Goal: Task Accomplishment & Management: Use online tool/utility

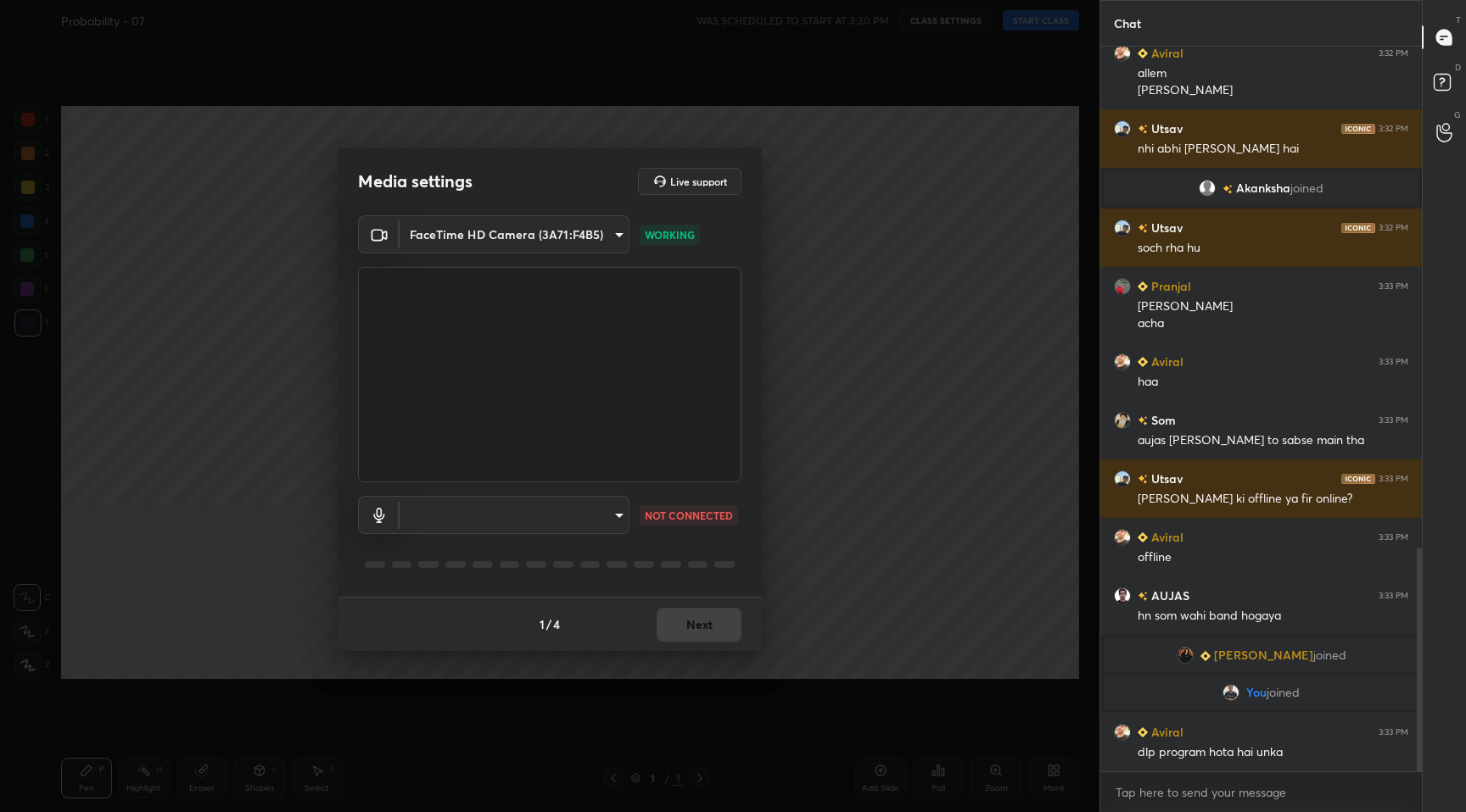
scroll to position [1678, 0]
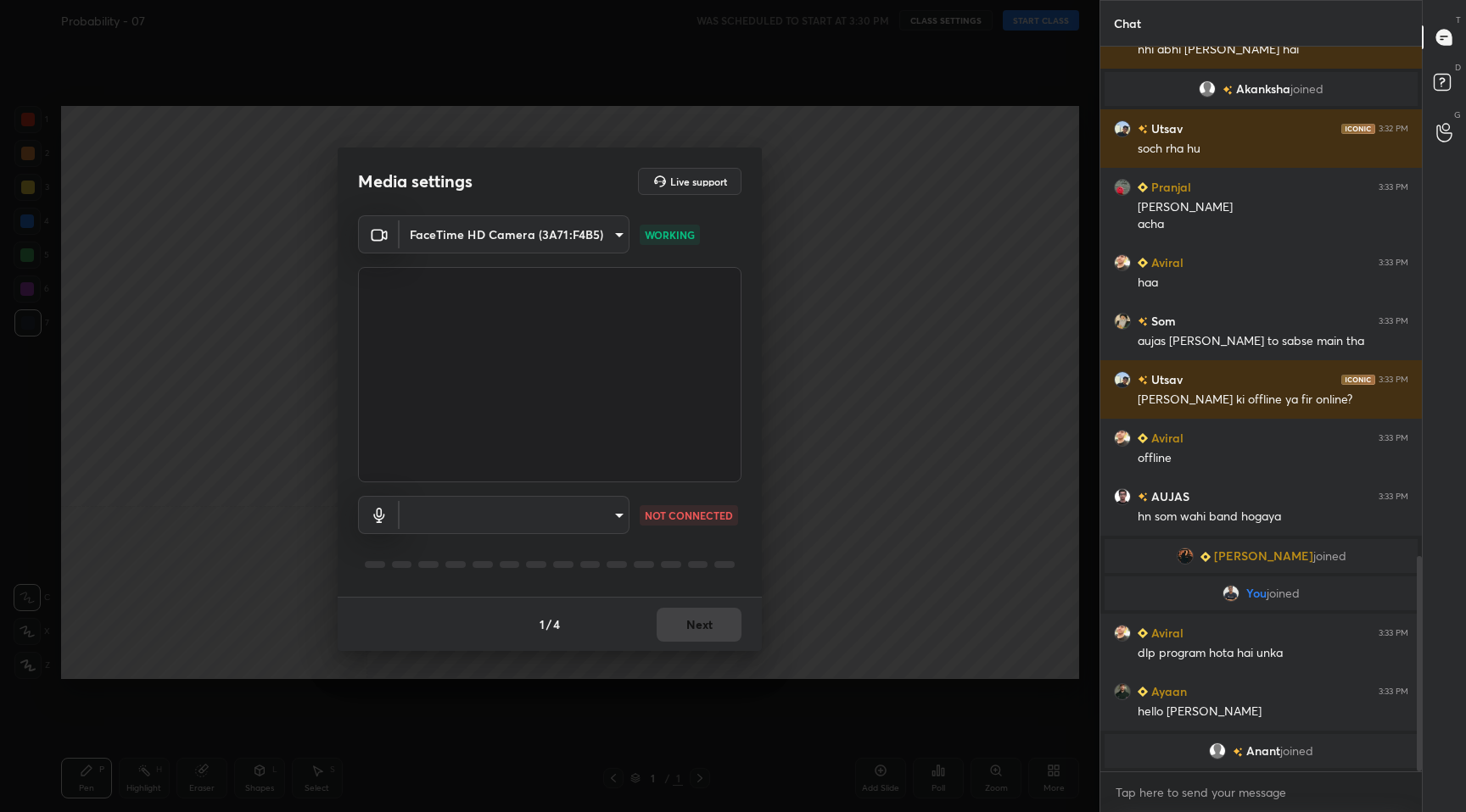
click at [579, 519] on body "1 2 3 4 5 6 7 C X Z C X Z E E Erase all H H Probability - 07 WAS SCHEDULED TO S…" at bounding box center [733, 406] width 1466 height 812
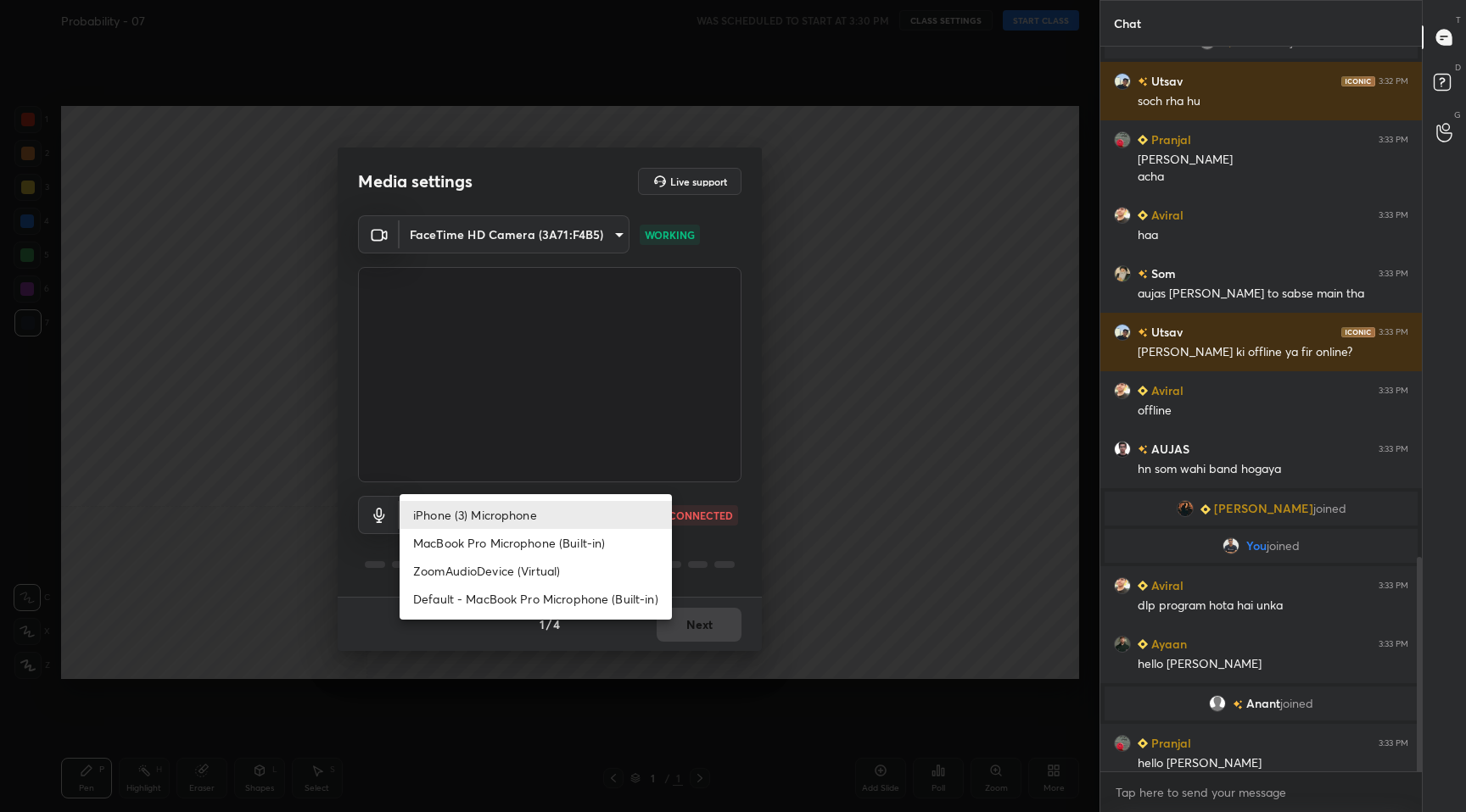
scroll to position [1730, 0]
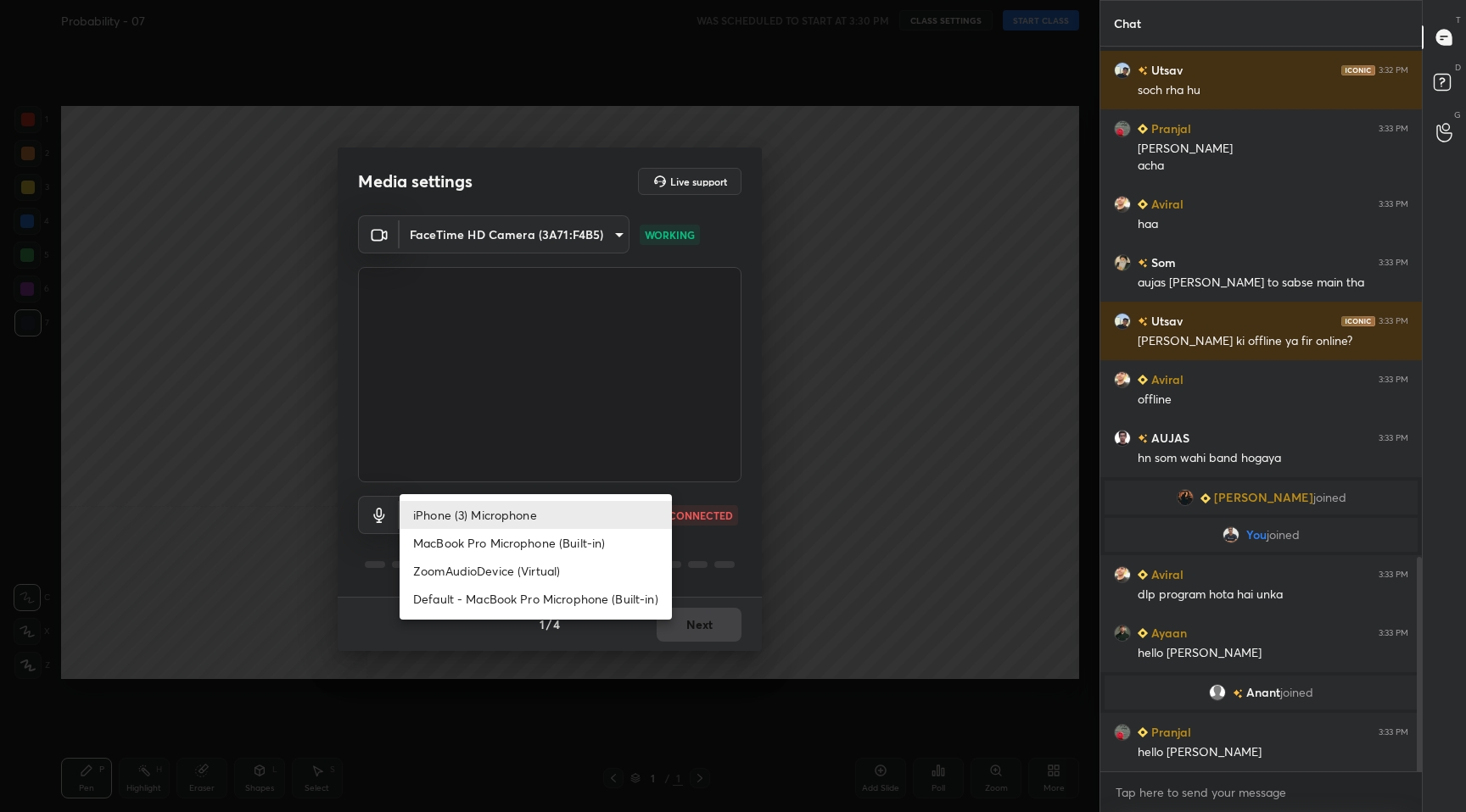
click at [552, 537] on li "MacBook Pro Microphone (Built-in)" at bounding box center [535, 543] width 272 height 28
type input "5edbca1317df37e51c30082e24015b9a33856a9459e753d2517f282484f1f74d"
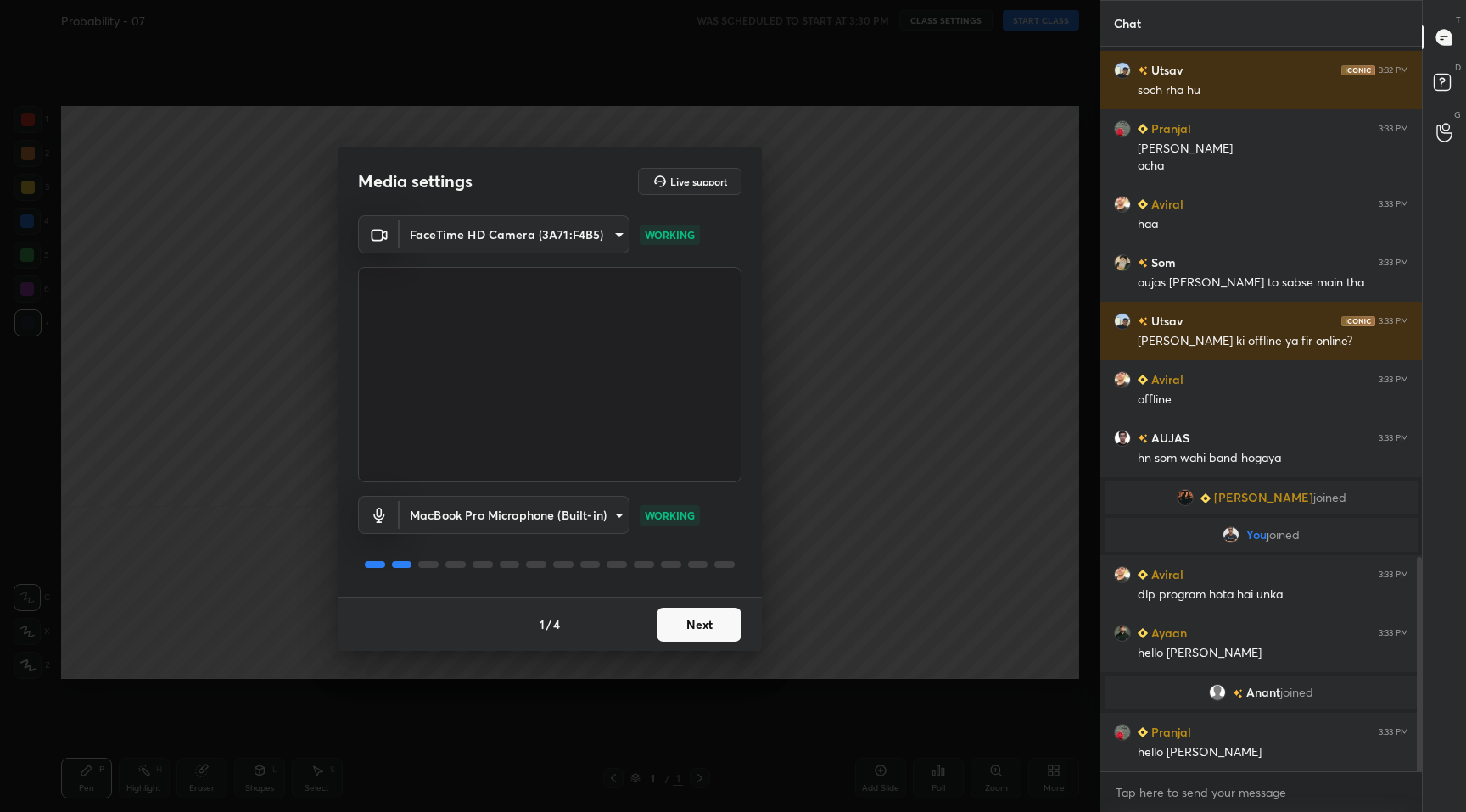
click at [687, 634] on button "Next" at bounding box center [699, 624] width 85 height 34
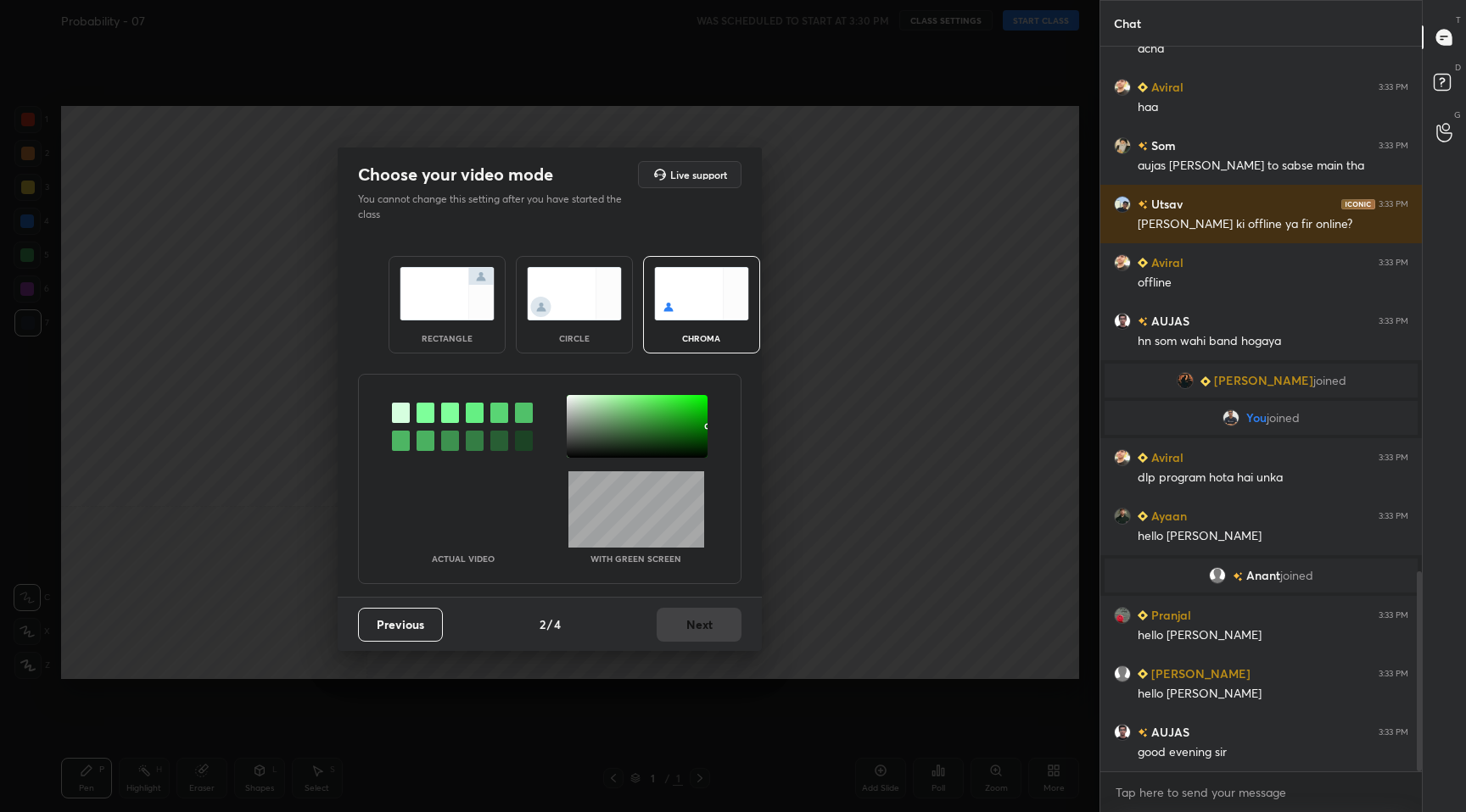
scroll to position [1905, 0]
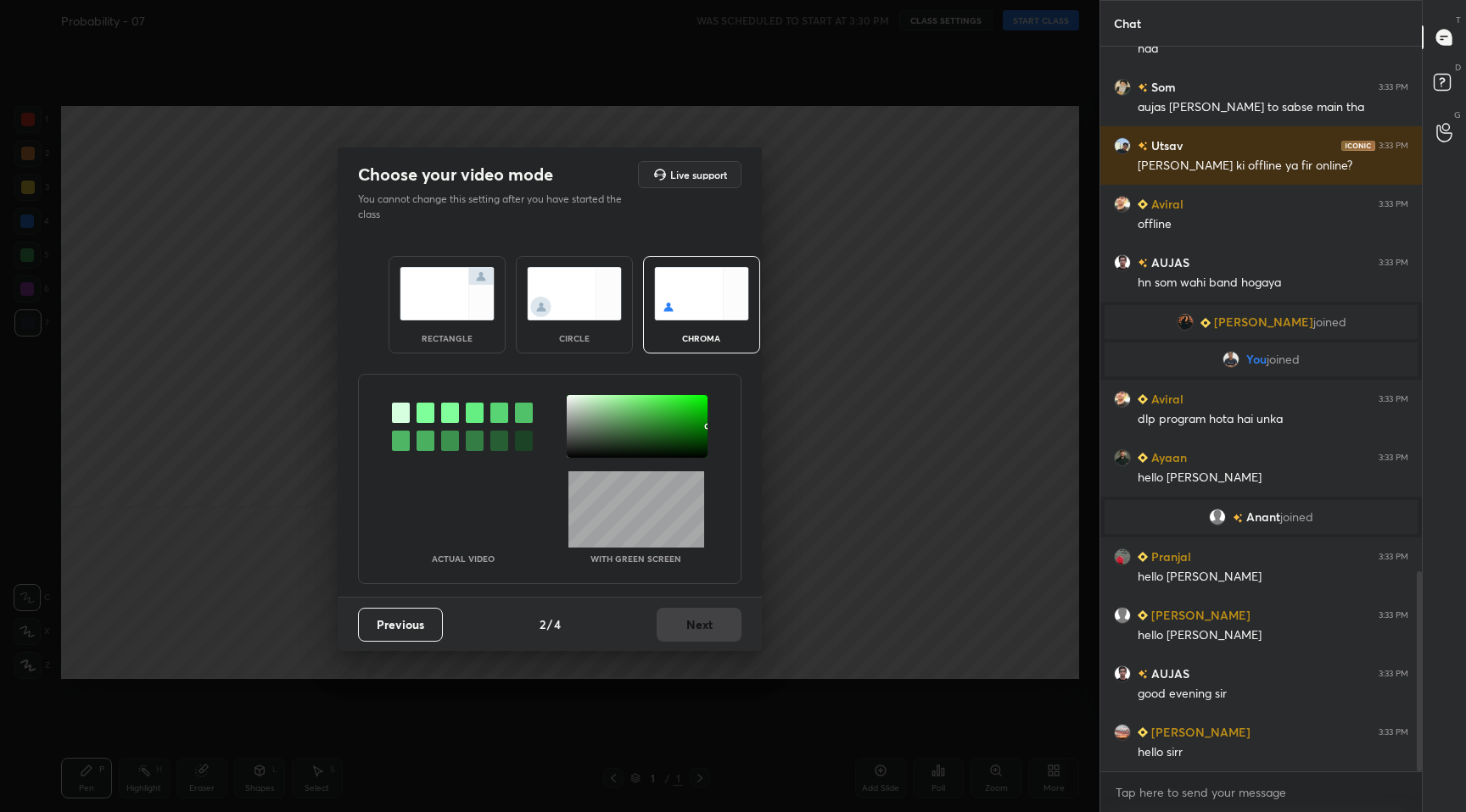
click at [482, 343] on div "rectangle" at bounding box center [448, 304] width 117 height 97
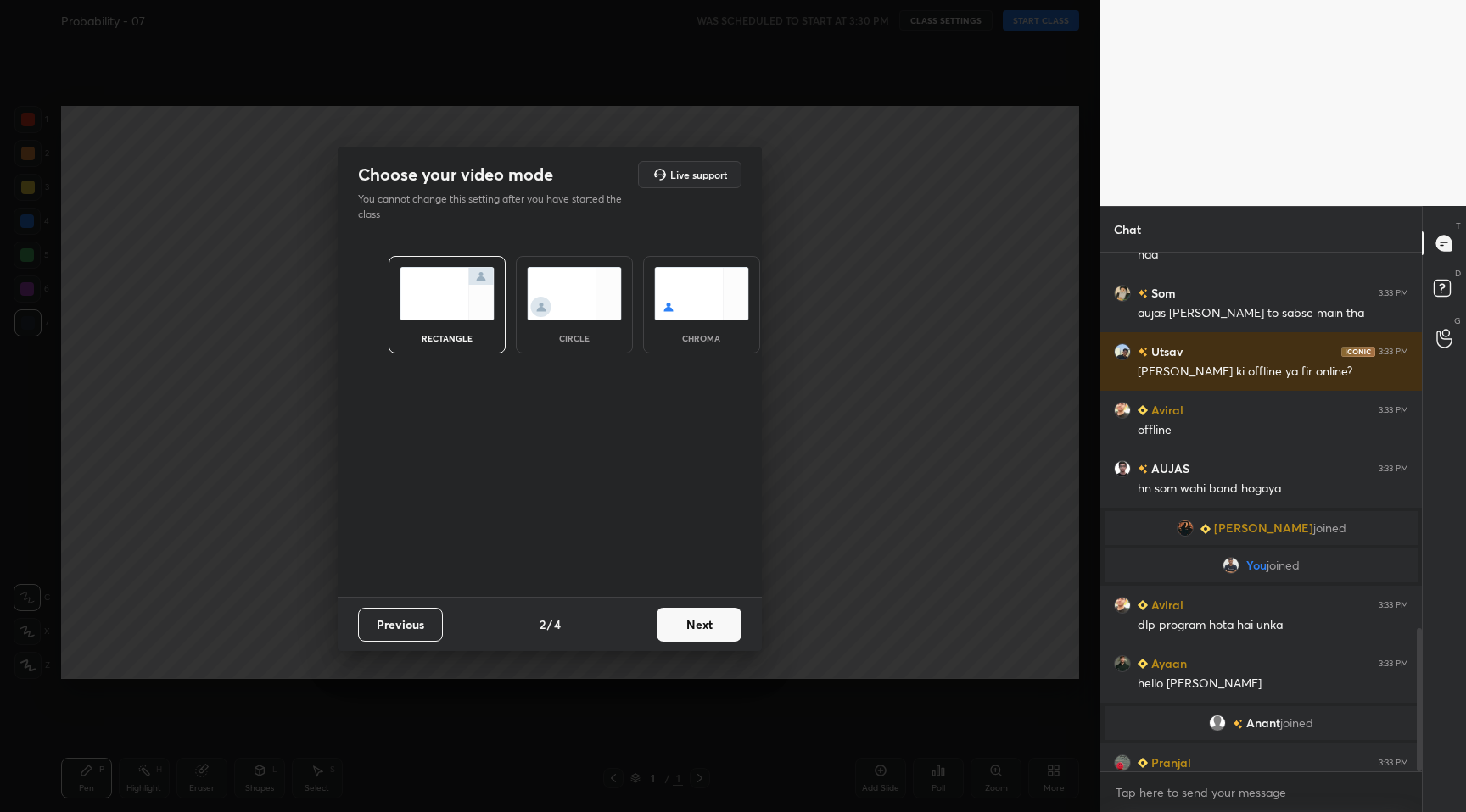
click at [719, 625] on button "Next" at bounding box center [699, 624] width 85 height 34
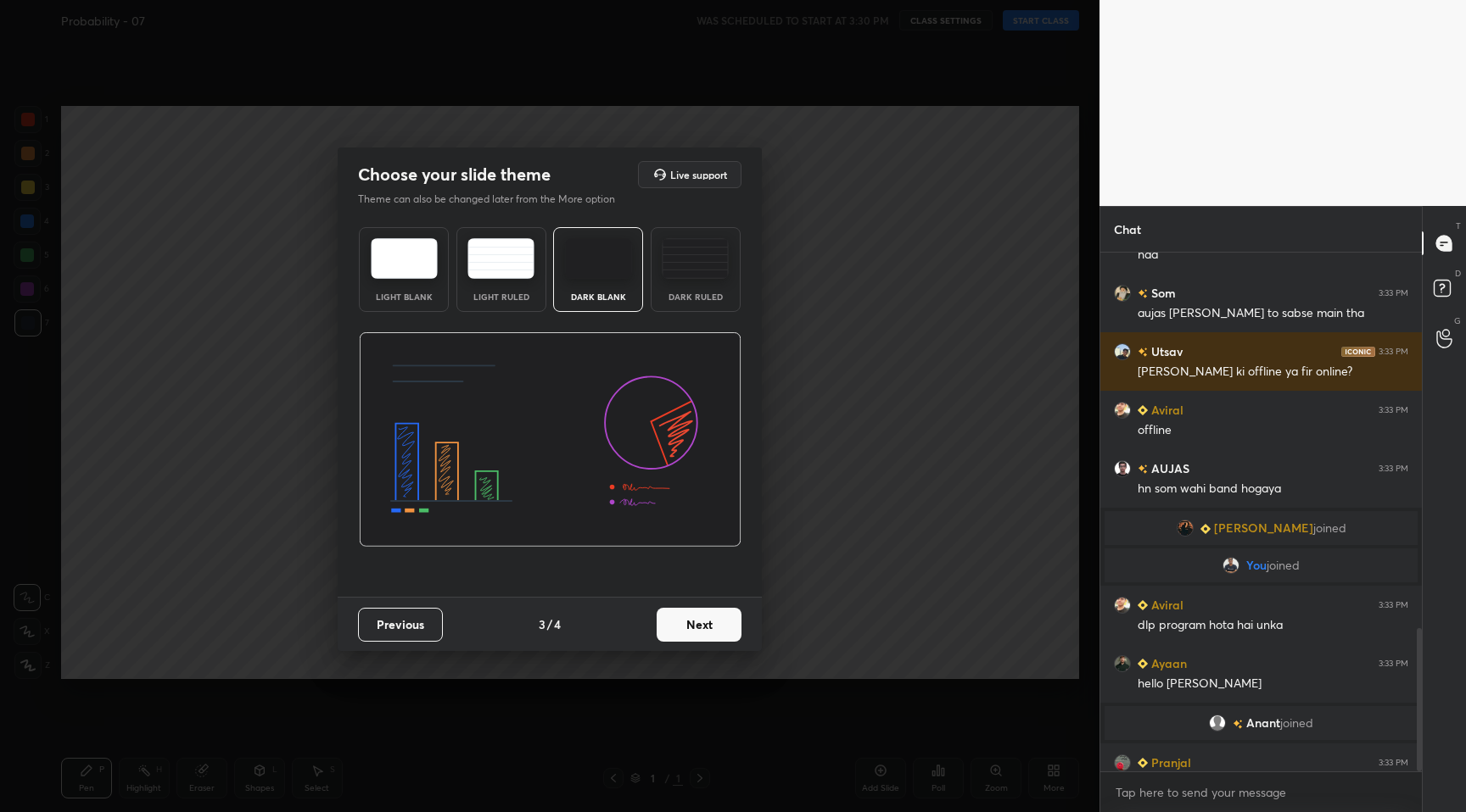
scroll to position [2170, 0]
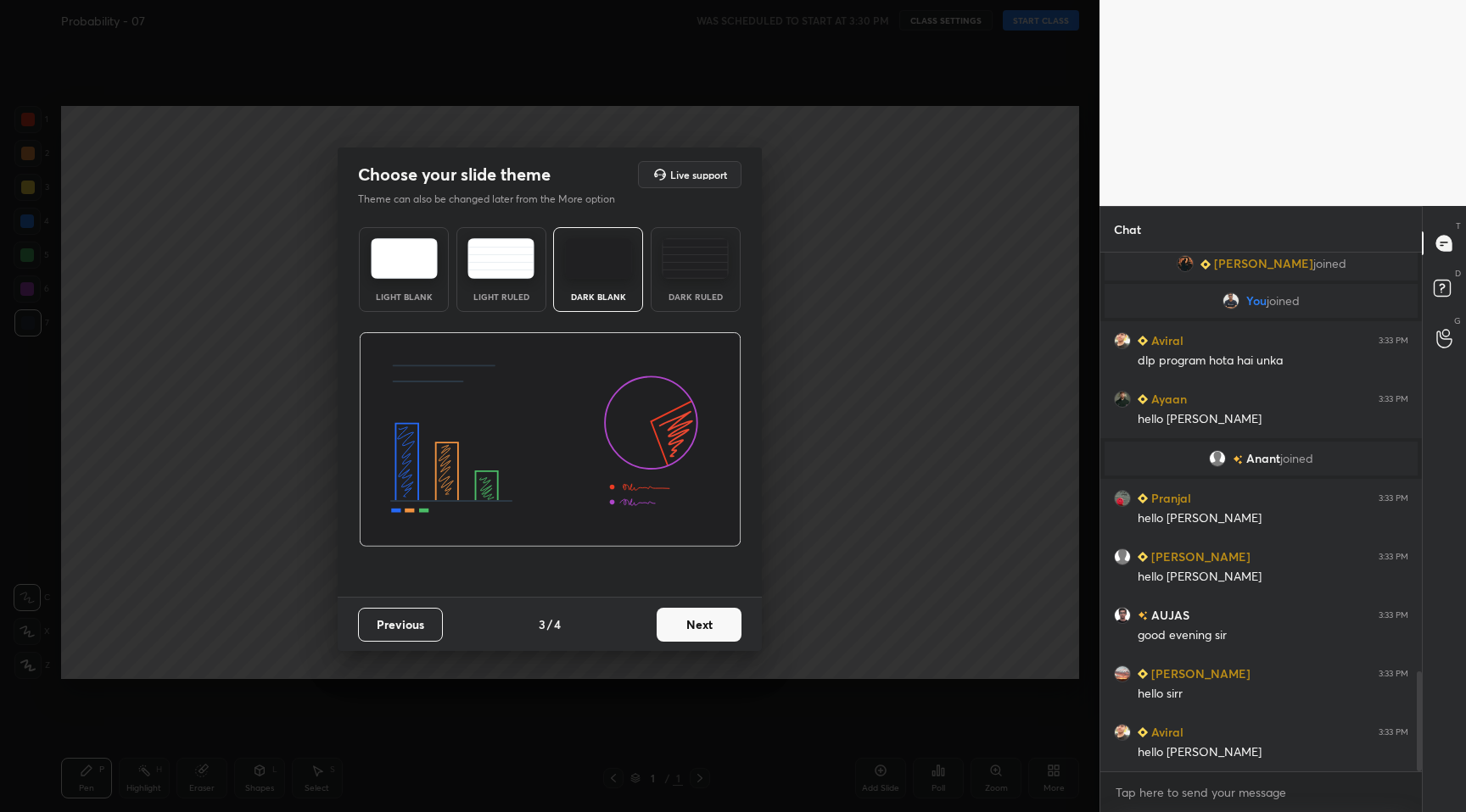
click at [717, 632] on button "Next" at bounding box center [699, 624] width 85 height 34
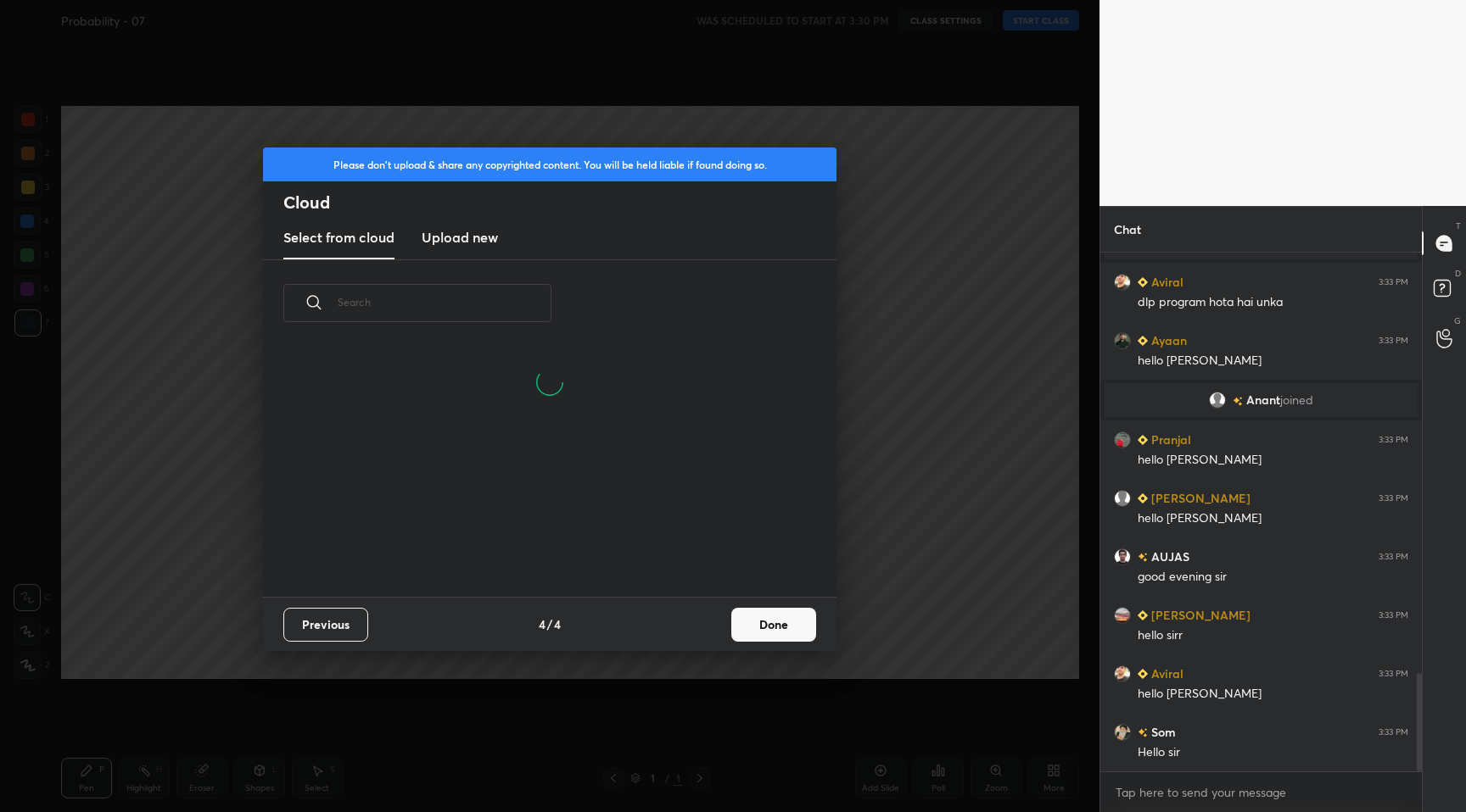
scroll to position [6, 10]
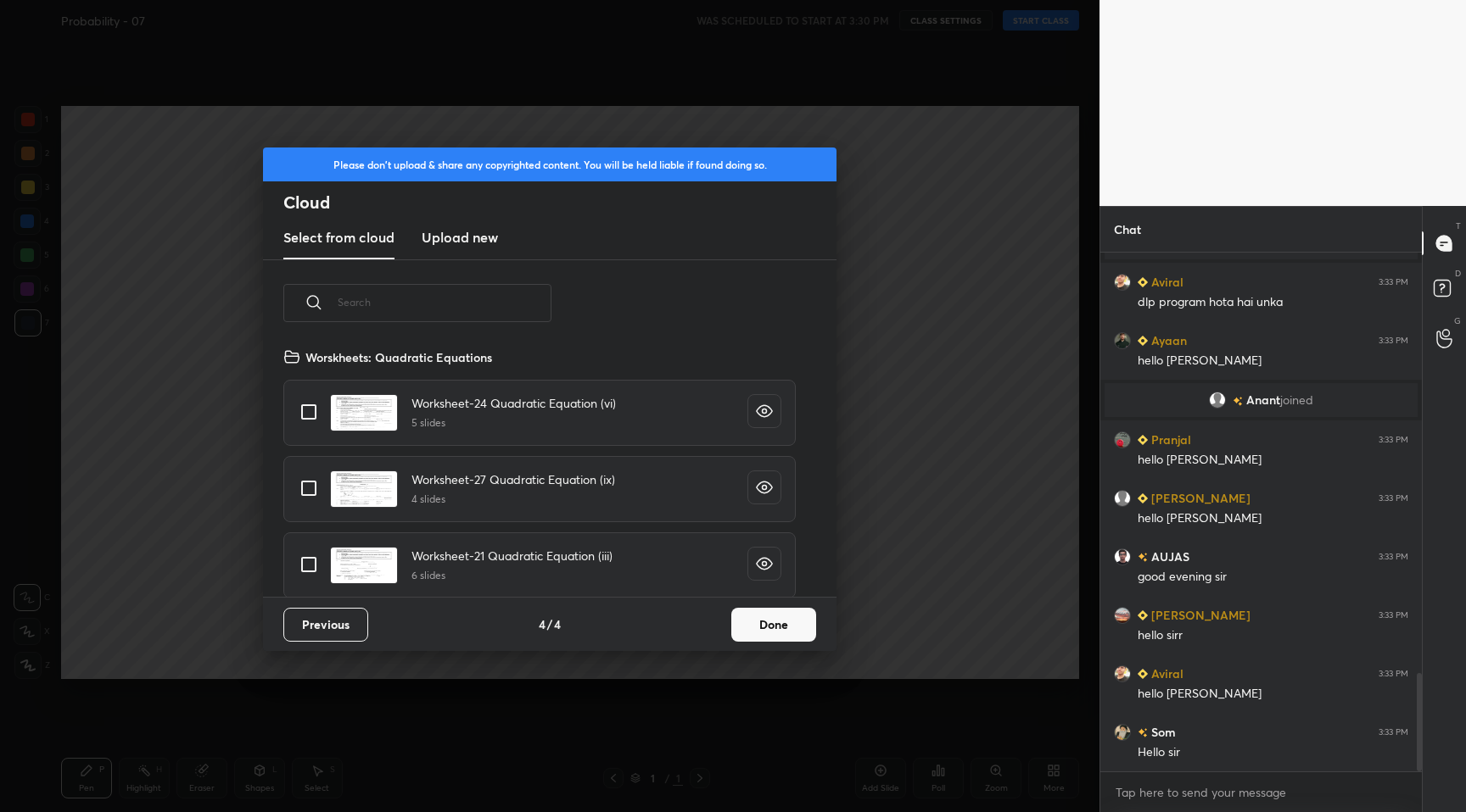
click at [784, 630] on button "Done" at bounding box center [774, 624] width 85 height 34
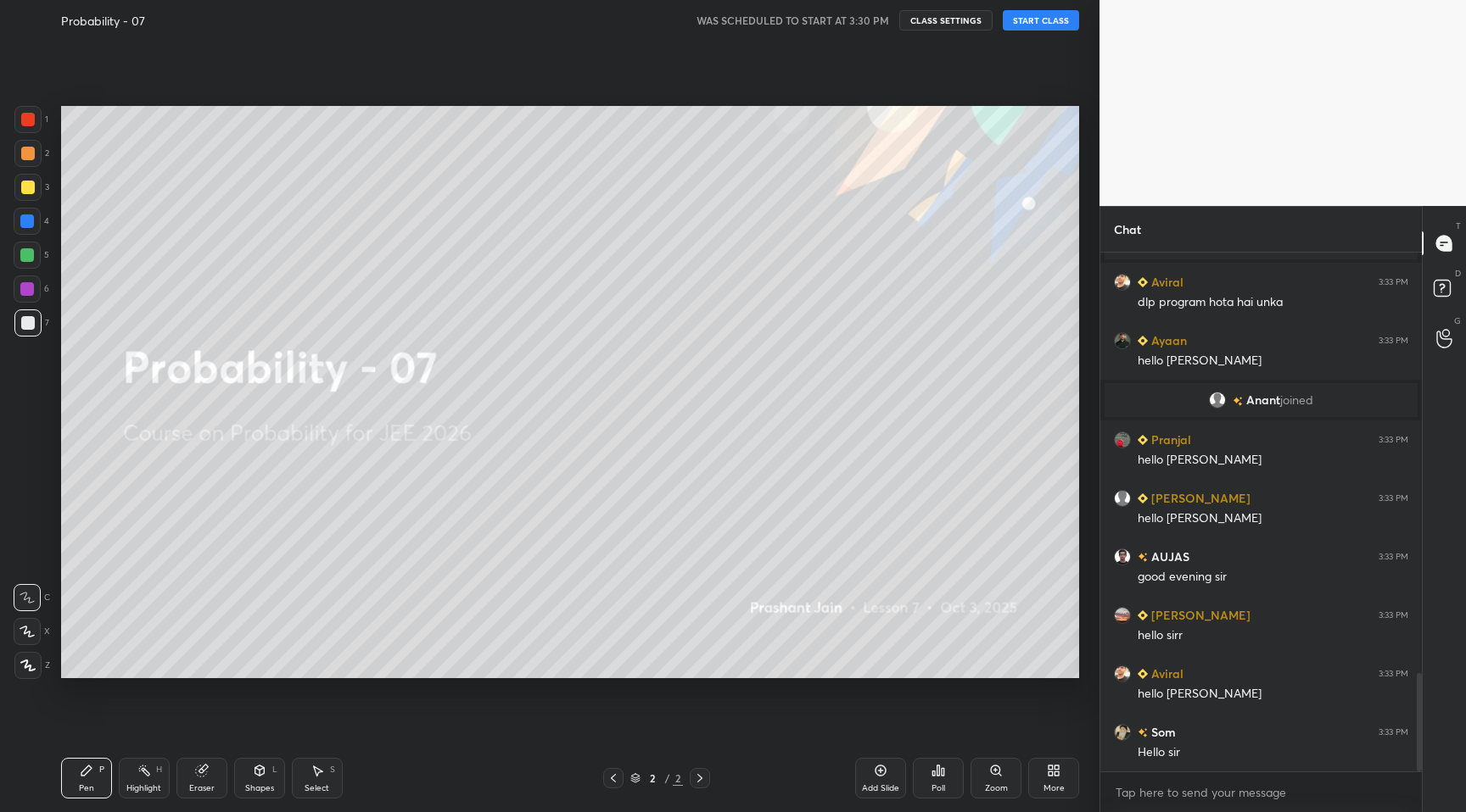
click at [1040, 25] on button "START CLASS" at bounding box center [1041, 20] width 76 height 20
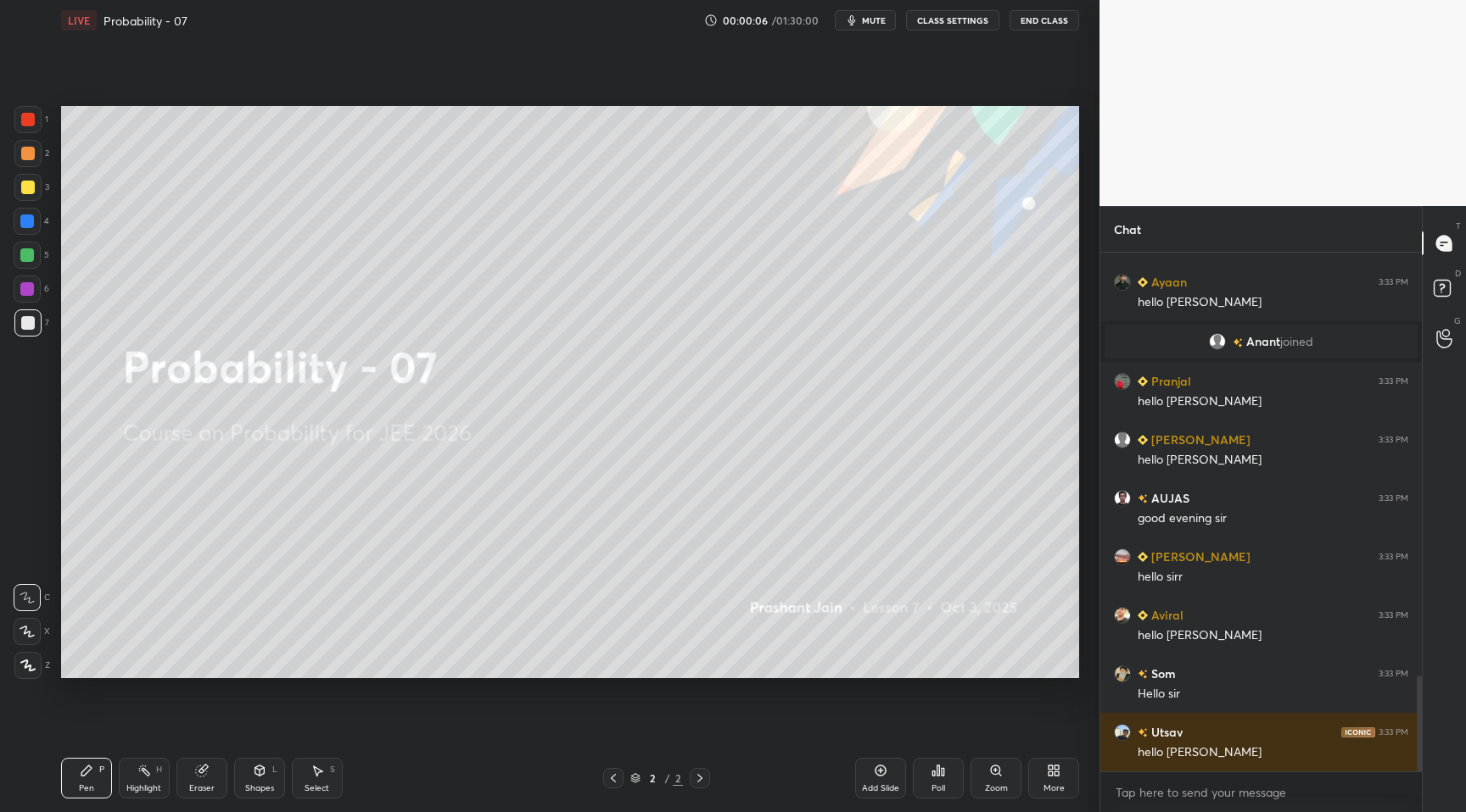
click at [1042, 771] on div "More" at bounding box center [1053, 778] width 51 height 40
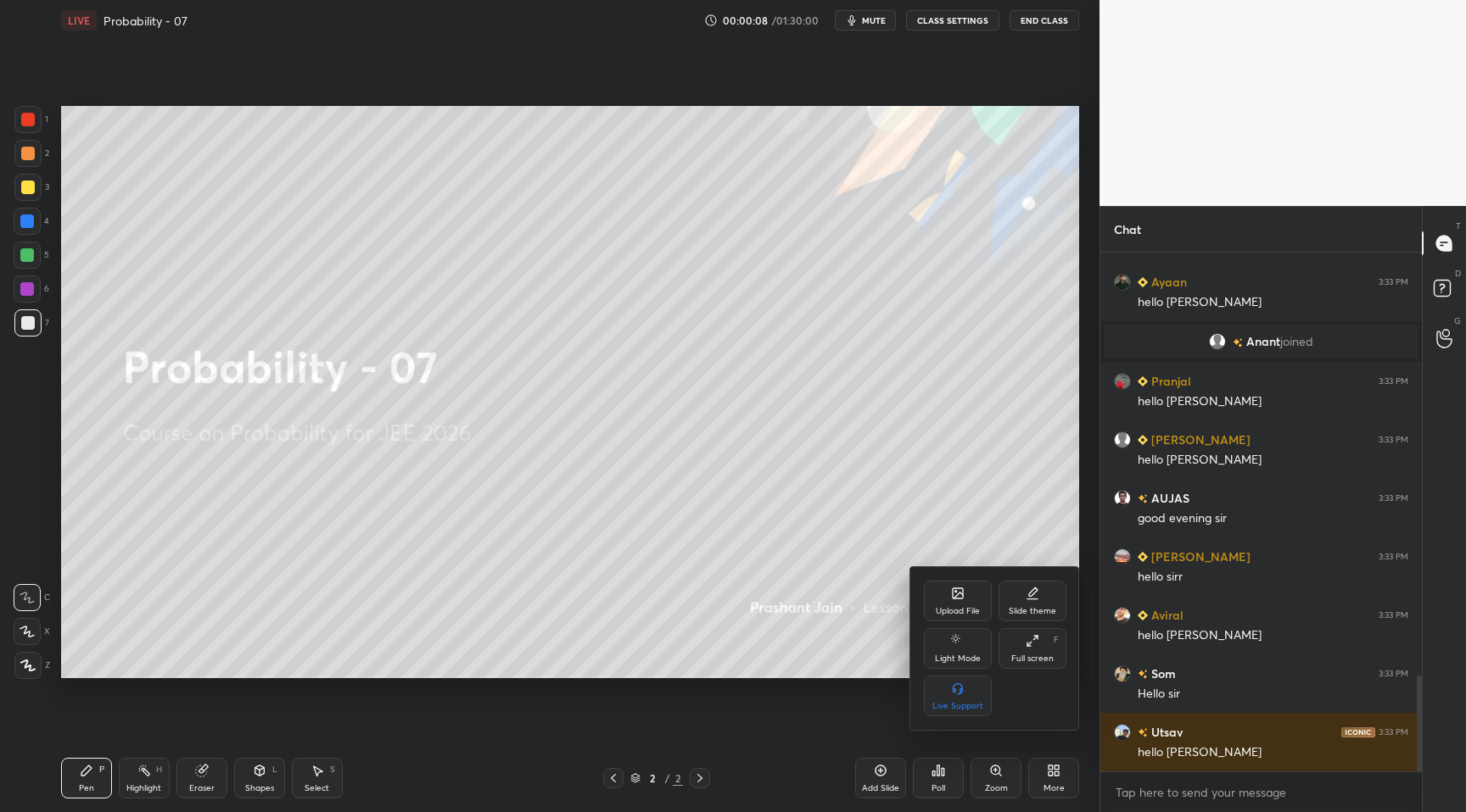
click at [1017, 648] on div "Full screen F" at bounding box center [1032, 648] width 68 height 40
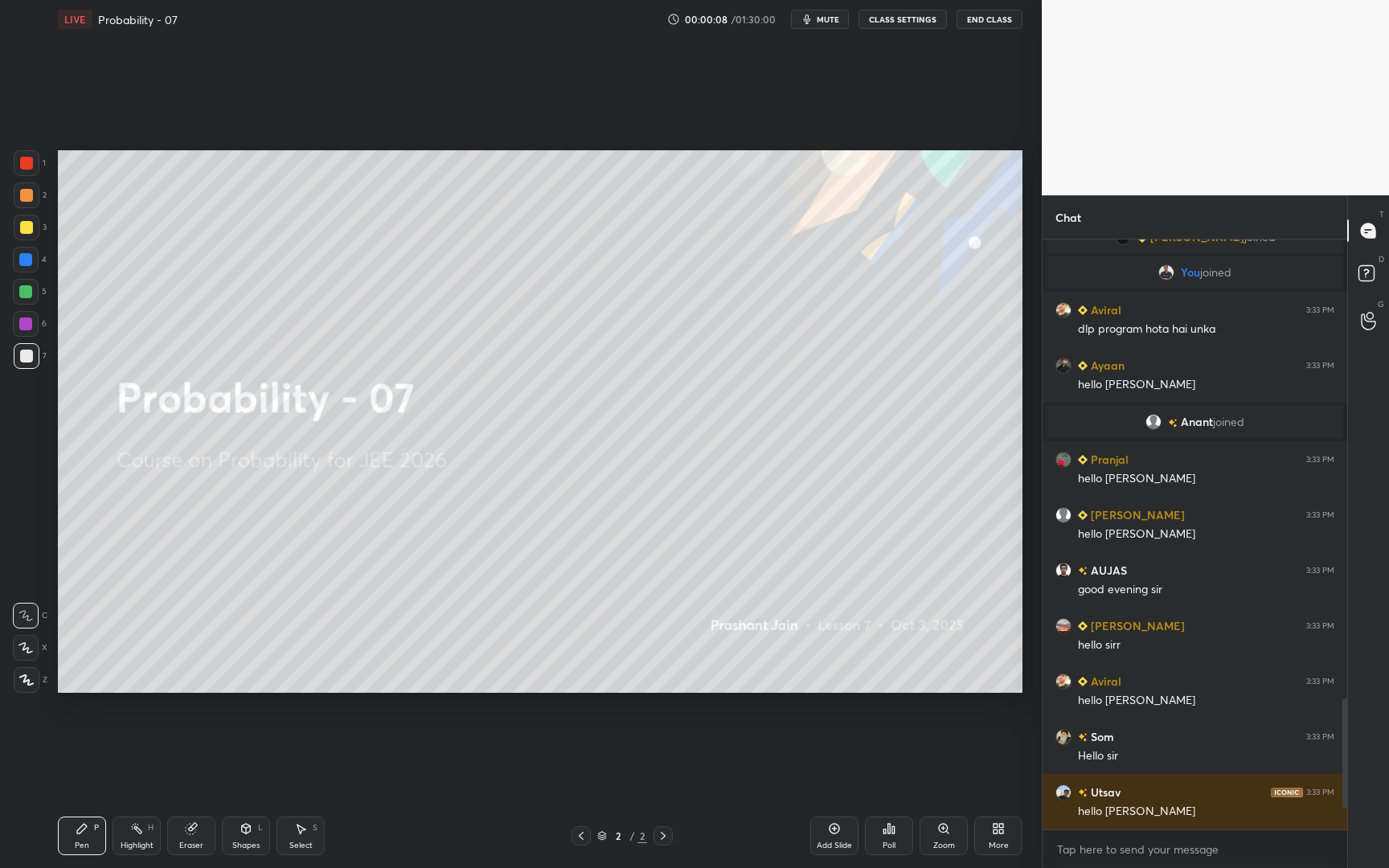
type textarea "x"
click at [1000, 769] on div "Add Slide Poll Zoom More" at bounding box center [916, 835] width 212 height 90
click at [992, 769] on div "More" at bounding box center [998, 835] width 48 height 38
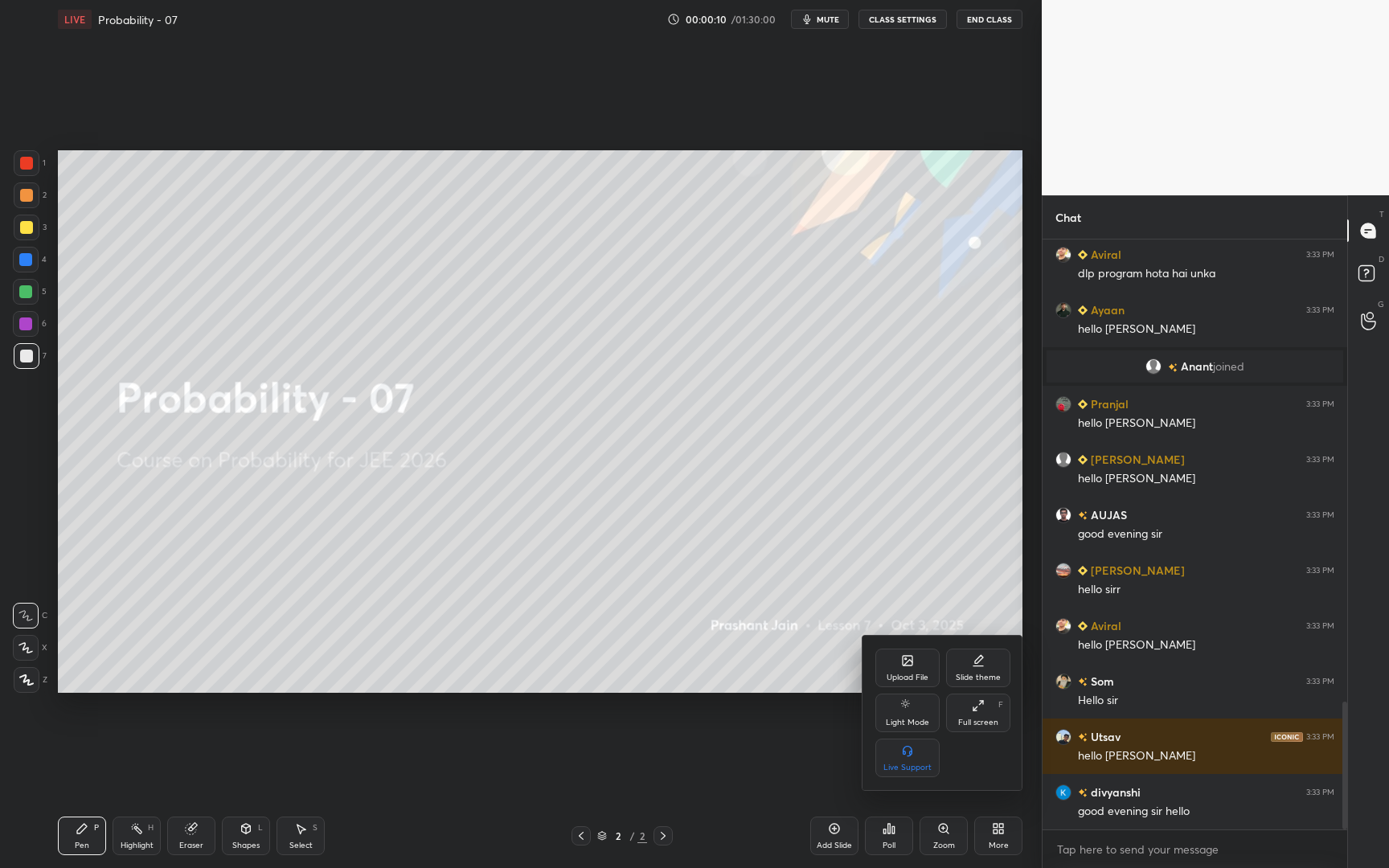
click at [912, 674] on div "Upload File" at bounding box center [907, 677] width 42 height 8
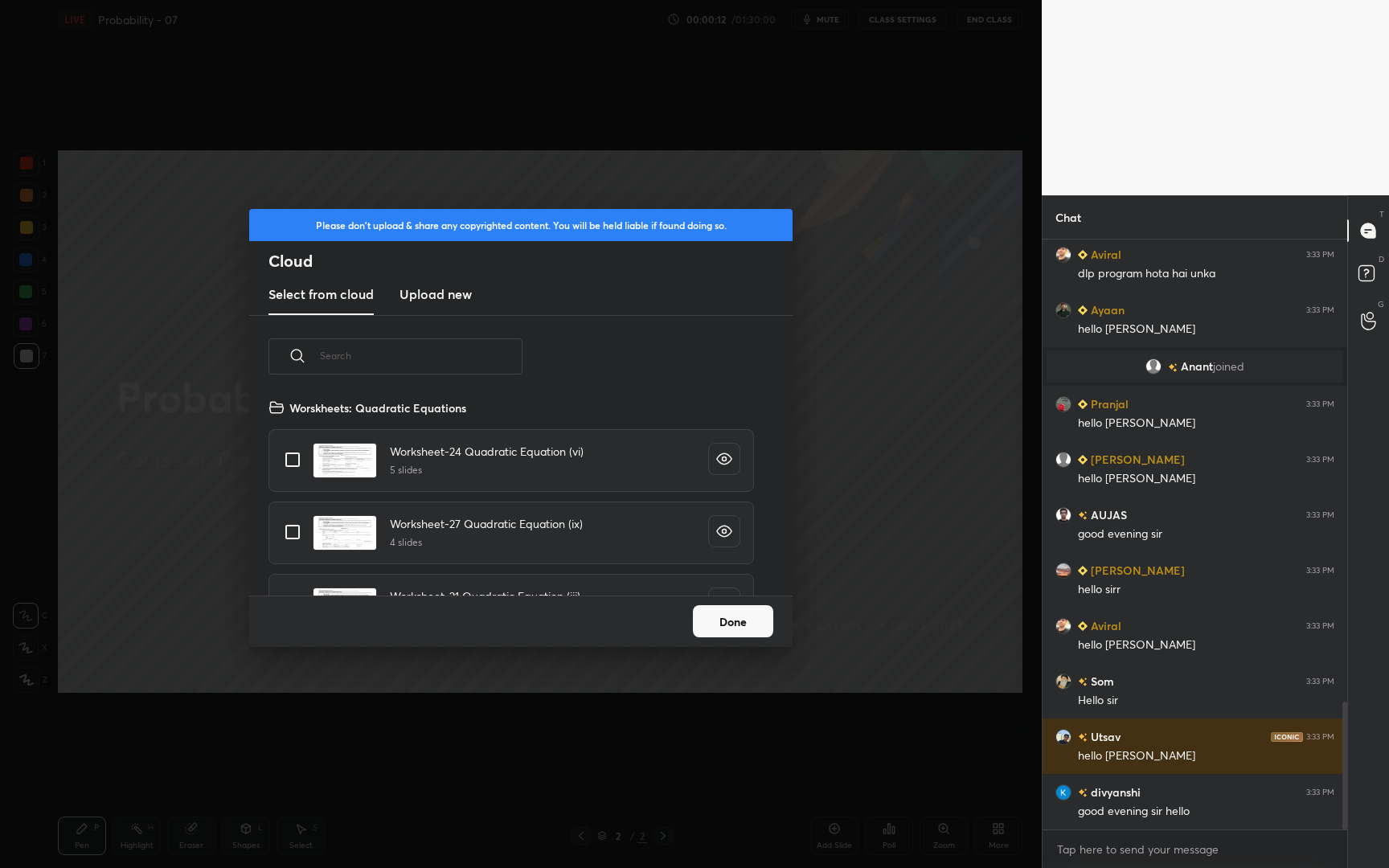
click at [510, 354] on input "text" at bounding box center [421, 356] width 202 height 68
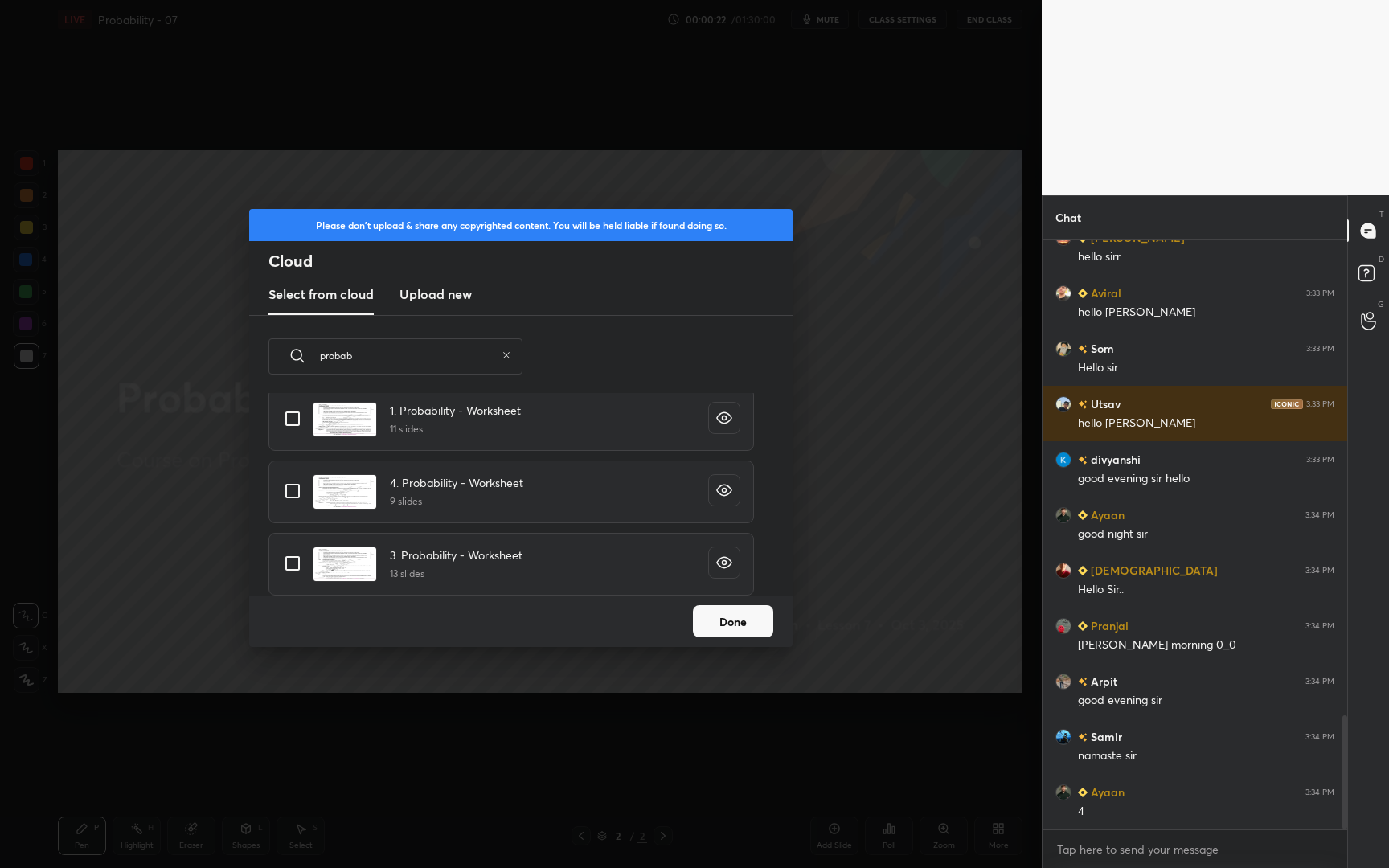
type input "probab"
click at [289, 496] on input "grid" at bounding box center [292, 491] width 34 height 34
checkbox input "true"
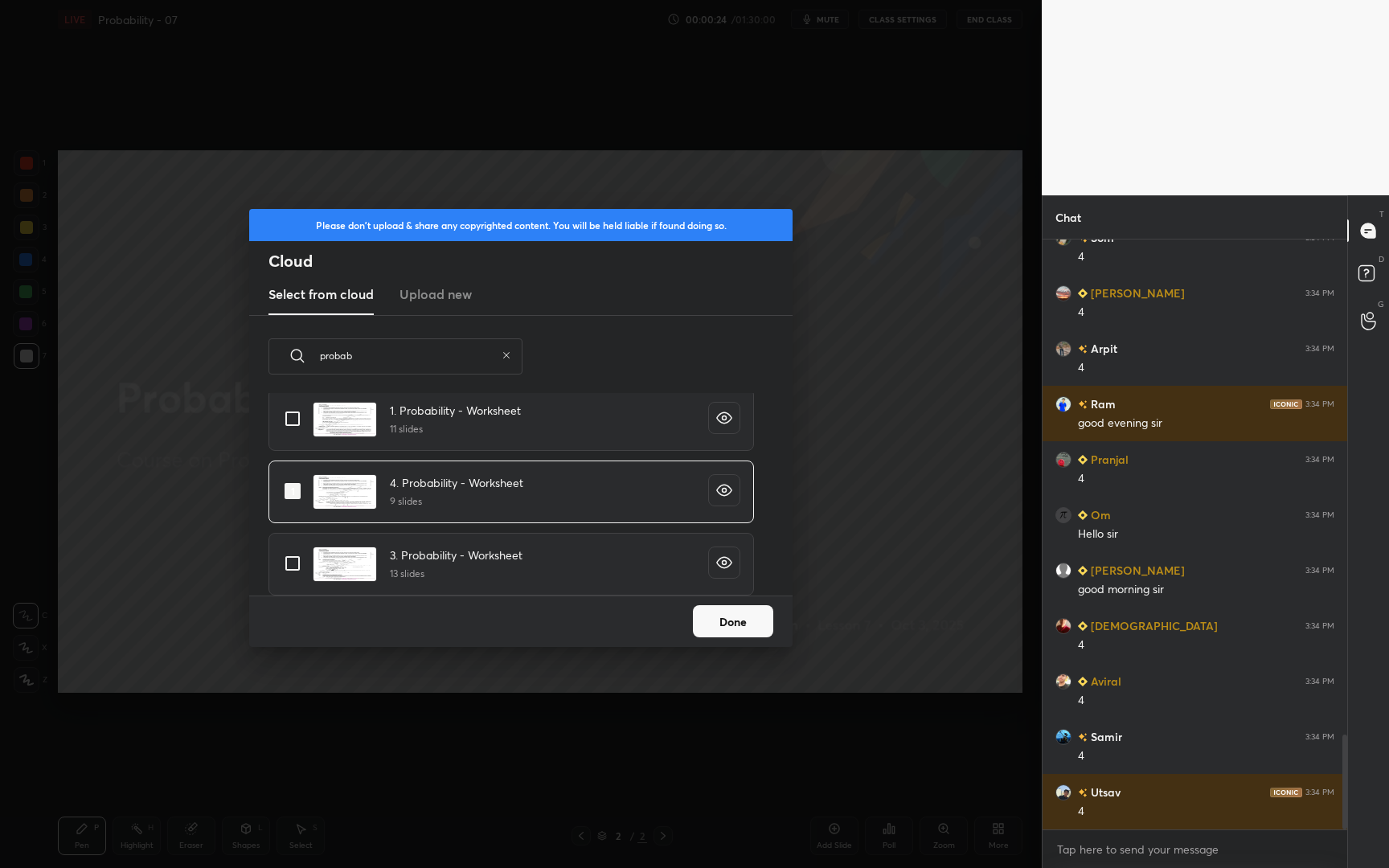
click at [721, 629] on button "Done" at bounding box center [733, 621] width 80 height 32
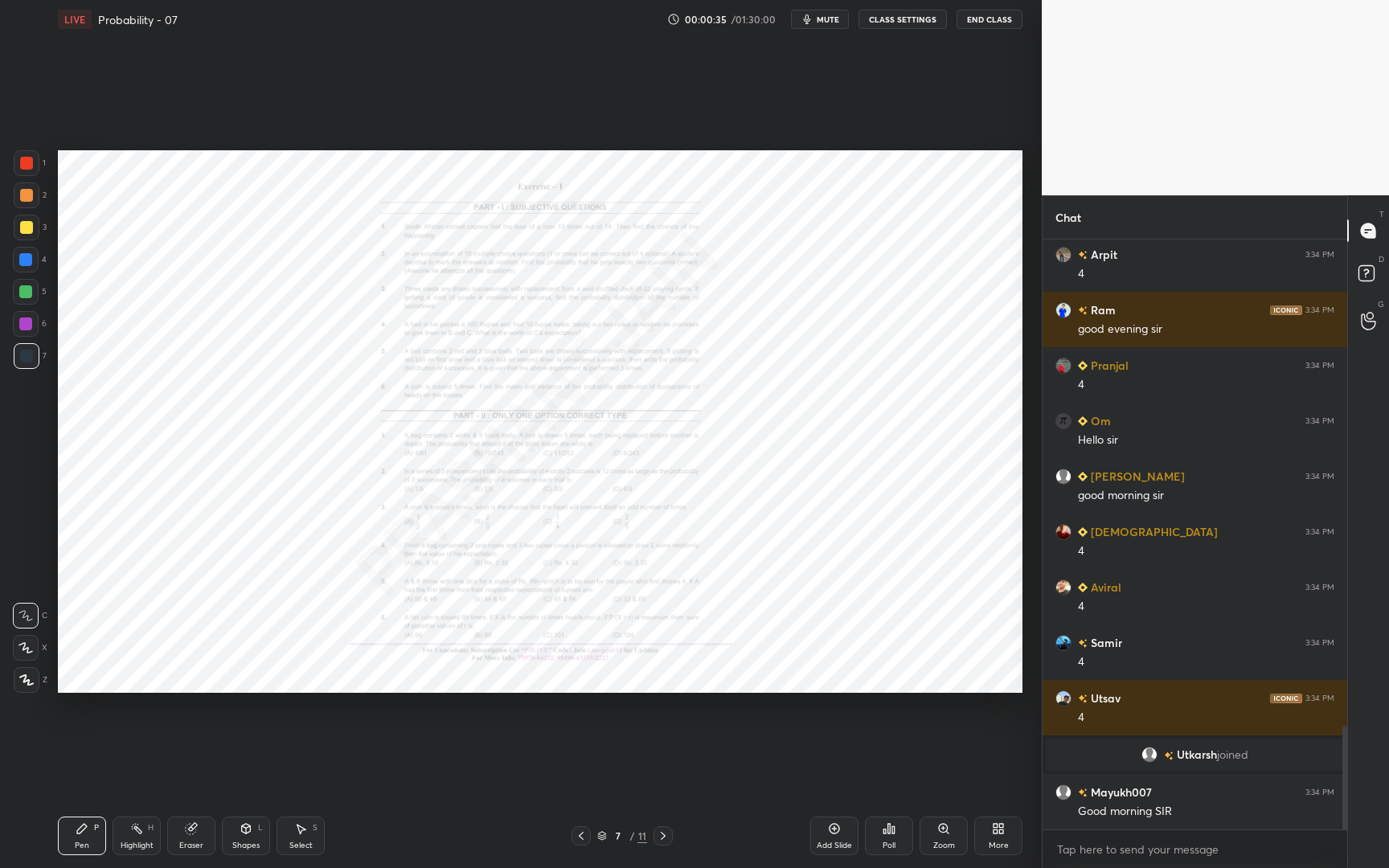
click at [931, 769] on div "Zoom" at bounding box center [943, 835] width 48 height 38
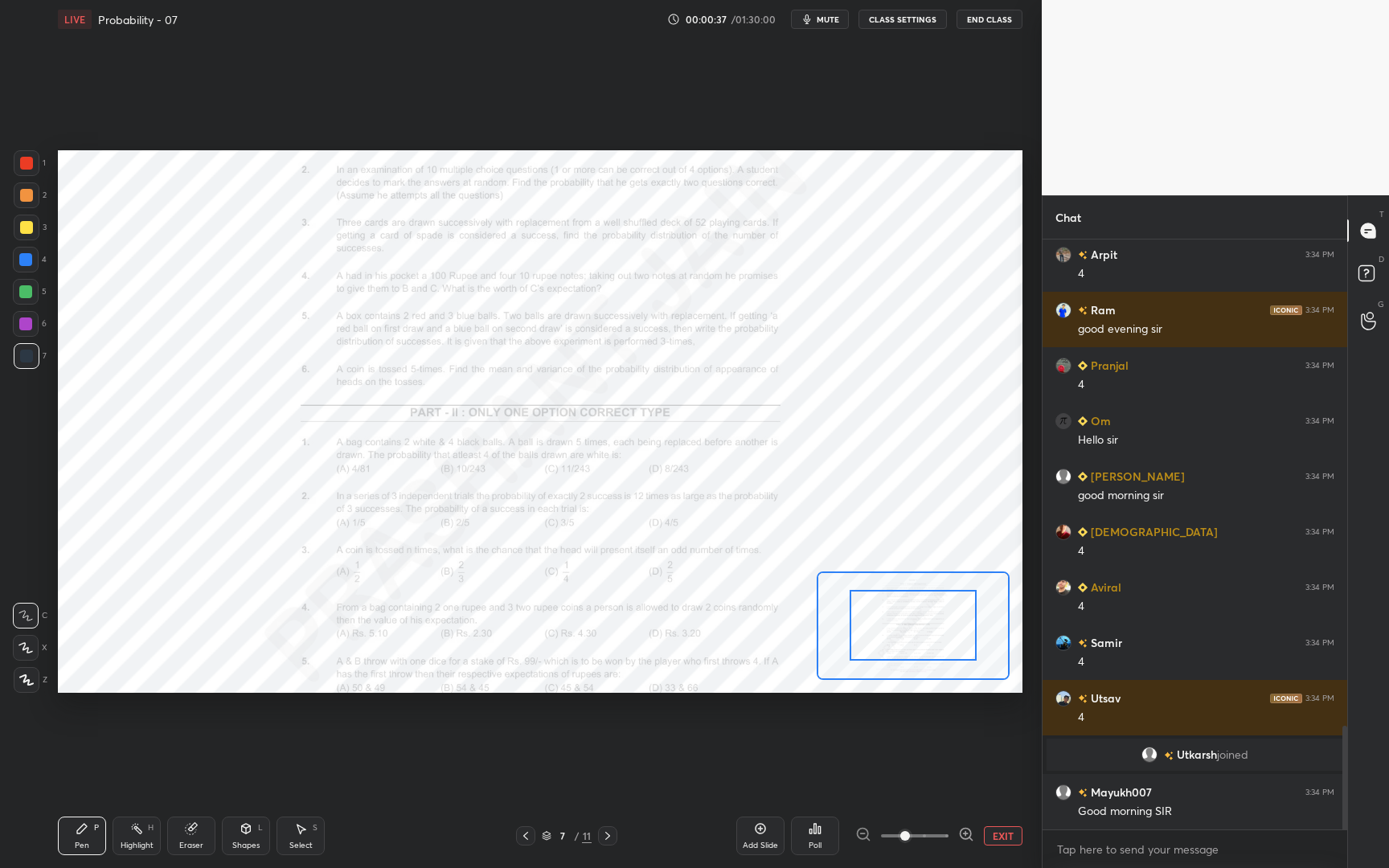
click at [959, 769] on icon at bounding box center [967, 834] width 16 height 16
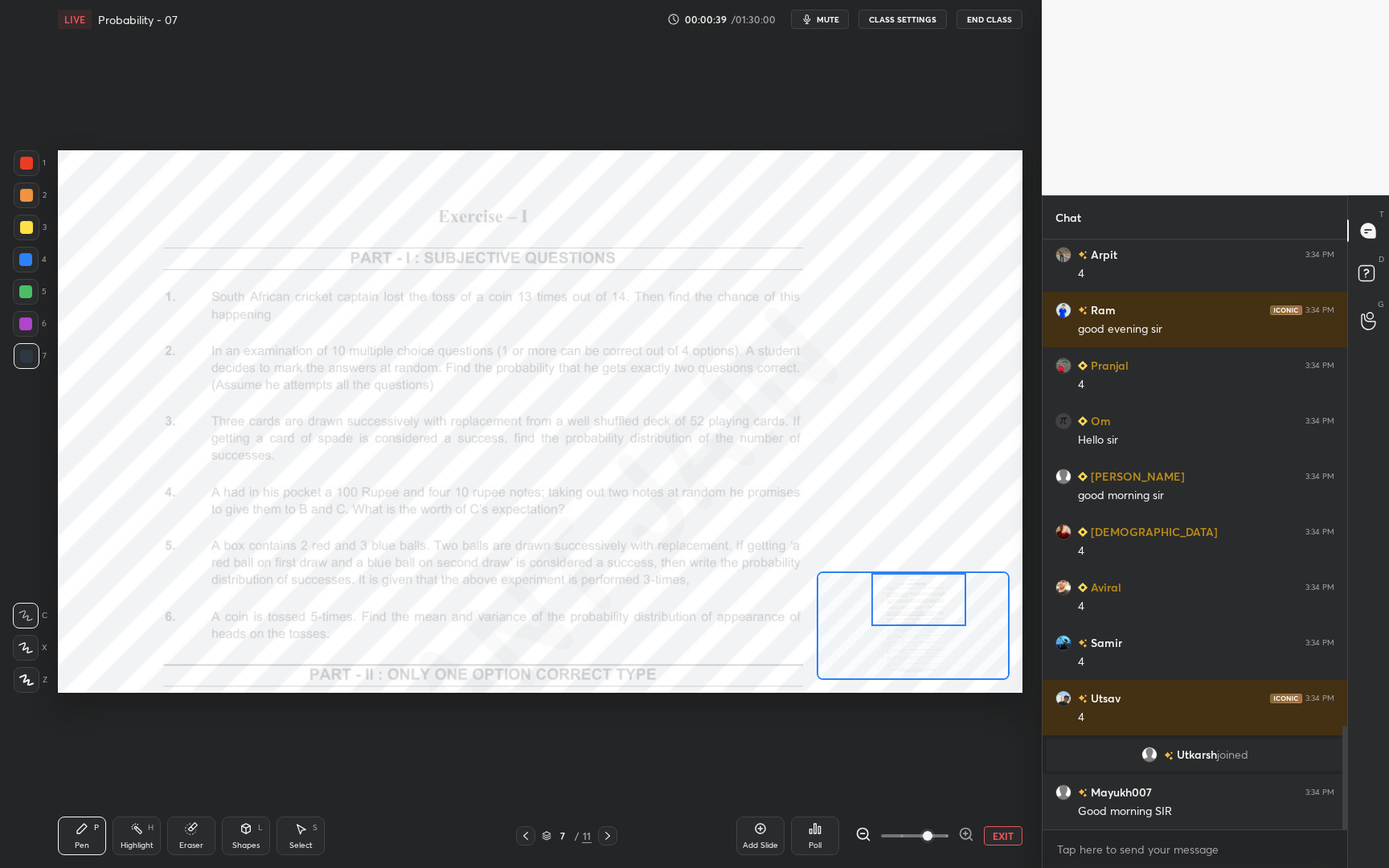
drag, startPoint x: 929, startPoint y: 643, endPoint x: 935, endPoint y: 617, distance: 26.7
click at [935, 617] on div at bounding box center [918, 599] width 95 height 53
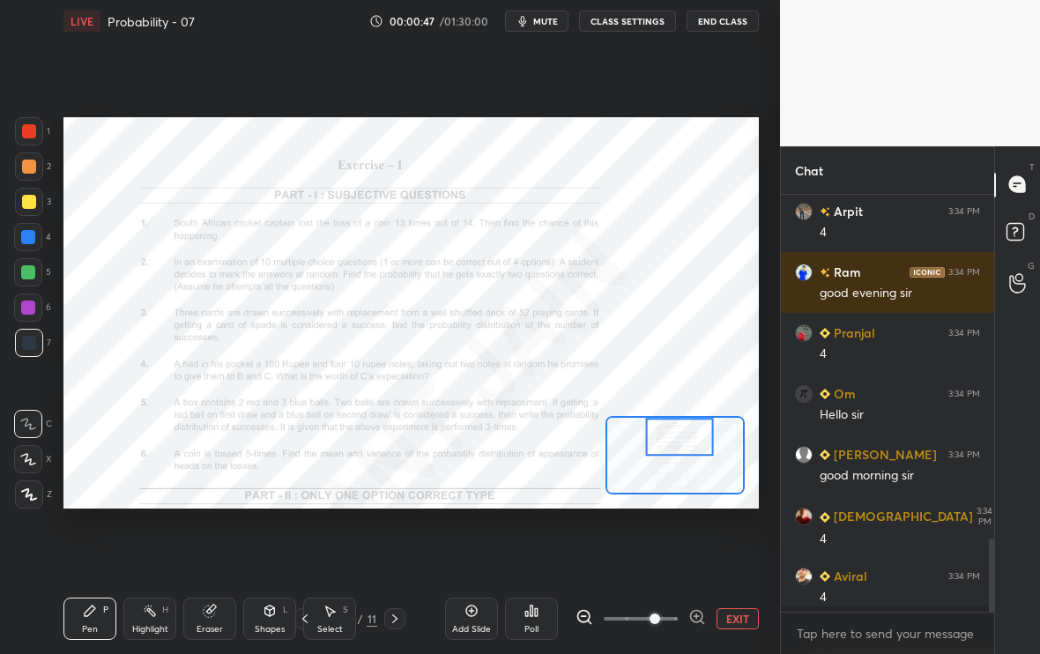
type textarea "x"
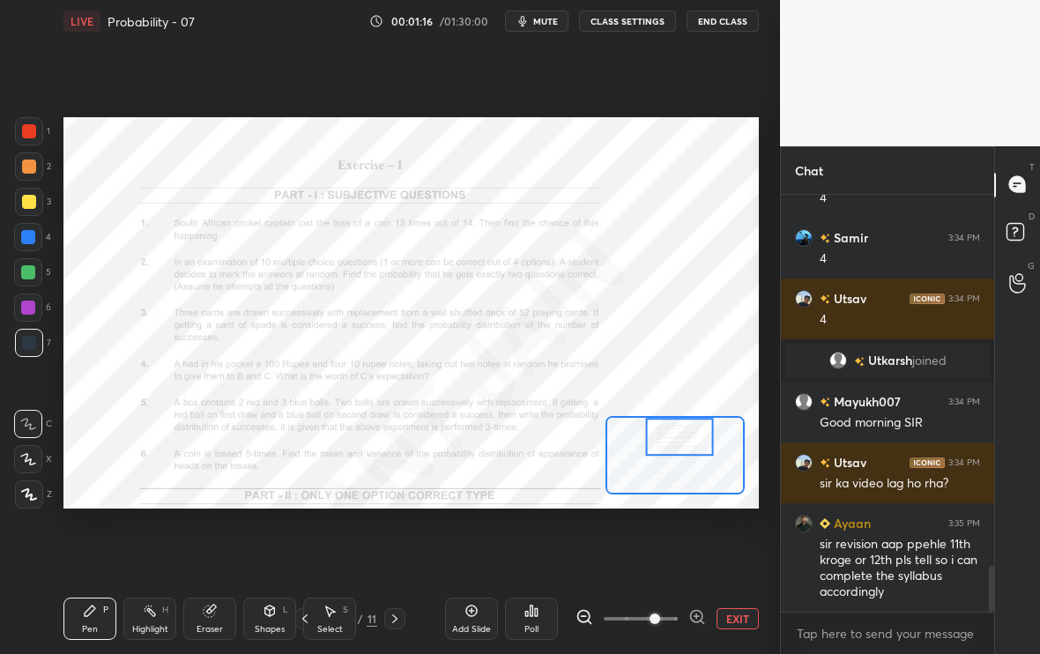
scroll to position [3451, 0]
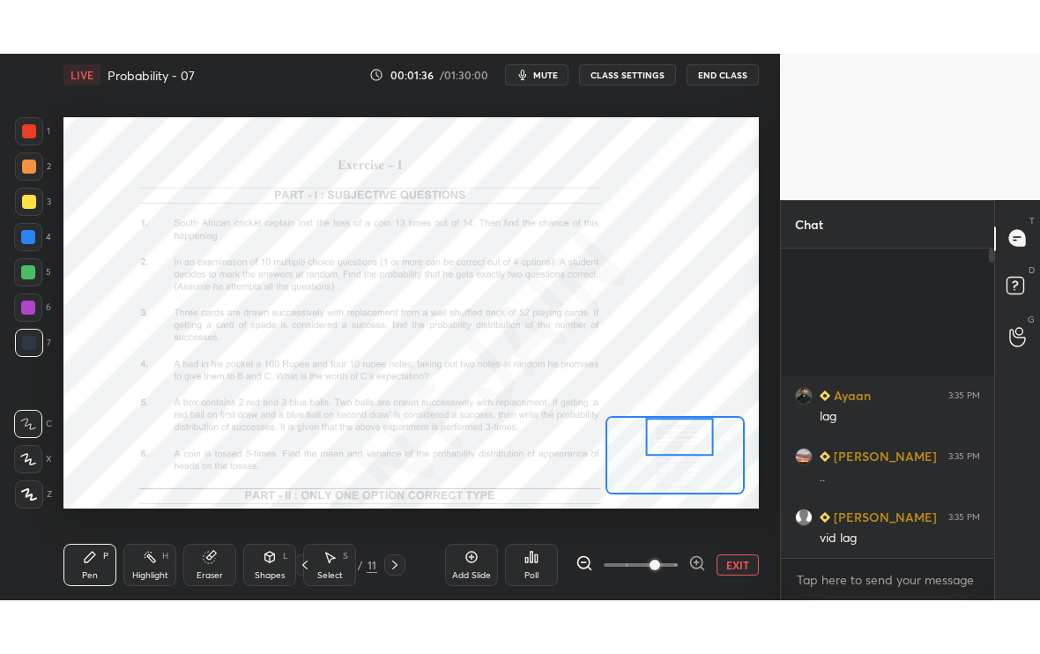
scroll to position [87703, 87427]
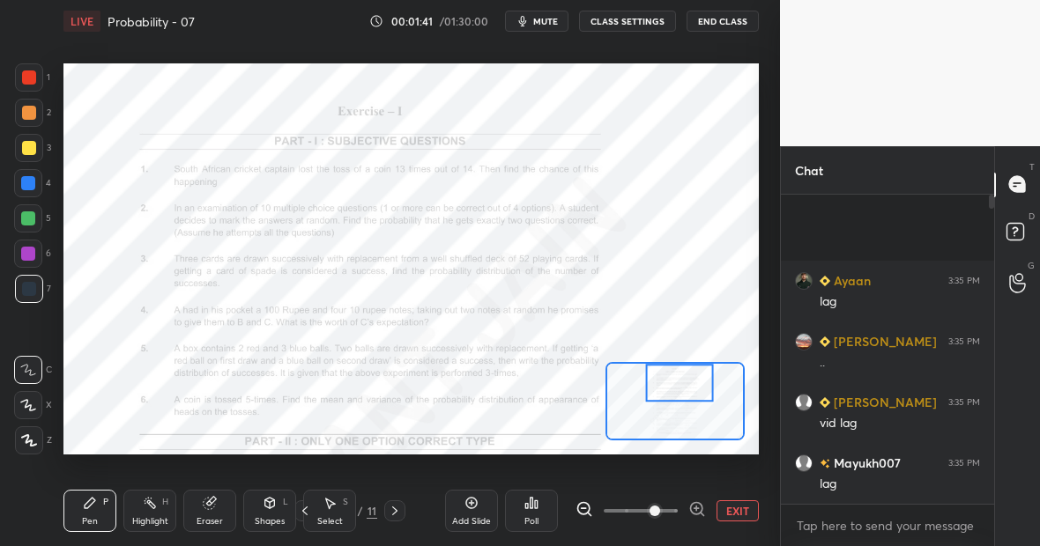
click at [737, 494] on div "Add Slide Poll EXIT" at bounding box center [602, 511] width 314 height 99
click at [734, 524] on div "Add Slide Poll EXIT" at bounding box center [602, 511] width 314 height 99
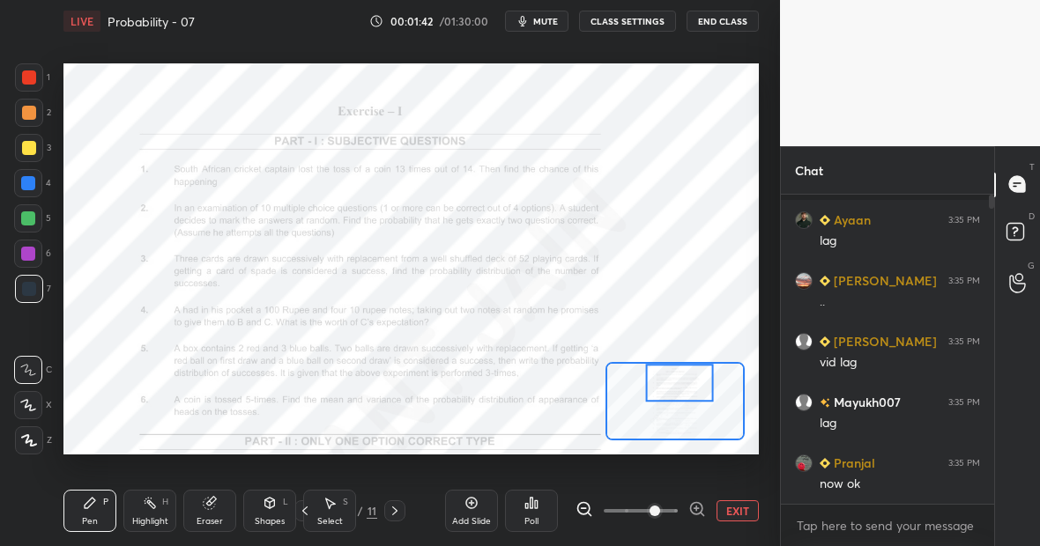
click at [734, 507] on button "EXIT" at bounding box center [738, 511] width 42 height 21
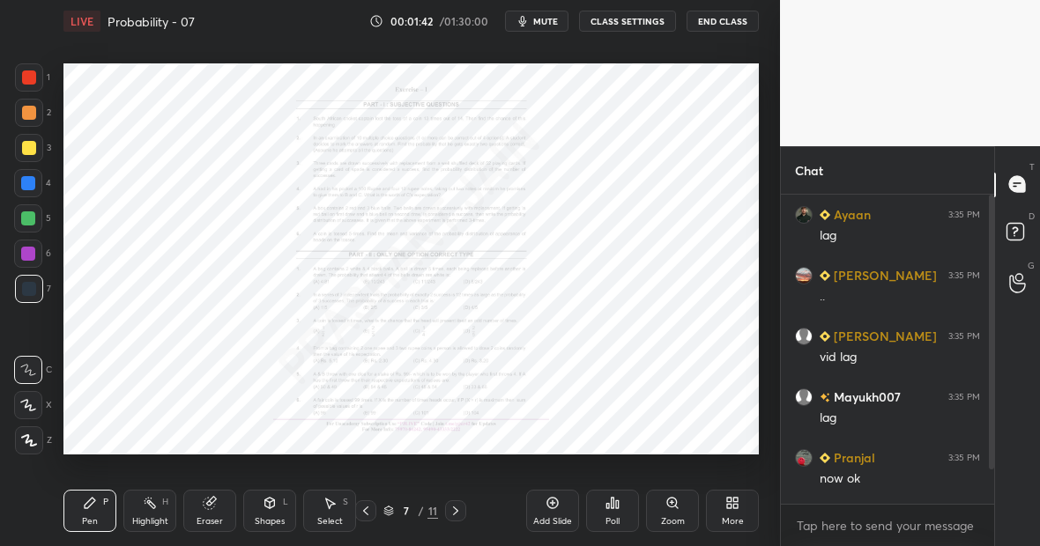
click at [725, 506] on icon at bounding box center [732, 503] width 14 height 14
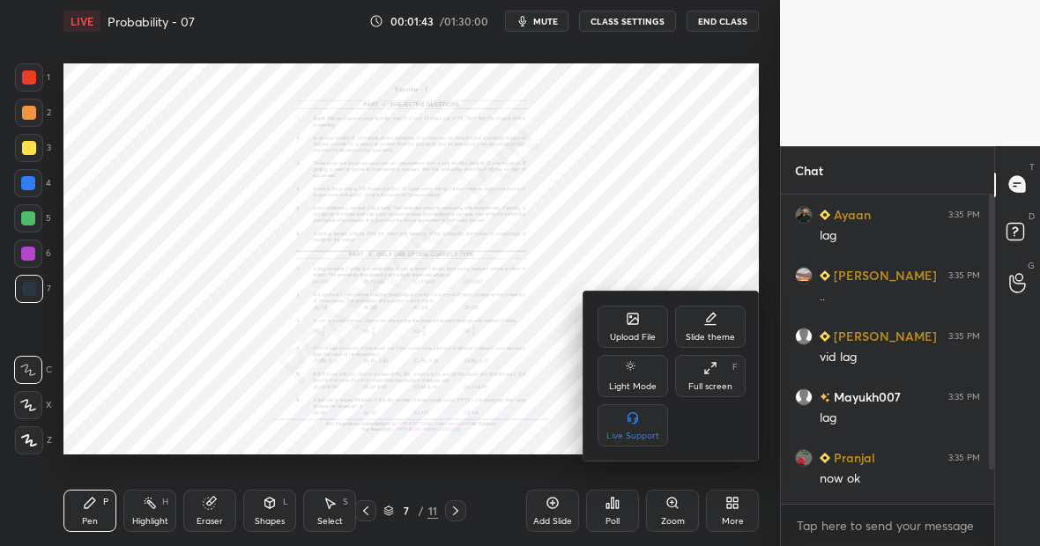
click at [717, 375] on div "Full screen F" at bounding box center [710, 376] width 71 height 42
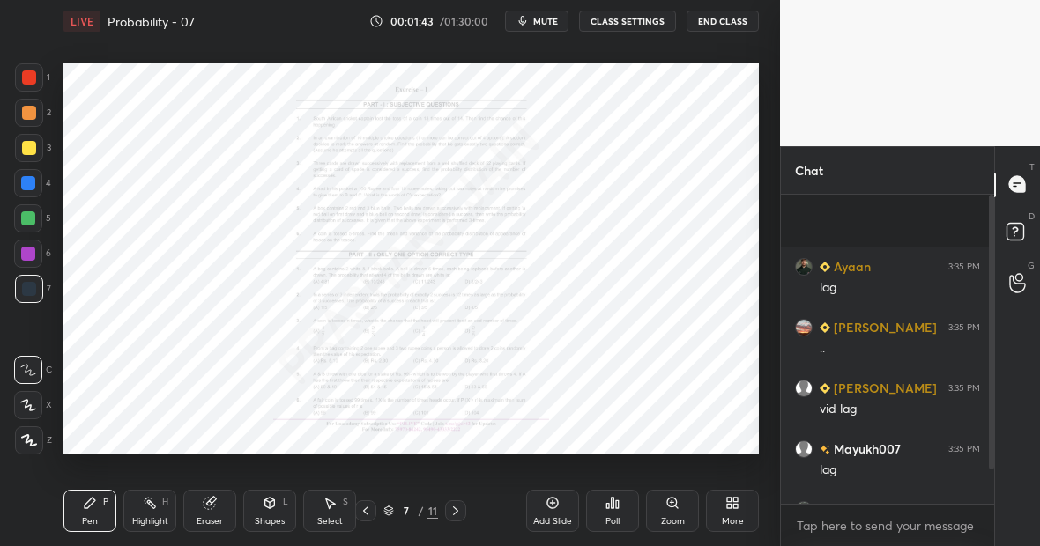
scroll to position [264, 208]
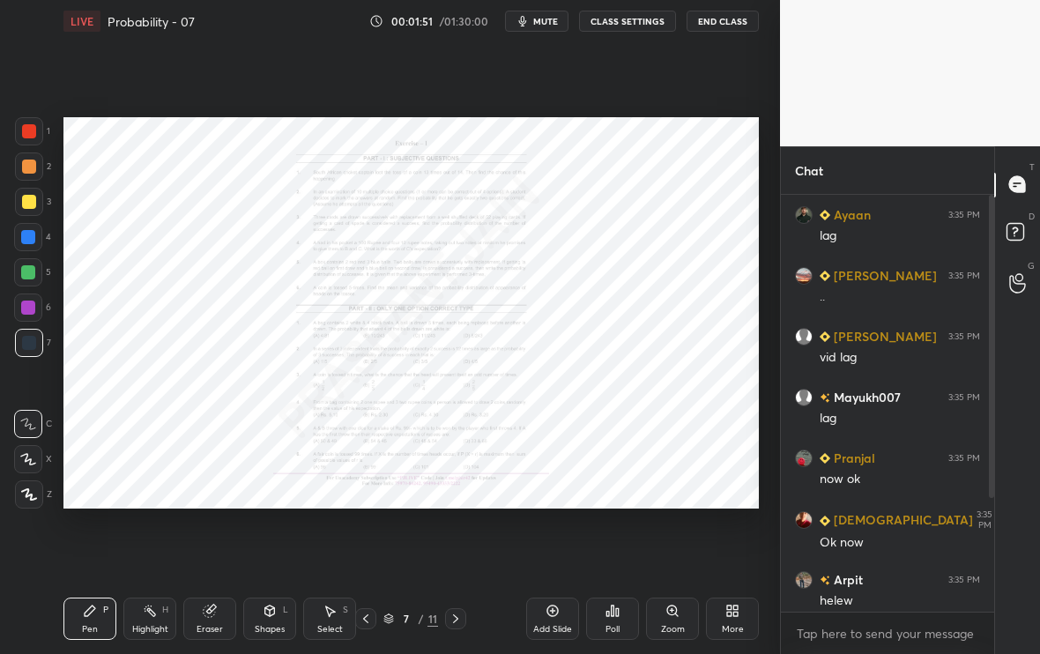
click at [739, 546] on div "More" at bounding box center [732, 619] width 53 height 42
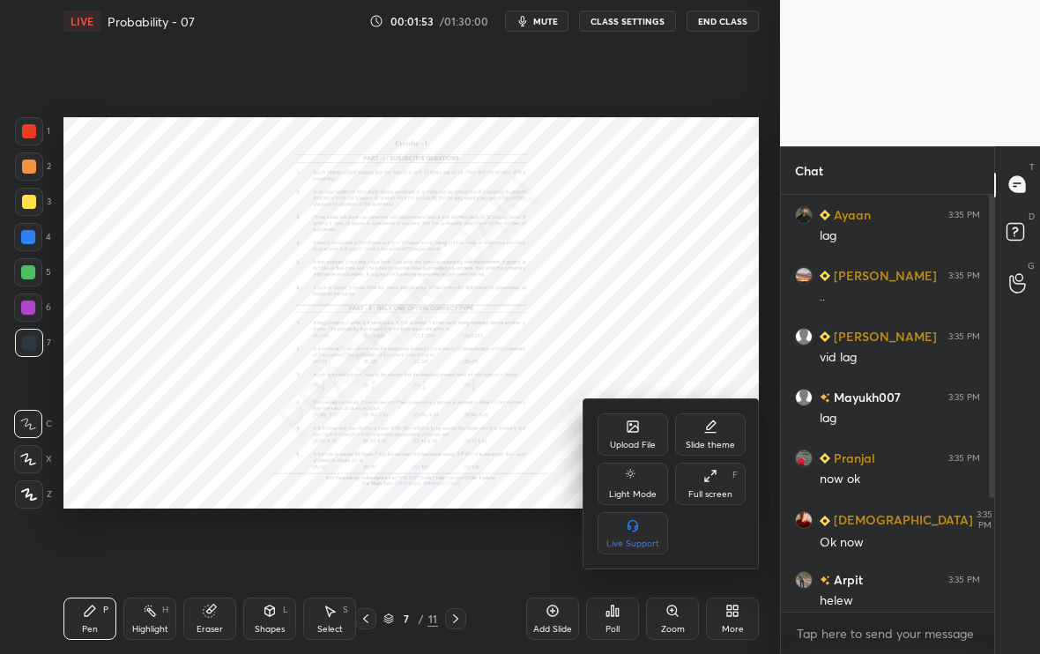
click at [709, 491] on div "Full screen" at bounding box center [710, 494] width 44 height 9
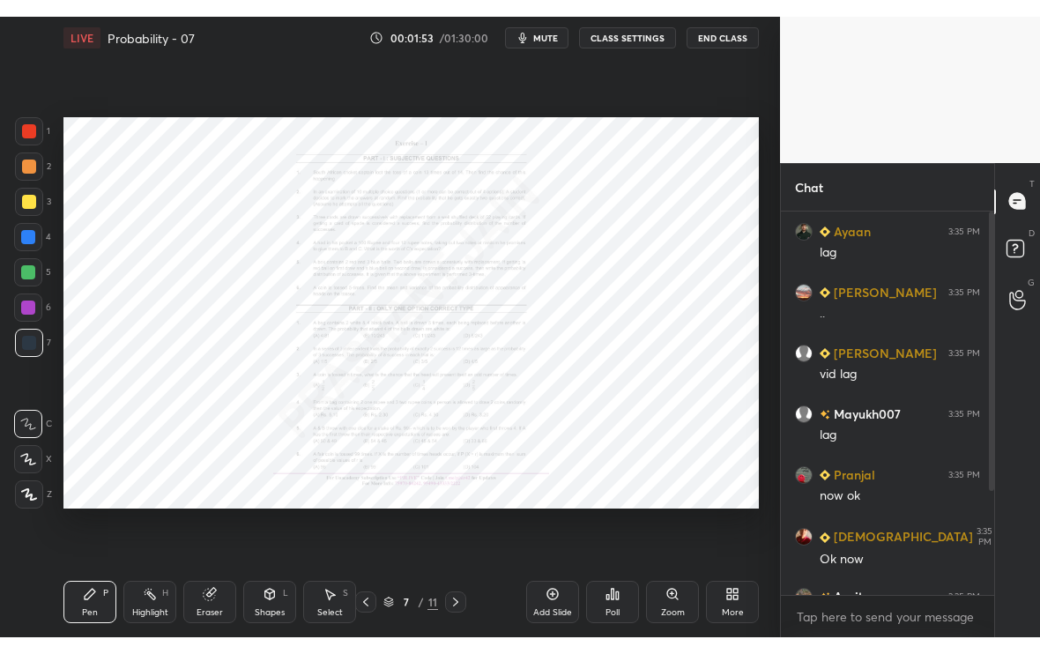
scroll to position [87703, 87427]
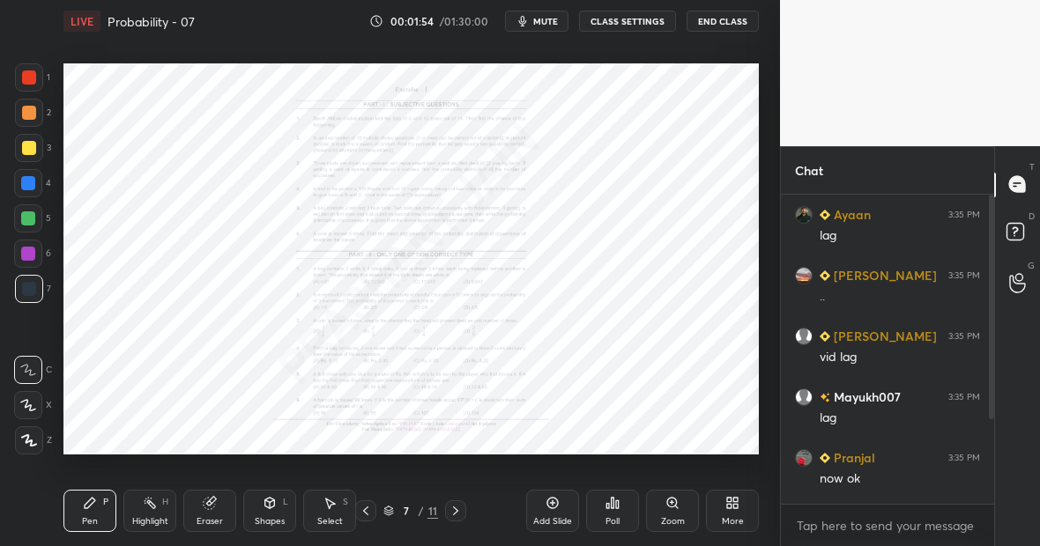
click at [715, 507] on div "More" at bounding box center [732, 511] width 53 height 42
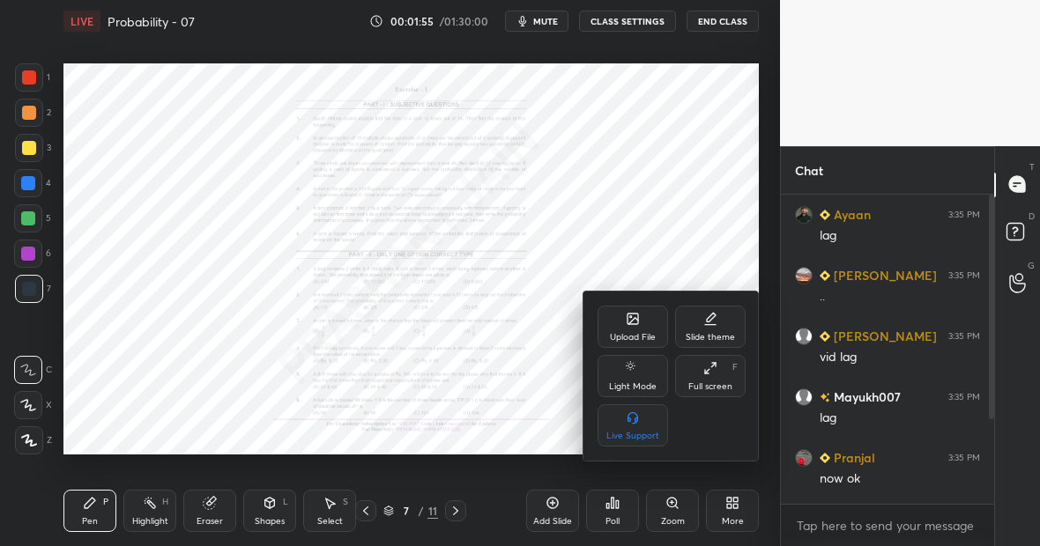
click at [711, 359] on div "Full screen F" at bounding box center [710, 376] width 71 height 42
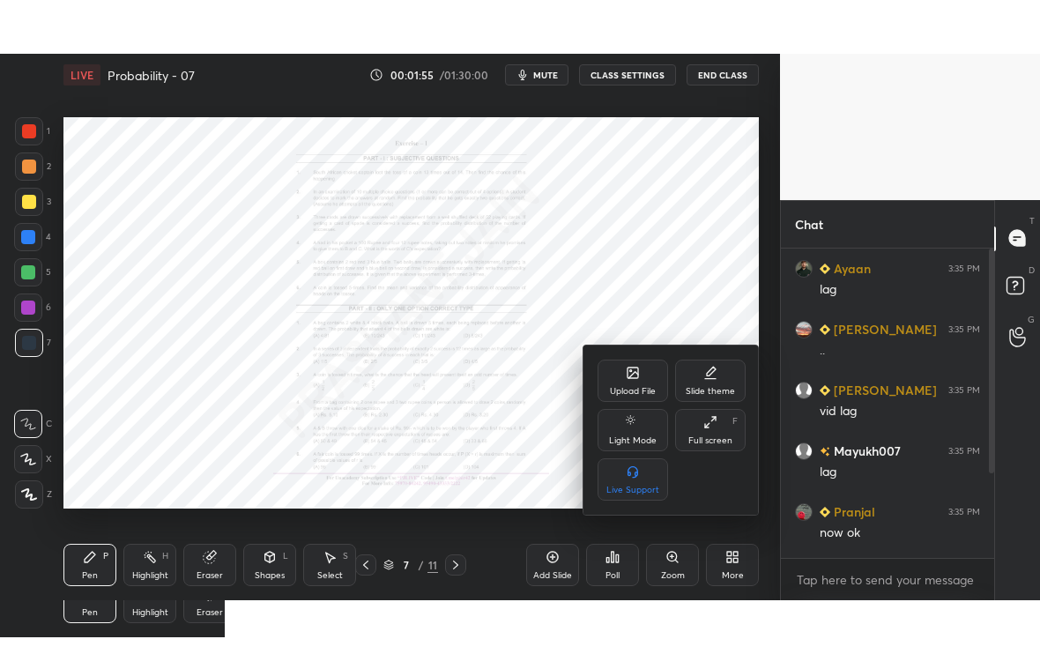
scroll to position [0, 0]
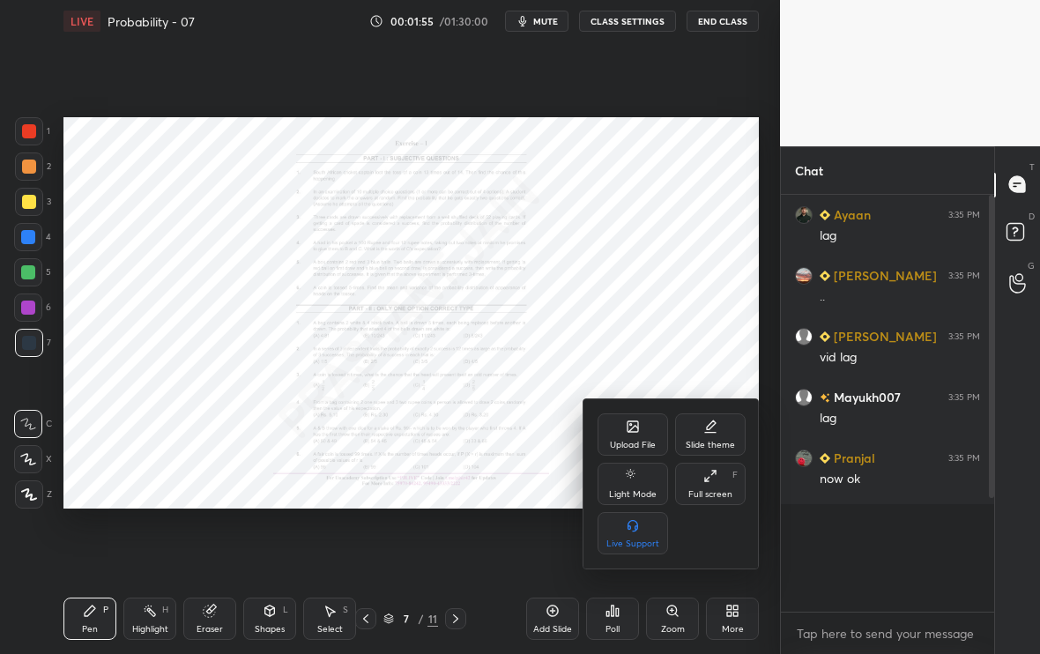
type textarea "x"
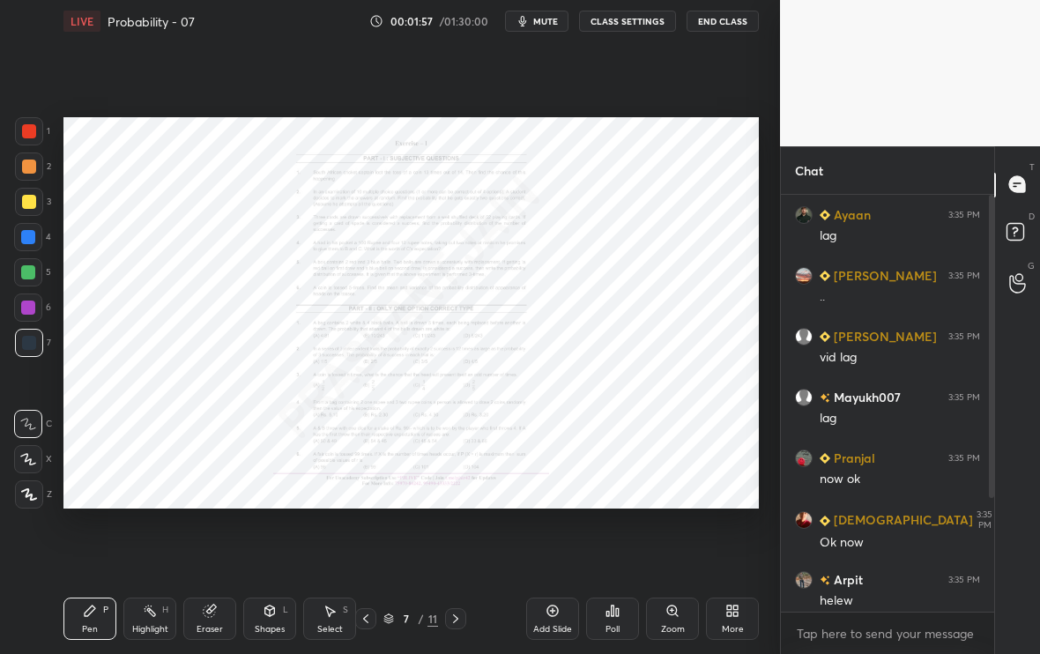
click at [663, 546] on div "Zoom" at bounding box center [673, 629] width 24 height 9
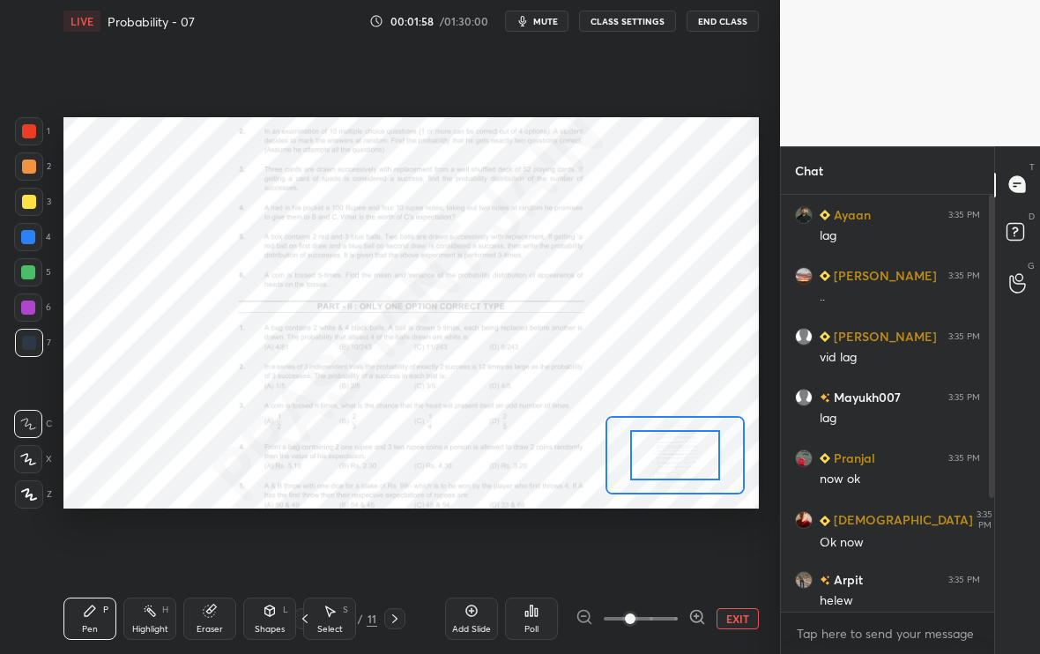
click at [696, 546] on icon at bounding box center [696, 616] width 0 height 4
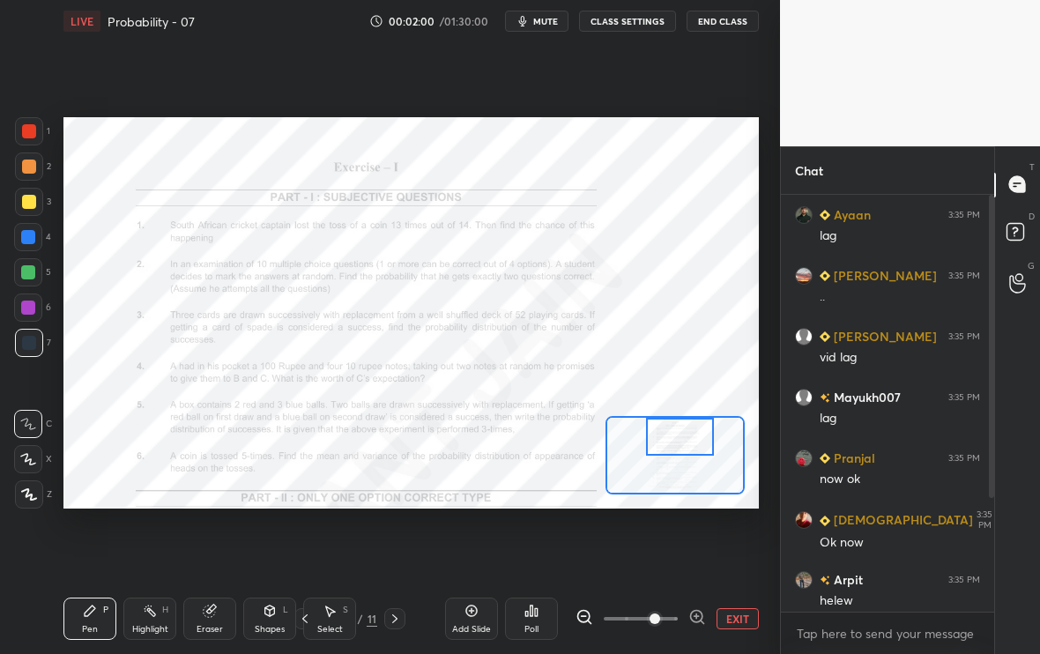
drag, startPoint x: 695, startPoint y: 456, endPoint x: 699, endPoint y: 437, distance: 19.0
click at [699, 437] on div at bounding box center [680, 436] width 68 height 37
click at [688, 439] on div at bounding box center [682, 439] width 68 height 37
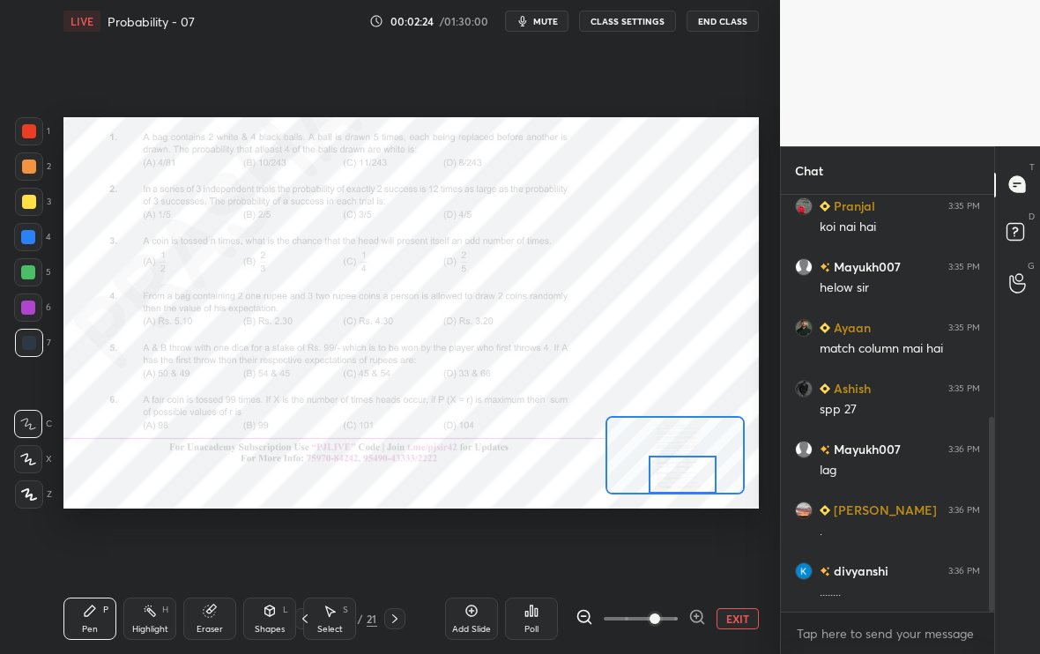
drag, startPoint x: 670, startPoint y: 438, endPoint x: 670, endPoint y: 480, distance: 42.3
click at [670, 480] on div at bounding box center [683, 474] width 68 height 37
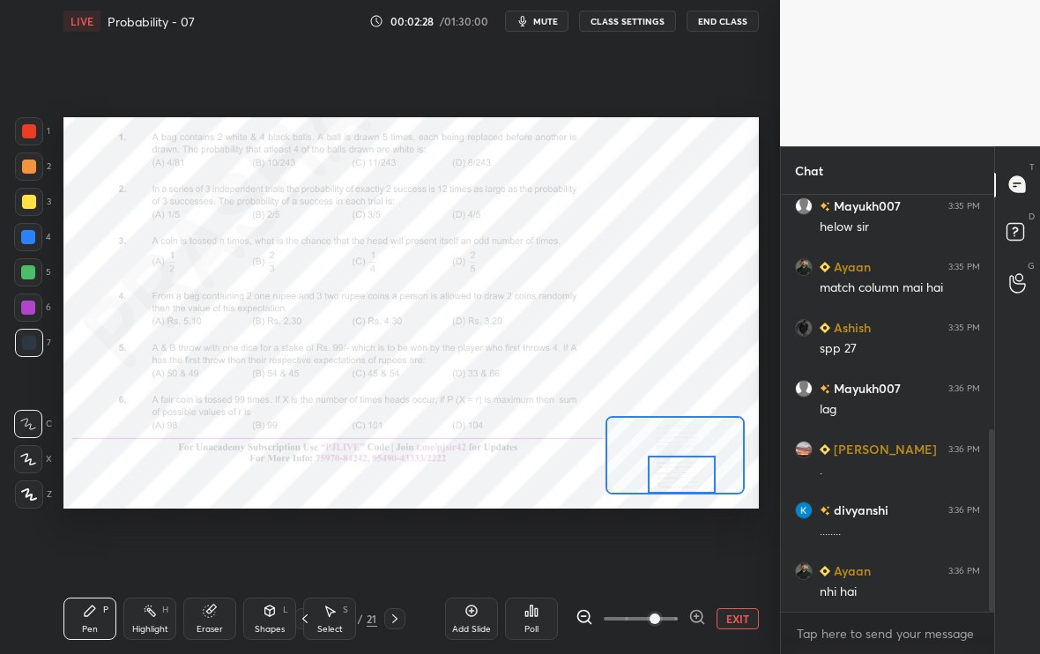
click at [737, 546] on button "EXIT" at bounding box center [738, 618] width 42 height 21
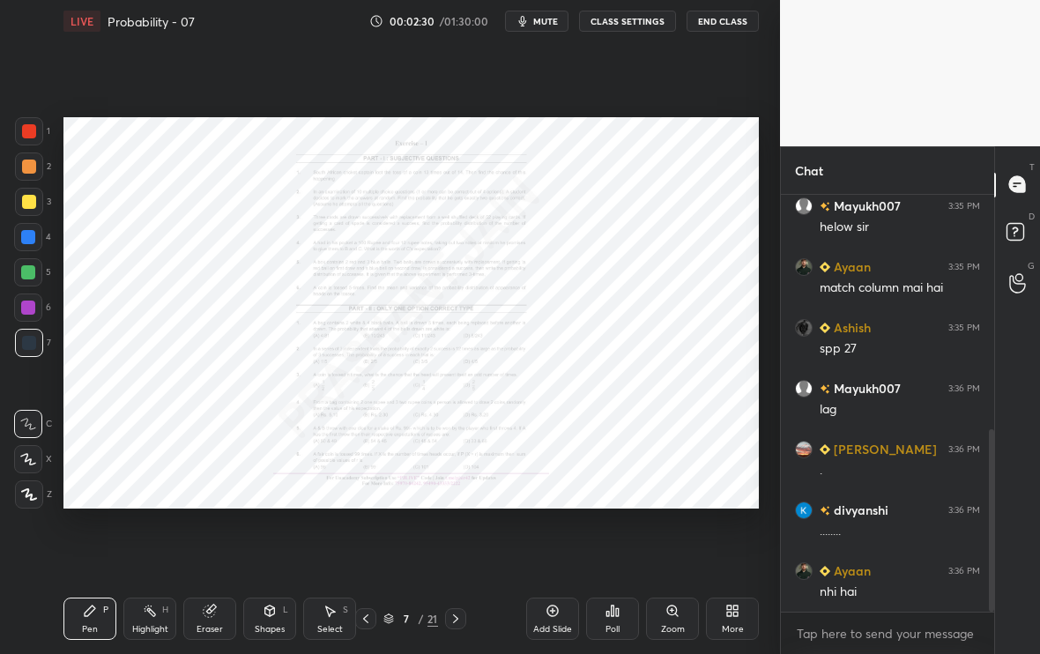
click at [369, 546] on icon at bounding box center [366, 619] width 14 height 14
click at [371, 546] on icon at bounding box center [366, 619] width 14 height 14
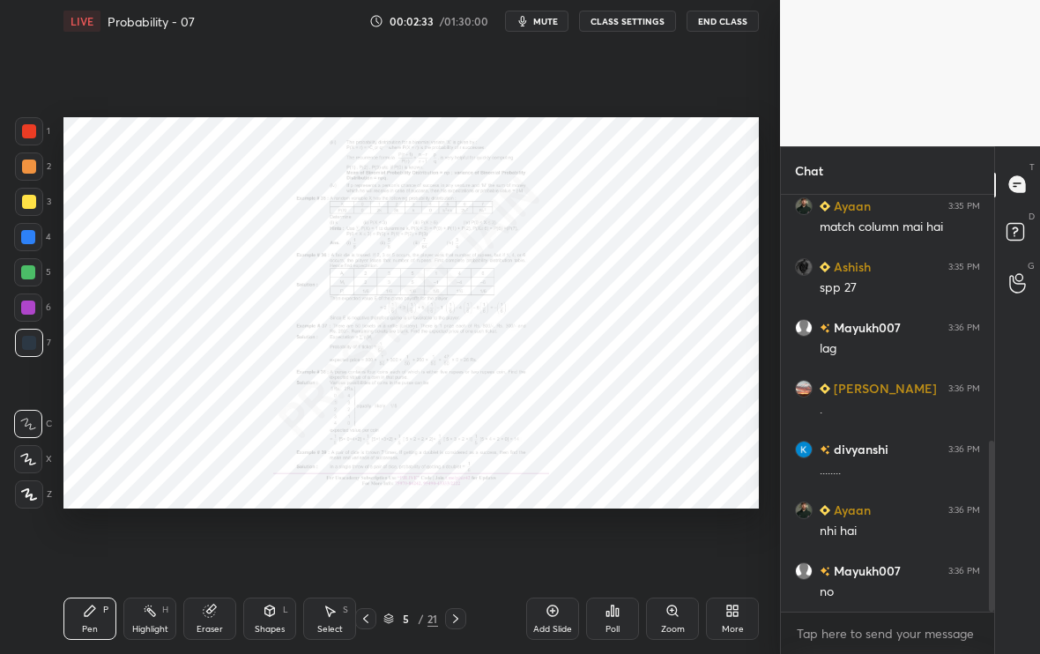
click at [371, 546] on icon at bounding box center [366, 619] width 14 height 14
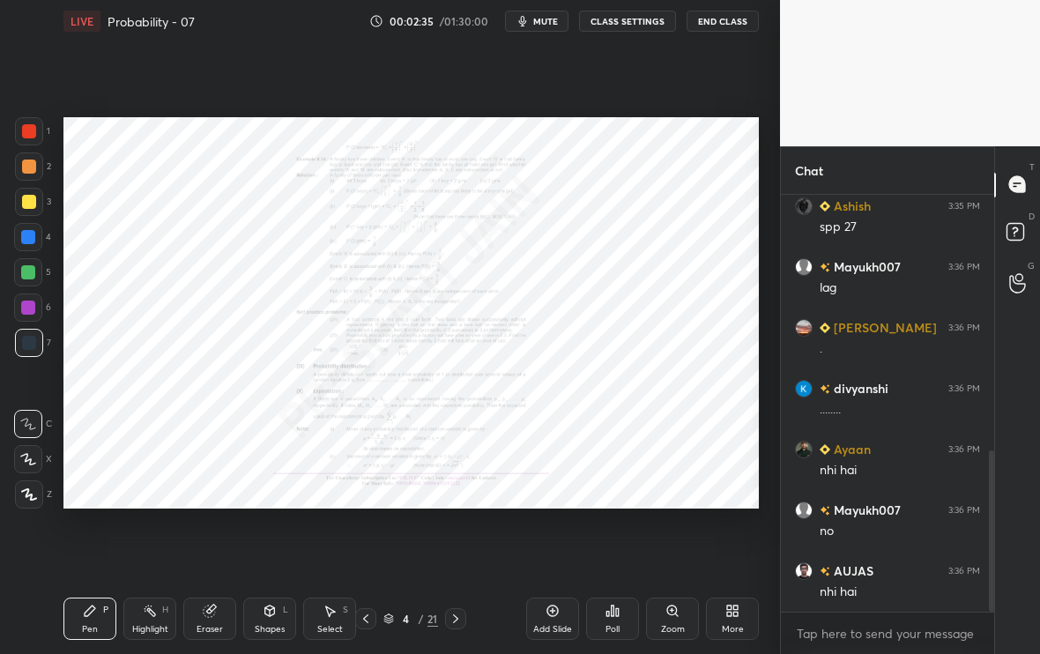
click at [457, 546] on icon at bounding box center [456, 619] width 14 height 14
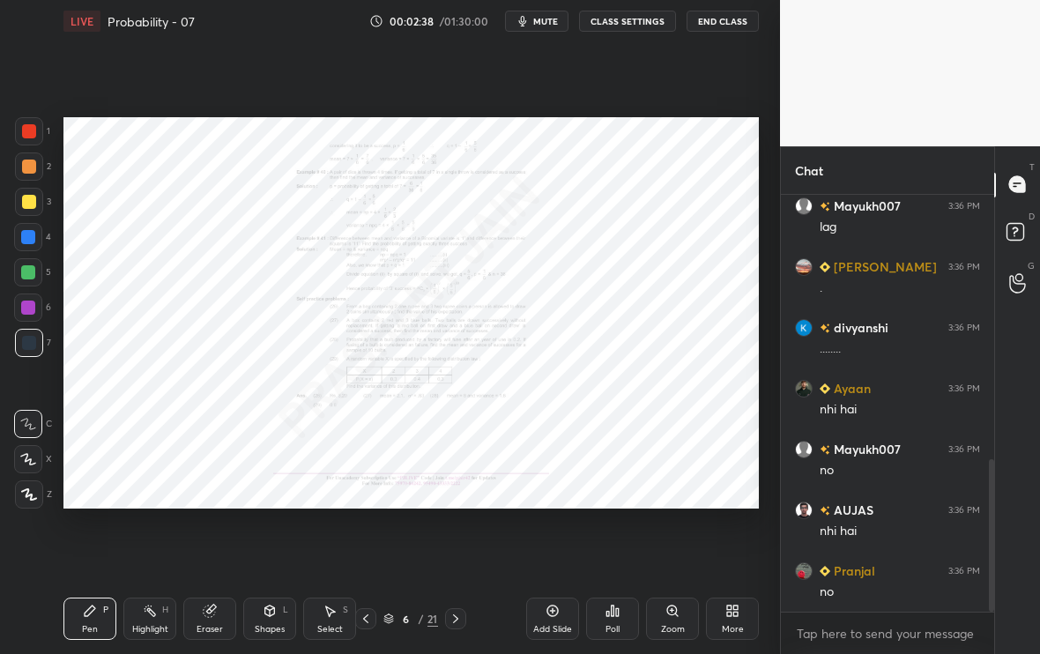
click at [669, 546] on icon at bounding box center [672, 610] width 10 height 10
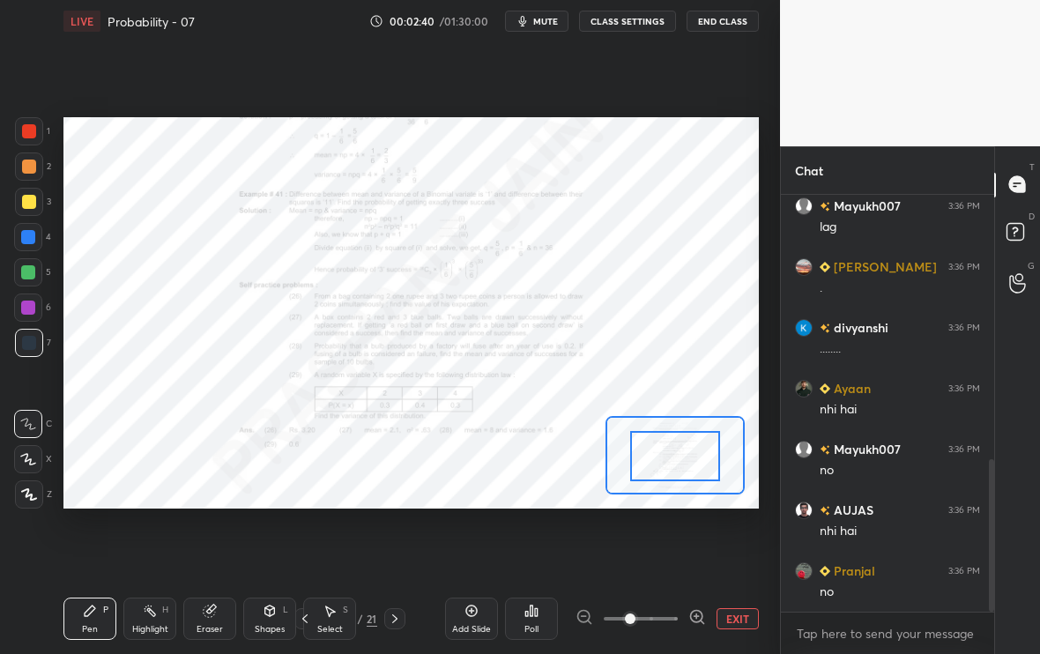
drag, startPoint x: 703, startPoint y: 450, endPoint x: 709, endPoint y: 473, distance: 23.7
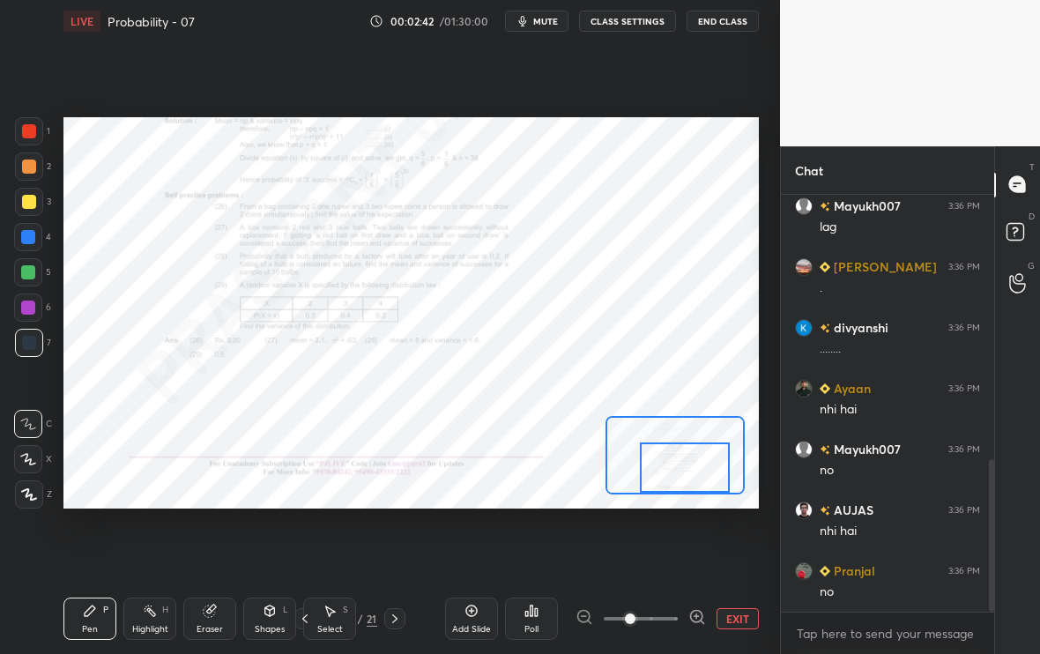
drag, startPoint x: 709, startPoint y: 473, endPoint x: 719, endPoint y: 488, distance: 17.8
click at [719, 488] on div at bounding box center [685, 467] width 91 height 50
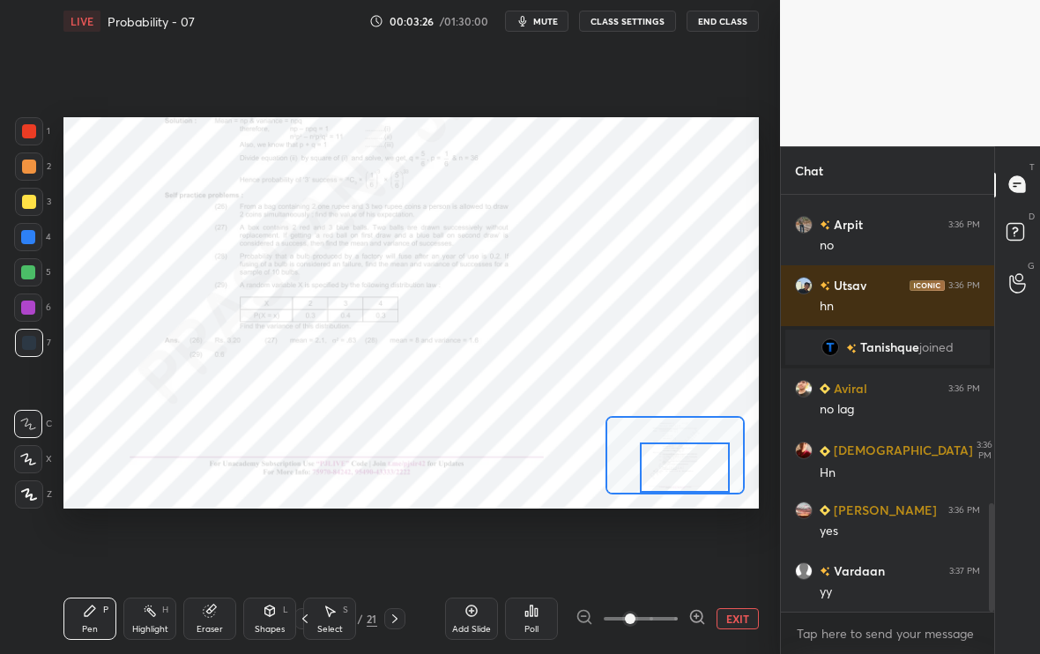
scroll to position [1182, 0]
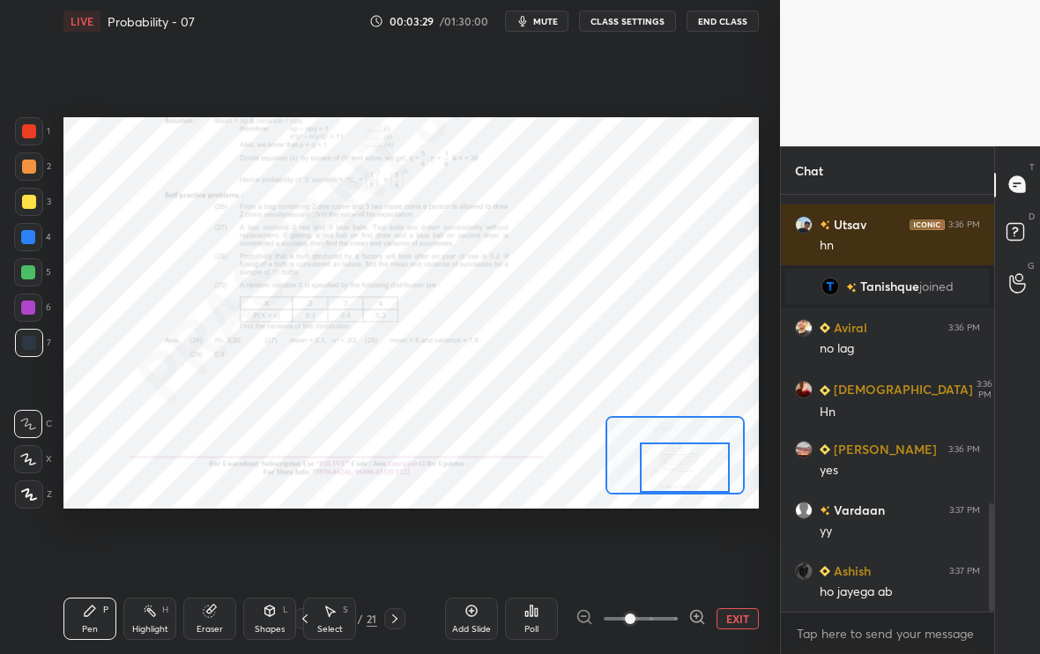
click at [743, 546] on button "EXIT" at bounding box center [738, 618] width 42 height 21
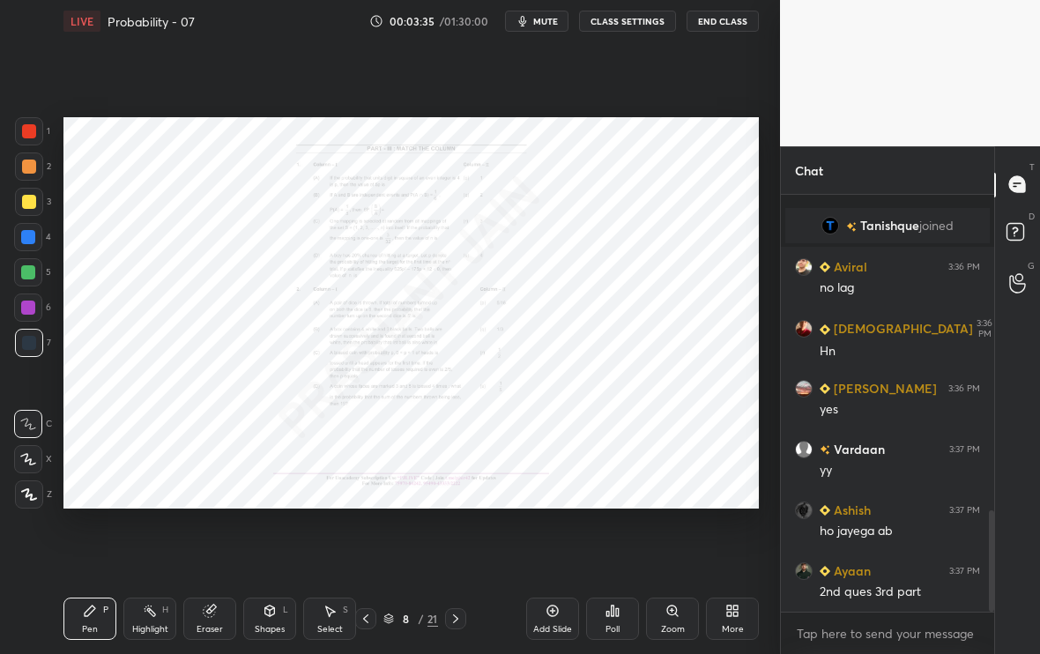
scroll to position [1304, 0]
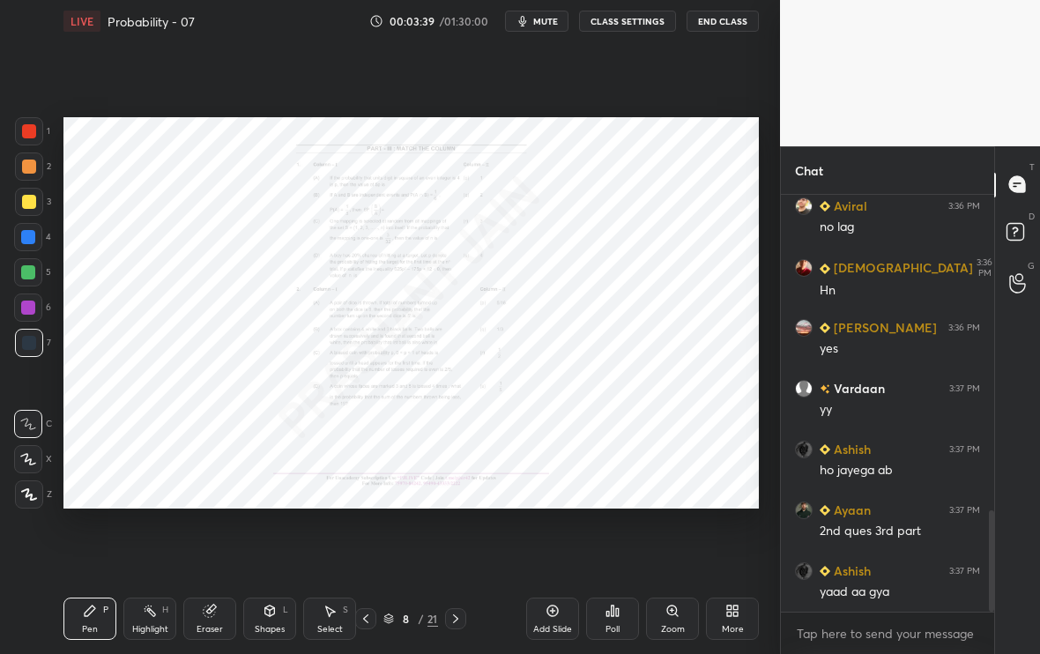
click at [685, 546] on div "Zoom" at bounding box center [672, 619] width 53 height 42
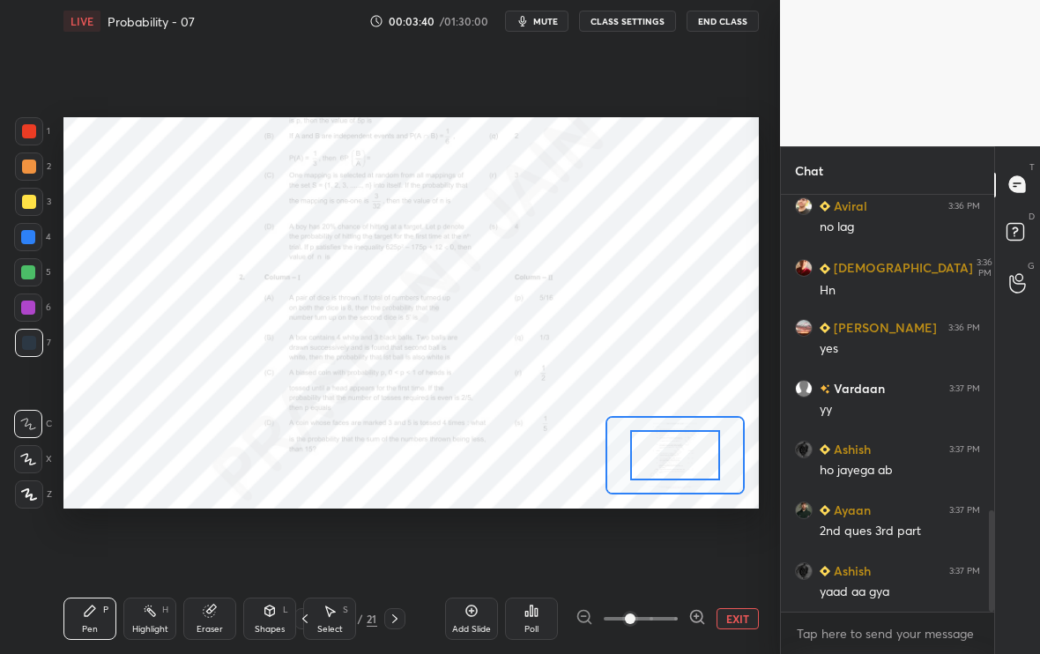
click at [707, 546] on div "EXIT" at bounding box center [667, 618] width 183 height 21
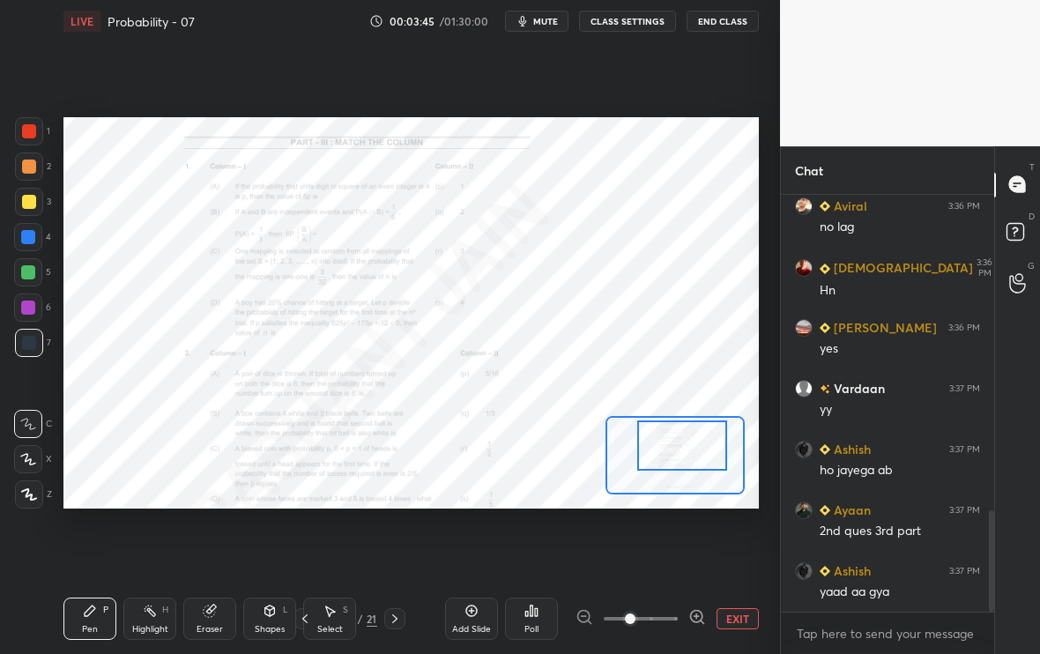
drag, startPoint x: 700, startPoint y: 436, endPoint x: 706, endPoint y: 425, distance: 13.0
click at [706, 426] on div at bounding box center [682, 445] width 91 height 50
drag, startPoint x: 706, startPoint y: 425, endPoint x: 709, endPoint y: 437, distance: 12.6
click at [709, 438] on div at bounding box center [684, 460] width 91 height 50
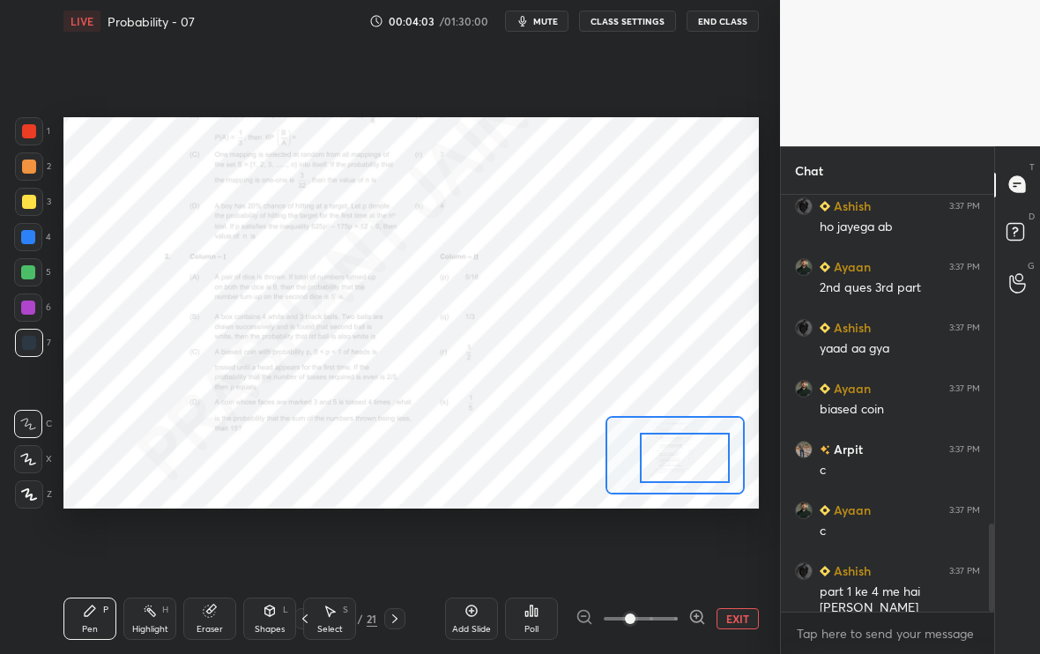
scroll to position [1589, 0]
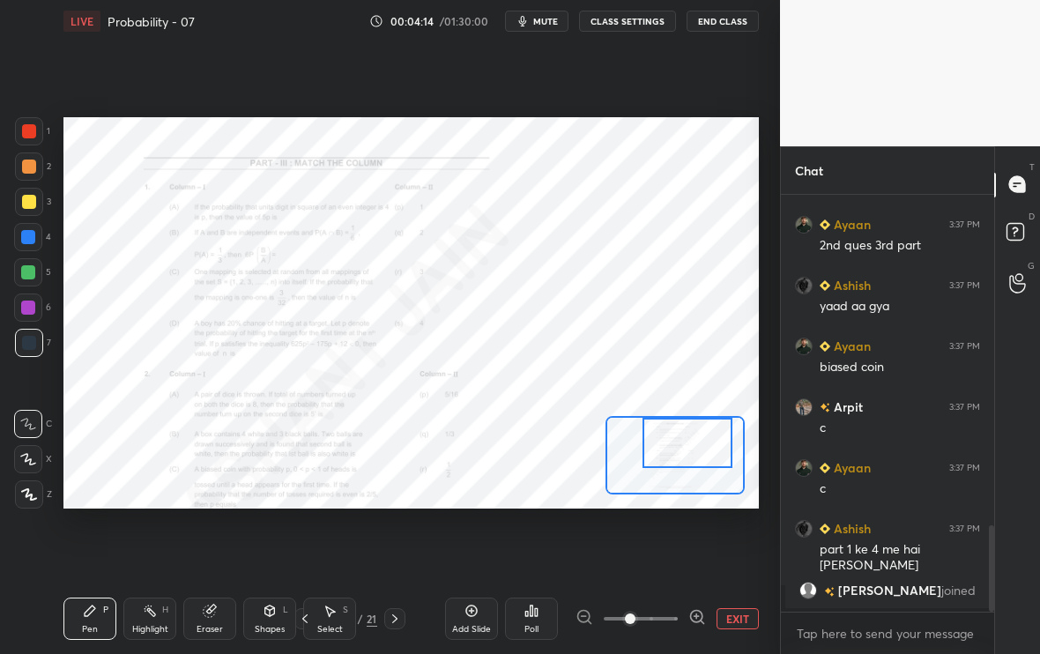
click at [709, 414] on div "Setting up your live class Poll for secs No correct answer Start poll" at bounding box center [410, 312] width 695 height 391
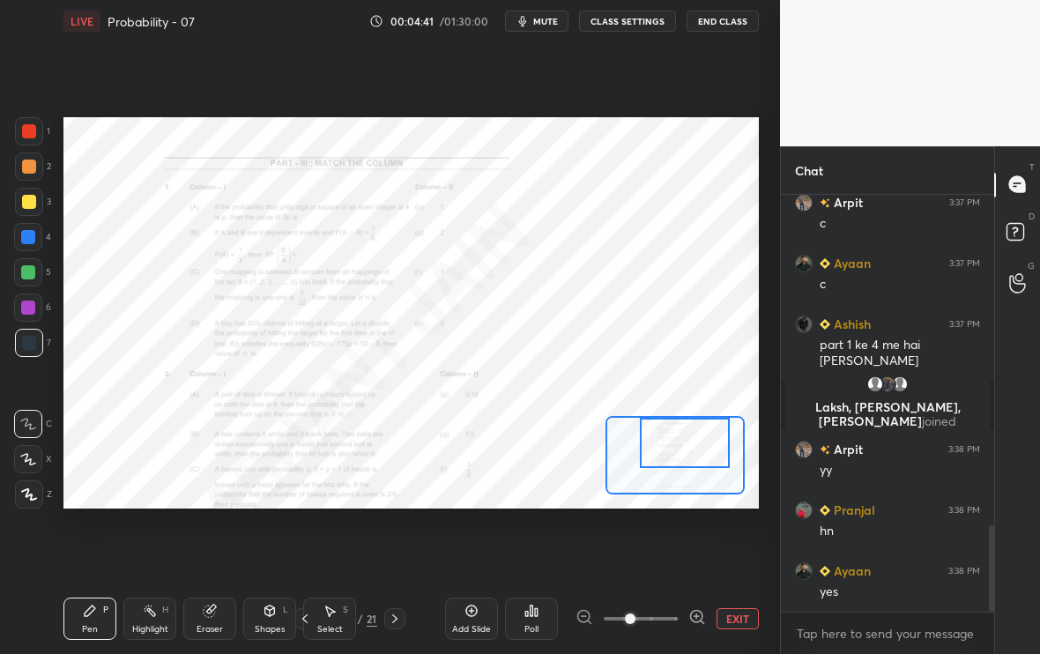
scroll to position [1716, 0]
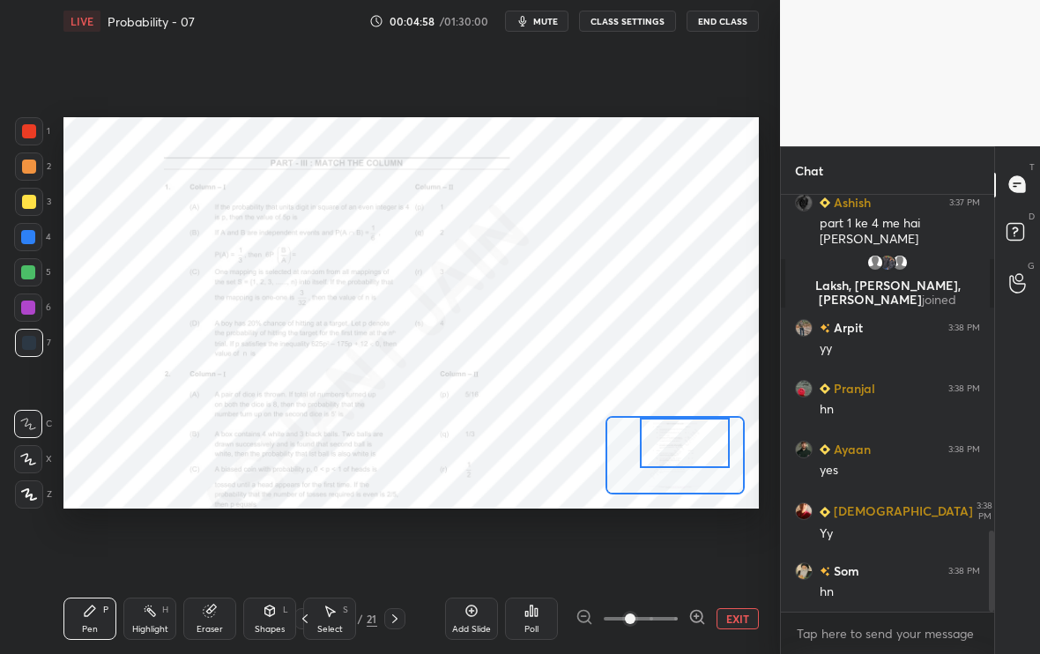
click at [198, 546] on div "Eraser" at bounding box center [209, 619] width 53 height 42
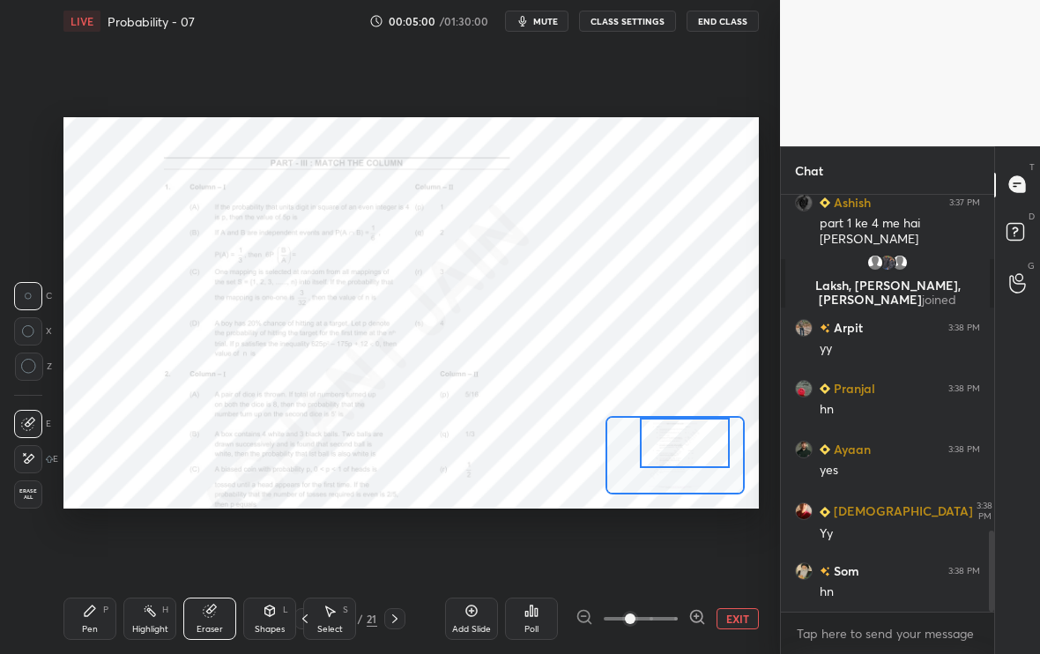
click at [83, 546] on div "Pen P" at bounding box center [89, 619] width 53 height 42
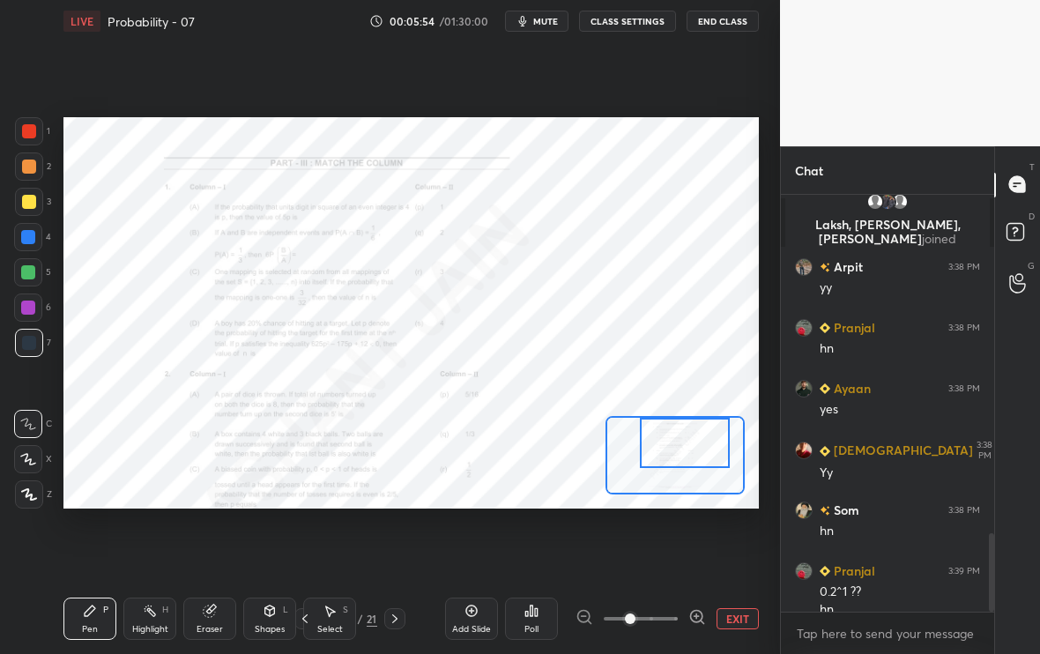
scroll to position [1794, 0]
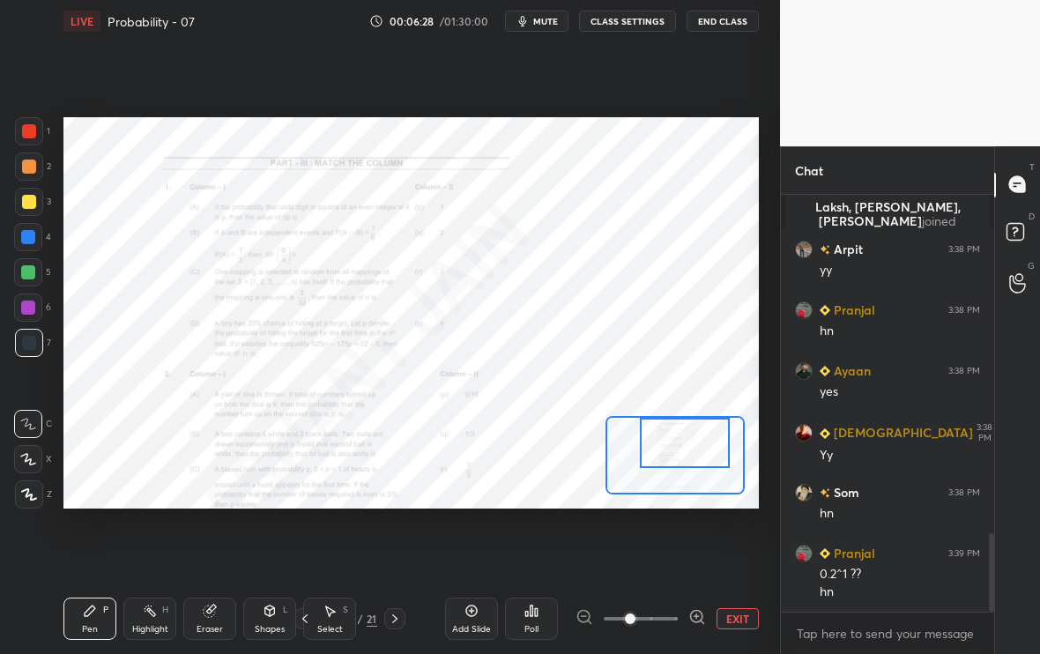
click at [733, 546] on div "EXIT" at bounding box center [667, 618] width 183 height 21
click at [730, 546] on button "EXIT" at bounding box center [738, 618] width 42 height 21
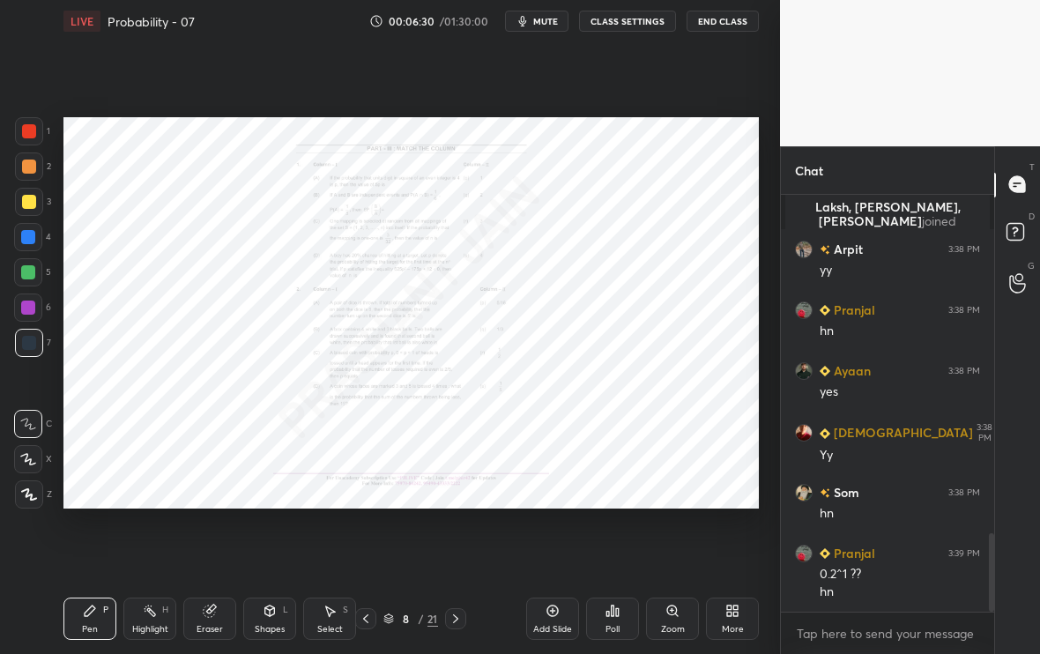
click at [553, 546] on div "Add Slide" at bounding box center [552, 619] width 53 height 42
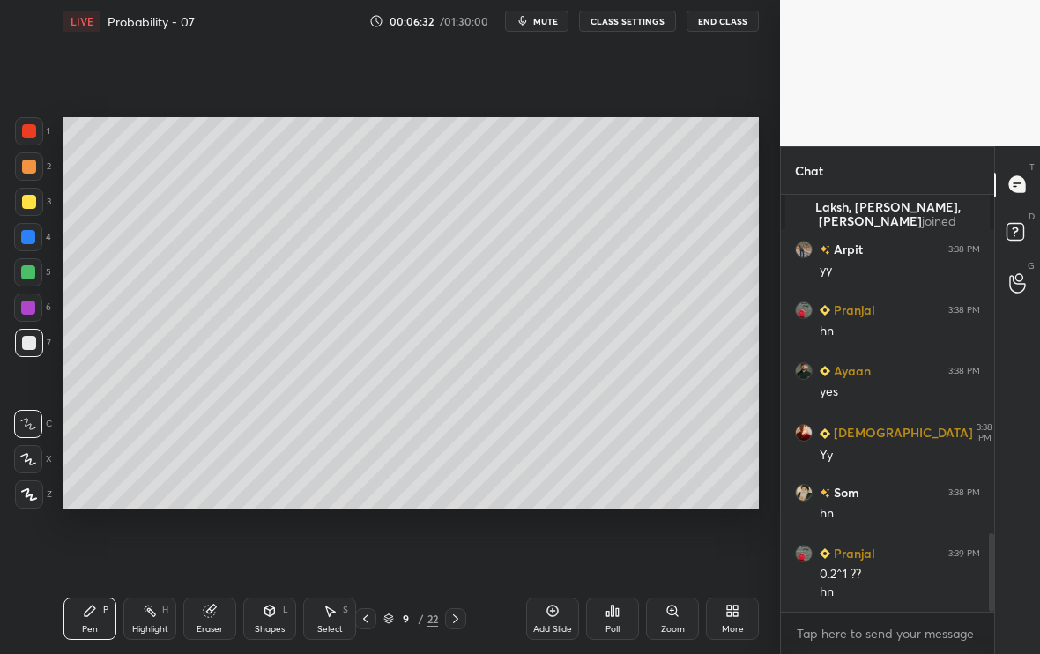
click at [27, 198] on div at bounding box center [29, 202] width 14 height 14
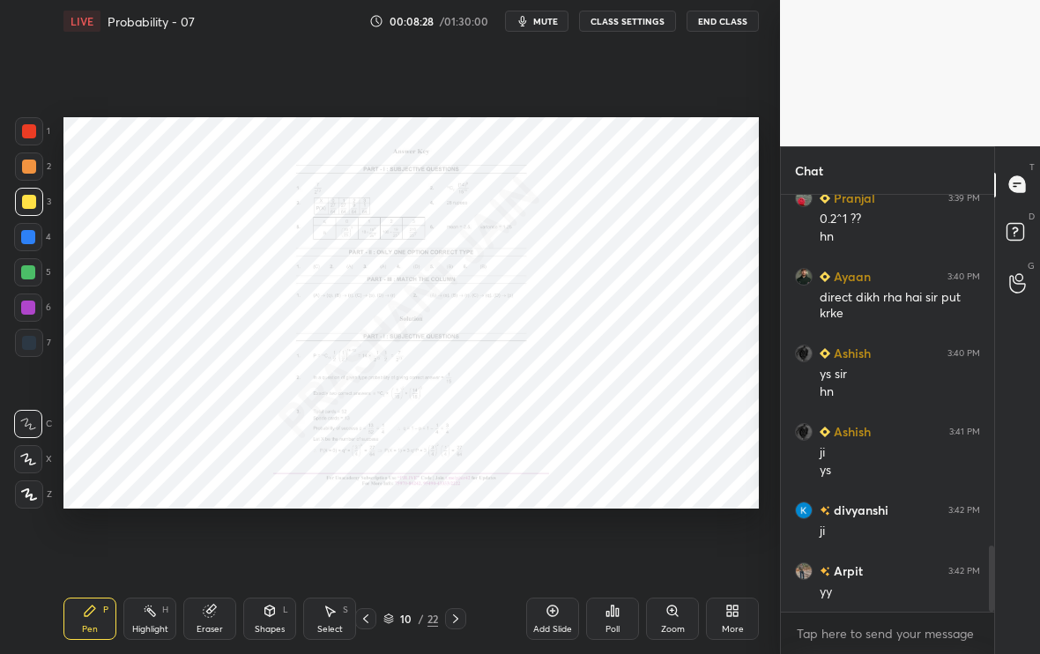
scroll to position [2210, 0]
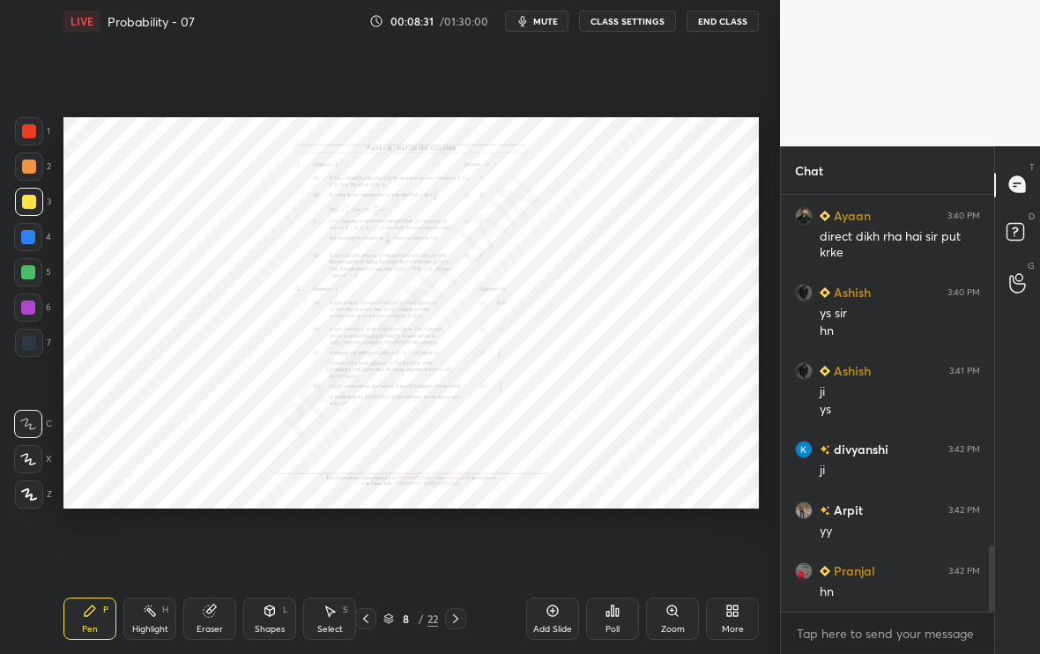
click at [687, 546] on div "Zoom" at bounding box center [672, 619] width 53 height 42
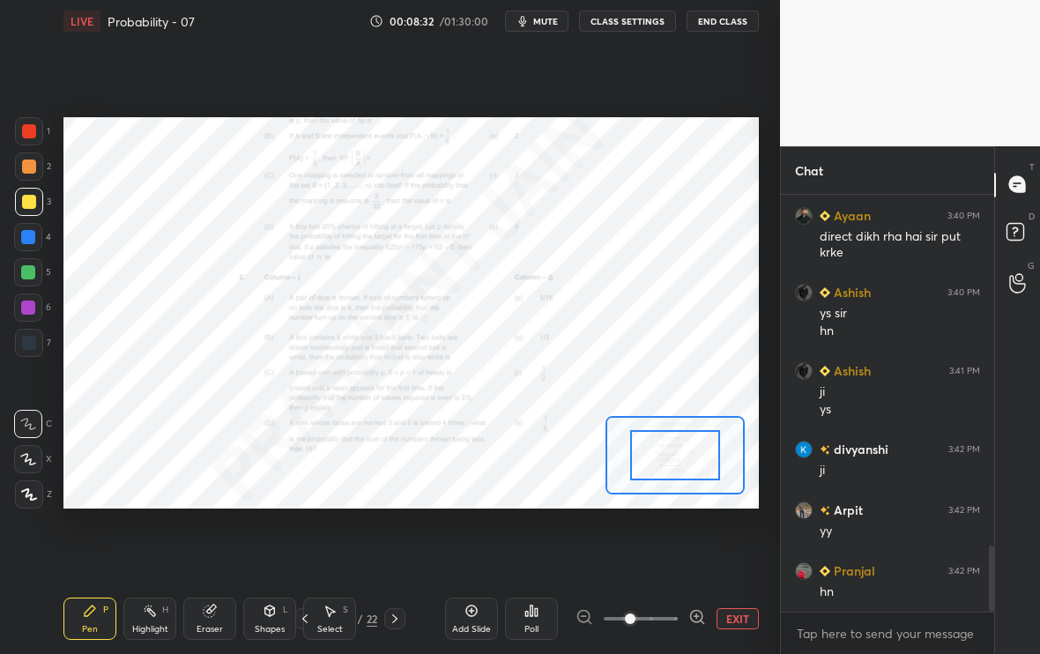
scroll to position [2271, 0]
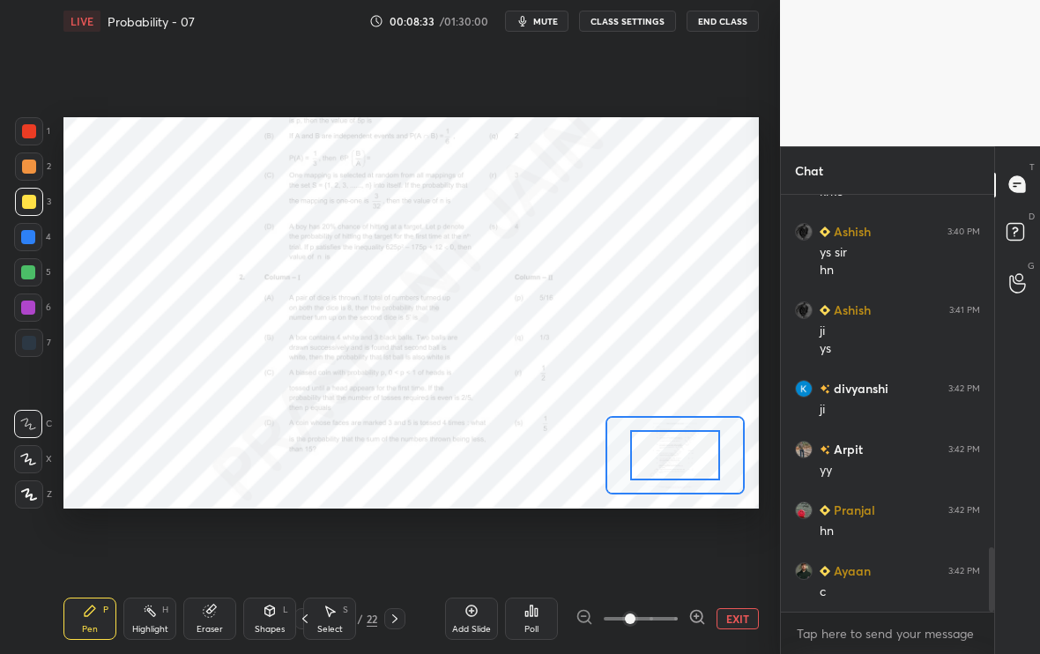
click at [696, 546] on icon at bounding box center [697, 617] width 18 height 18
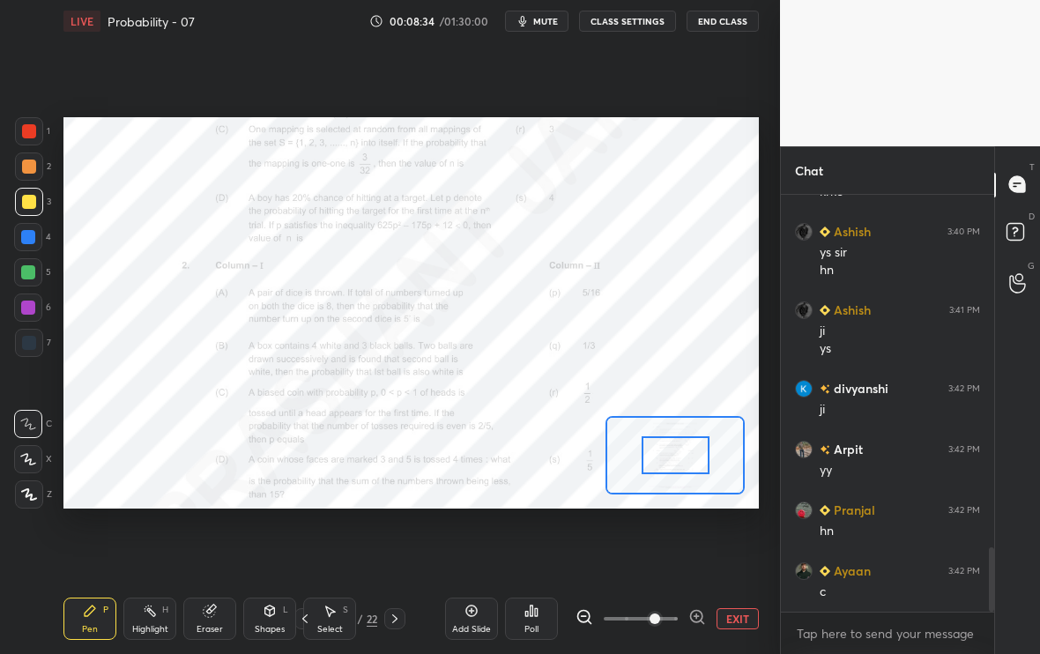
click at [696, 546] on icon at bounding box center [697, 617] width 18 height 18
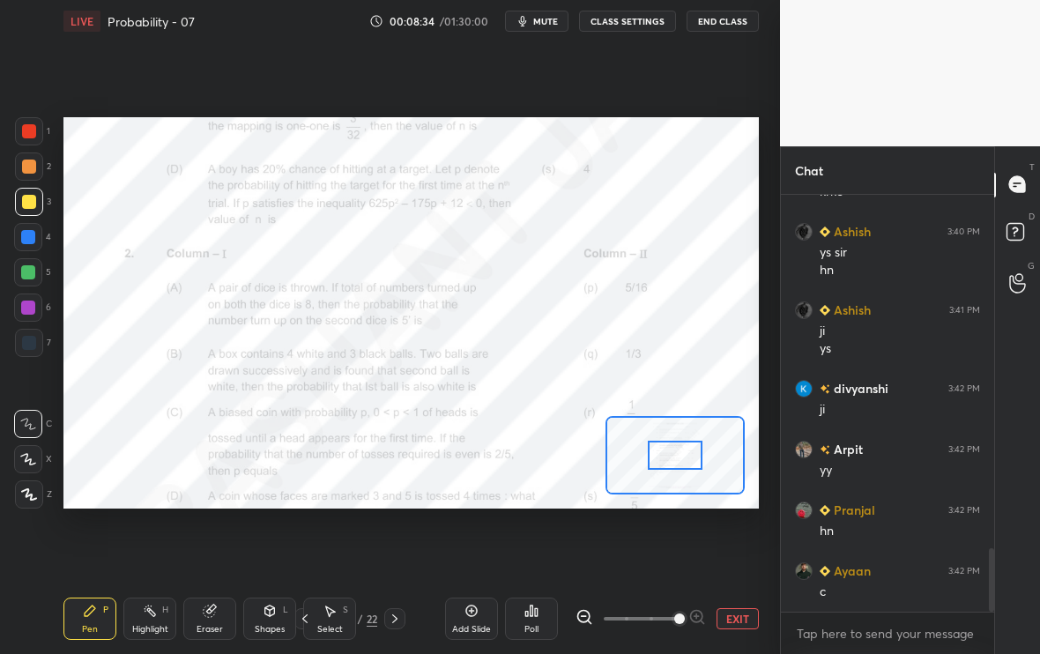
scroll to position [2332, 0]
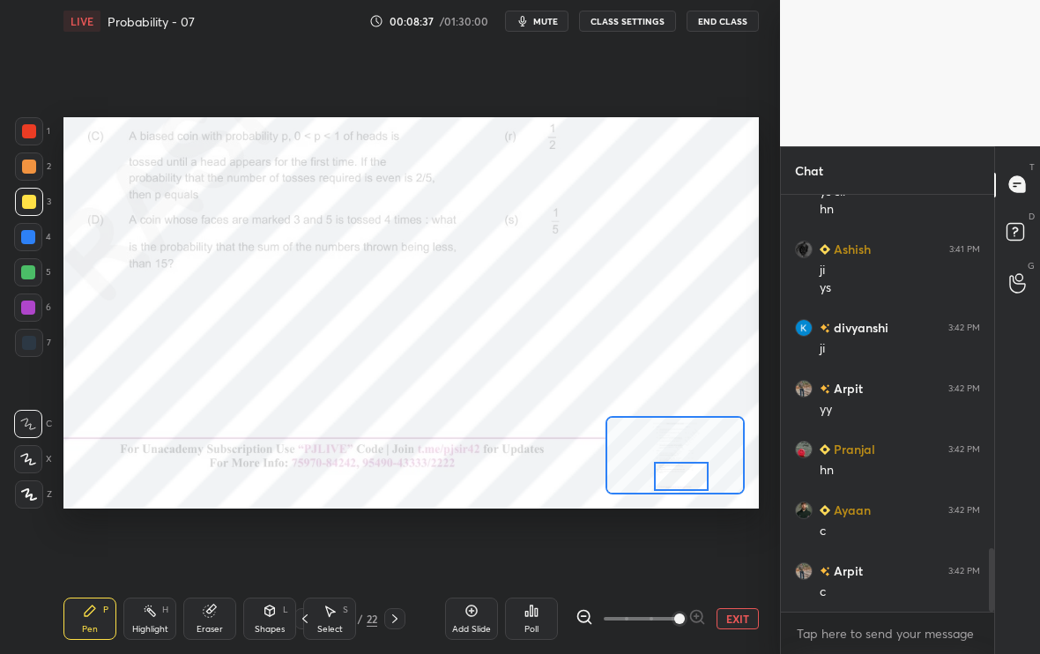
drag, startPoint x: 675, startPoint y: 445, endPoint x: 681, endPoint y: 466, distance: 22.0
click at [681, 466] on div at bounding box center [681, 477] width 55 height 30
click at [33, 338] on div at bounding box center [29, 343] width 14 height 14
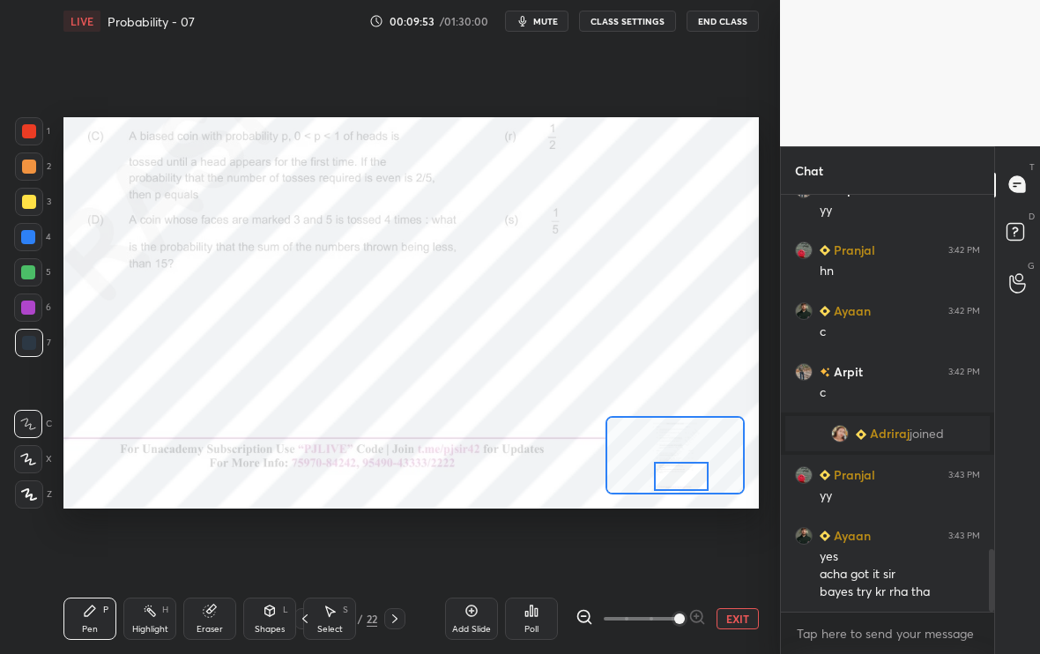
scroll to position [2376, 0]
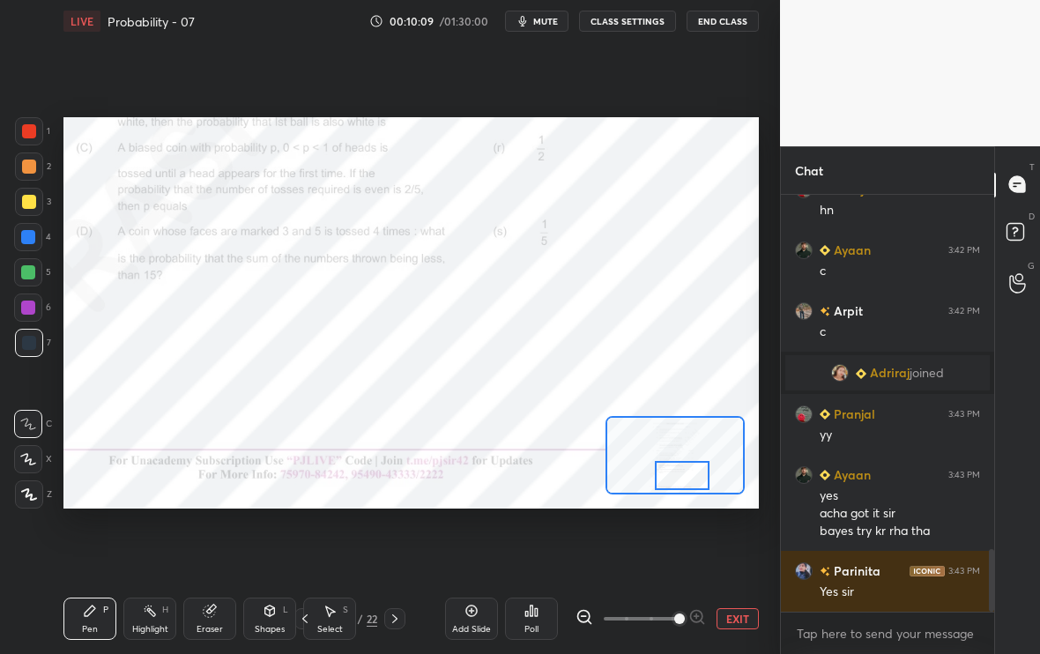
click at [679, 472] on div at bounding box center [682, 476] width 55 height 30
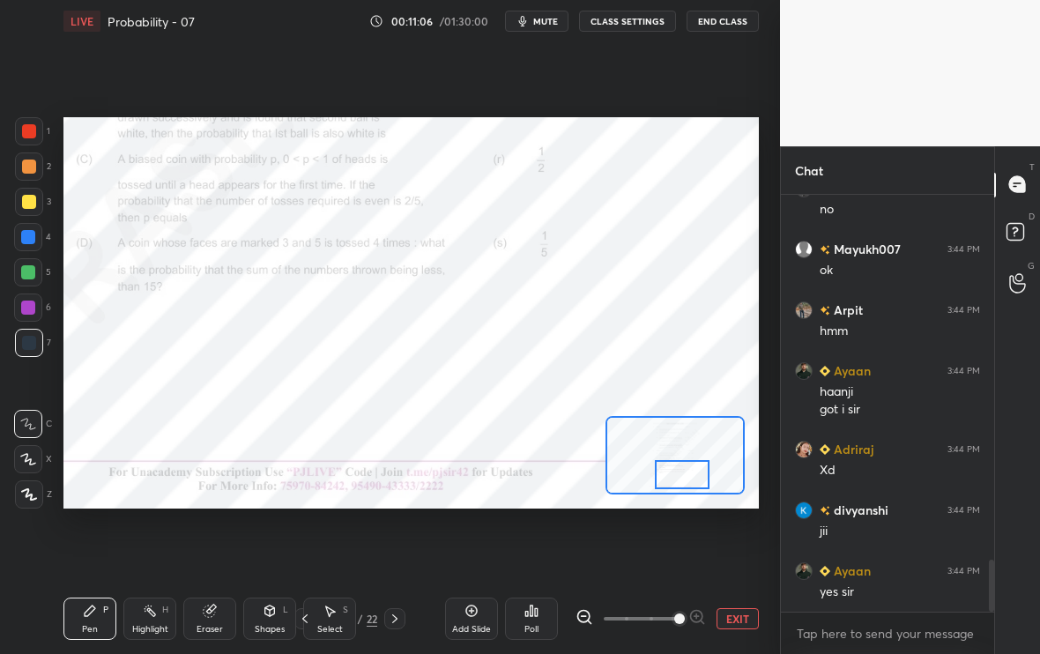
scroll to position [3002, 0]
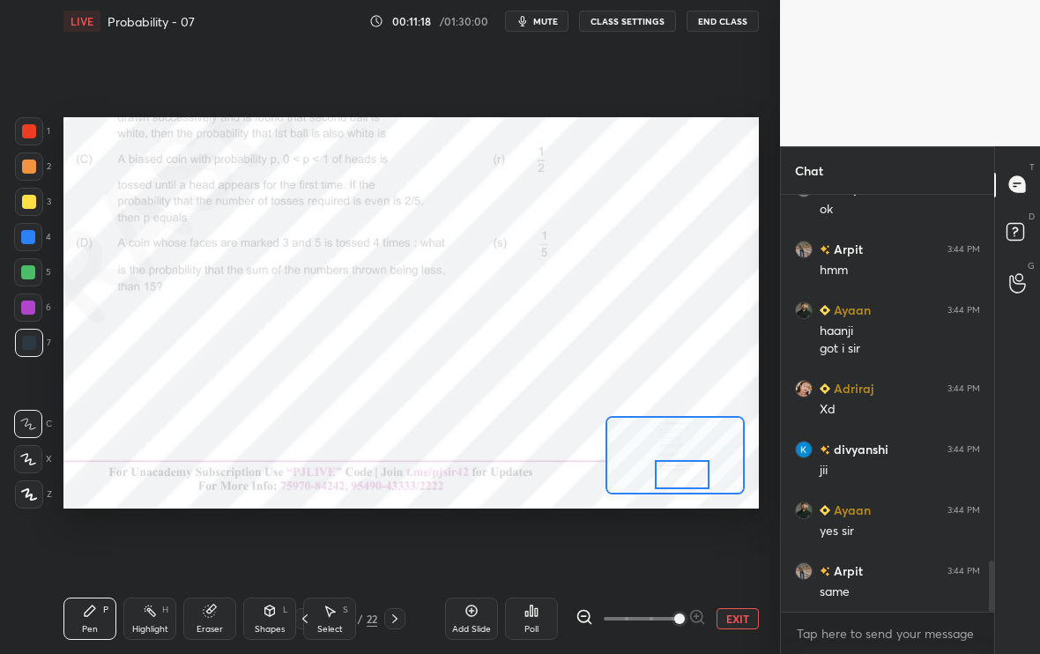
click at [747, 546] on button "EXIT" at bounding box center [738, 618] width 42 height 21
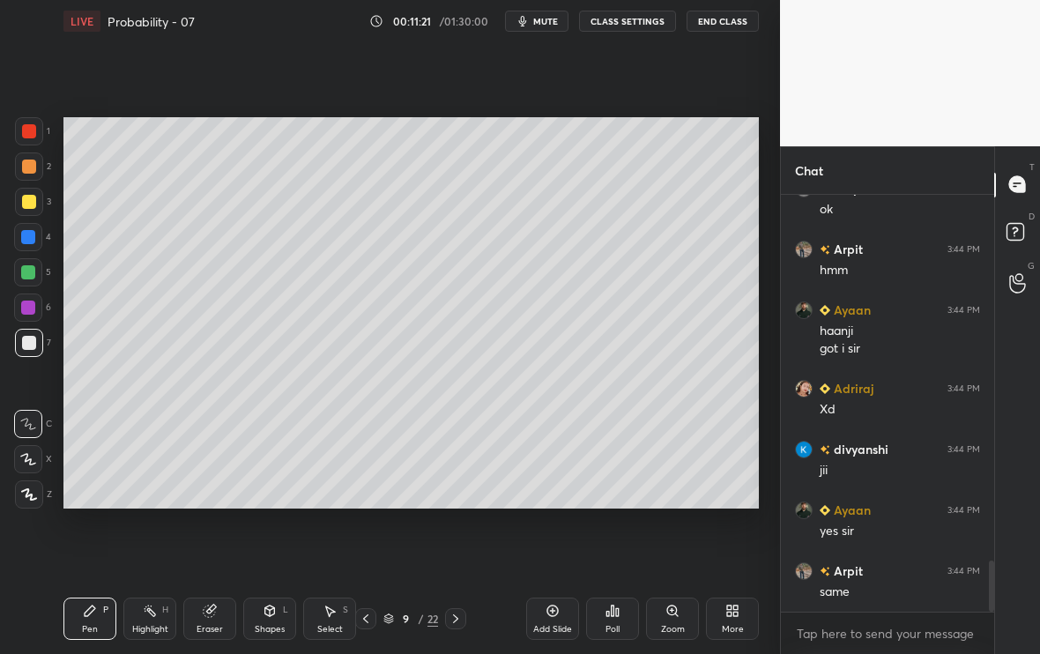
scroll to position [3063, 0]
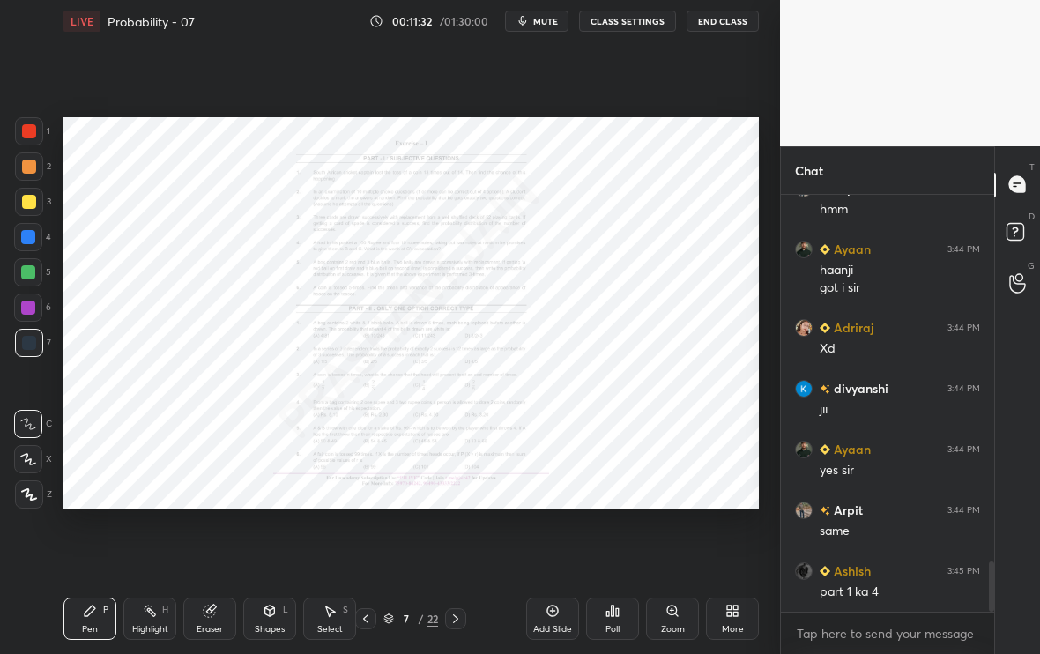
click at [672, 546] on div "Zoom" at bounding box center [672, 619] width 53 height 42
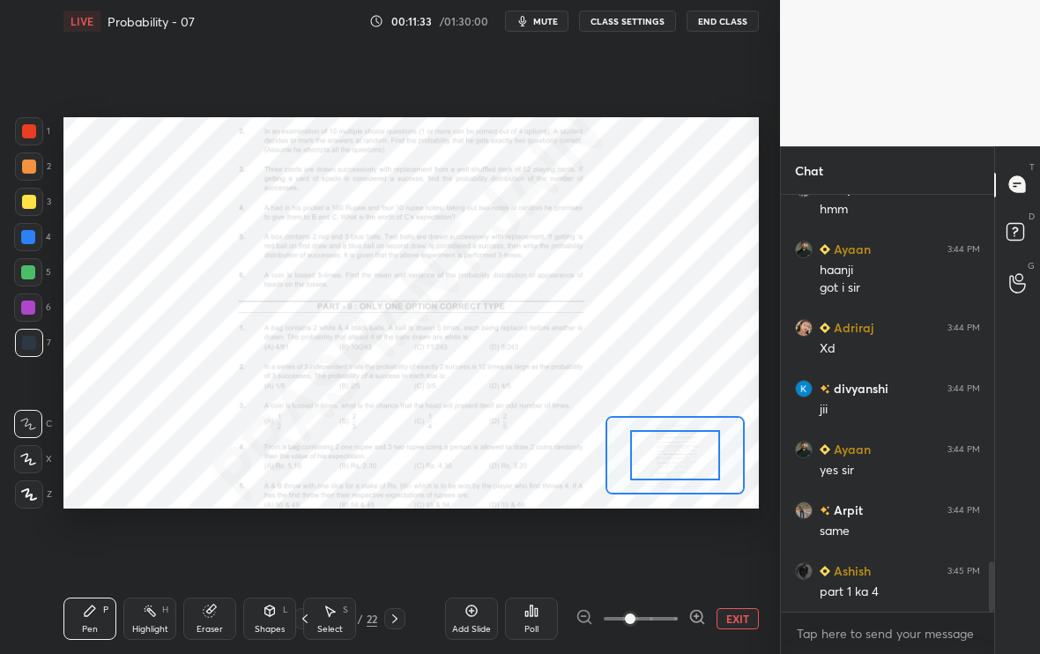
click at [701, 546] on icon at bounding box center [703, 622] width 4 height 4
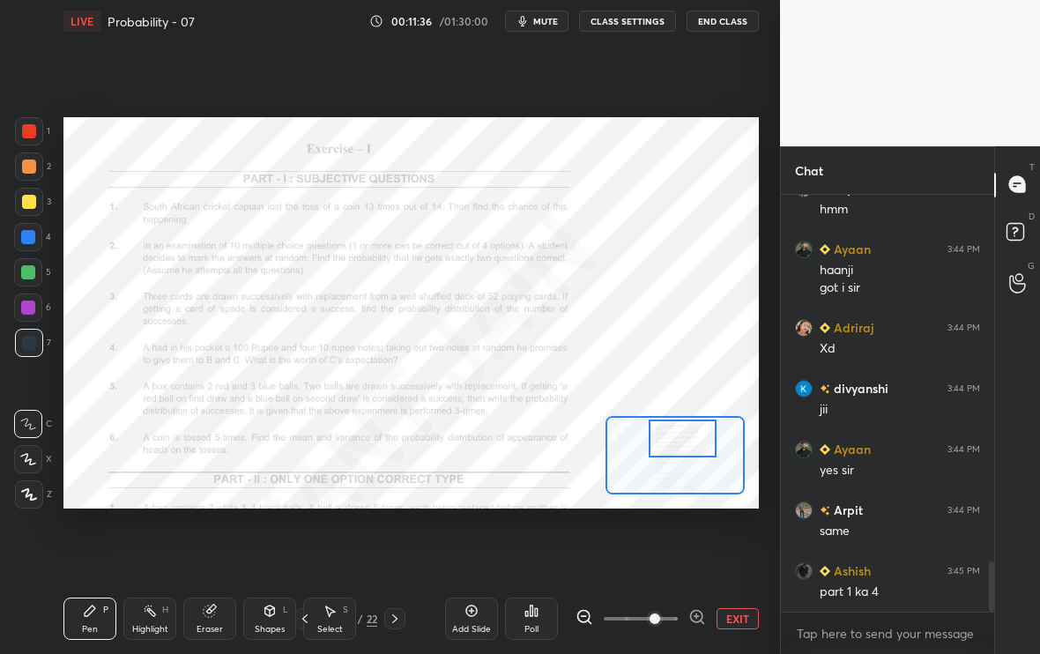
drag, startPoint x: 699, startPoint y: 468, endPoint x: 705, endPoint y: 454, distance: 15.4
click at [706, 453] on div at bounding box center [683, 438] width 68 height 37
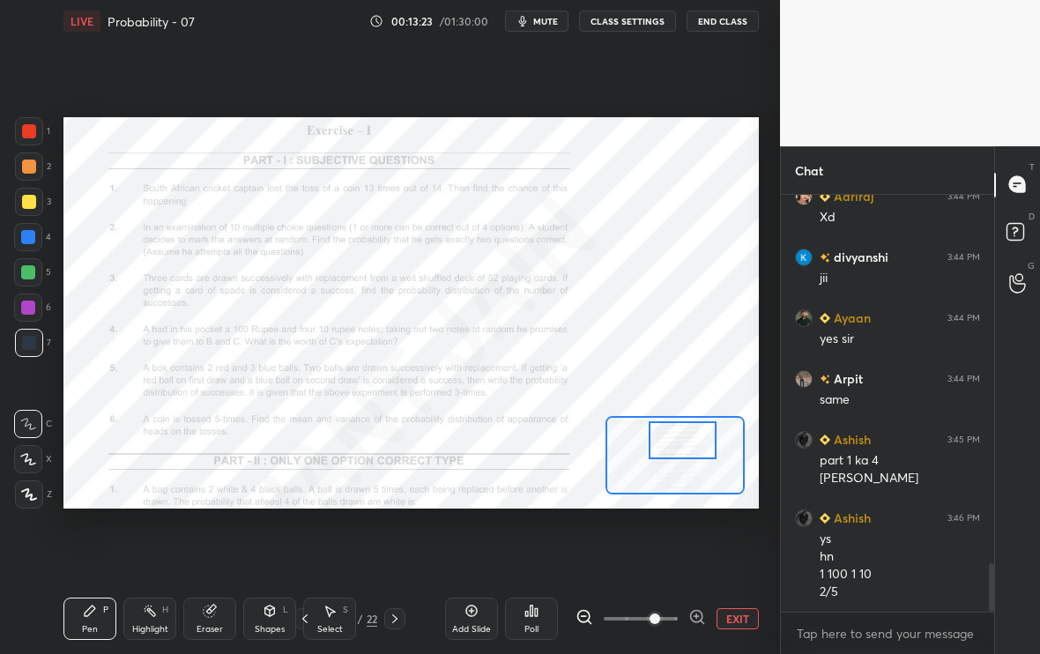
scroll to position [3255, 0]
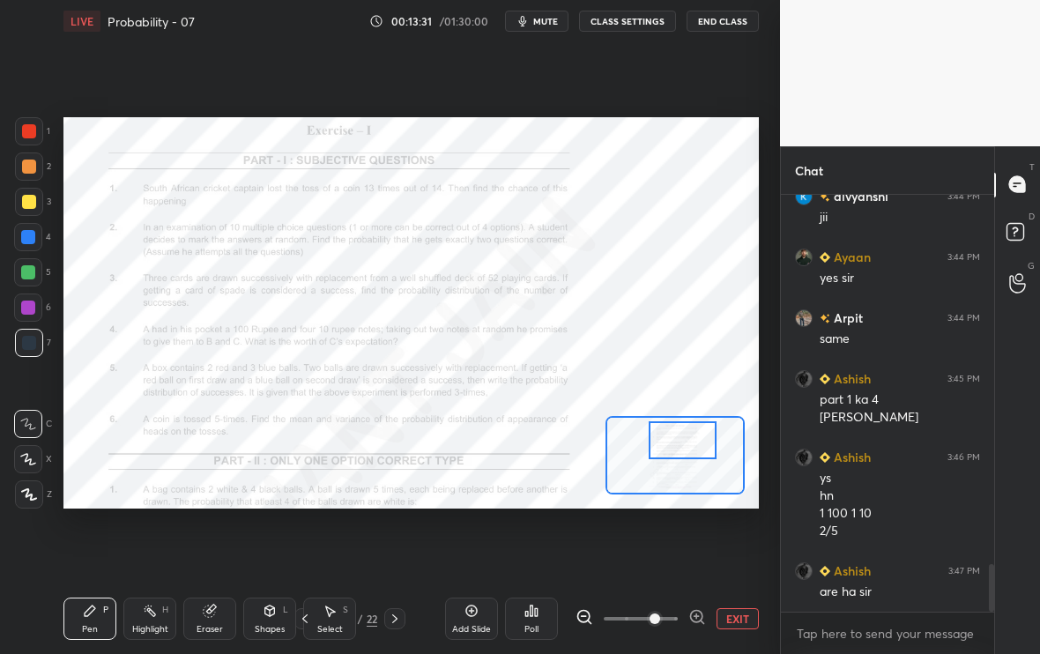
click at [739, 546] on button "EXIT" at bounding box center [738, 618] width 42 height 21
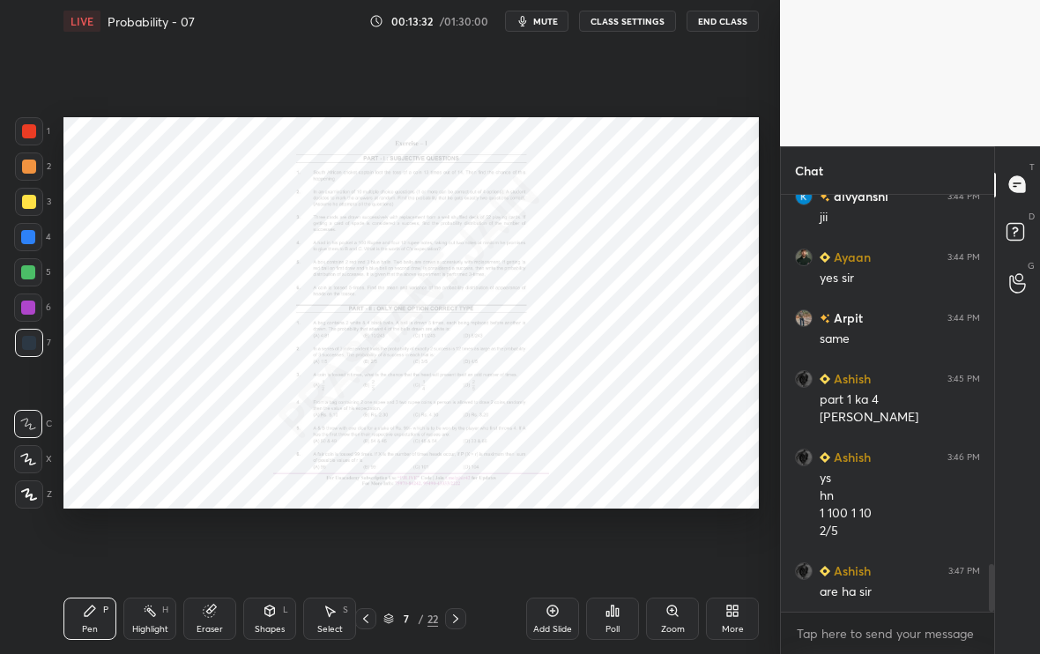
click at [719, 546] on div "More" at bounding box center [732, 619] width 53 height 42
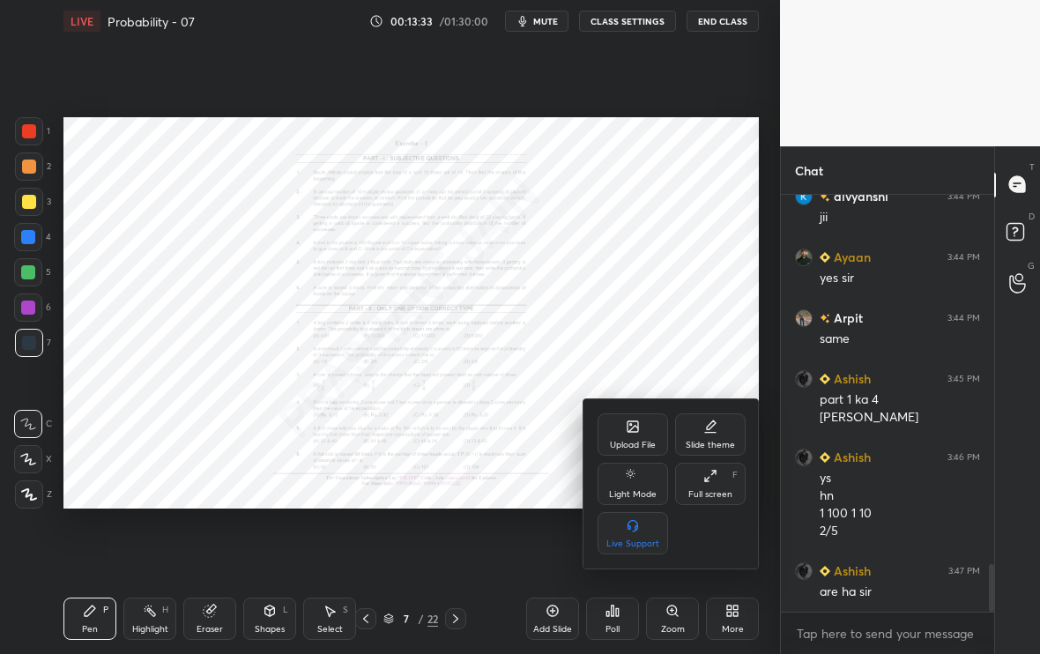
click at [503, 449] on div at bounding box center [520, 327] width 1040 height 654
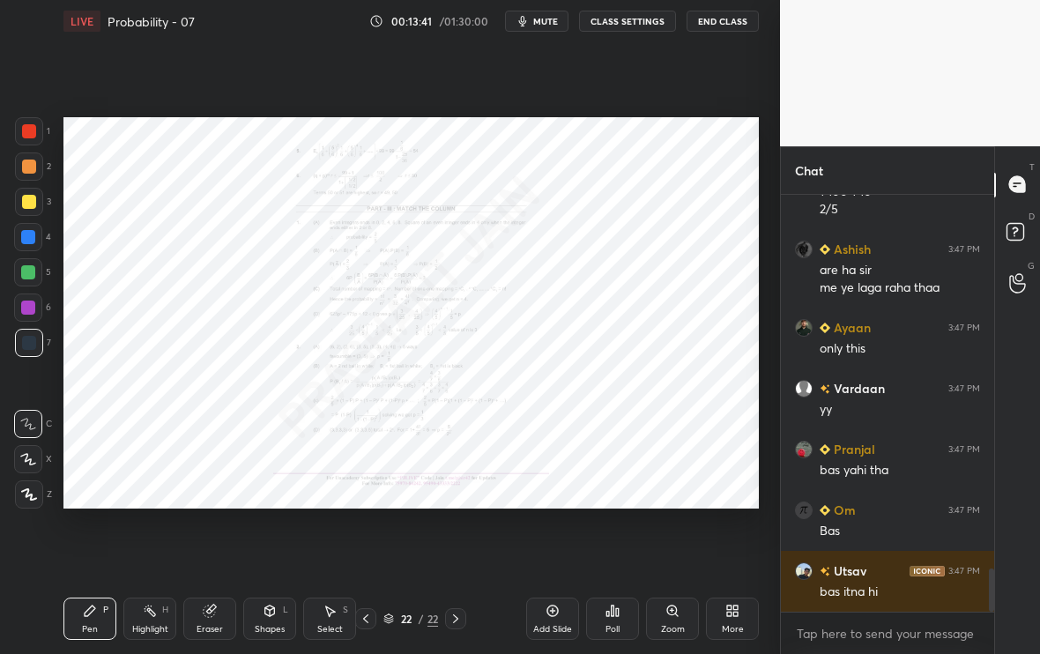
scroll to position [3637, 0]
click at [735, 546] on icon at bounding box center [732, 611] width 14 height 14
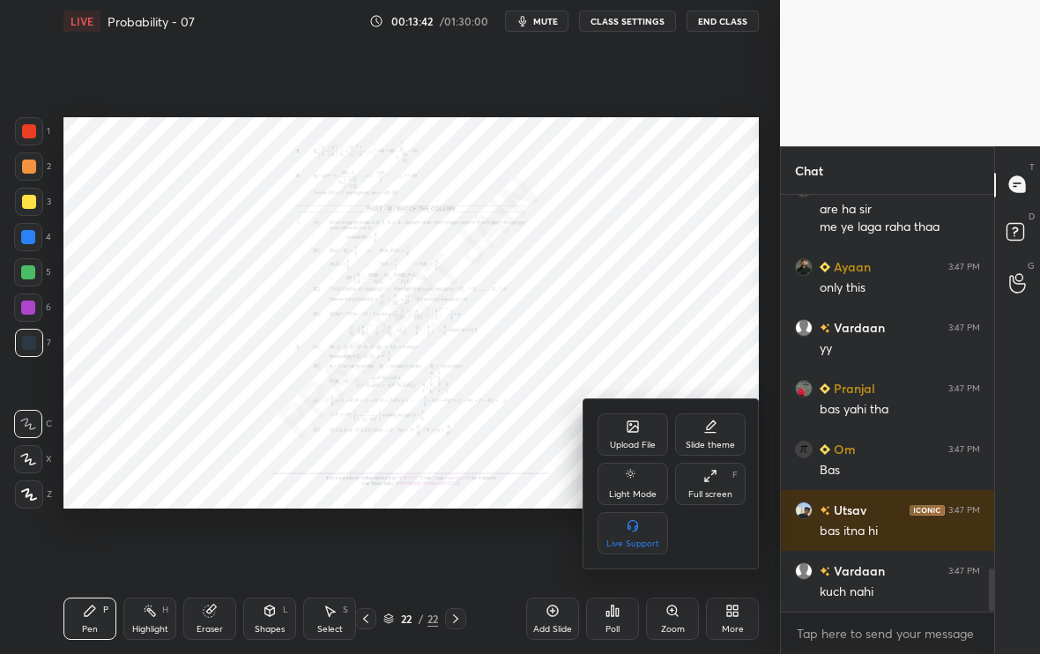
click at [632, 435] on div "Upload File" at bounding box center [633, 434] width 71 height 42
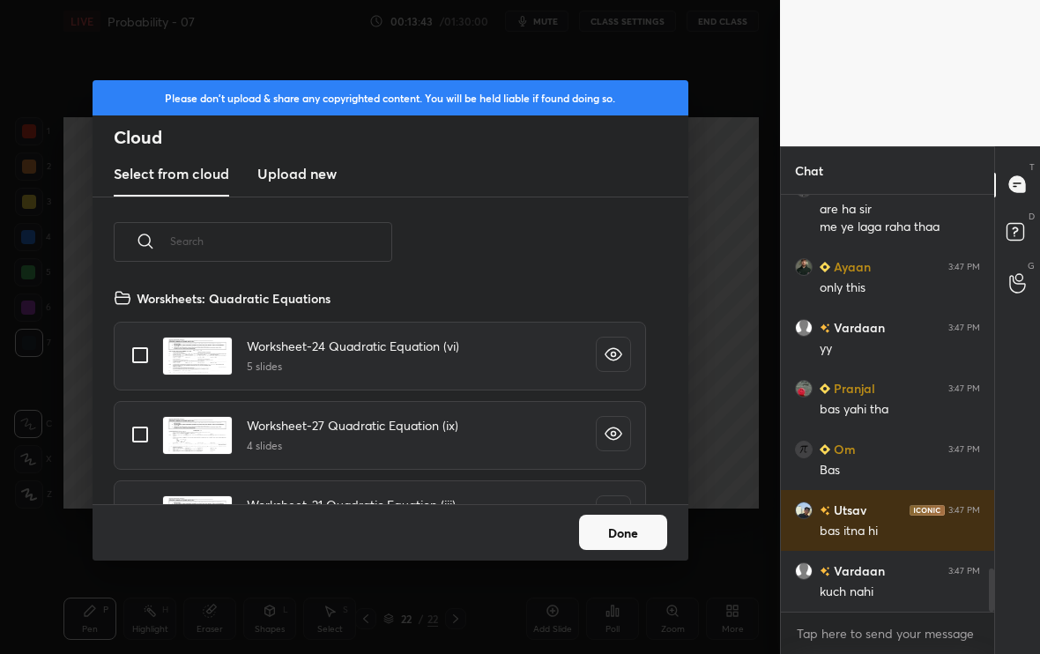
scroll to position [217, 566]
click at [330, 241] on input "text" at bounding box center [281, 241] width 222 height 75
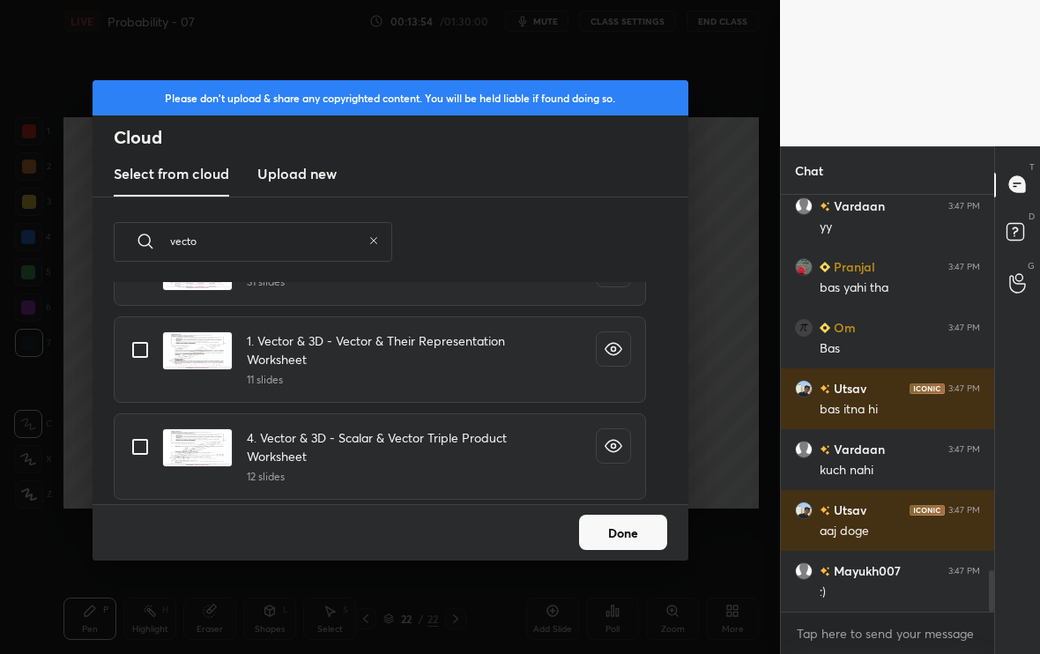
scroll to position [748, 0]
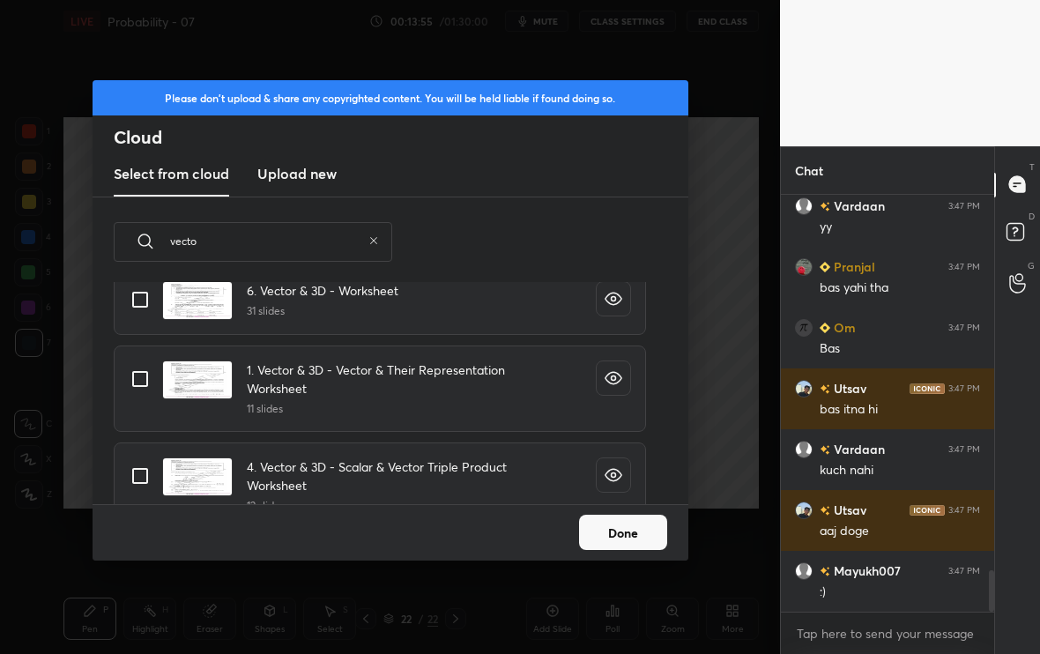
type input "vecto"
click at [137, 382] on input "grid" at bounding box center [140, 378] width 37 height 37
checkbox input "true"
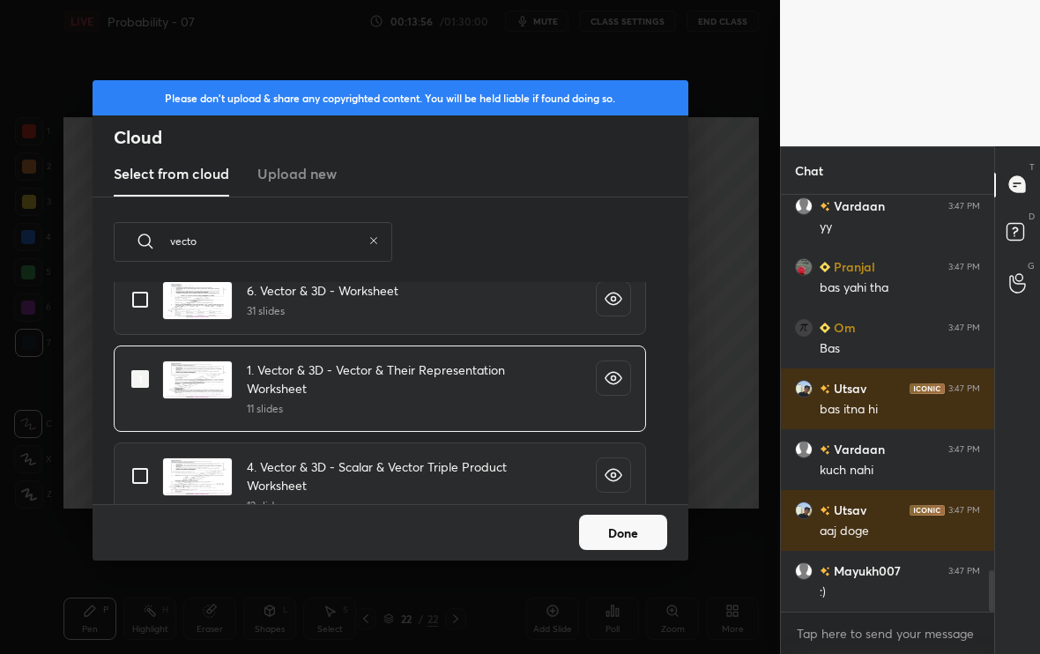
click at [639, 537] on button "Done" at bounding box center [623, 532] width 88 height 35
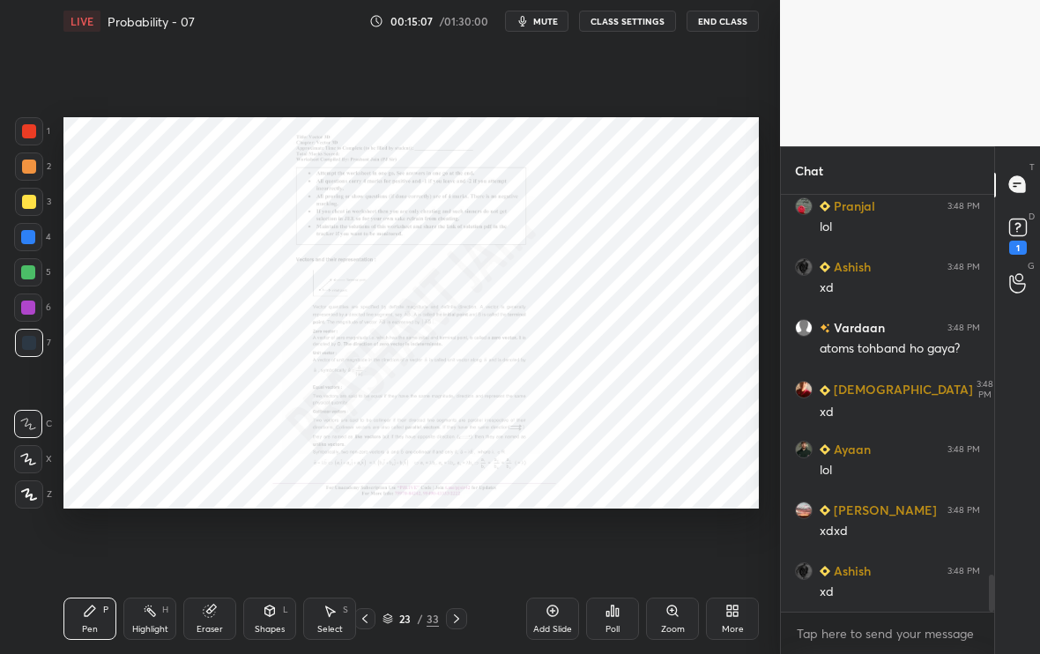
scroll to position [4379, 0]
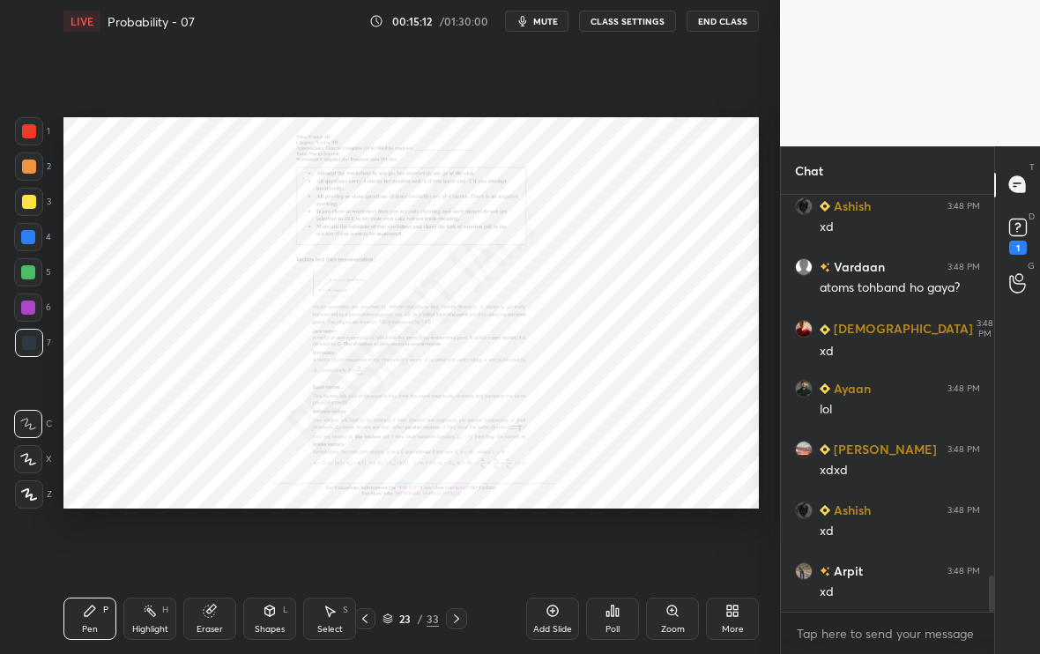
click at [459, 546] on div at bounding box center [456, 618] width 21 height 21
click at [459, 546] on div "Pen P Highlight H Eraser Shapes L Select S 26 / 33 Add Slide Poll Zoom More" at bounding box center [410, 618] width 695 height 71
click at [460, 546] on icon at bounding box center [456, 619] width 14 height 14
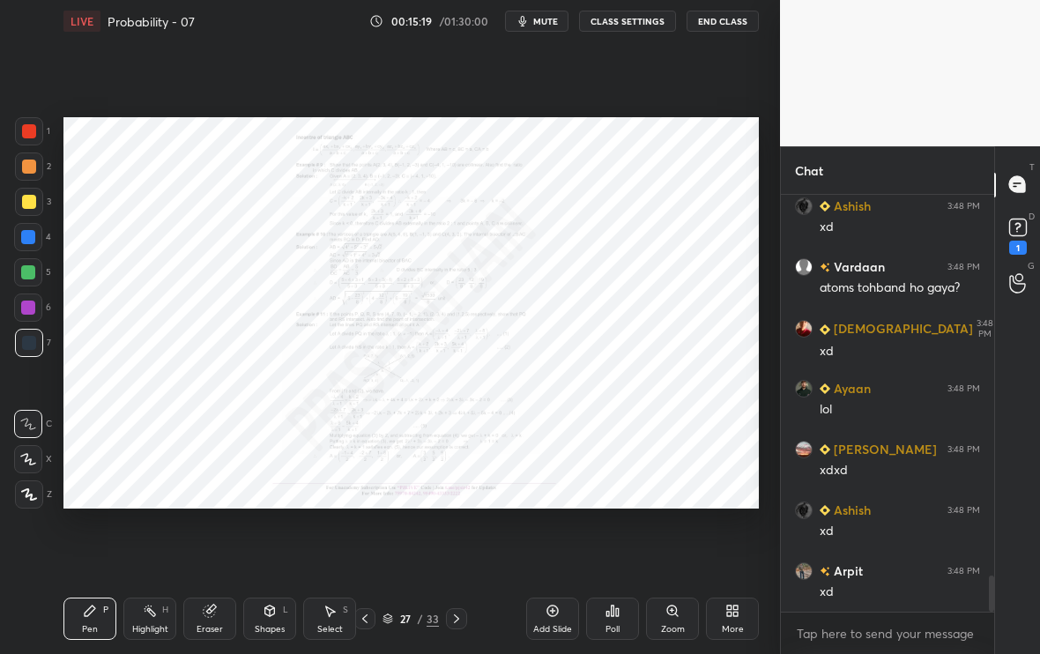
click at [460, 546] on icon at bounding box center [456, 619] width 14 height 14
click at [459, 546] on icon at bounding box center [456, 619] width 14 height 14
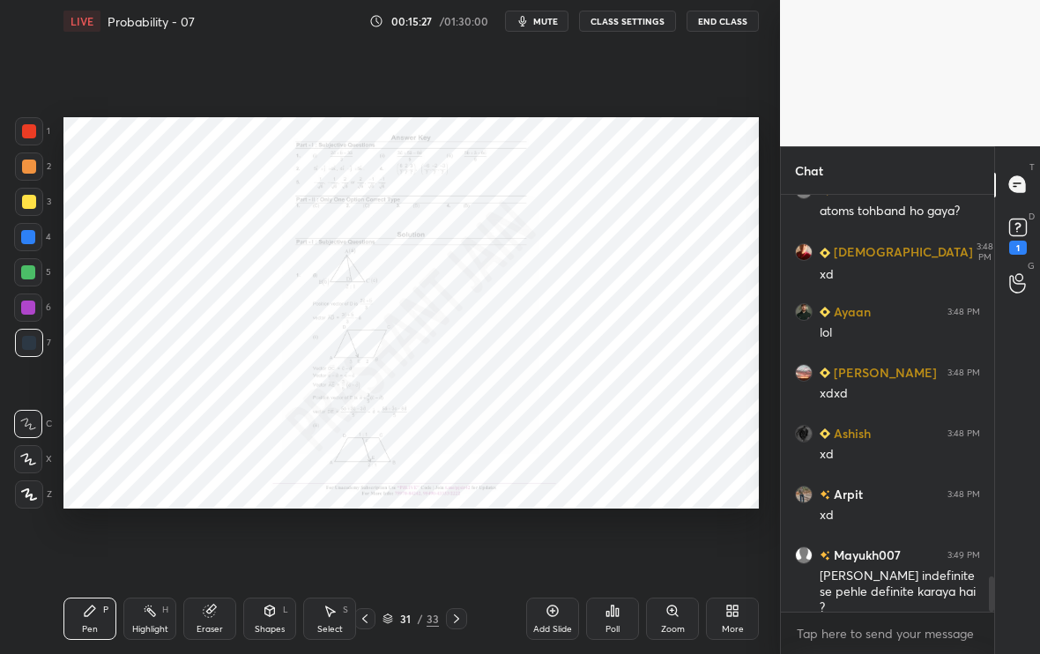
click at [459, 546] on icon at bounding box center [456, 619] width 14 height 14
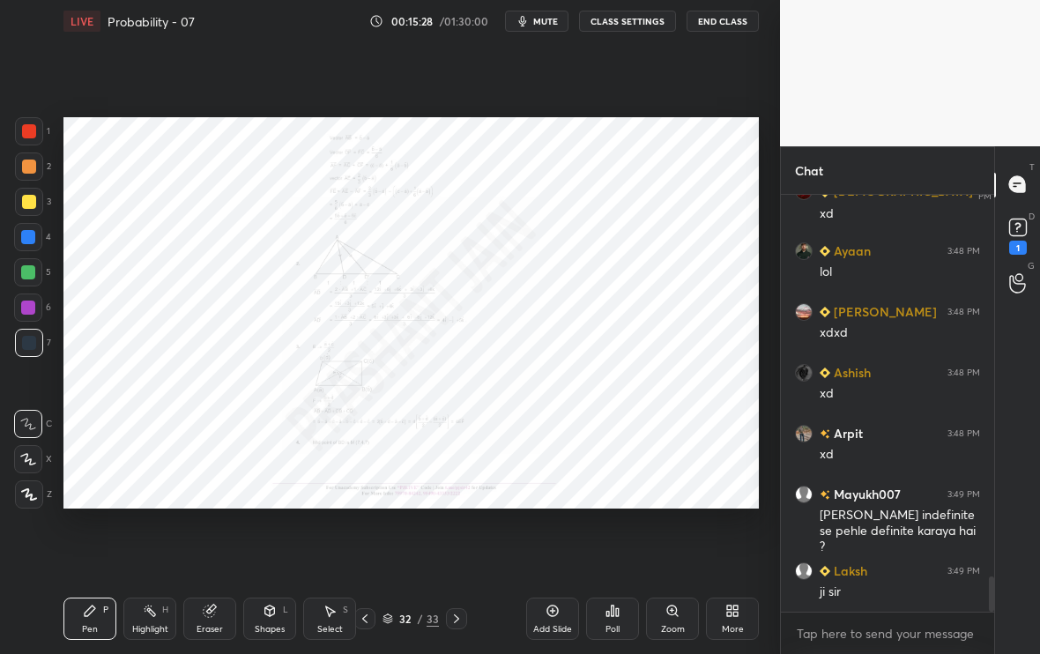
click at [459, 546] on icon at bounding box center [456, 619] width 14 height 14
click at [740, 546] on div "More" at bounding box center [732, 619] width 53 height 42
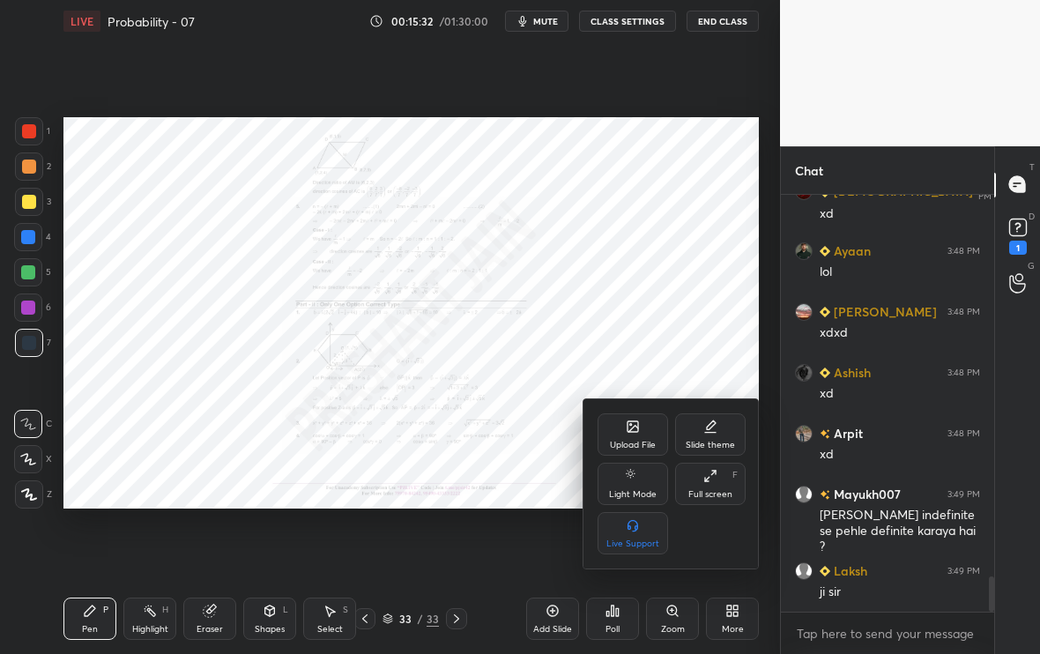
click at [646, 441] on div "Upload File" at bounding box center [633, 445] width 46 height 9
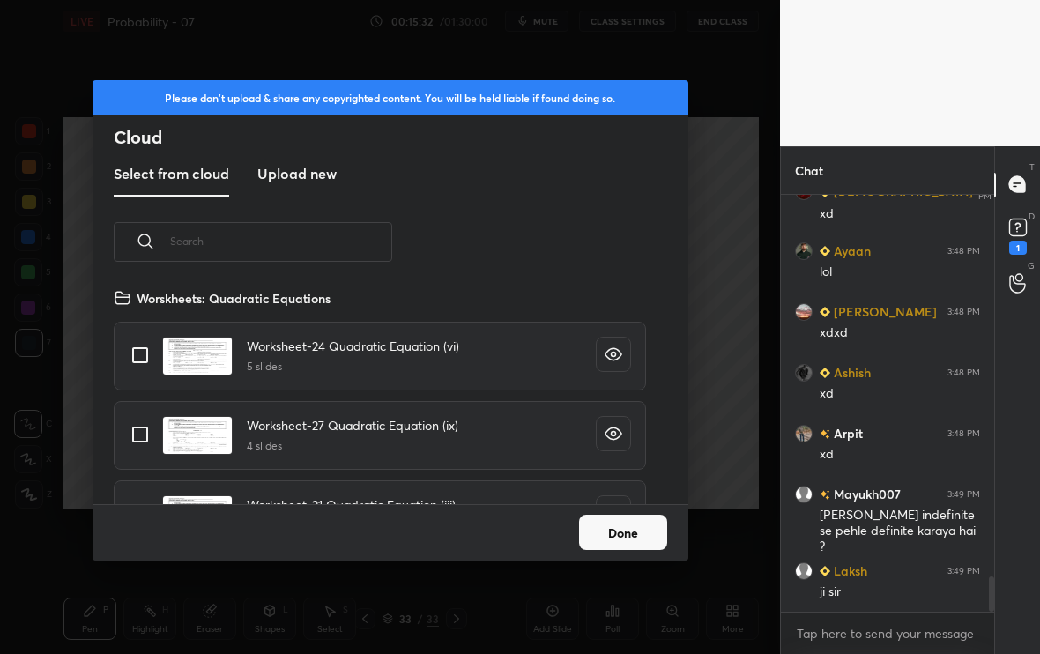
scroll to position [217, 566]
click at [330, 245] on input "text" at bounding box center [281, 241] width 222 height 75
type input "ple"
type textarea "x"
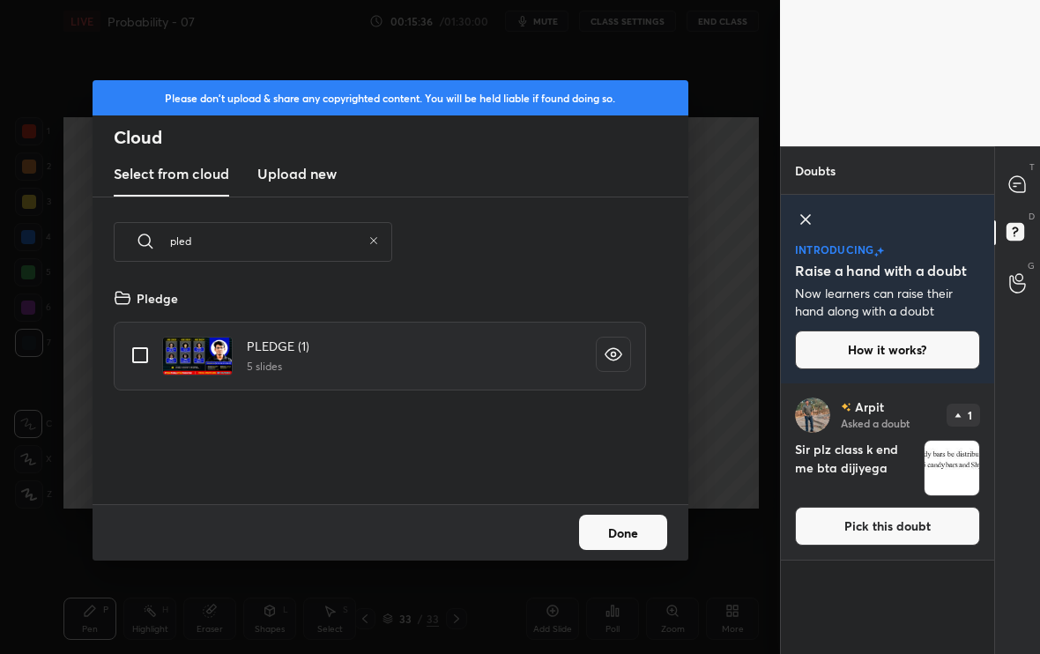
type input "pled"
click at [135, 358] on input "grid" at bounding box center [140, 355] width 37 height 37
checkbox input "true"
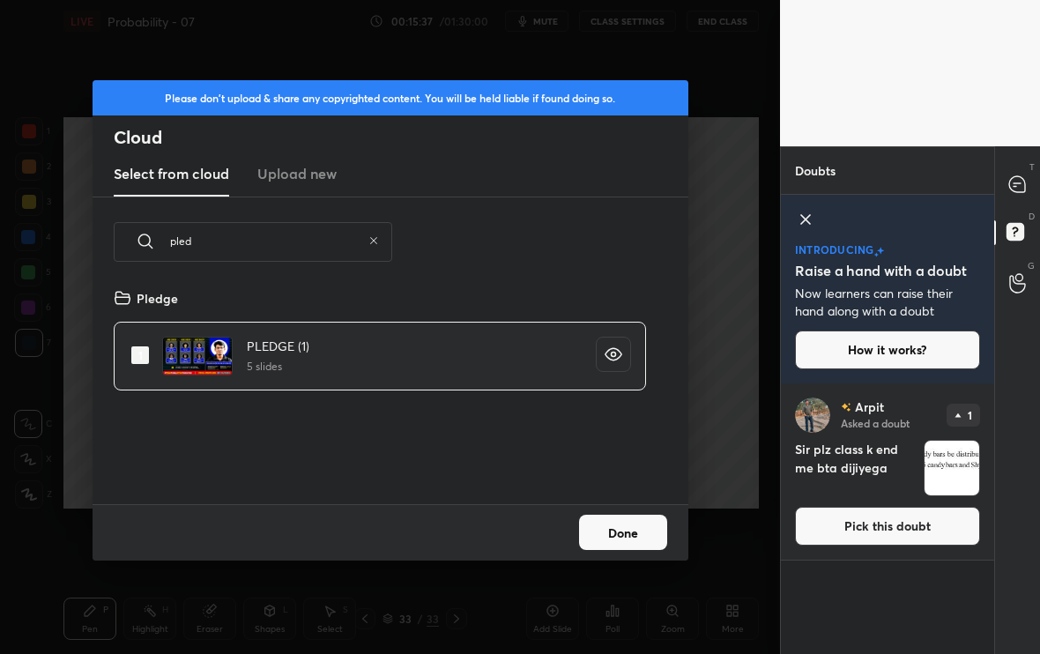
click at [617, 521] on button "Done" at bounding box center [623, 532] width 88 height 35
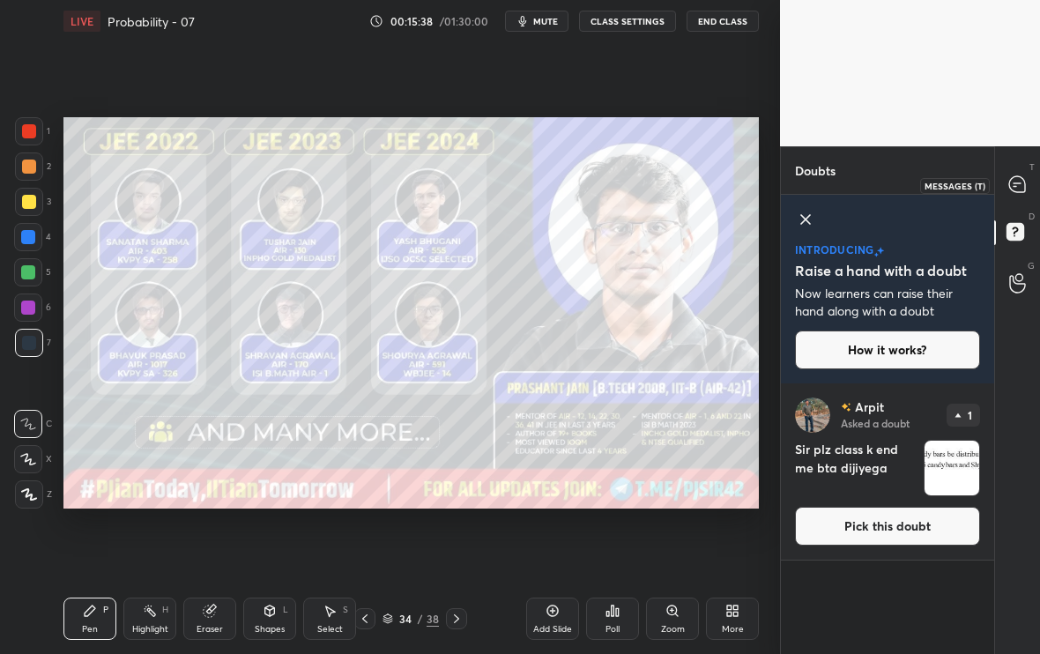
click at [1026, 183] on icon at bounding box center [1017, 184] width 19 height 19
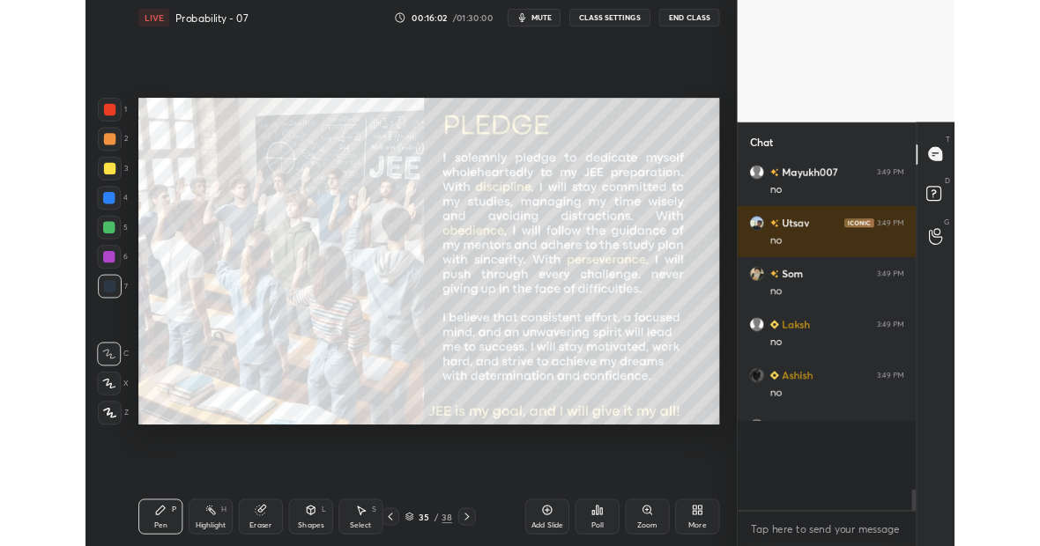
scroll to position [87703, 87427]
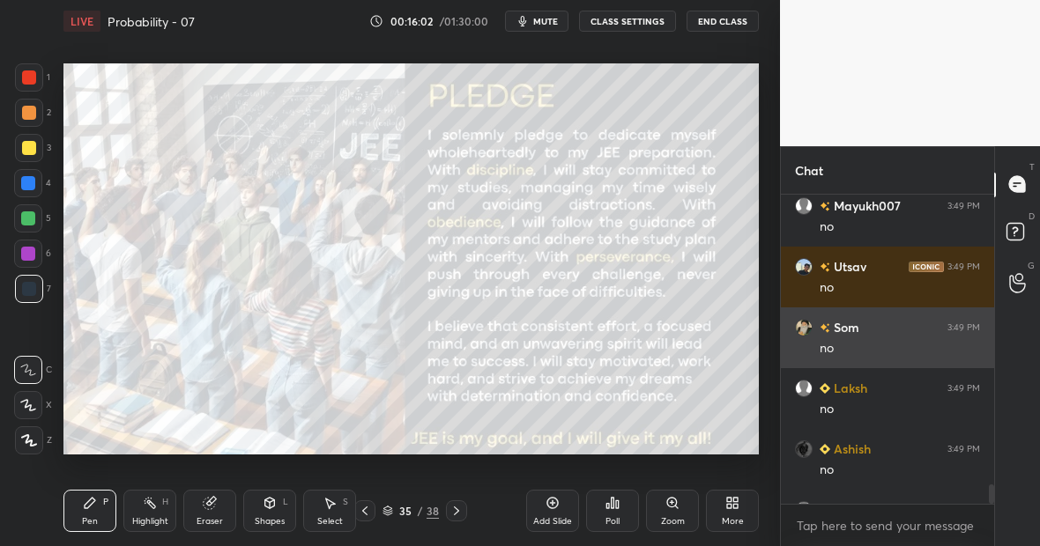
type textarea "x"
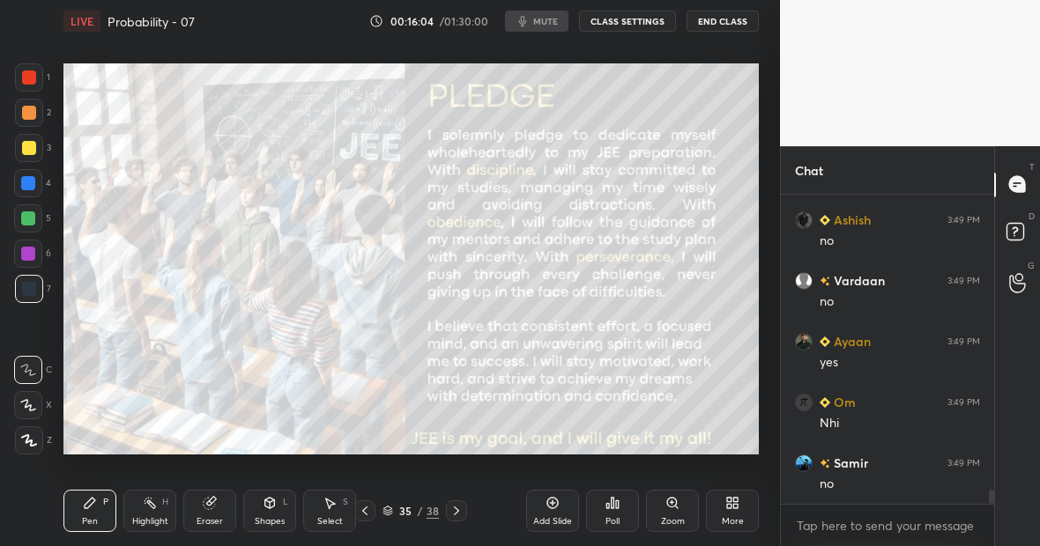
scroll to position [6644, 0]
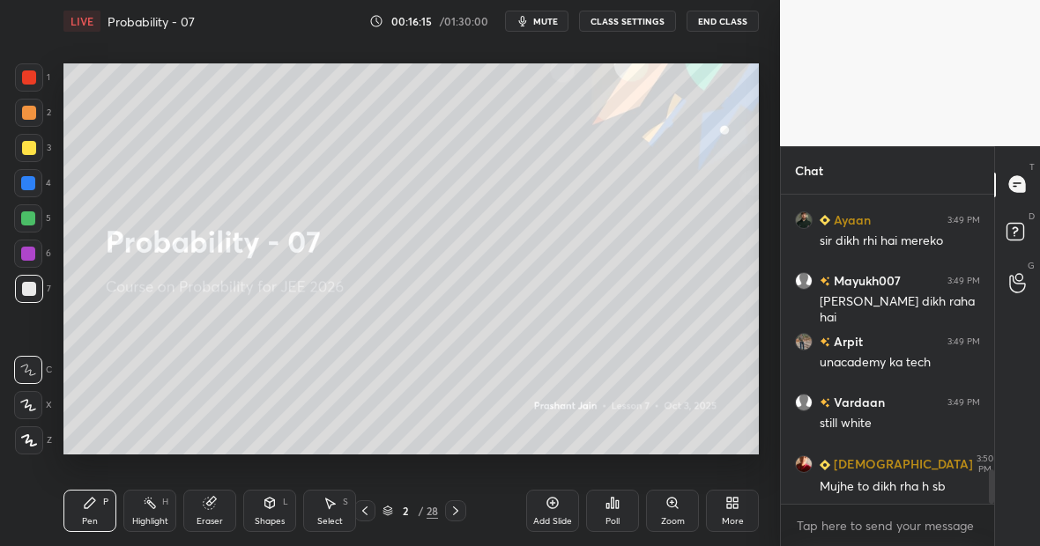
scroll to position [2500, 0]
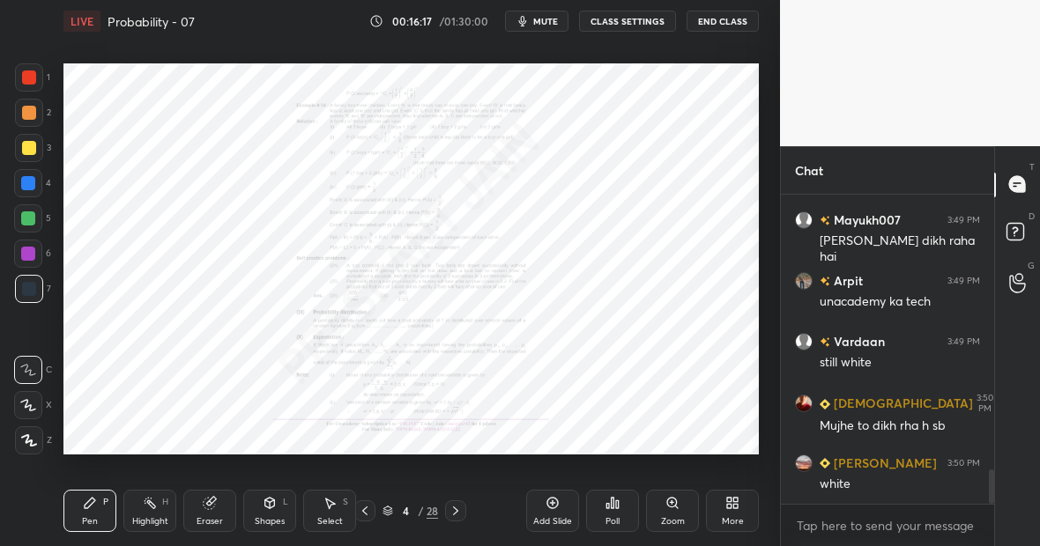
click at [391, 517] on div "4 / 28" at bounding box center [411, 511] width 56 height 16
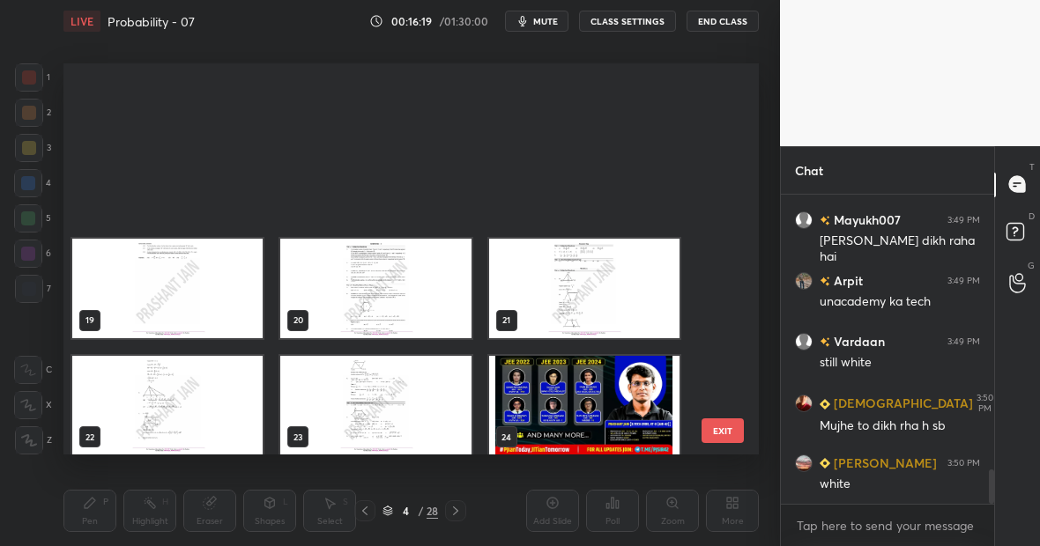
scroll to position [780, 0]
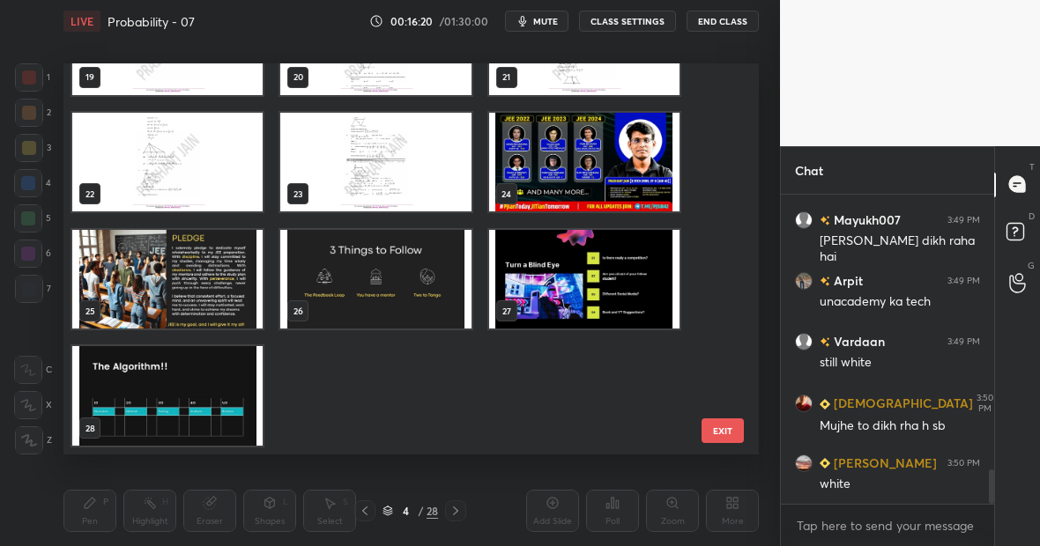
click at [128, 277] on img "grid" at bounding box center [167, 280] width 190 height 100
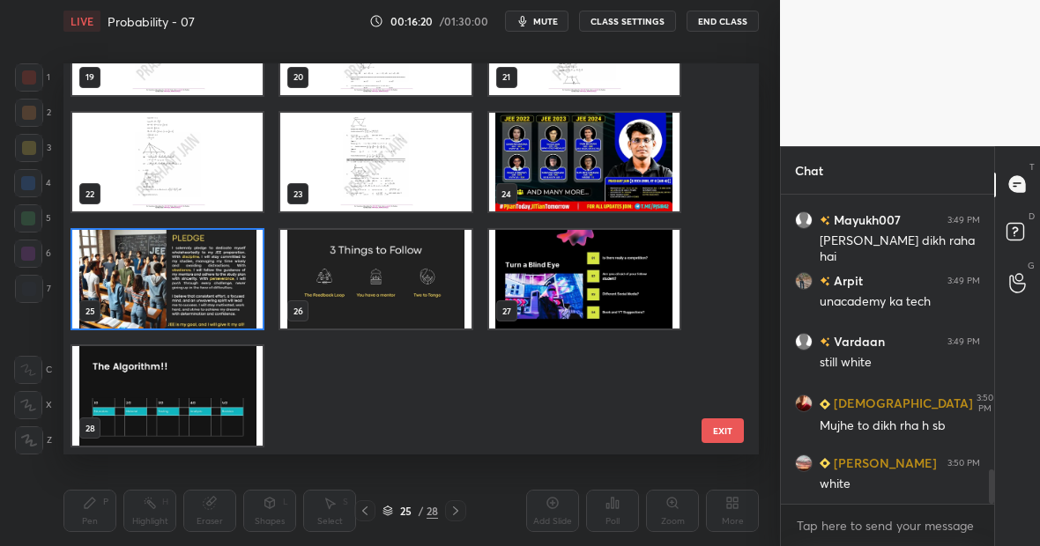
click at [128, 277] on img "grid" at bounding box center [167, 280] width 190 height 100
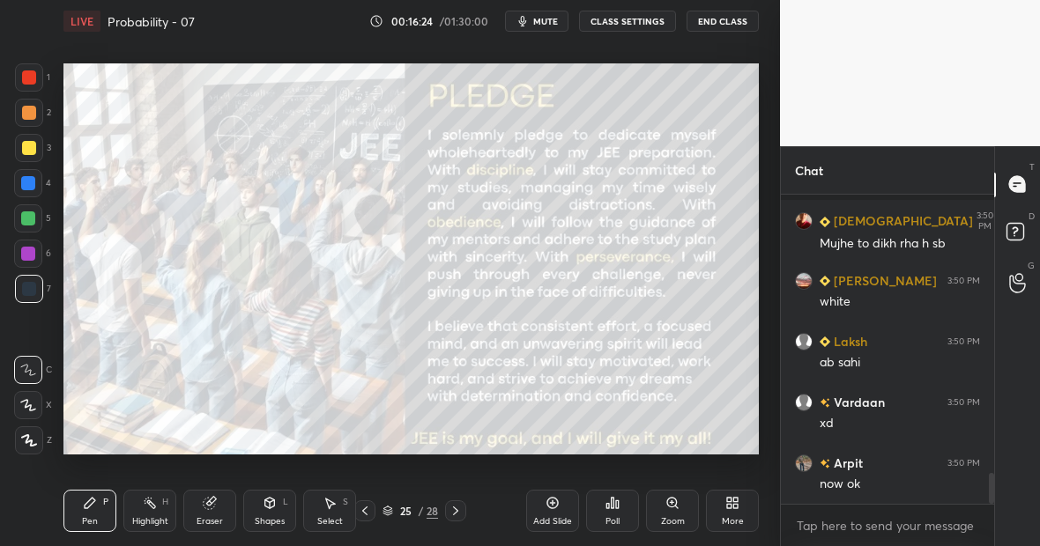
scroll to position [0, 0]
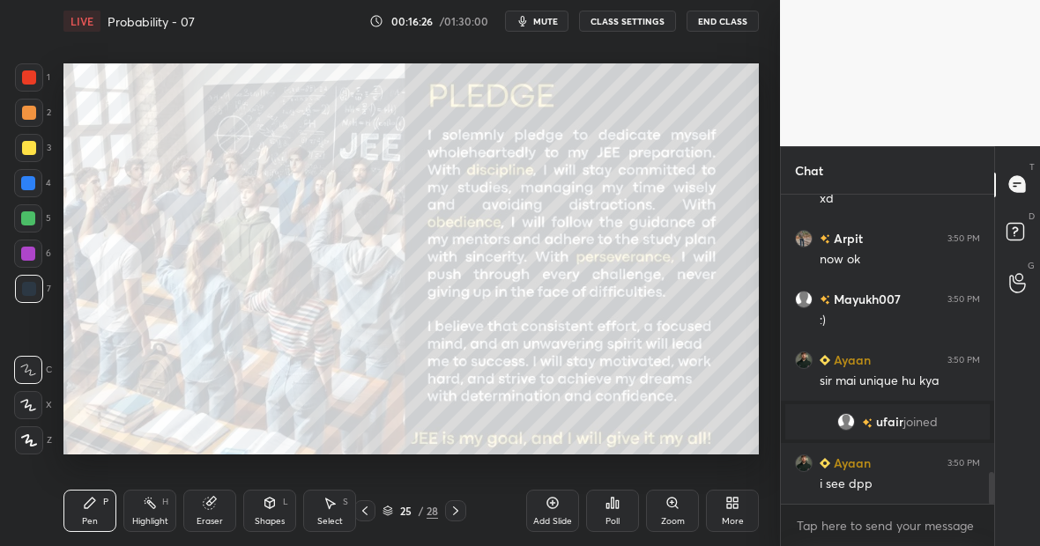
click at [747, 500] on div "More" at bounding box center [732, 511] width 53 height 42
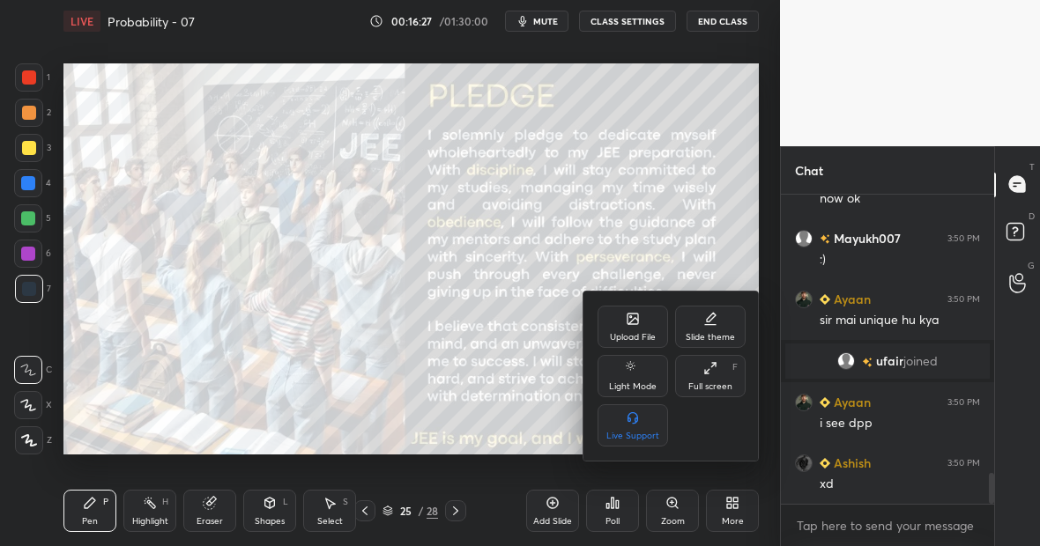
click at [720, 387] on div "Full screen" at bounding box center [710, 387] width 44 height 9
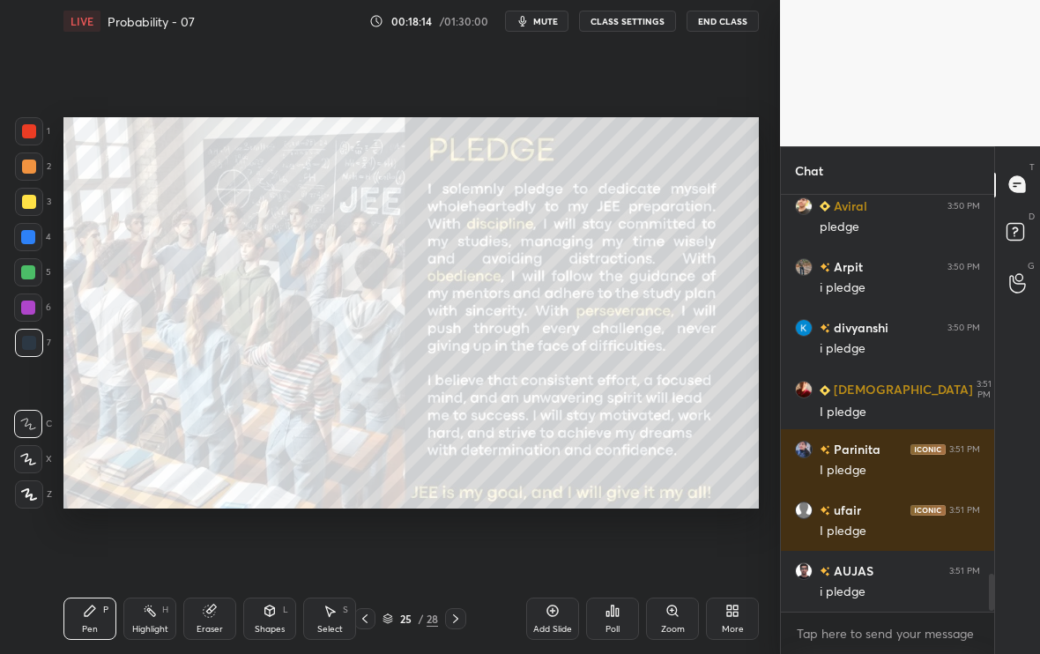
scroll to position [4195, 0]
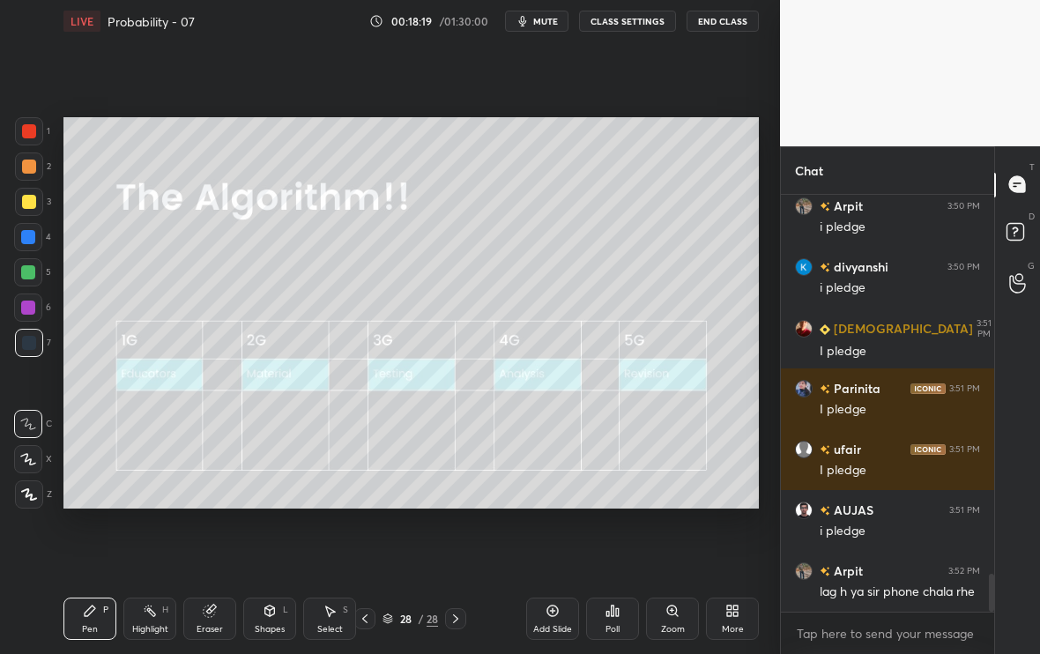
click at [553, 546] on div "Add Slide" at bounding box center [552, 629] width 39 height 9
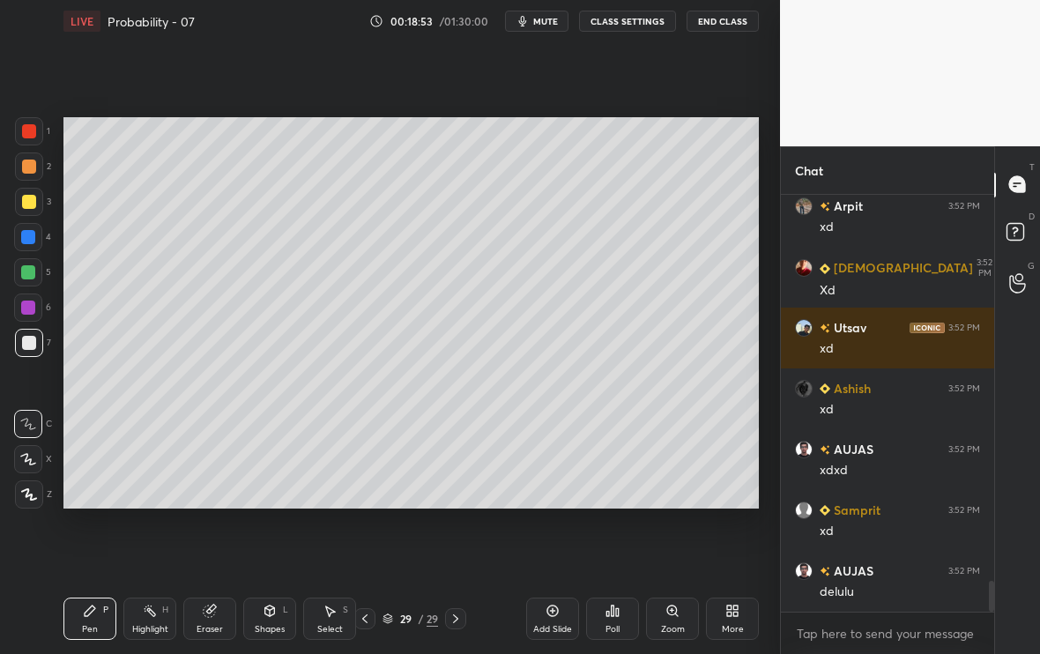
scroll to position [5232, 0]
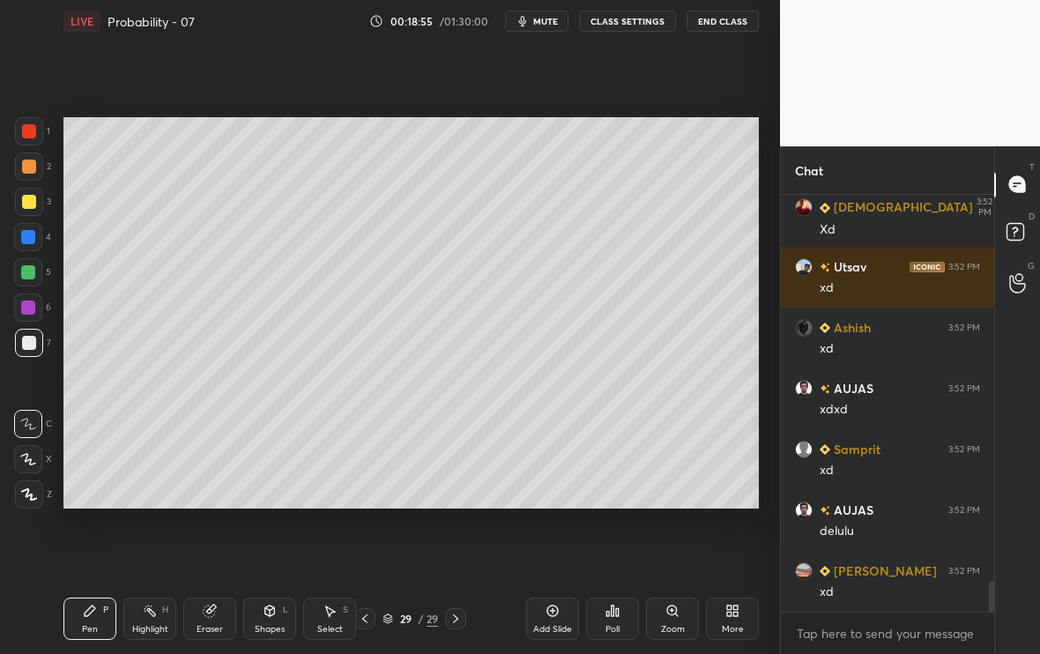
click at [368, 546] on icon at bounding box center [365, 619] width 14 height 14
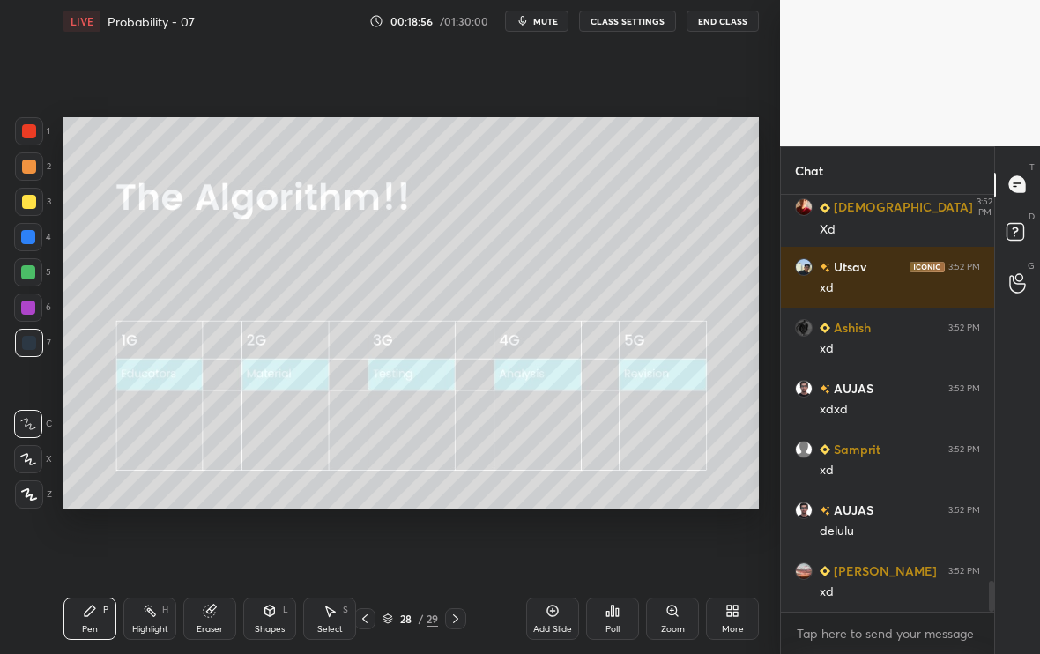
click at [466, 546] on div at bounding box center [455, 618] width 21 height 21
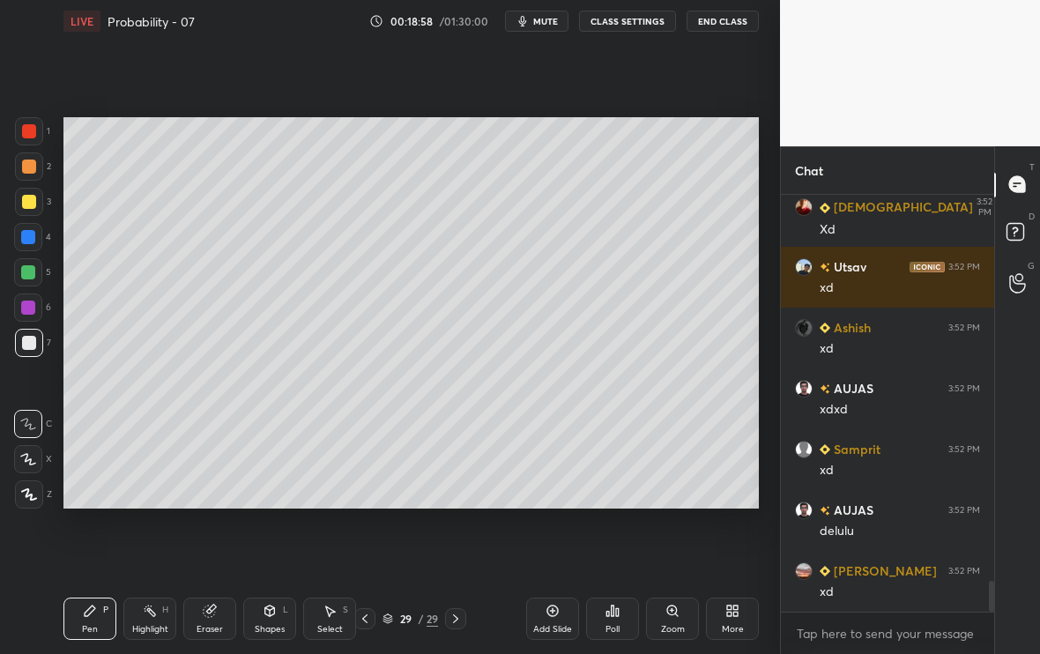
scroll to position [5293, 0]
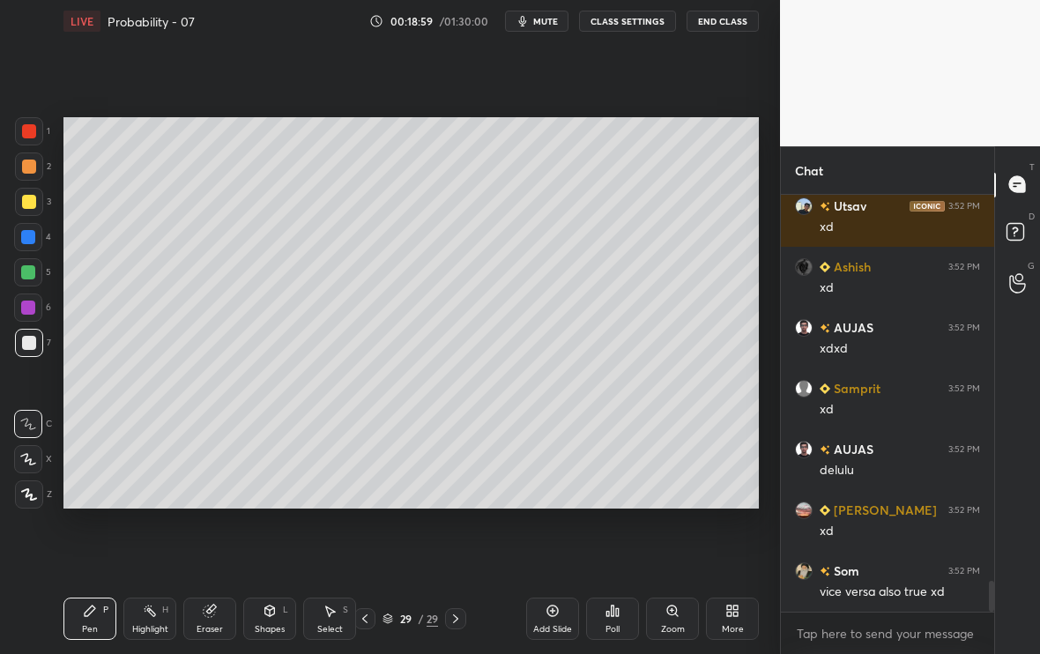
click at [19, 204] on div at bounding box center [29, 202] width 28 height 28
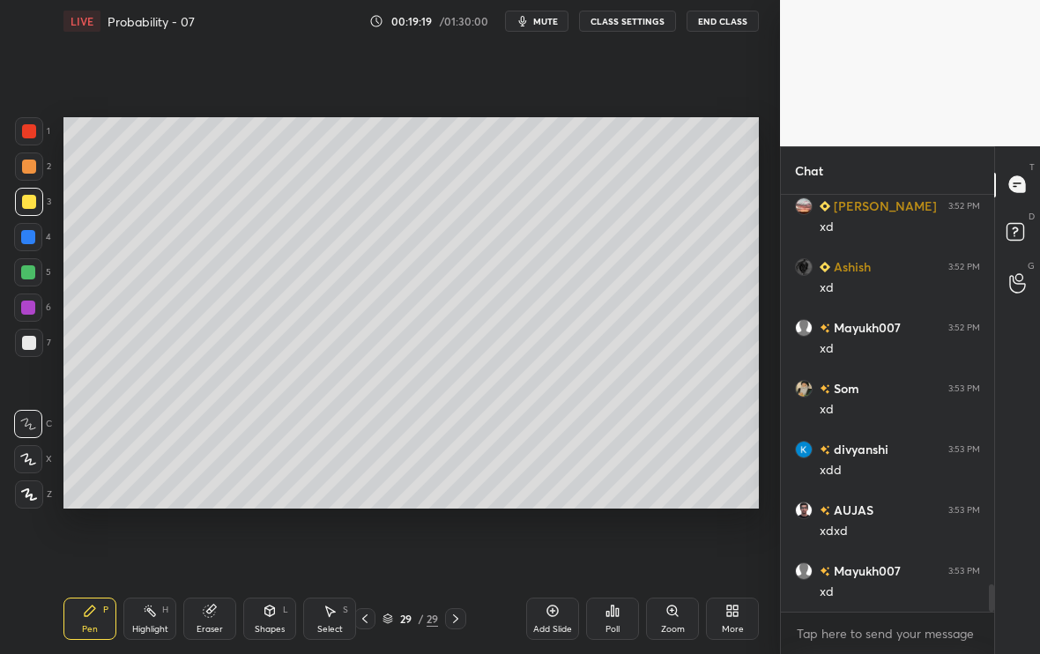
scroll to position [5917, 0]
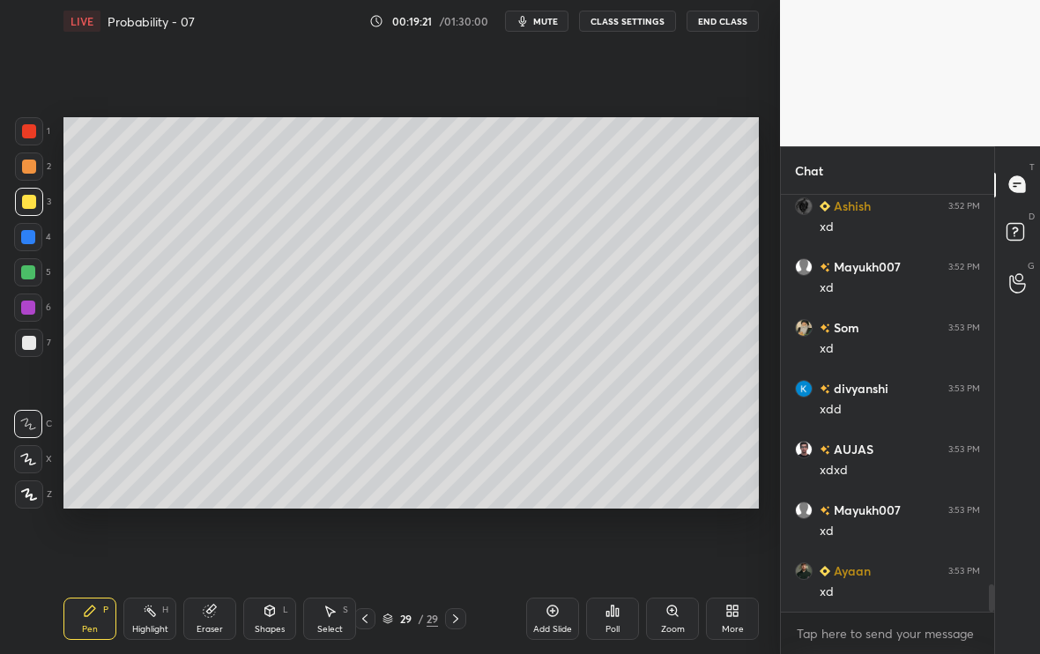
click at [31, 340] on div at bounding box center [29, 343] width 14 height 14
click at [26, 464] on icon at bounding box center [28, 459] width 16 height 12
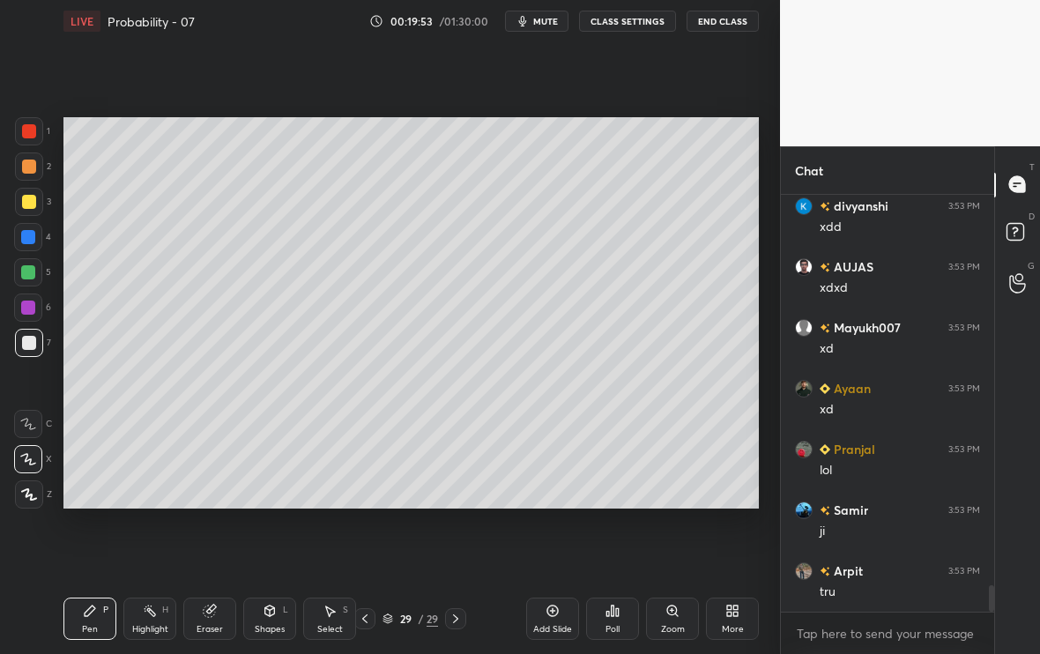
scroll to position [6160, 0]
click at [368, 546] on icon at bounding box center [365, 619] width 14 height 14
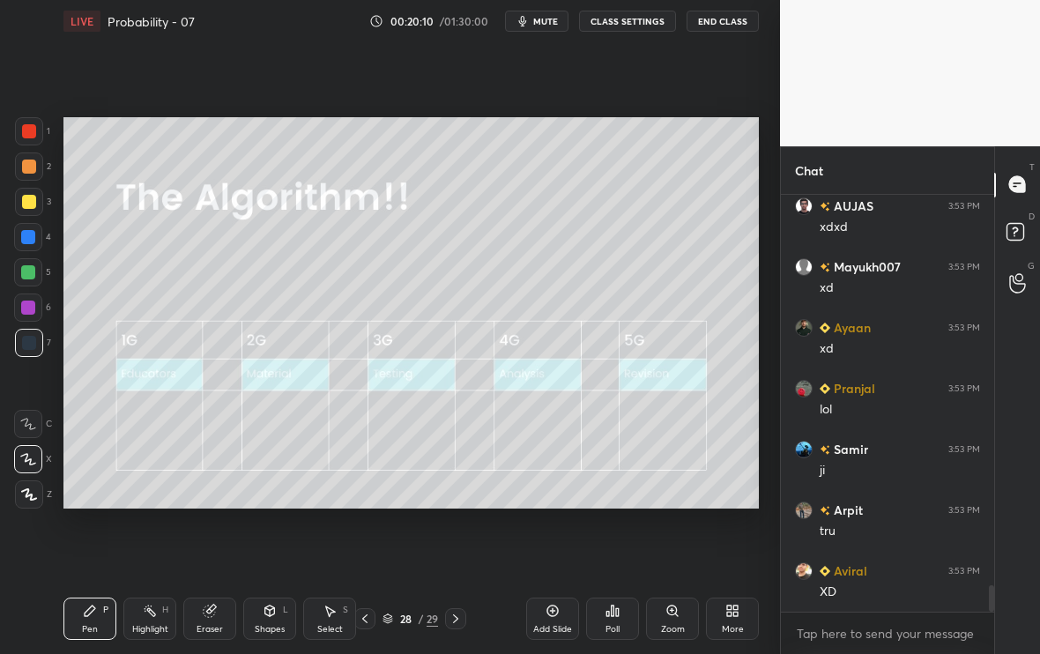
click at [550, 546] on div "Add Slide" at bounding box center [552, 619] width 53 height 42
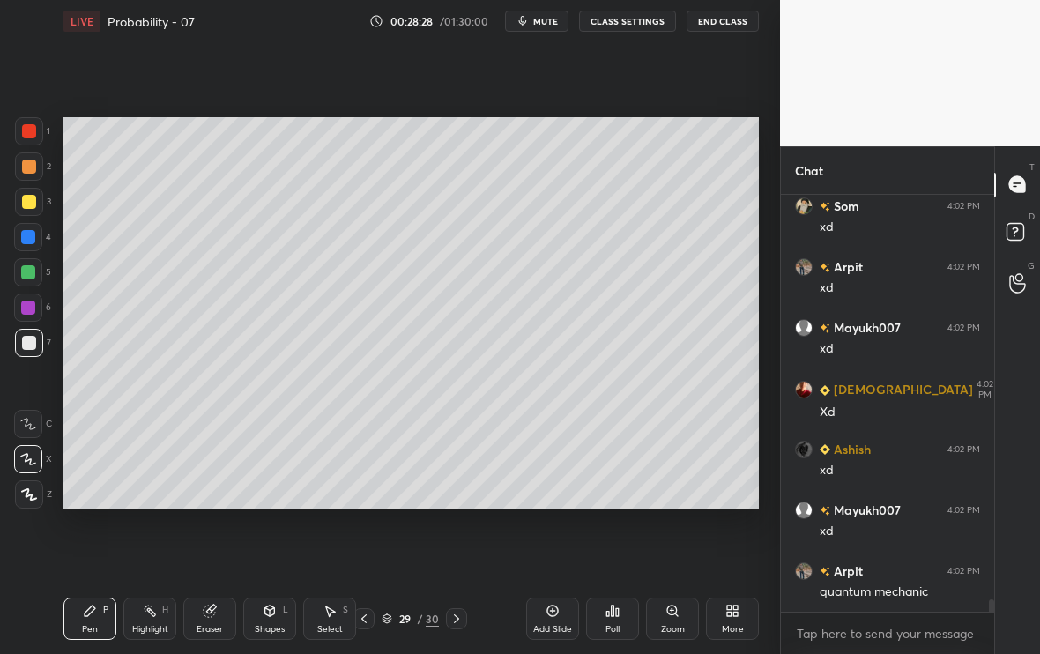
scroll to position [13652, 0]
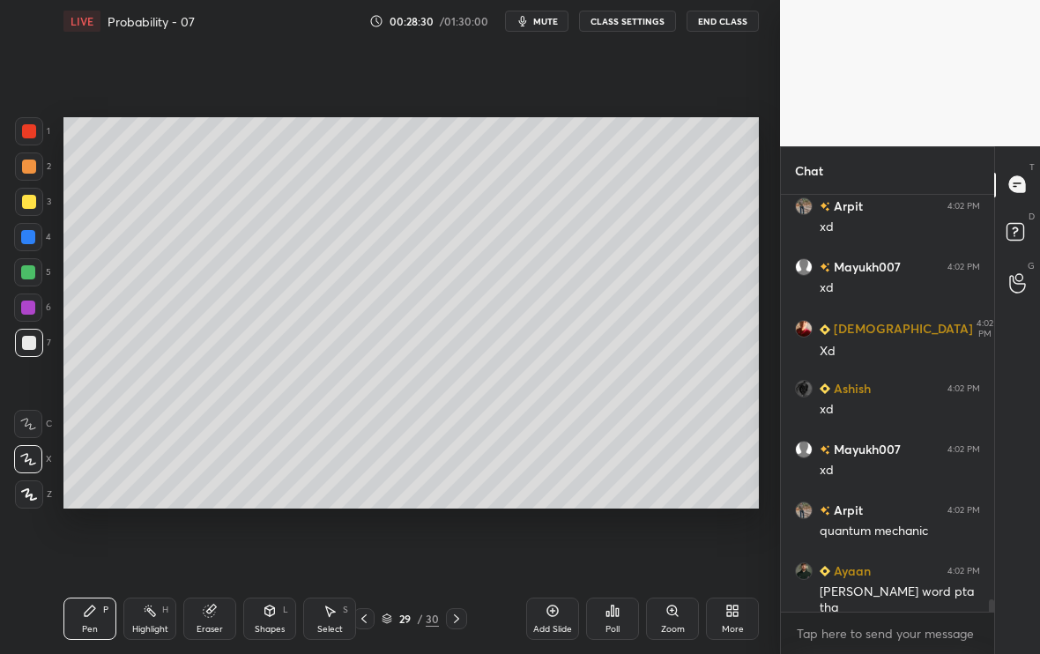
click at [462, 546] on icon at bounding box center [456, 619] width 14 height 14
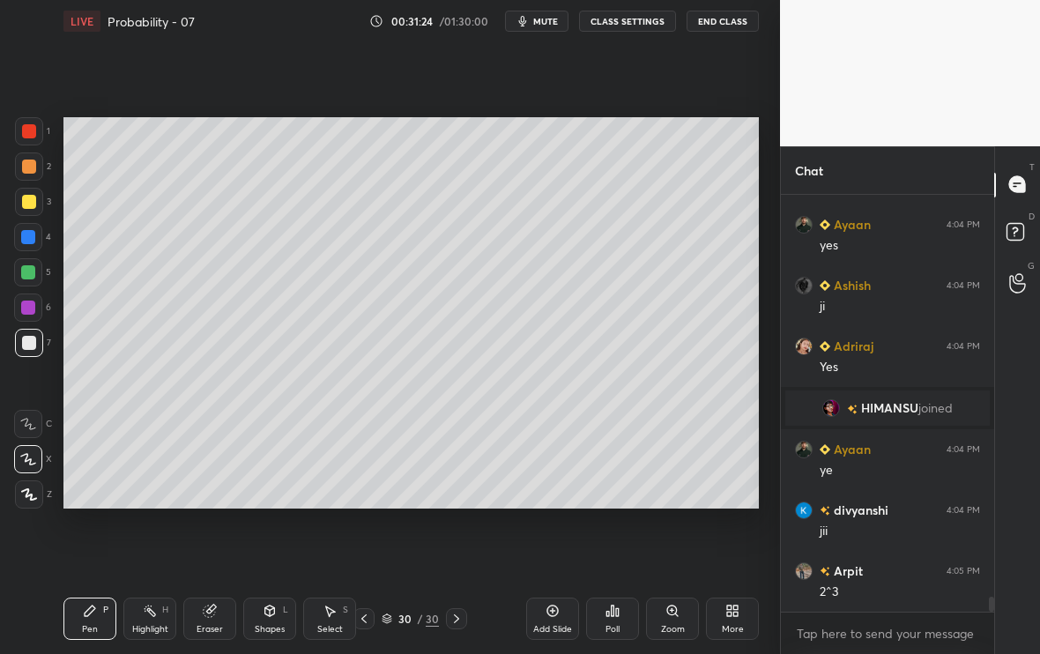
scroll to position [11407, 0]
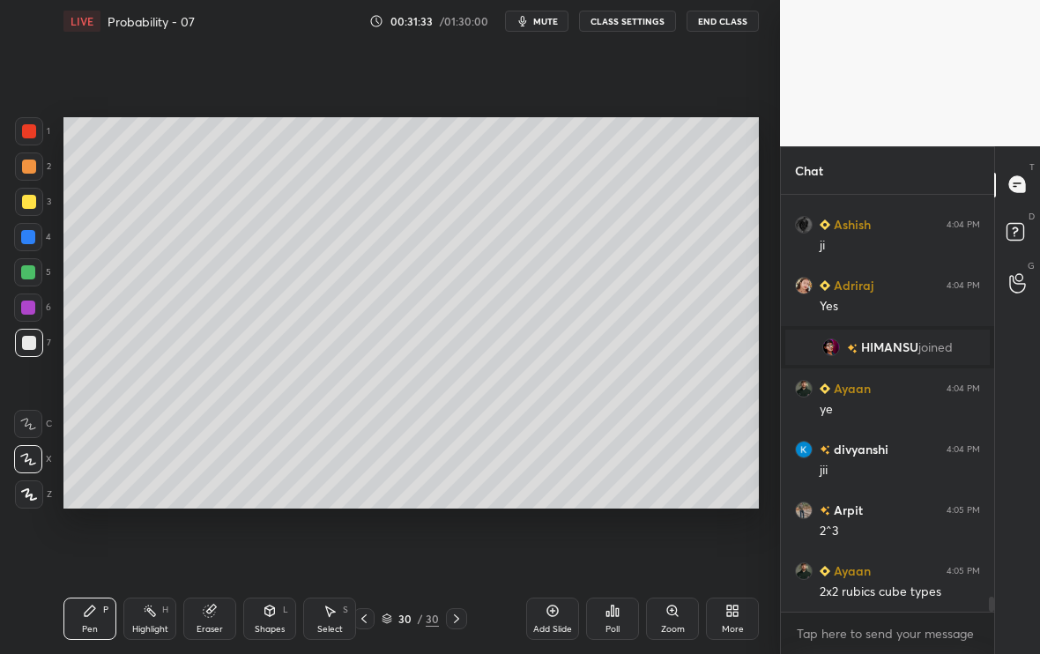
click at [27, 203] on div at bounding box center [29, 202] width 14 height 14
click at [207, 546] on icon at bounding box center [209, 610] width 11 height 11
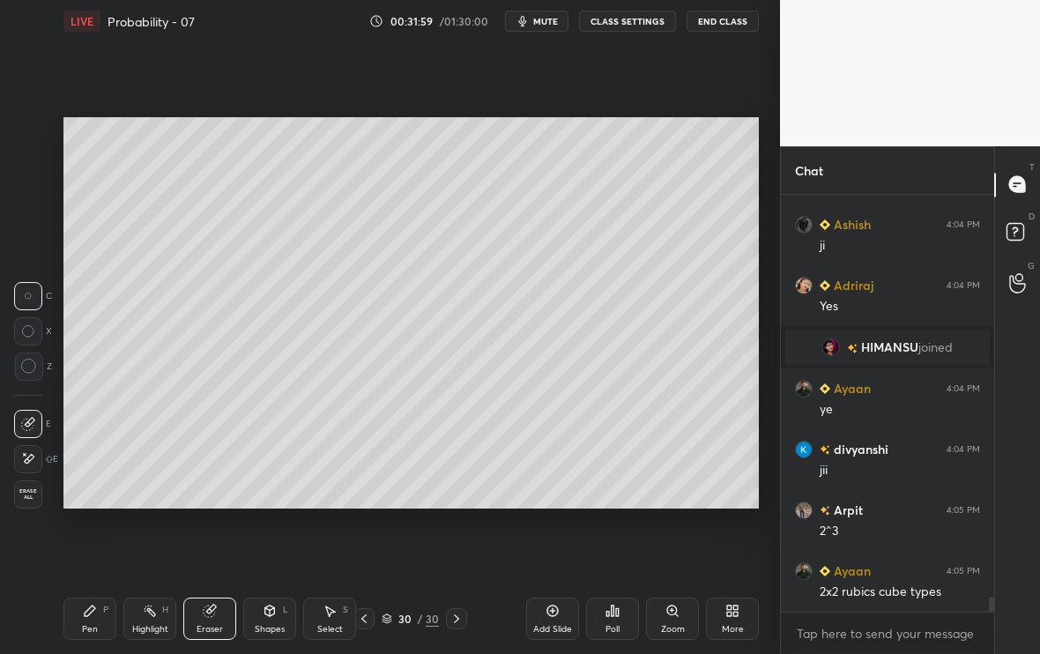
click at [108, 546] on div "Pen P" at bounding box center [89, 619] width 53 height 42
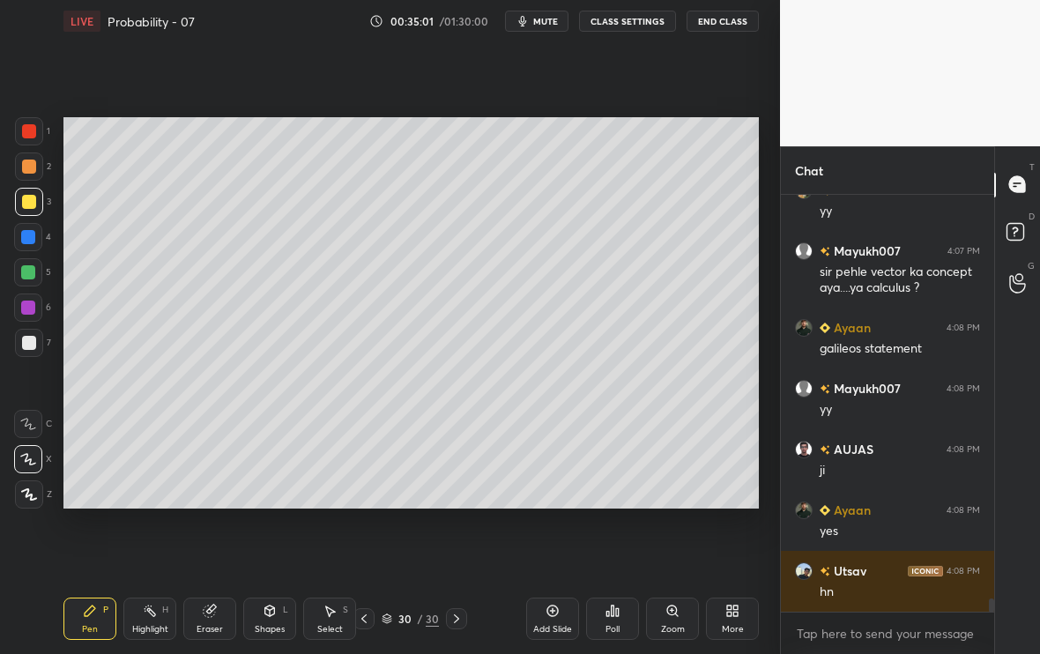
scroll to position [12518, 0]
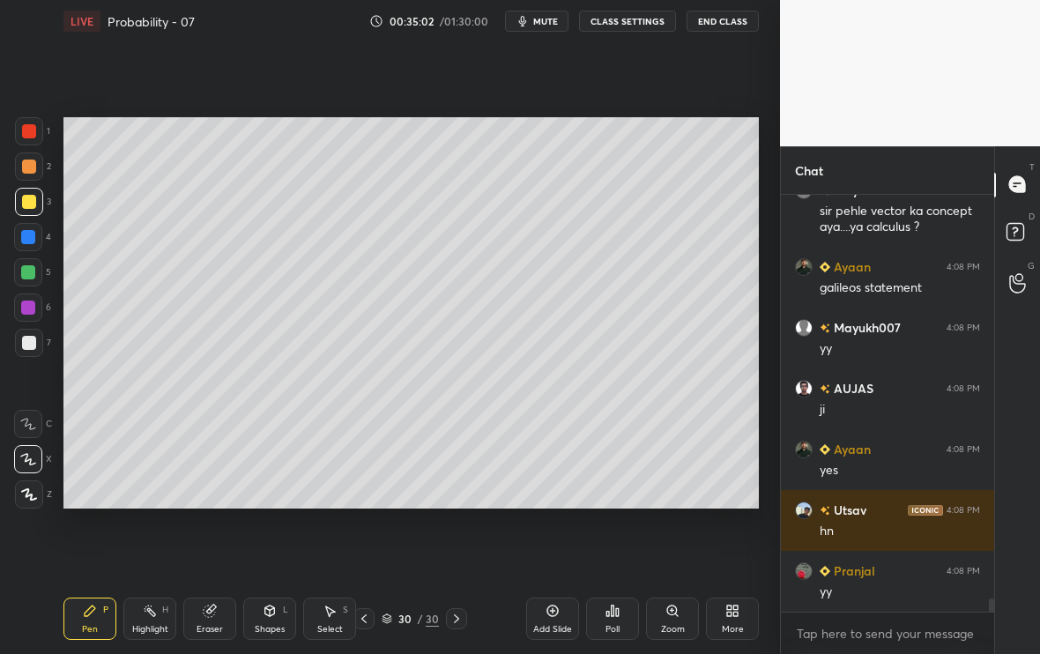
click at [547, 546] on div "Add Slide" at bounding box center [552, 619] width 53 height 42
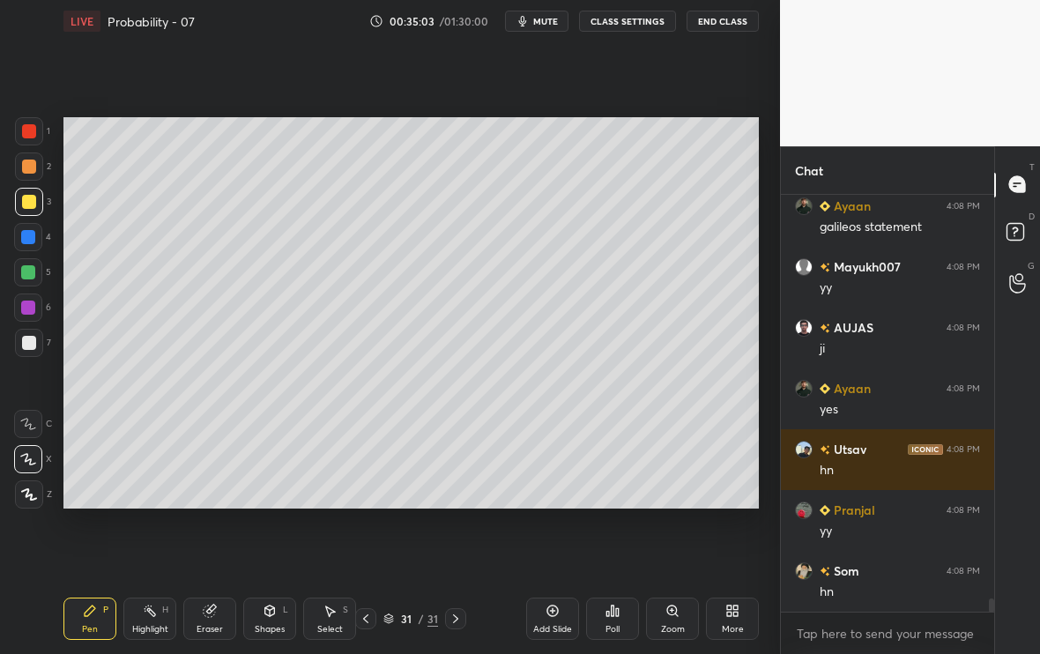
click at [35, 339] on div at bounding box center [29, 343] width 28 height 28
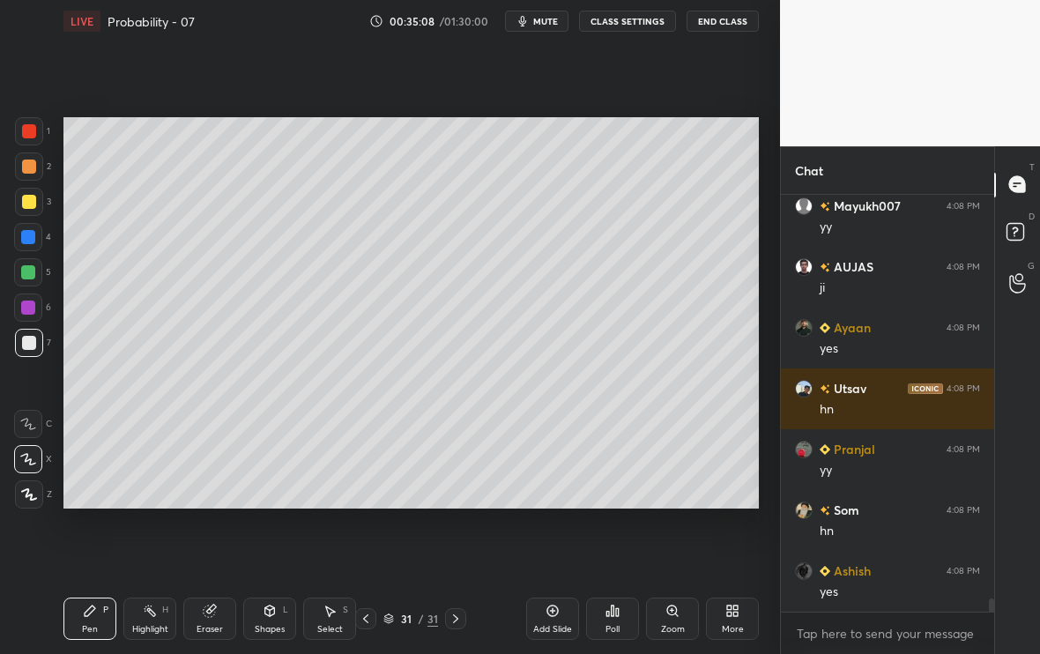
scroll to position [12700, 0]
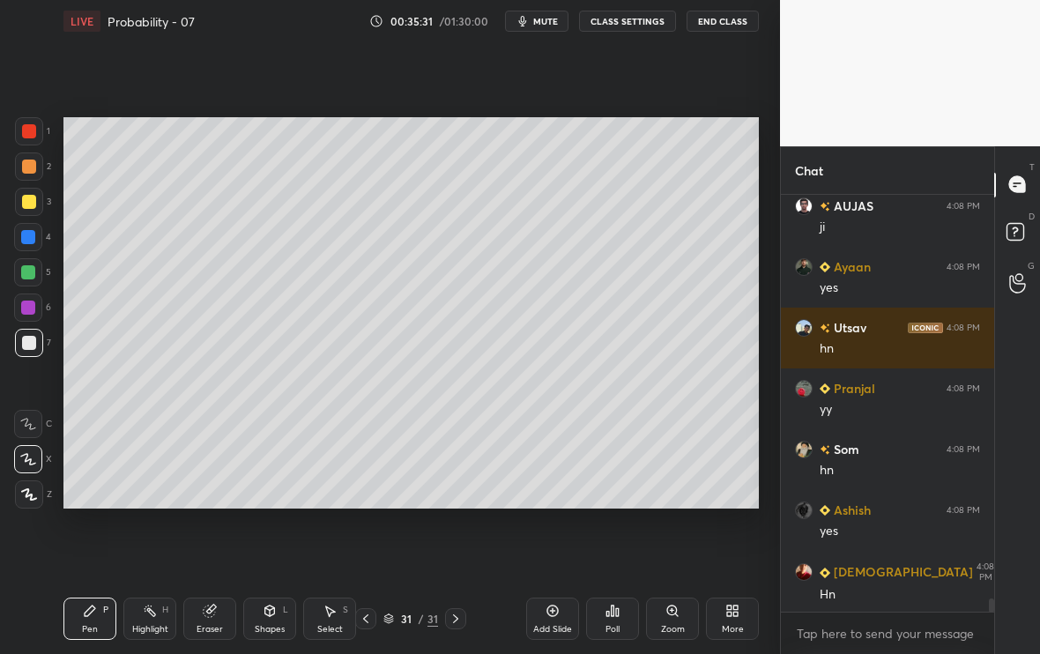
click at [29, 274] on div at bounding box center [28, 272] width 14 height 14
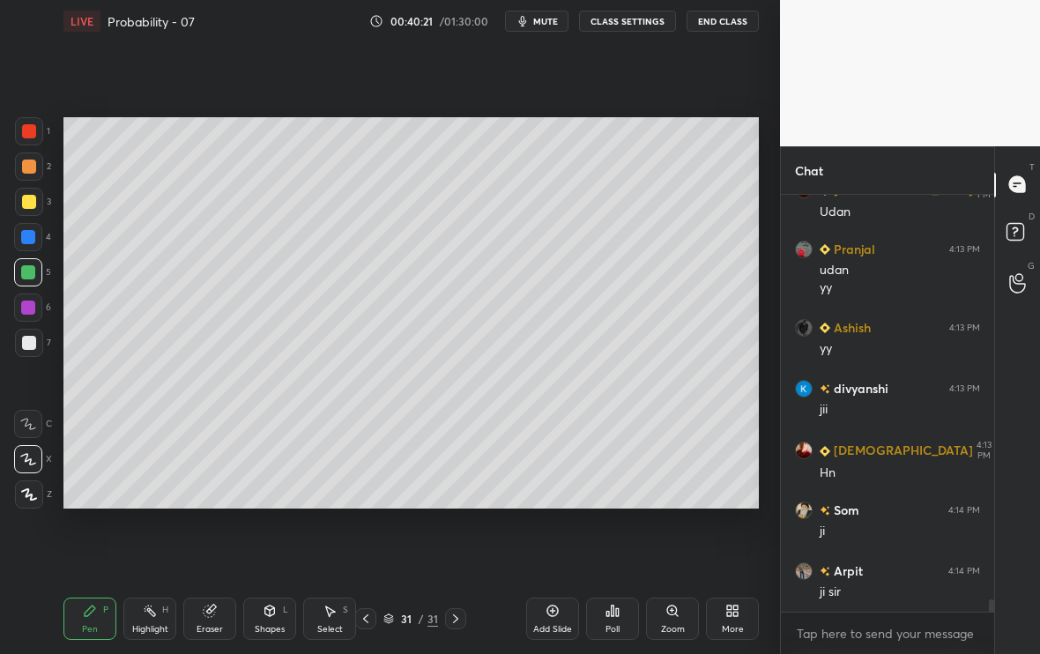
scroll to position [14117, 0]
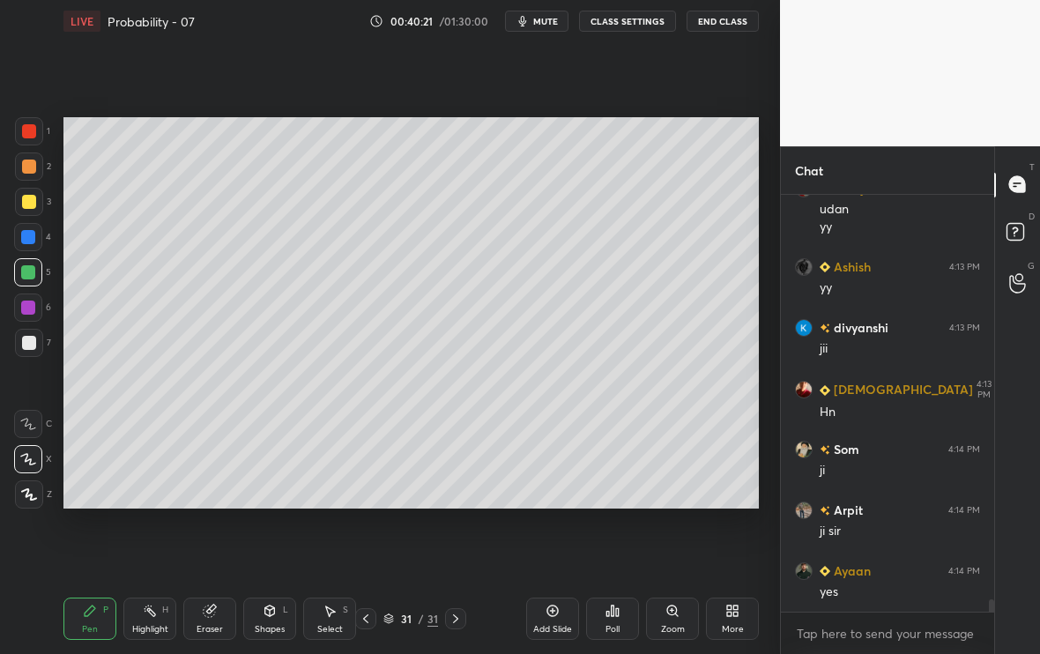
click at [547, 546] on div "Add Slide" at bounding box center [552, 619] width 53 height 42
click at [28, 345] on div at bounding box center [29, 343] width 14 height 14
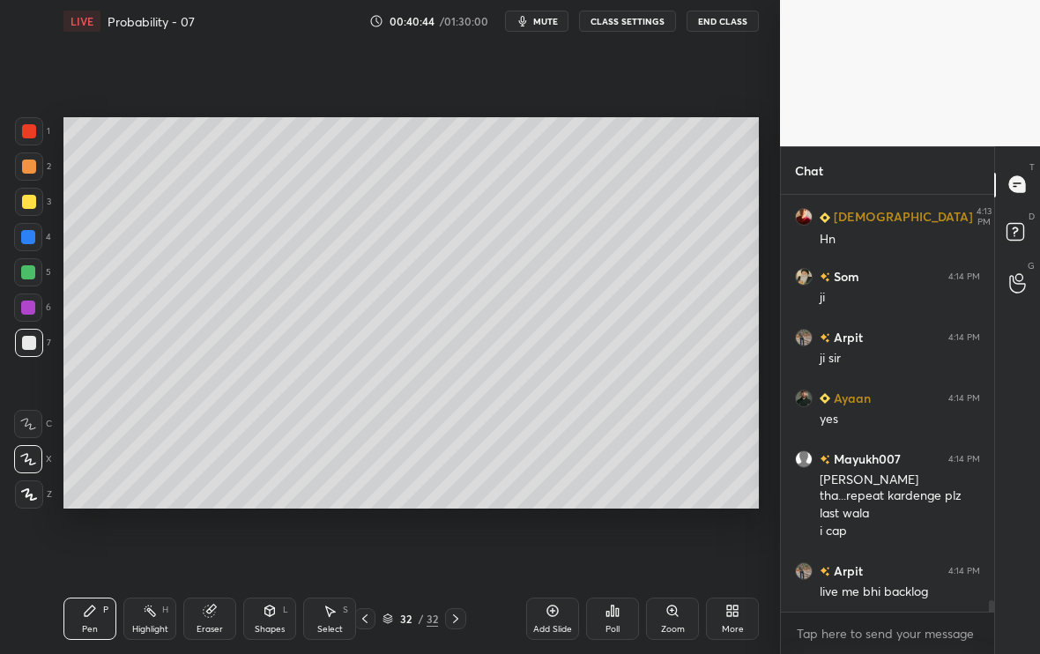
scroll to position [14350, 0]
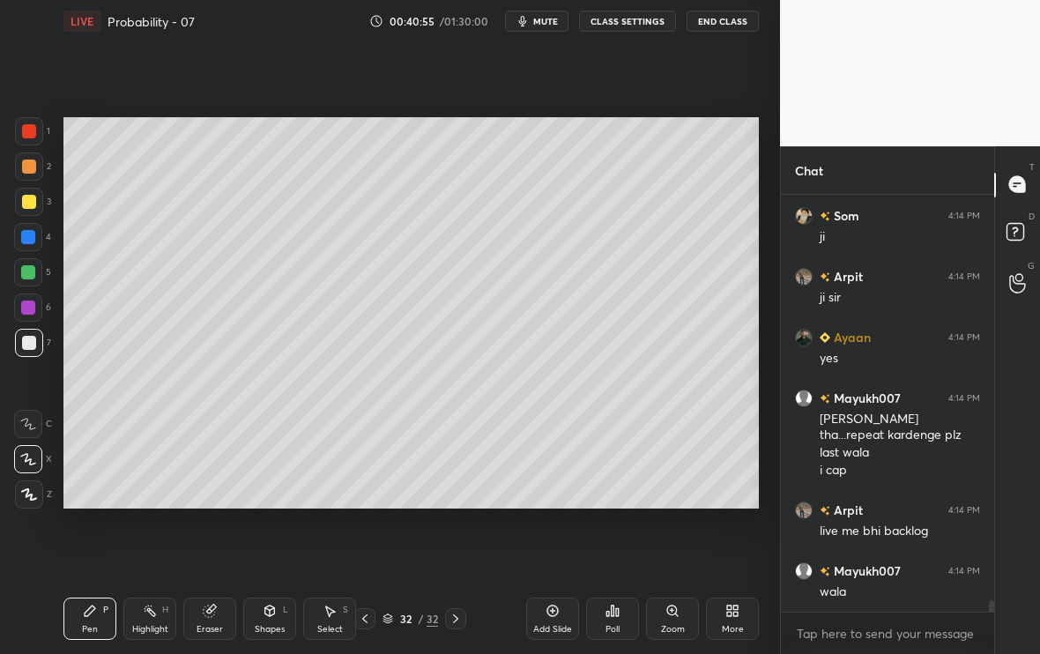
click at [368, 546] on icon at bounding box center [365, 619] width 14 height 14
click at [456, 546] on icon at bounding box center [456, 619] width 14 height 14
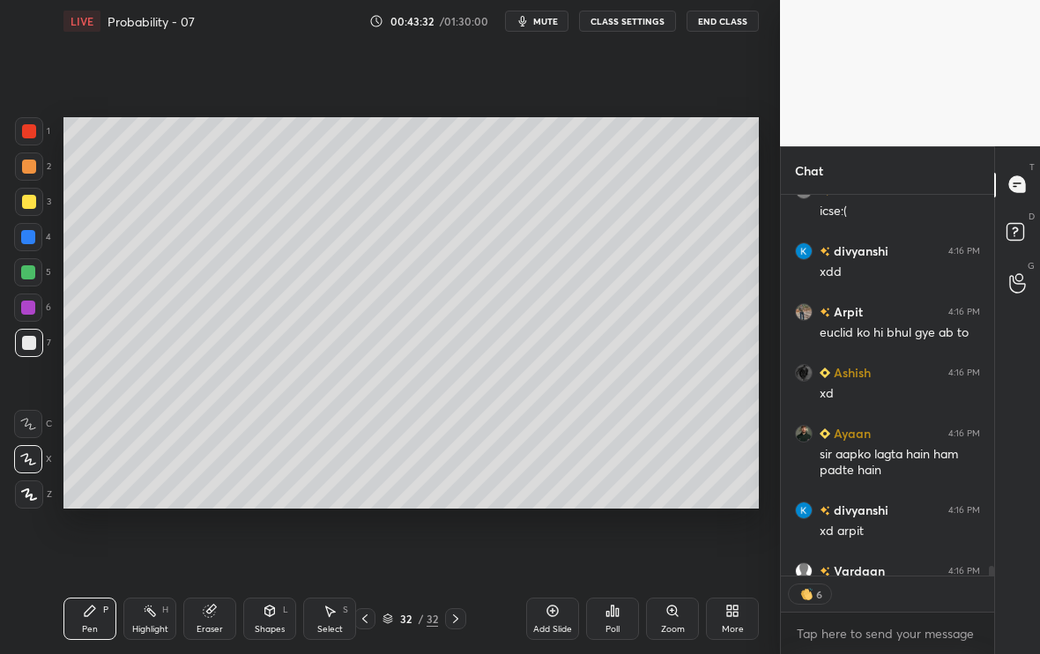
scroll to position [16321, 0]
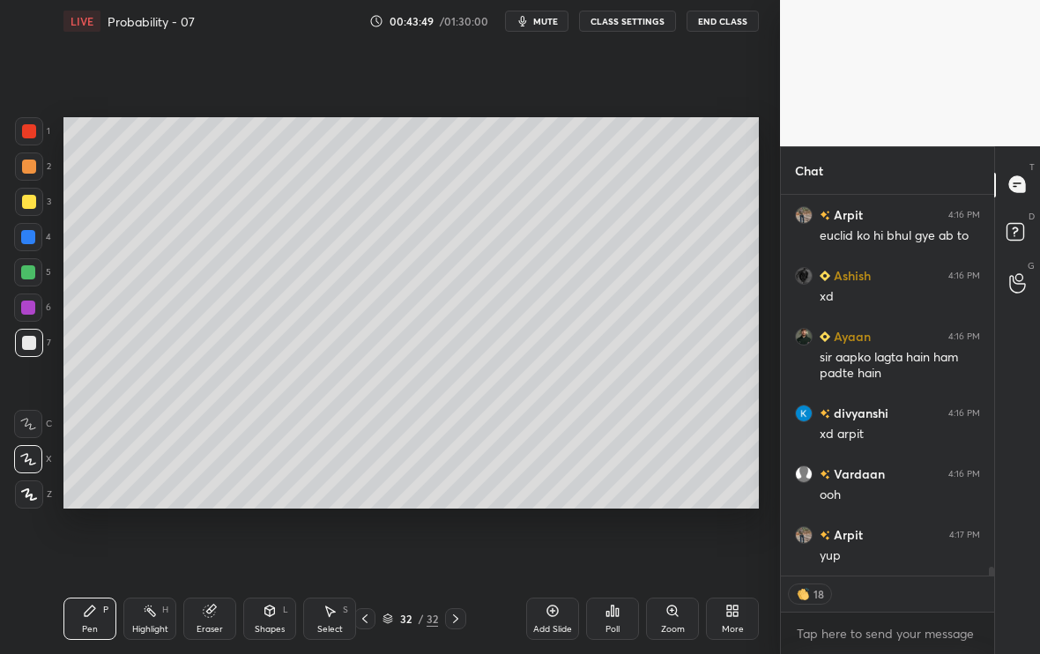
type textarea "x"
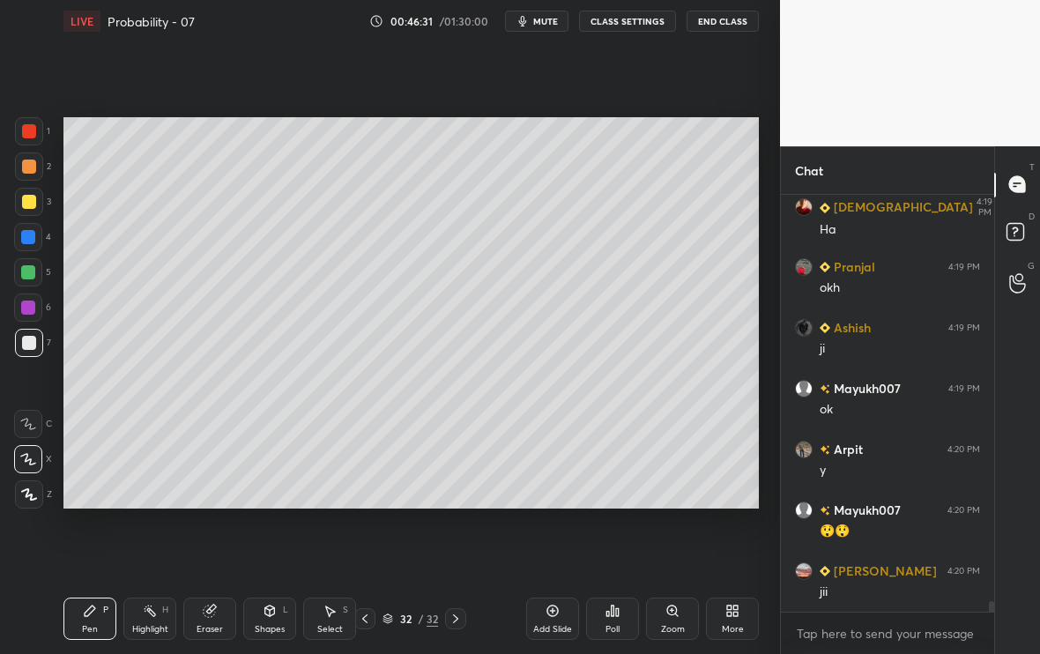
scroll to position [16782, 0]
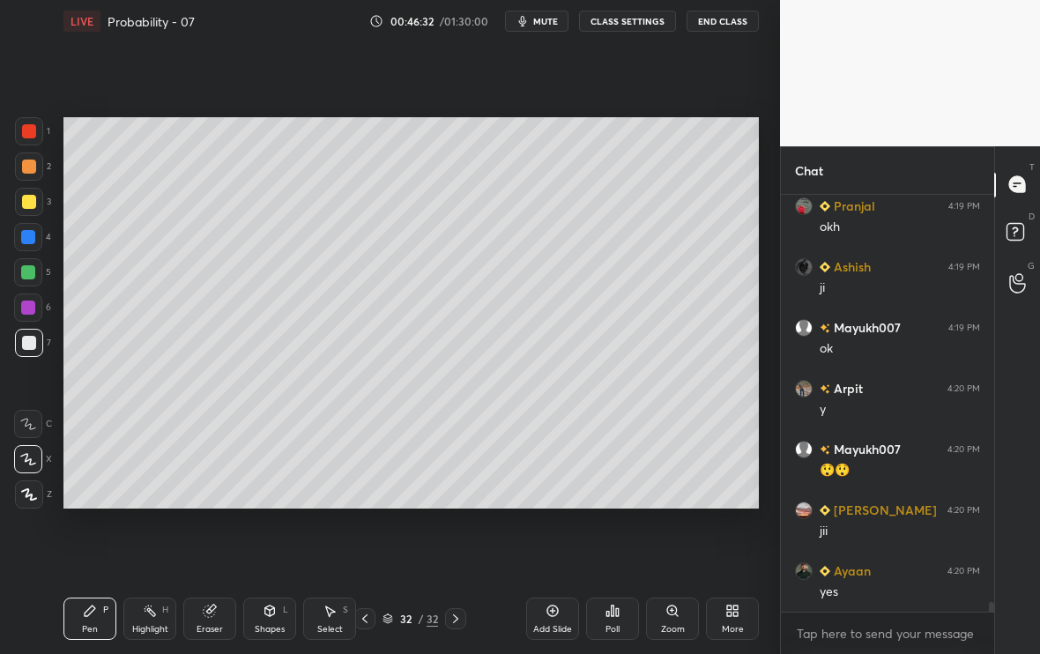
click at [32, 208] on div at bounding box center [29, 202] width 28 height 28
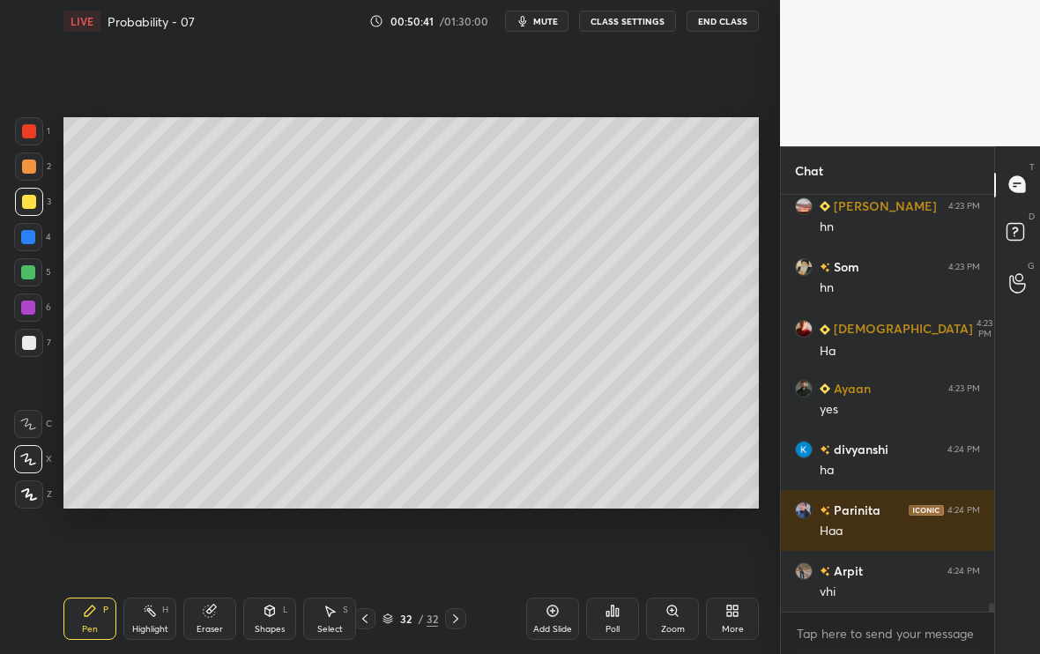
scroll to position [20325, 0]
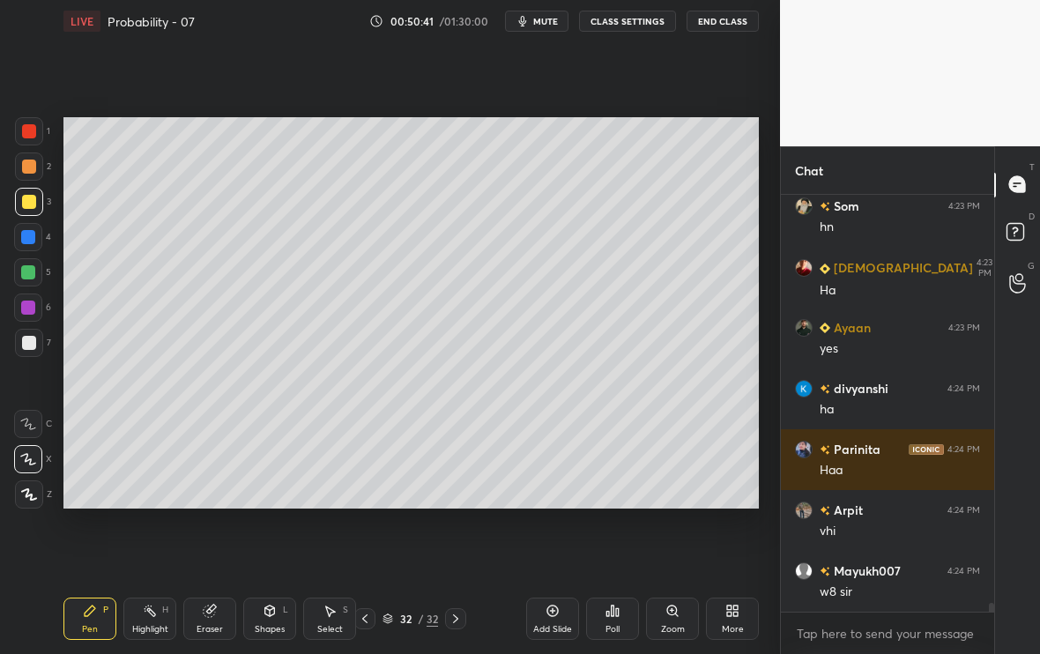
click at [366, 546] on icon at bounding box center [365, 619] width 14 height 14
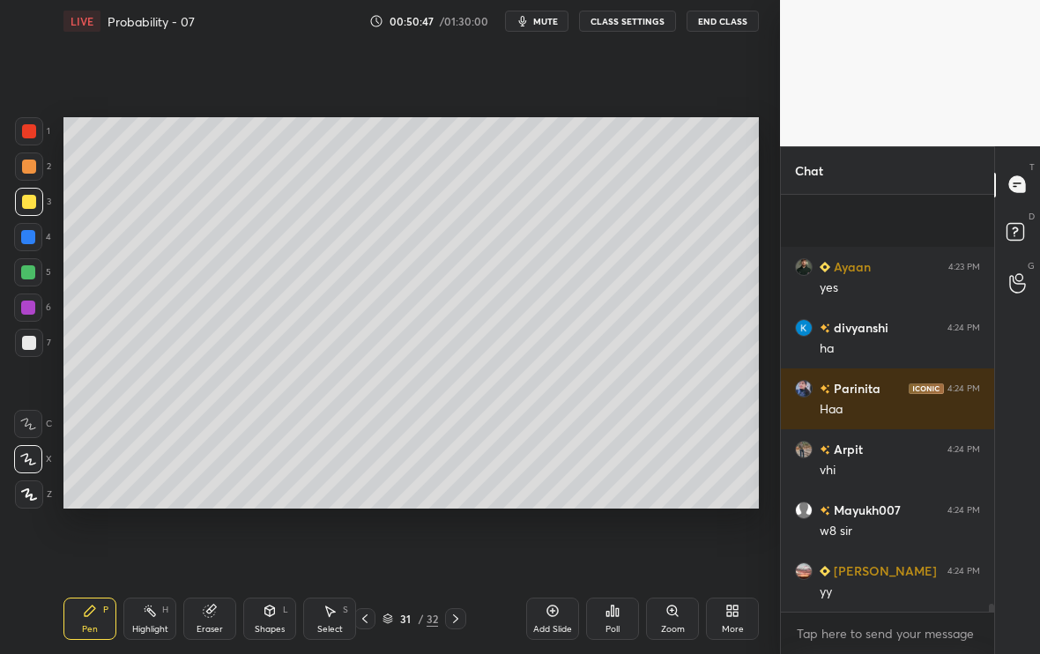
scroll to position [20508, 0]
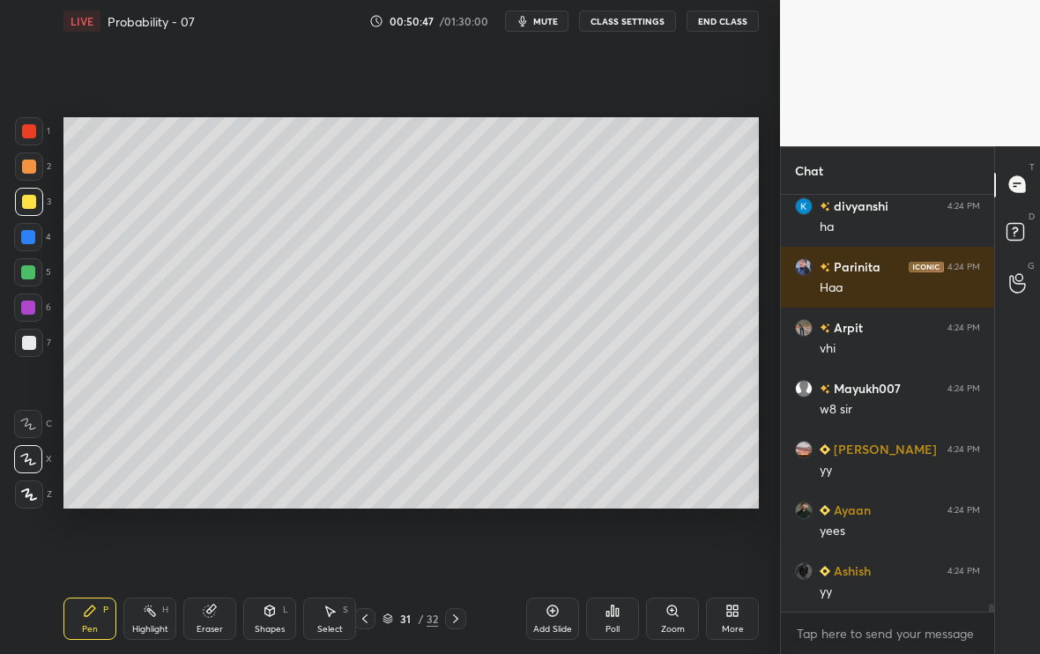
click at [364, 546] on icon at bounding box center [365, 619] width 14 height 14
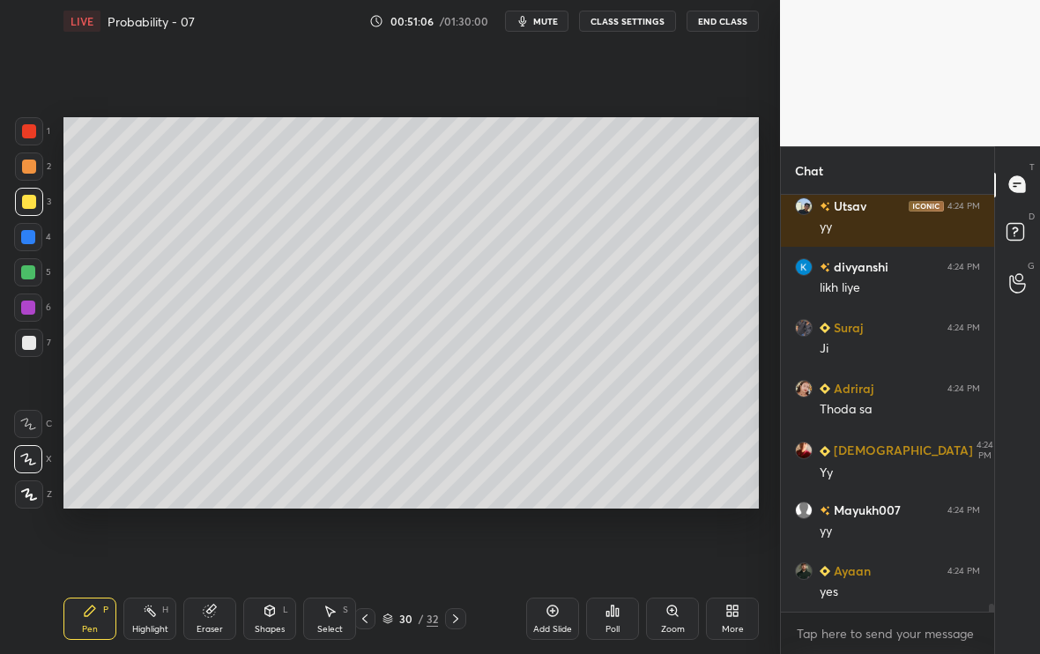
scroll to position [21420, 0]
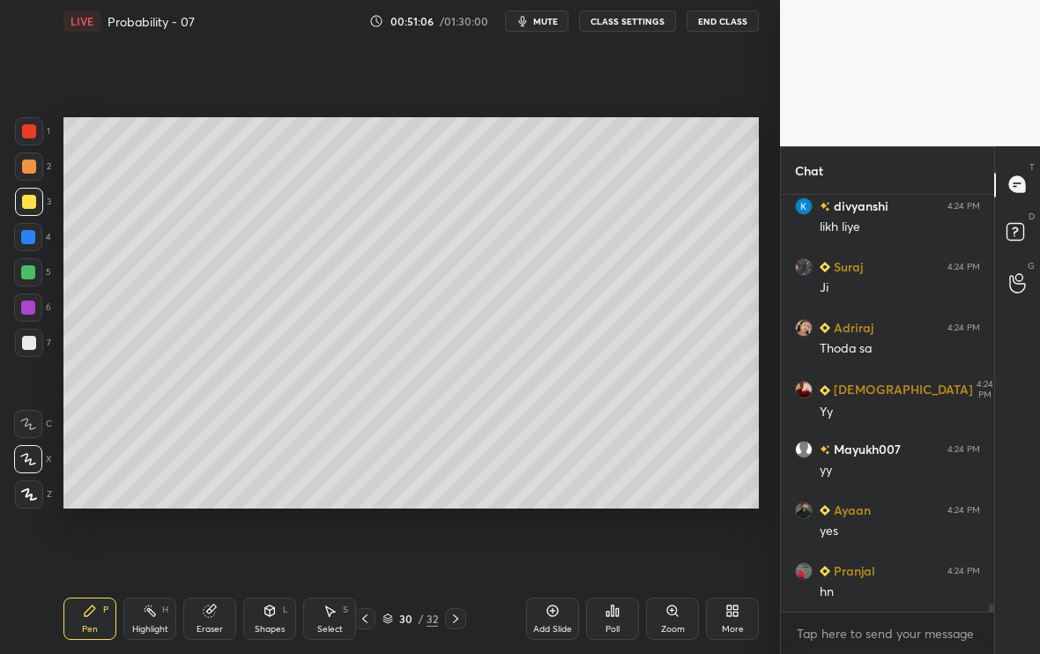
click at [451, 546] on div at bounding box center [455, 618] width 21 height 21
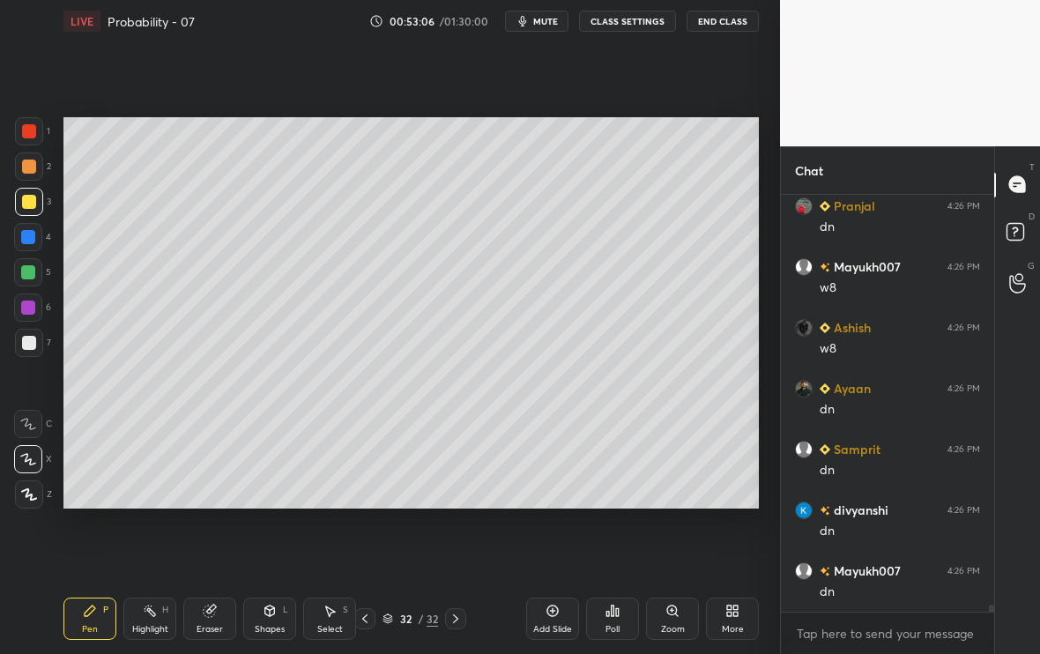
scroll to position [24070, 0]
click at [557, 546] on div "Add Slide" at bounding box center [552, 629] width 39 height 9
click at [368, 546] on icon at bounding box center [365, 619] width 14 height 14
click at [329, 546] on div "Select S" at bounding box center [329, 619] width 53 height 42
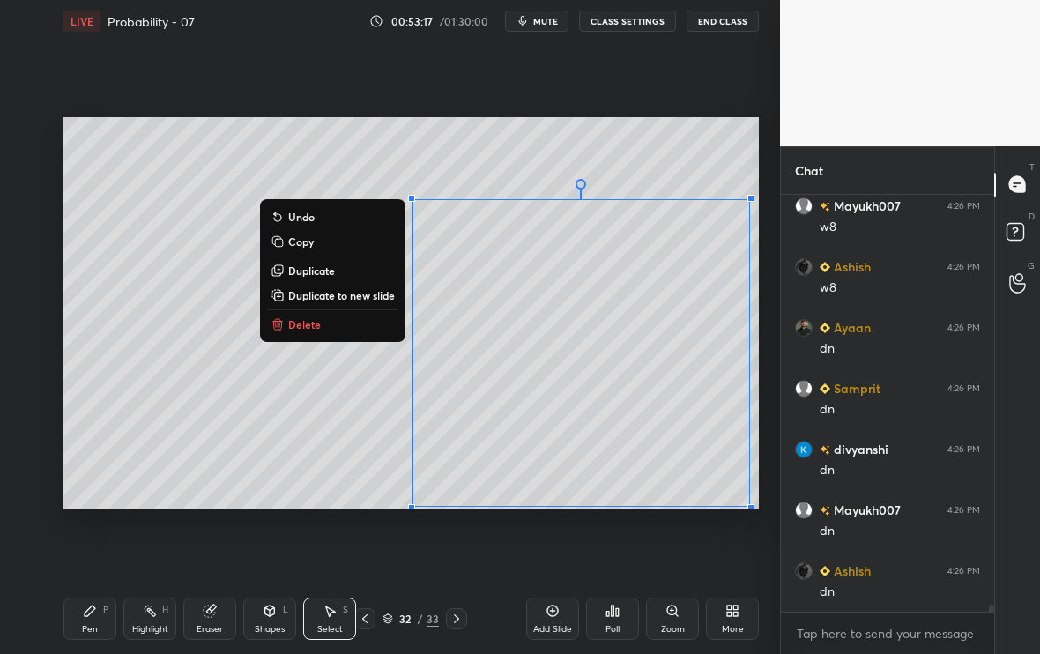
drag, startPoint x: 390, startPoint y: 368, endPoint x: 759, endPoint y: 514, distance: 397.2
click at [758, 514] on div "0 ° Undo Copy Duplicate Duplicate to new slide Delete Setting up your live clas…" at bounding box center [410, 312] width 709 height 541
click at [353, 296] on p "Duplicate to new slide" at bounding box center [341, 295] width 107 height 14
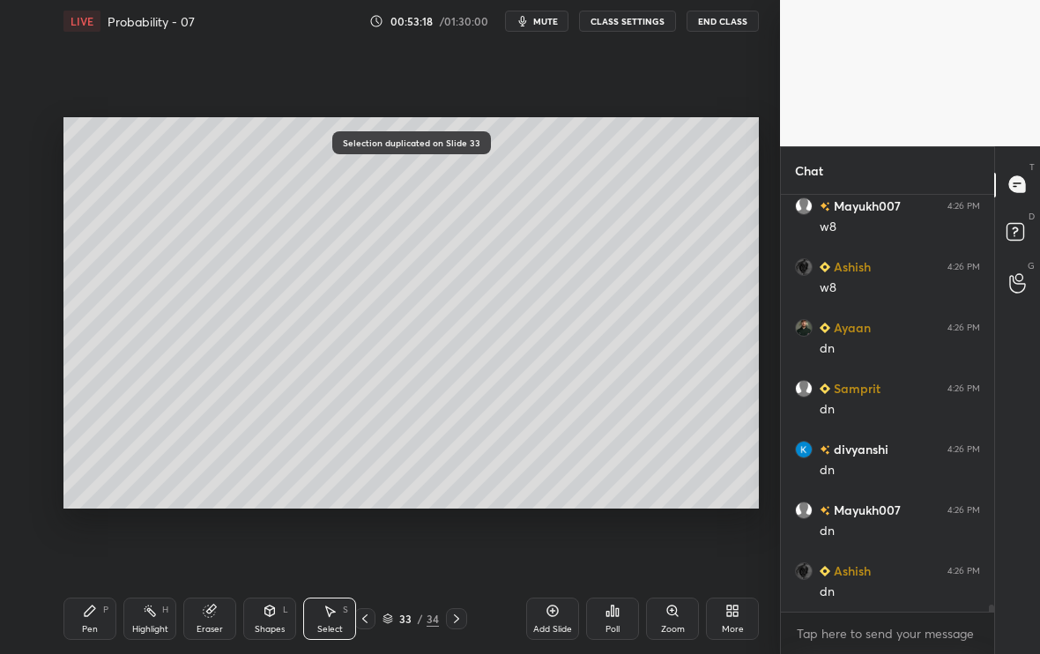
scroll to position [24131, 0]
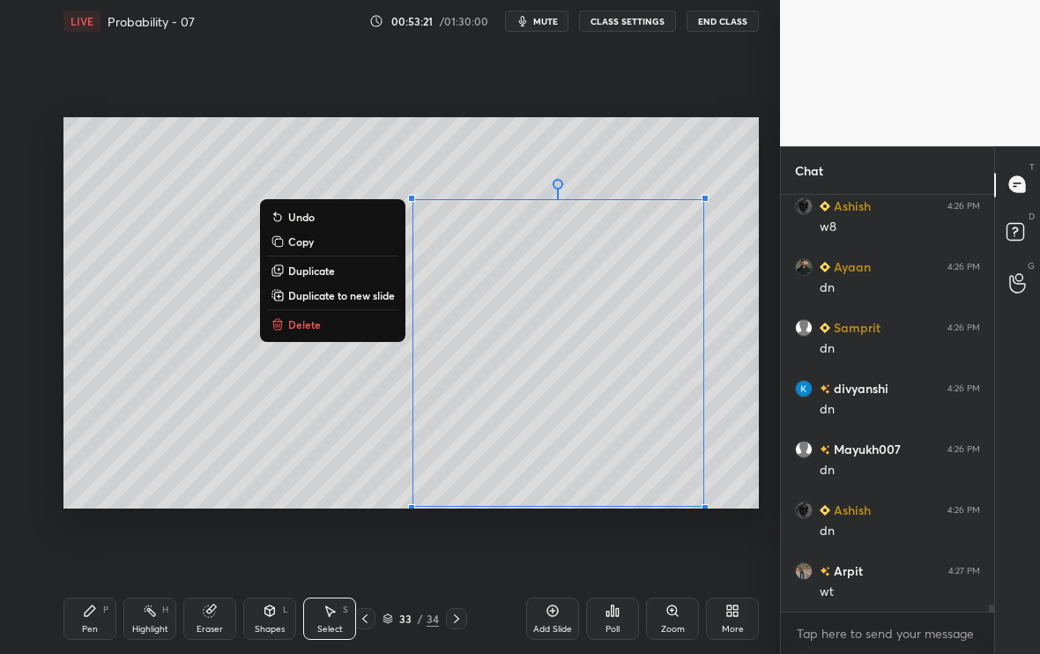
drag, startPoint x: 377, startPoint y: 316, endPoint x: 729, endPoint y: 539, distance: 416.4
click at [729, 539] on div "0 ° Undo Copy Duplicate Duplicate to new slide Delete Setting up your live clas…" at bounding box center [410, 312] width 709 height 541
click at [301, 427] on div "0 ° Undo Copy Duplicate Duplicate to new slide Delete" at bounding box center [410, 312] width 695 height 391
drag, startPoint x: 416, startPoint y: 366, endPoint x: 730, endPoint y: 518, distance: 348.9
click at [730, 518] on div "0 ° Undo Copy Duplicate Duplicate to new slide Delete Setting up your live clas…" at bounding box center [410, 312] width 709 height 541
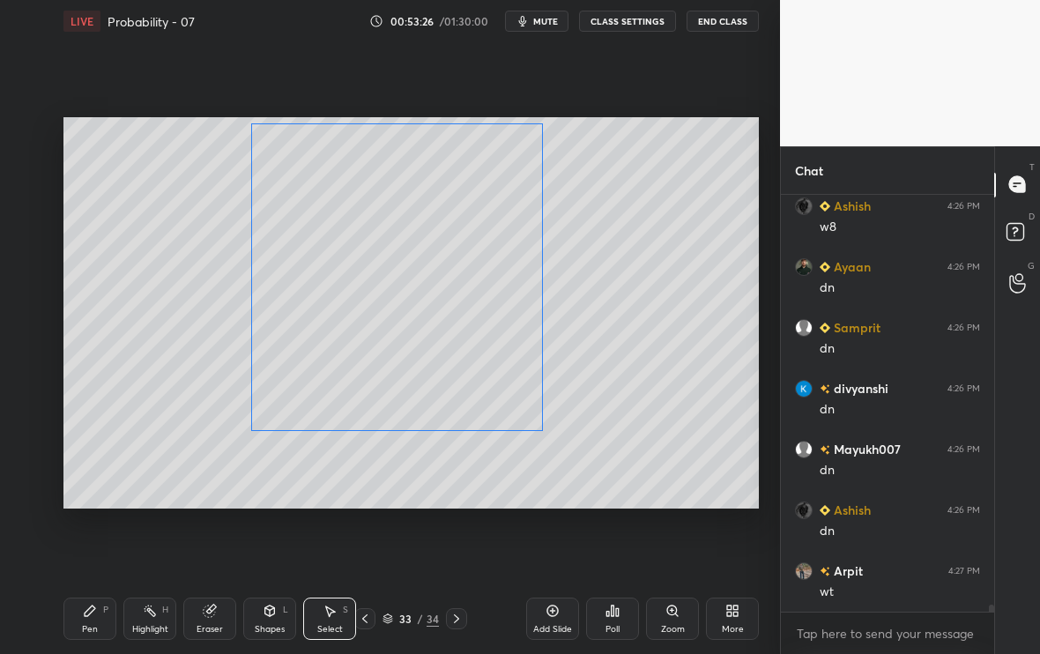
drag, startPoint x: 546, startPoint y: 412, endPoint x: 431, endPoint y: 376, distance: 120.7
click at [430, 377] on div "0 ° Undo Copy Duplicate Duplicate to new slide Delete" at bounding box center [410, 312] width 695 height 391
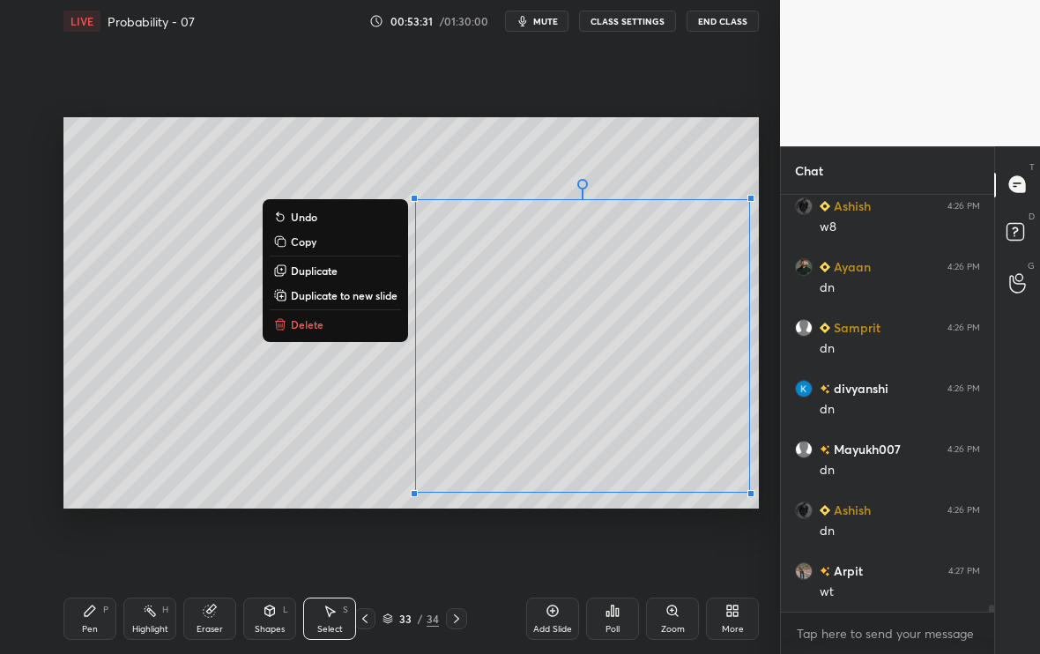
drag, startPoint x: 353, startPoint y: 336, endPoint x: 757, endPoint y: 505, distance: 437.7
click at [757, 505] on div "0 ° Undo Copy Duplicate Duplicate to new slide Delete" at bounding box center [410, 312] width 695 height 391
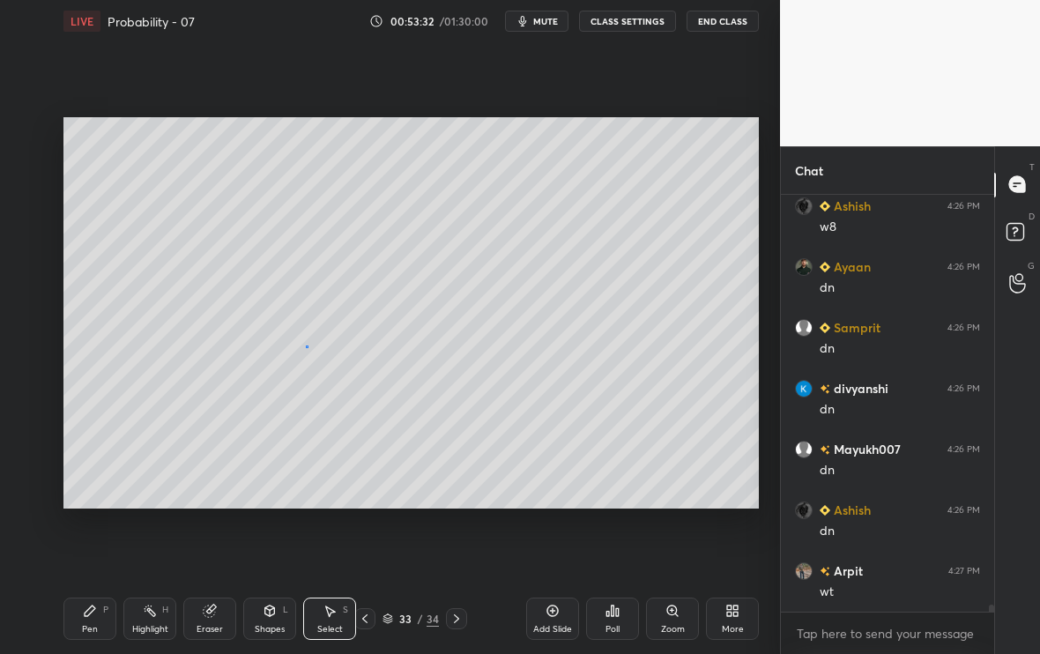
click at [306, 346] on div "0 ° Undo Copy Duplicate Duplicate to new slide Delete" at bounding box center [410, 312] width 695 height 391
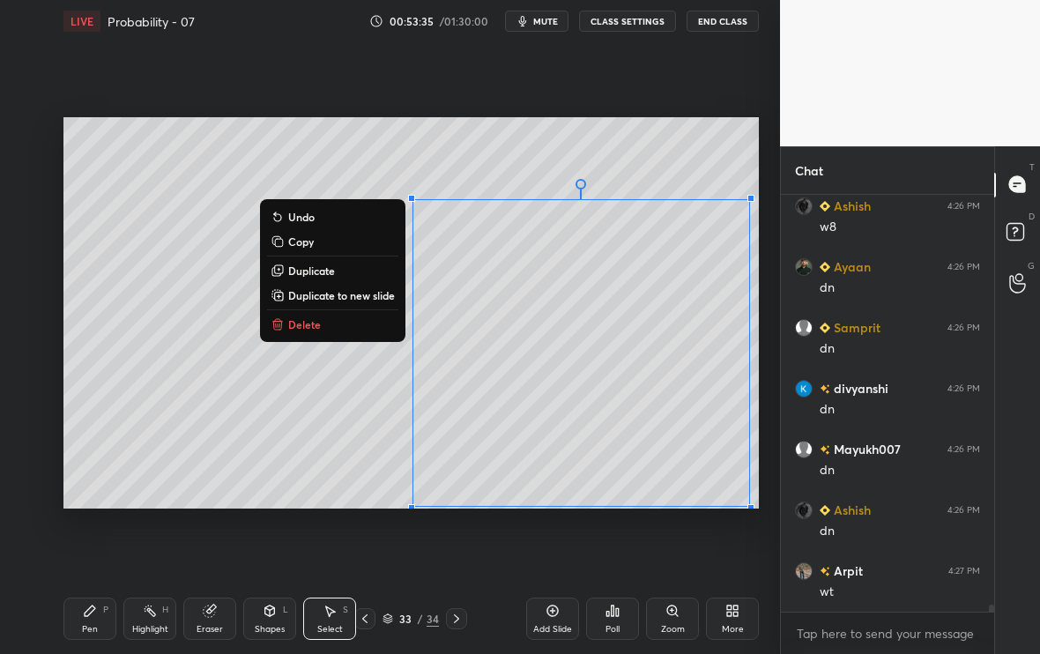
drag, startPoint x: 397, startPoint y: 365, endPoint x: 756, endPoint y: 516, distance: 389.1
click at [756, 516] on div "0 ° Undo Copy Duplicate Duplicate to new slide Delete Setting up your live clas…" at bounding box center [410, 312] width 709 height 541
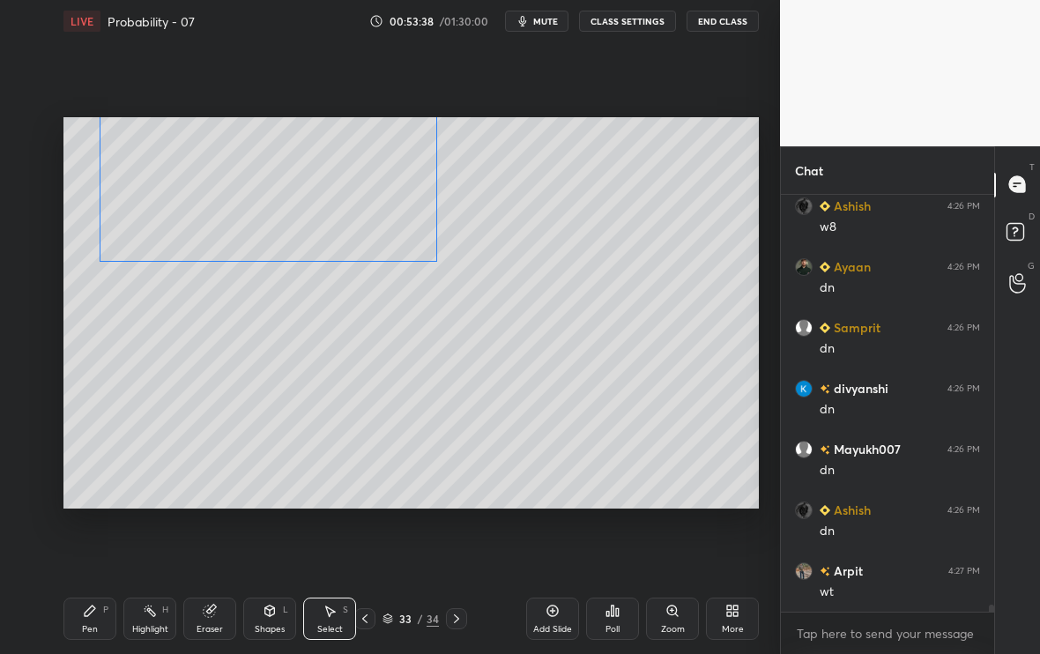
drag, startPoint x: 684, startPoint y: 448, endPoint x: 371, endPoint y: 203, distance: 397.4
click at [371, 203] on div "0 ° Undo Copy Duplicate Duplicate to new slide Delete" at bounding box center [410, 312] width 695 height 391
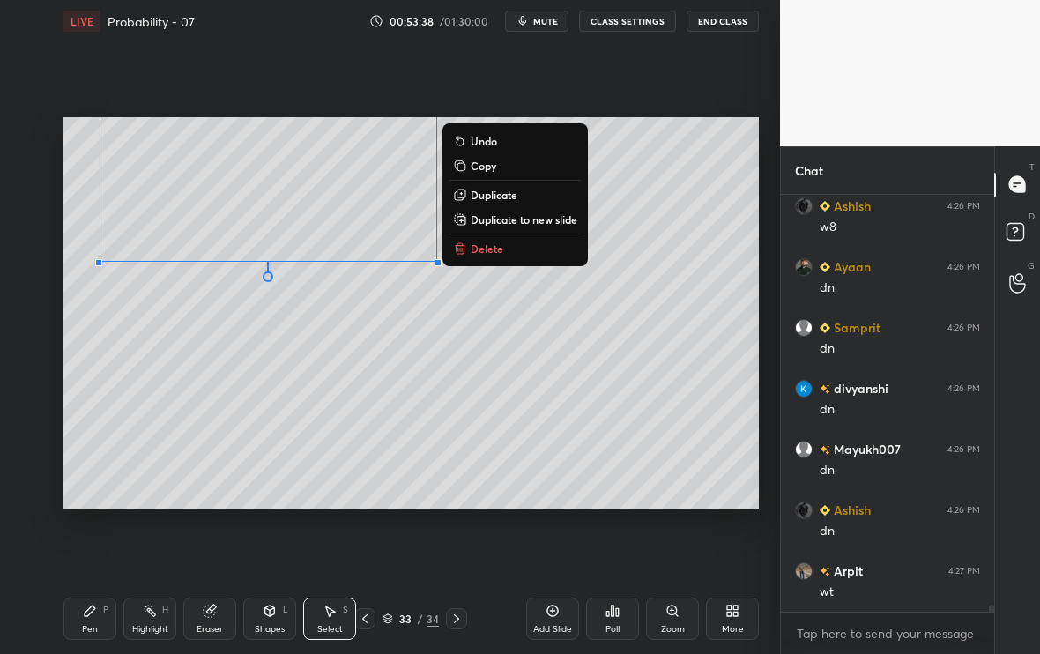
scroll to position [24192, 0]
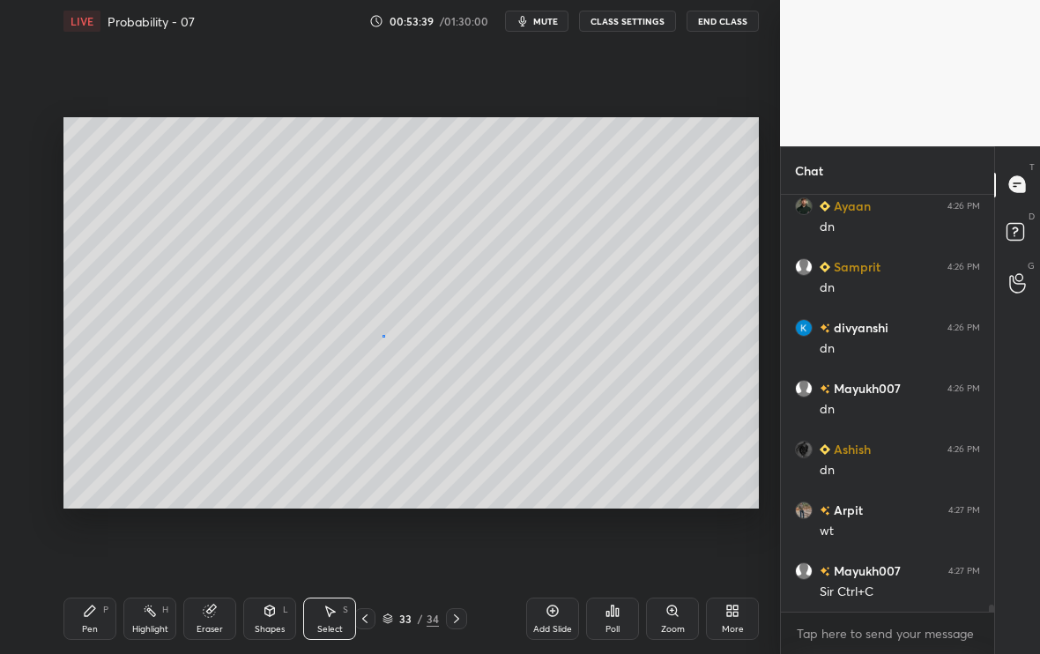
click at [383, 335] on div "0 ° Undo Copy Duplicate Duplicate to new slide Delete" at bounding box center [410, 312] width 695 height 391
click at [103, 546] on div "Pen P" at bounding box center [89, 619] width 53 height 42
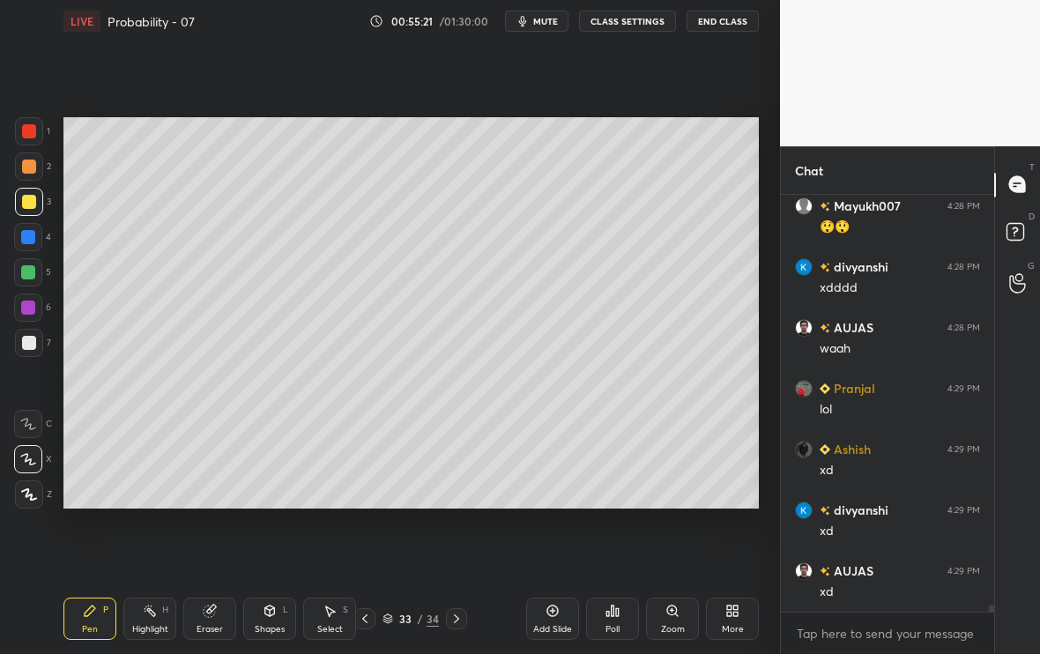
scroll to position [25104, 0]
click at [379, 516] on div "Setting up your live class Poll for secs No correct answer Start poll" at bounding box center [410, 312] width 709 height 541
click at [32, 339] on div at bounding box center [29, 343] width 14 height 14
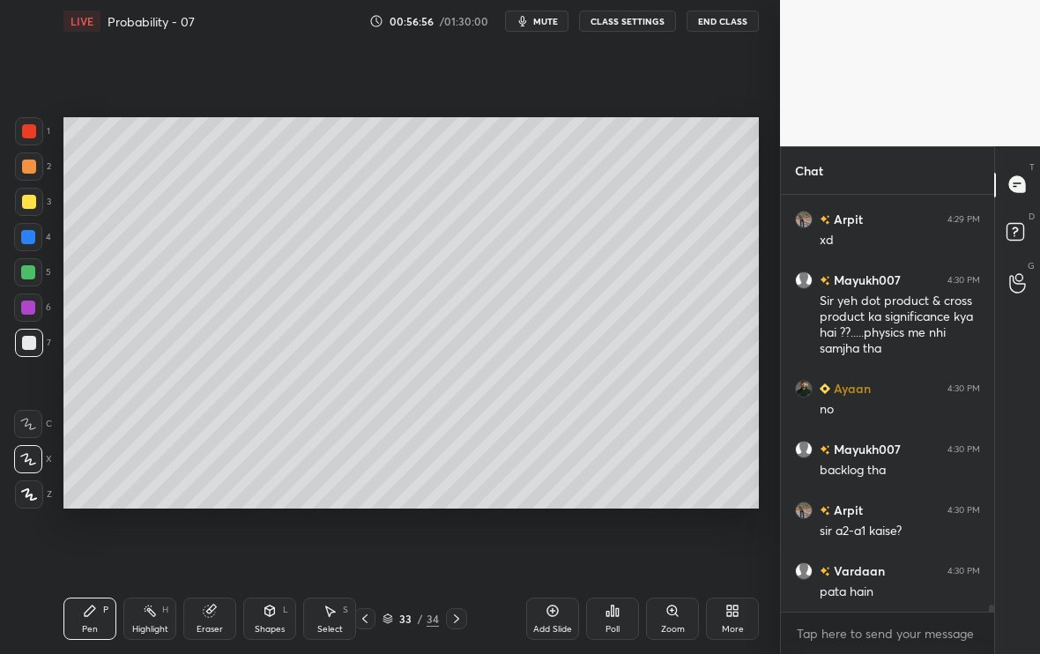
scroll to position [25516, 0]
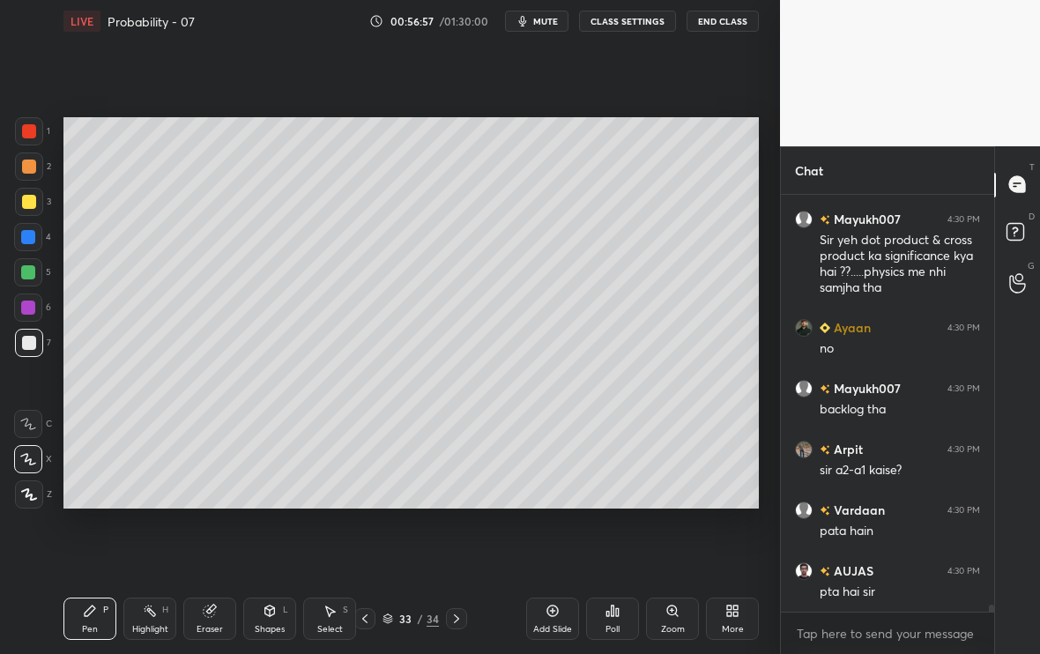
click at [368, 546] on icon at bounding box center [365, 619] width 14 height 14
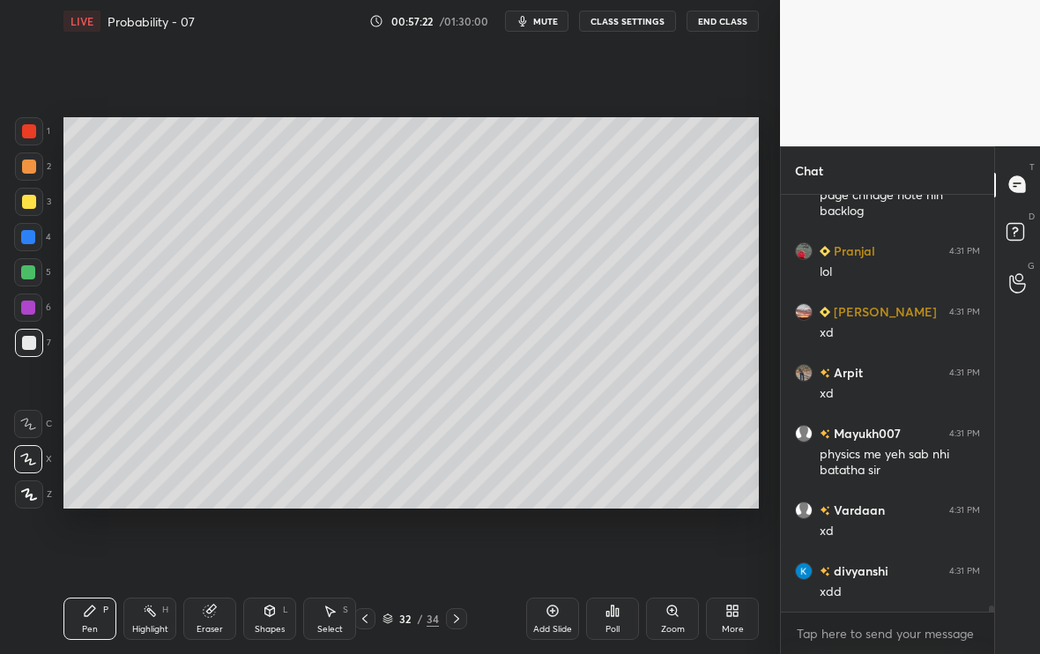
scroll to position [26278, 0]
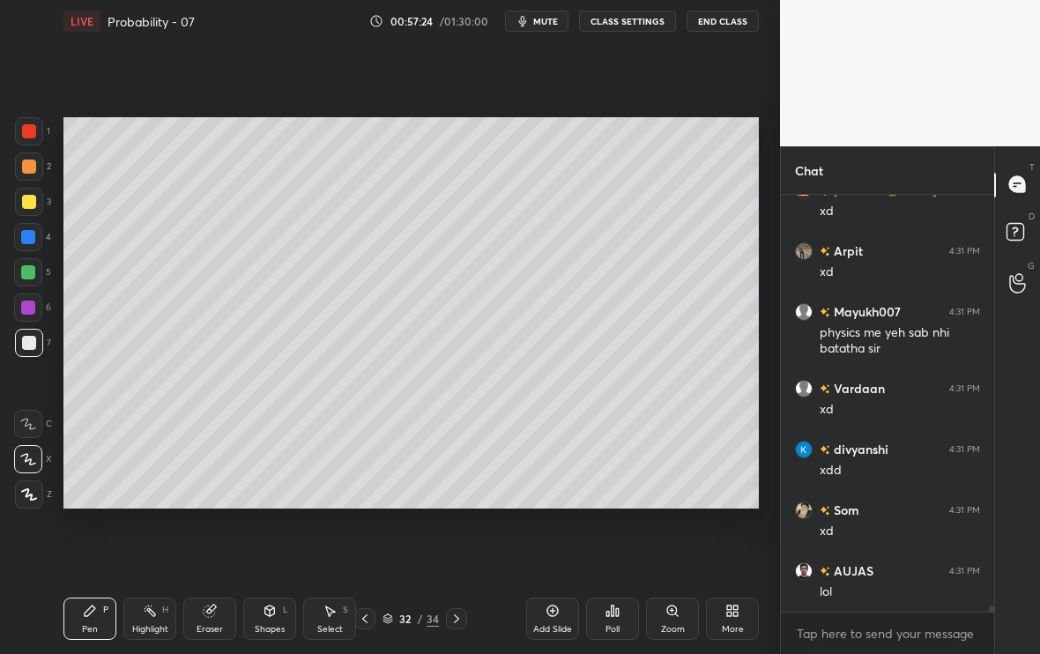
click at [458, 546] on icon at bounding box center [456, 619] width 14 height 14
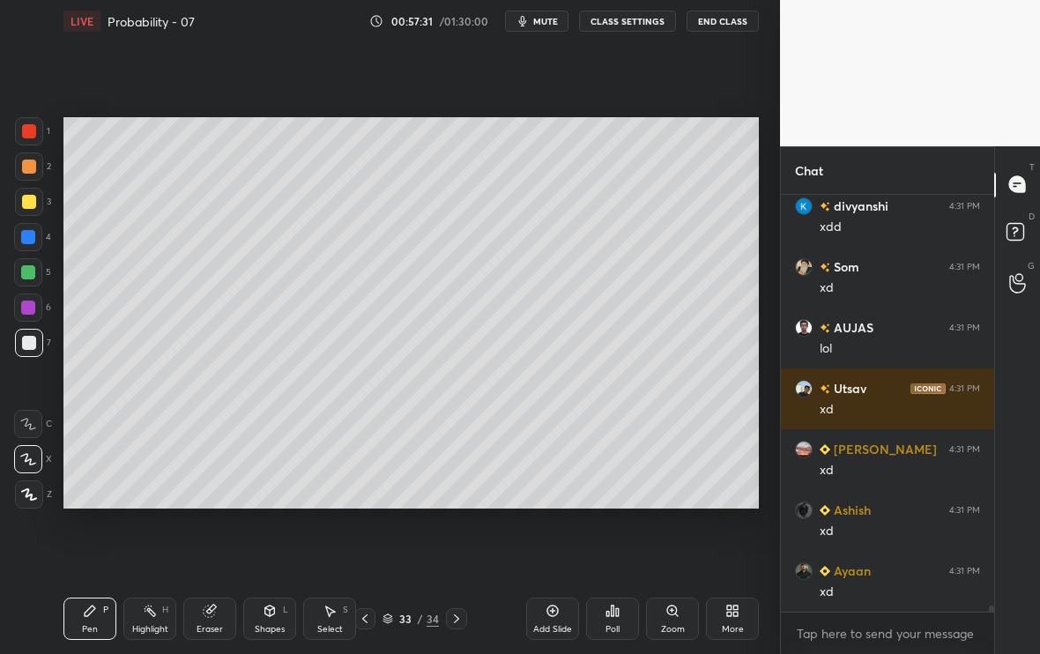
scroll to position [26582, 0]
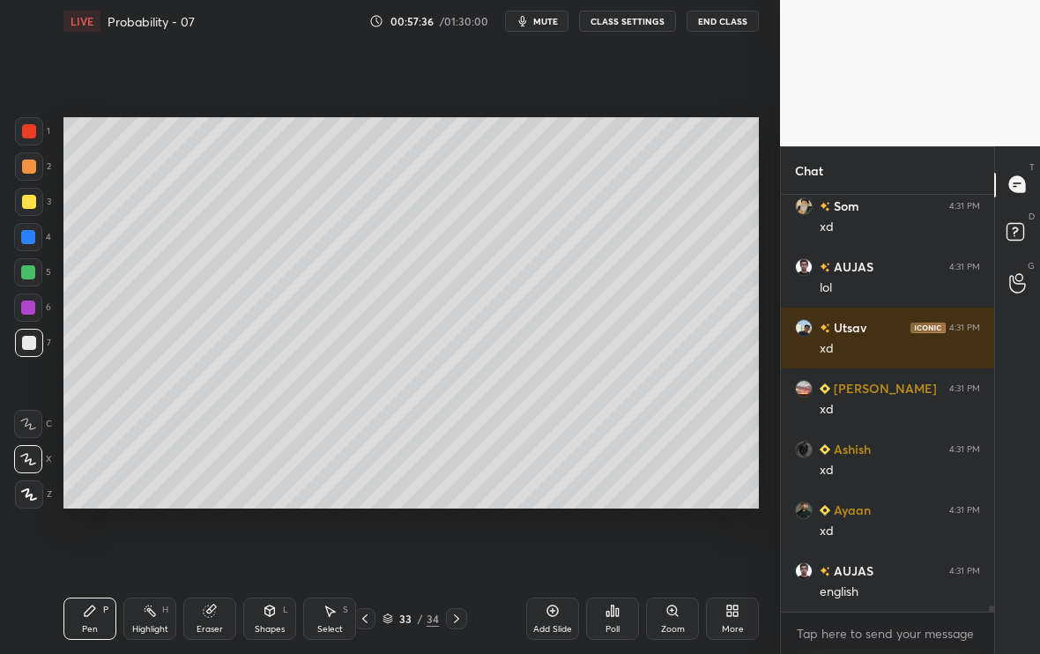
click at [463, 546] on div at bounding box center [456, 618] width 21 height 21
click at [362, 546] on icon at bounding box center [365, 619] width 14 height 14
click at [371, 546] on icon at bounding box center [365, 619] width 14 height 14
click at [456, 546] on icon at bounding box center [456, 619] width 14 height 14
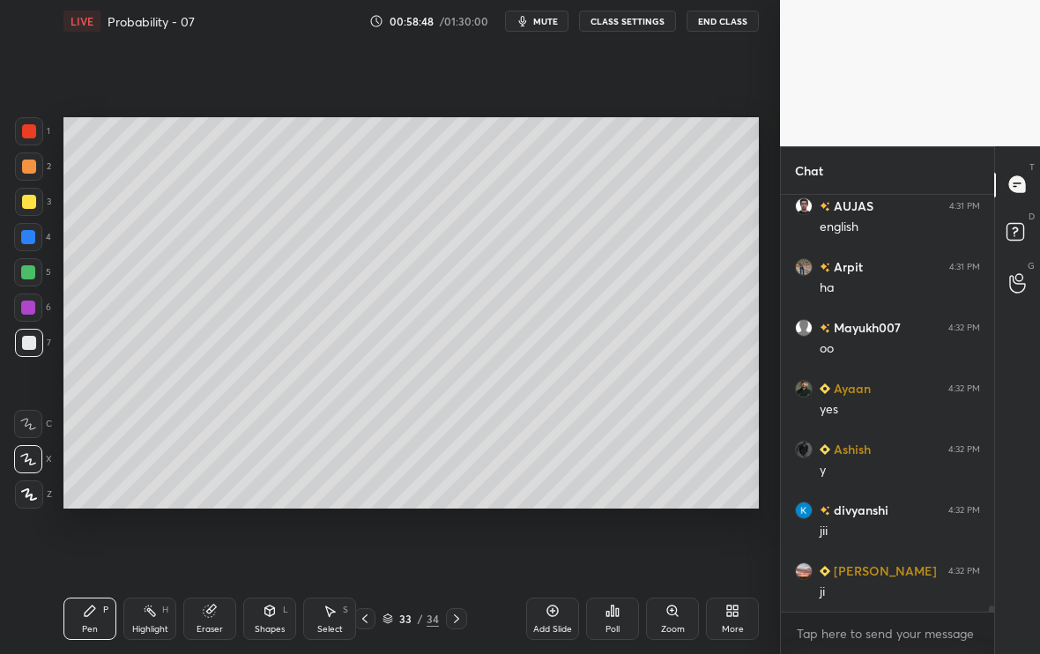
scroll to position [27068, 0]
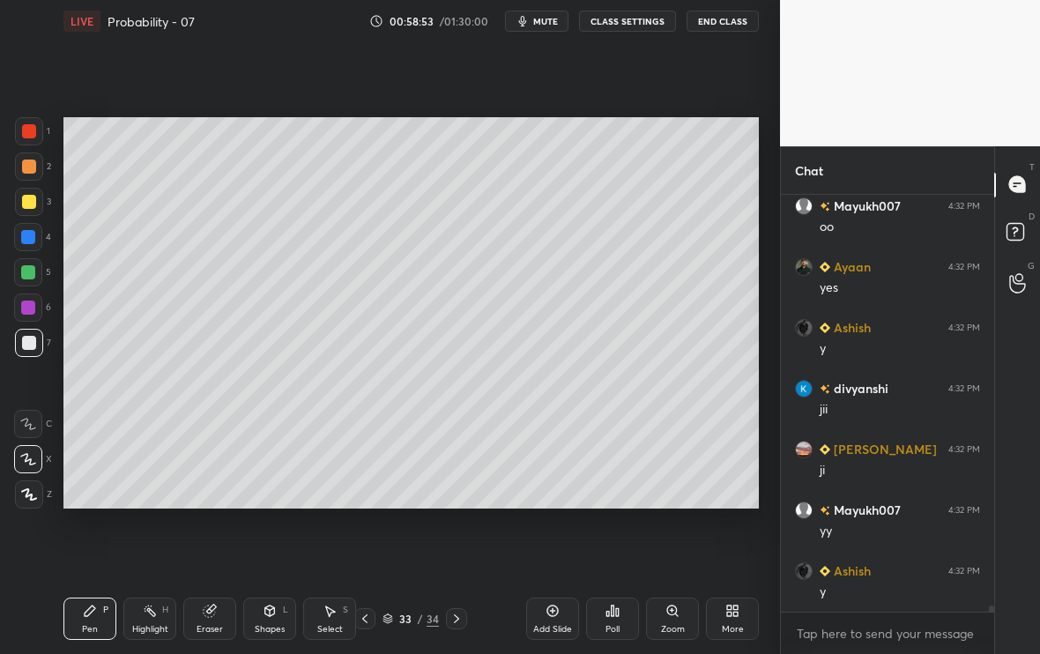
click at [450, 546] on icon at bounding box center [456, 619] width 14 height 14
click at [368, 546] on icon at bounding box center [365, 619] width 14 height 14
click at [375, 546] on div at bounding box center [364, 618] width 21 height 21
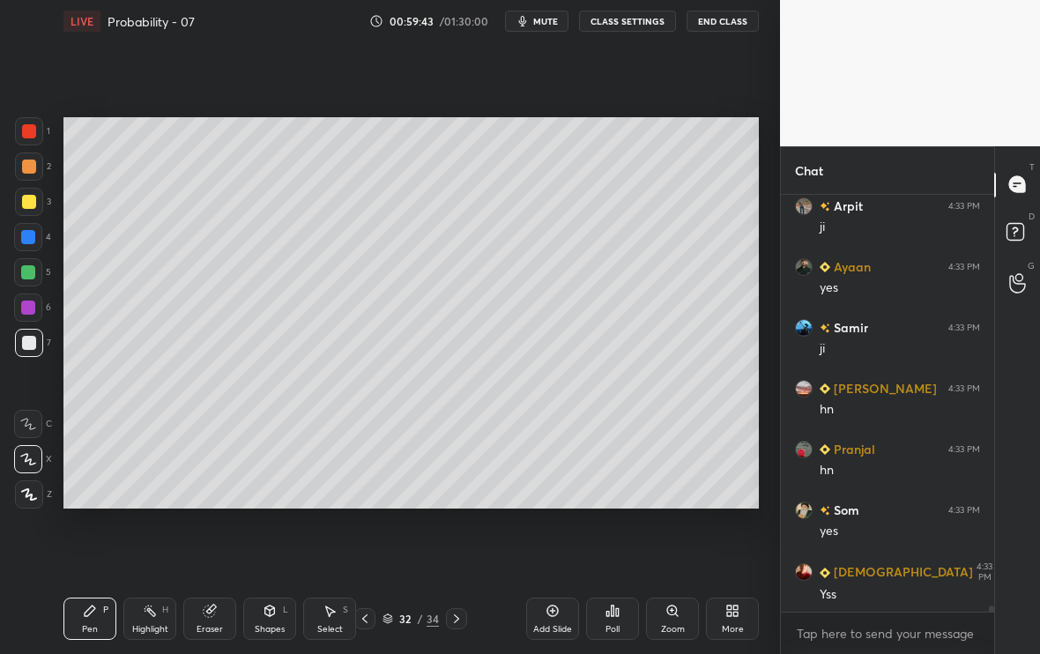
scroll to position [27798, 0]
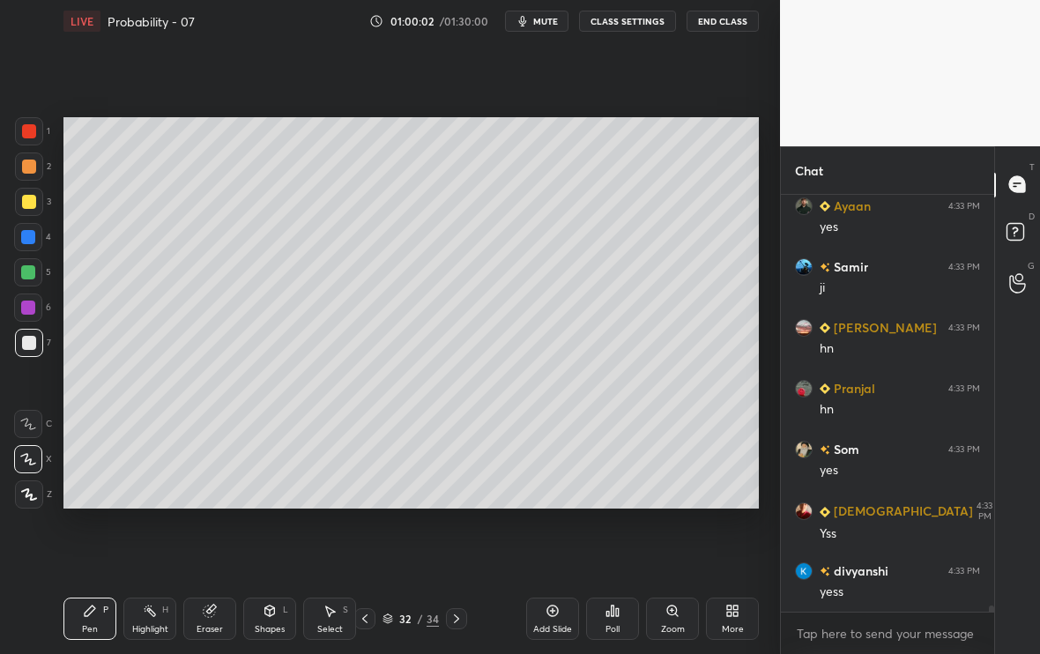
click at [454, 546] on icon at bounding box center [456, 619] width 14 height 14
click at [463, 546] on icon at bounding box center [456, 619] width 14 height 14
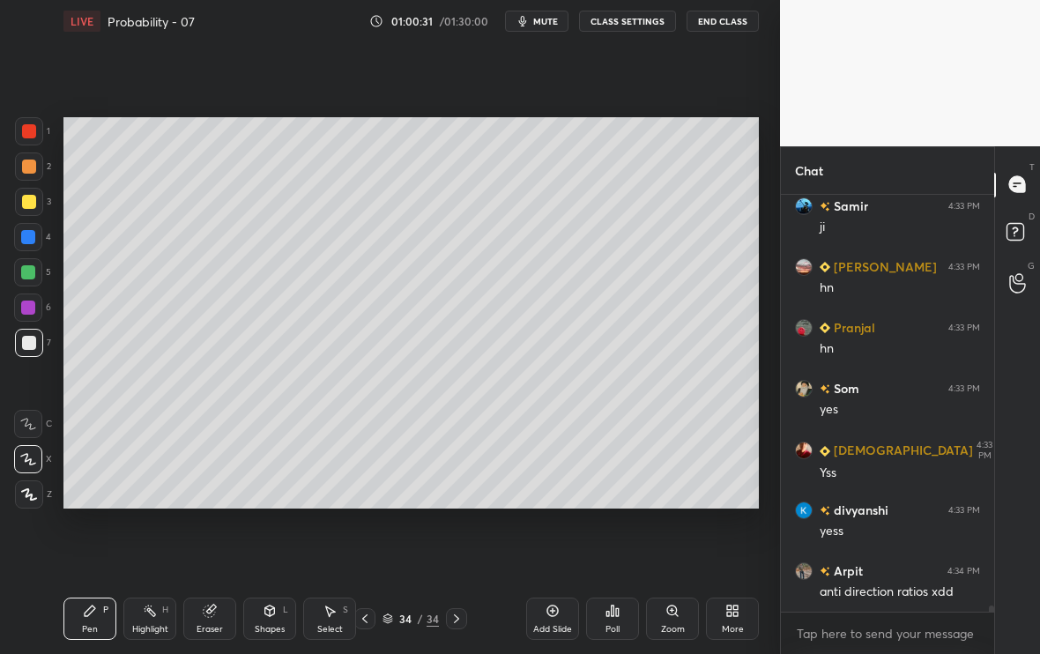
click at [31, 208] on div at bounding box center [29, 202] width 28 height 28
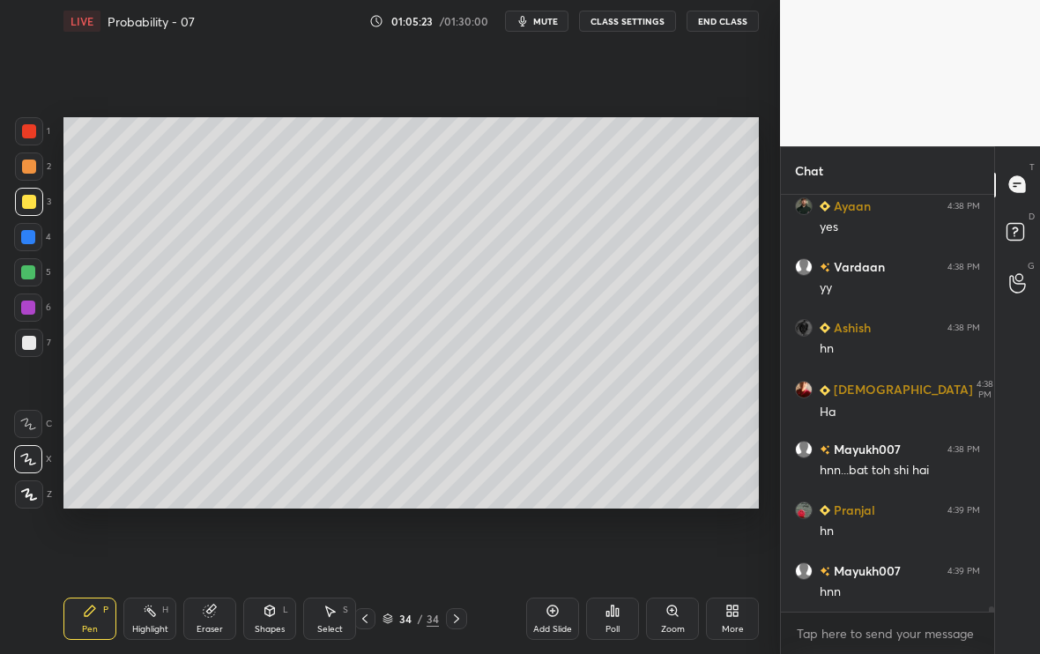
scroll to position [32943, 0]
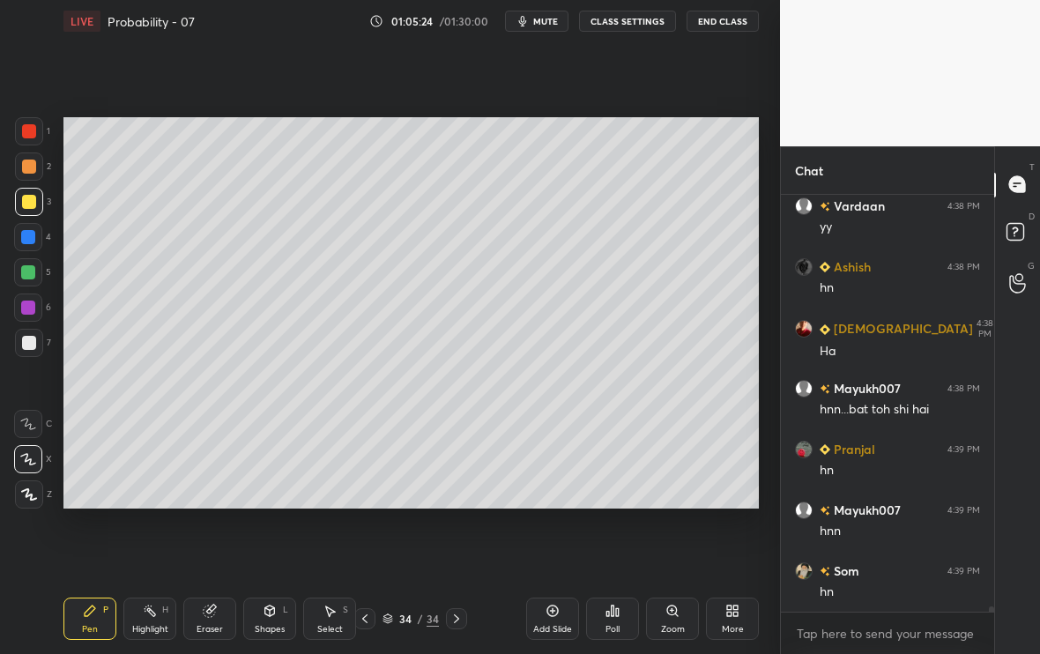
click at [541, 546] on div "Add Slide" at bounding box center [552, 619] width 53 height 42
click at [551, 546] on div "Add Slide" at bounding box center [552, 619] width 53 height 42
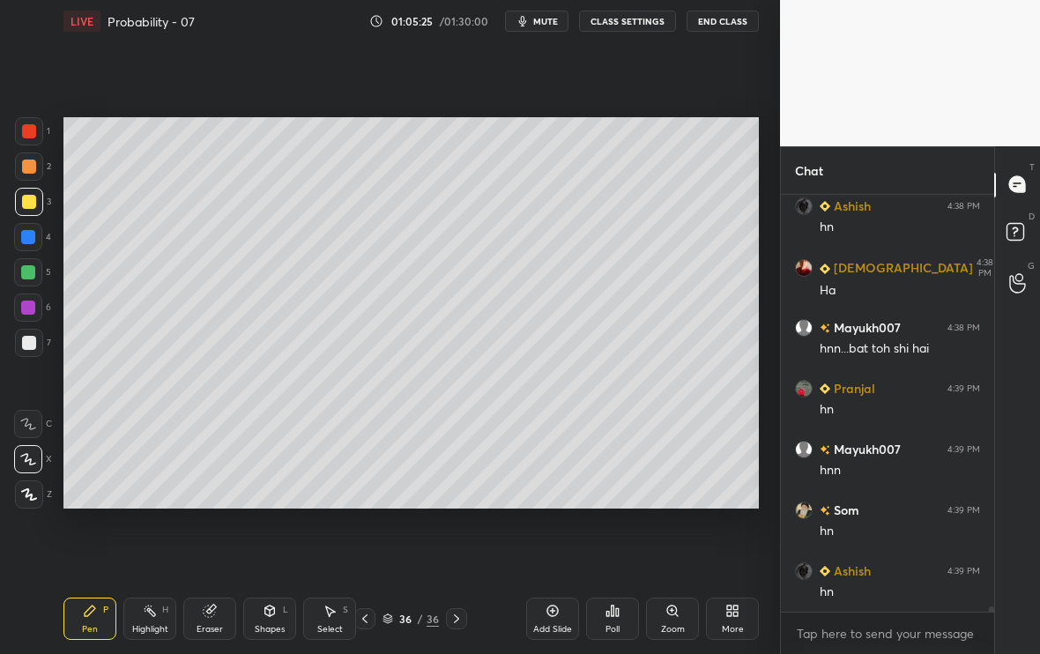
click at [355, 546] on div "Pen P Highlight H Eraser Shapes L Select S 36 / 36 Add Slide Poll Zoom More" at bounding box center [410, 618] width 695 height 71
click at [363, 546] on icon at bounding box center [365, 619] width 14 height 14
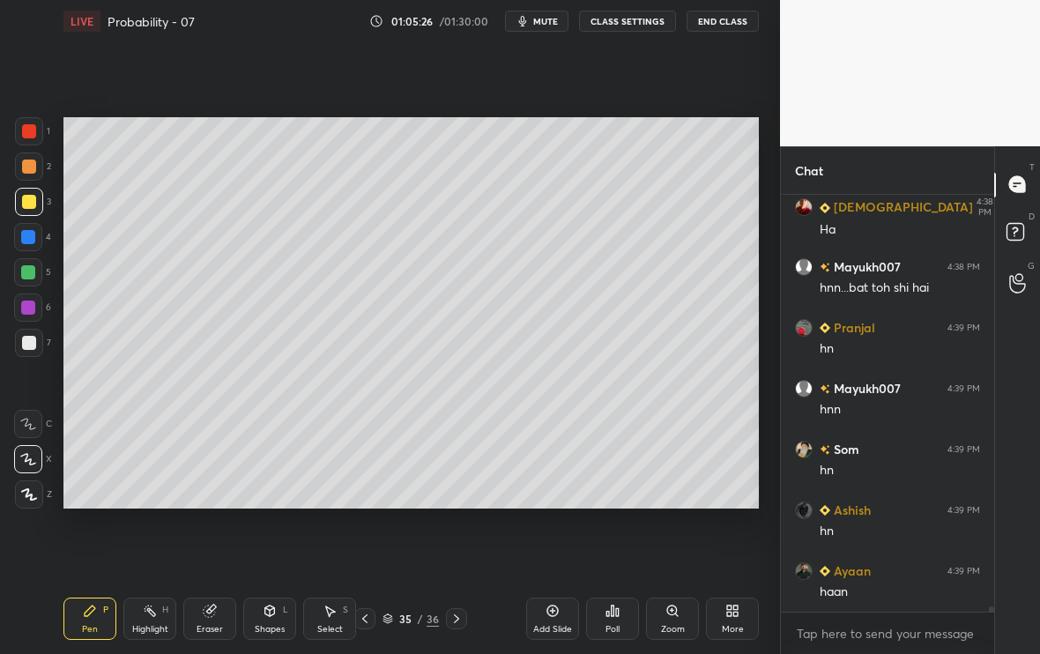
click at [366, 546] on icon at bounding box center [365, 619] width 14 height 14
click at [458, 546] on icon at bounding box center [456, 619] width 14 height 14
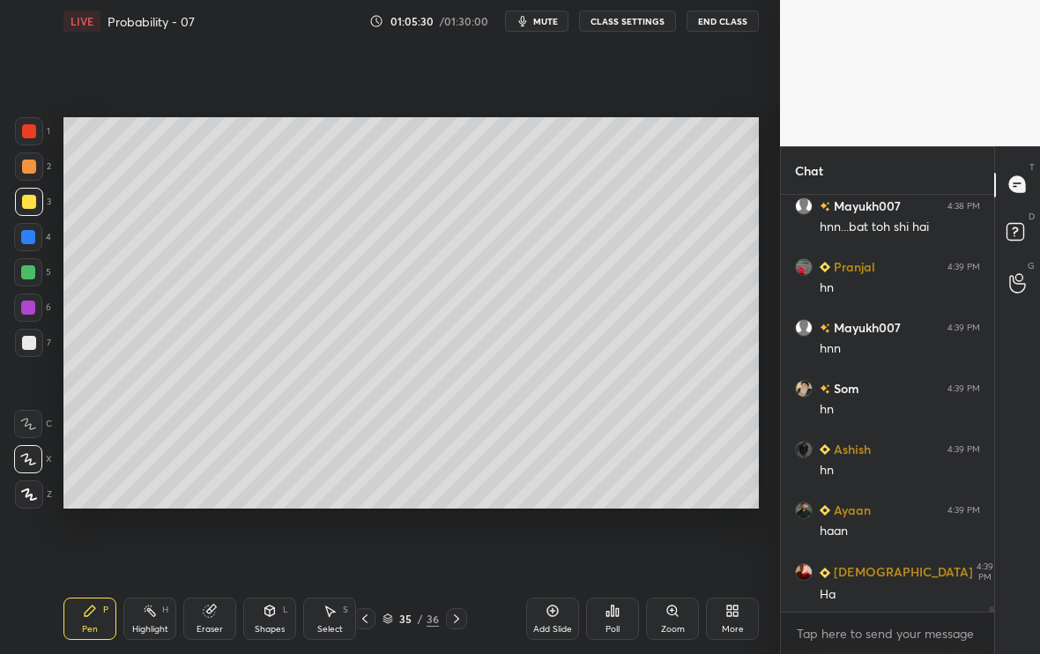
click at [33, 348] on div at bounding box center [29, 343] width 28 height 28
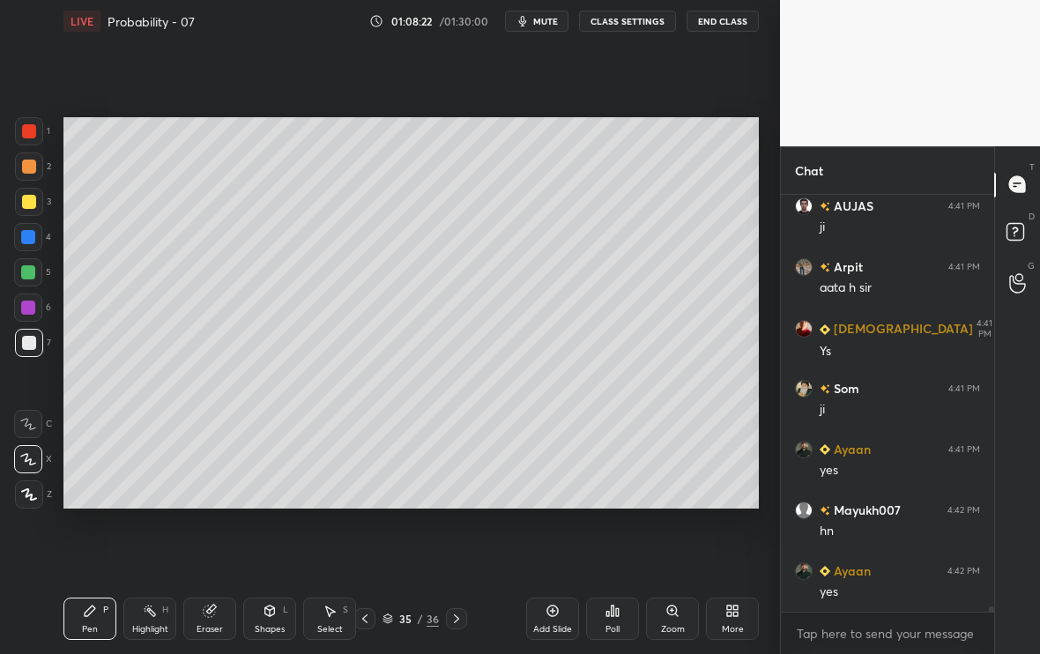
scroll to position [375, 208]
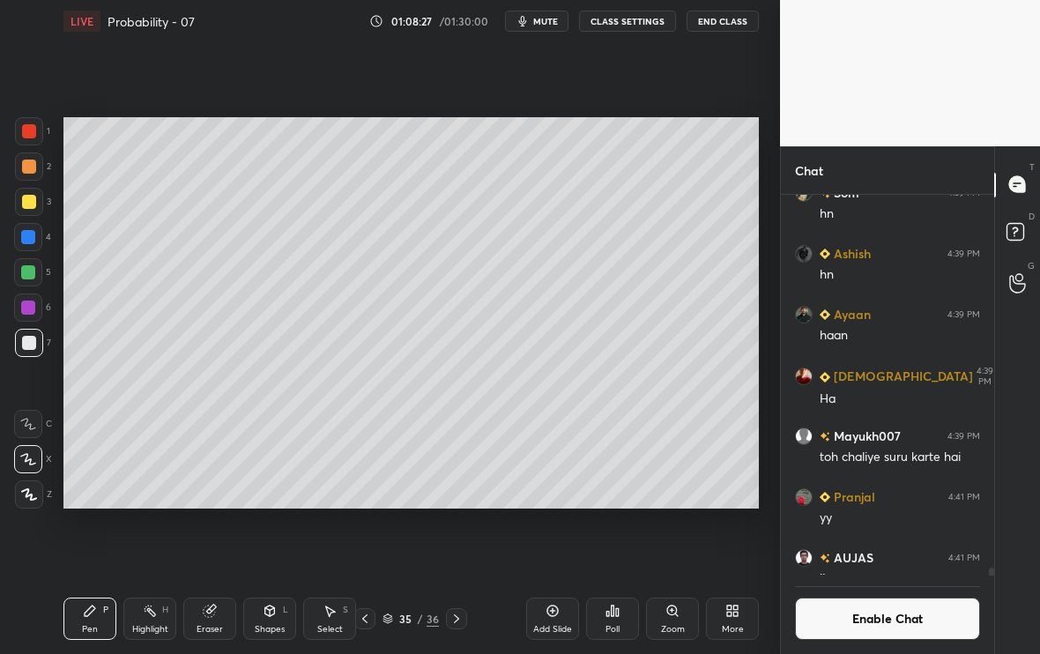
click at [28, 209] on div at bounding box center [29, 202] width 28 height 28
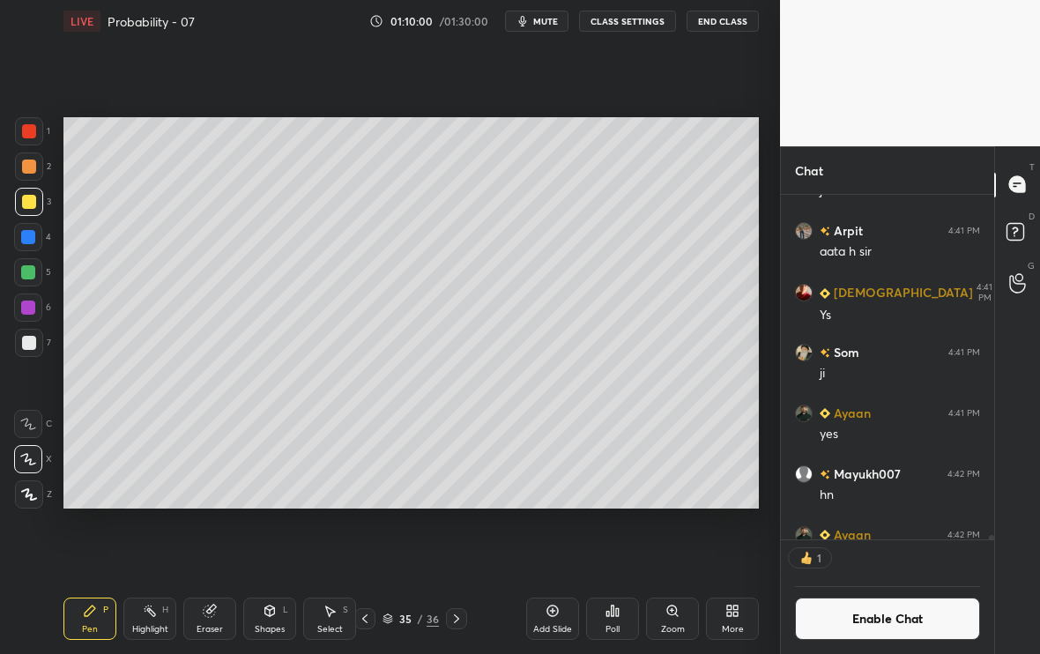
scroll to position [6, 6]
click at [614, 546] on div "Poll" at bounding box center [612, 619] width 53 height 42
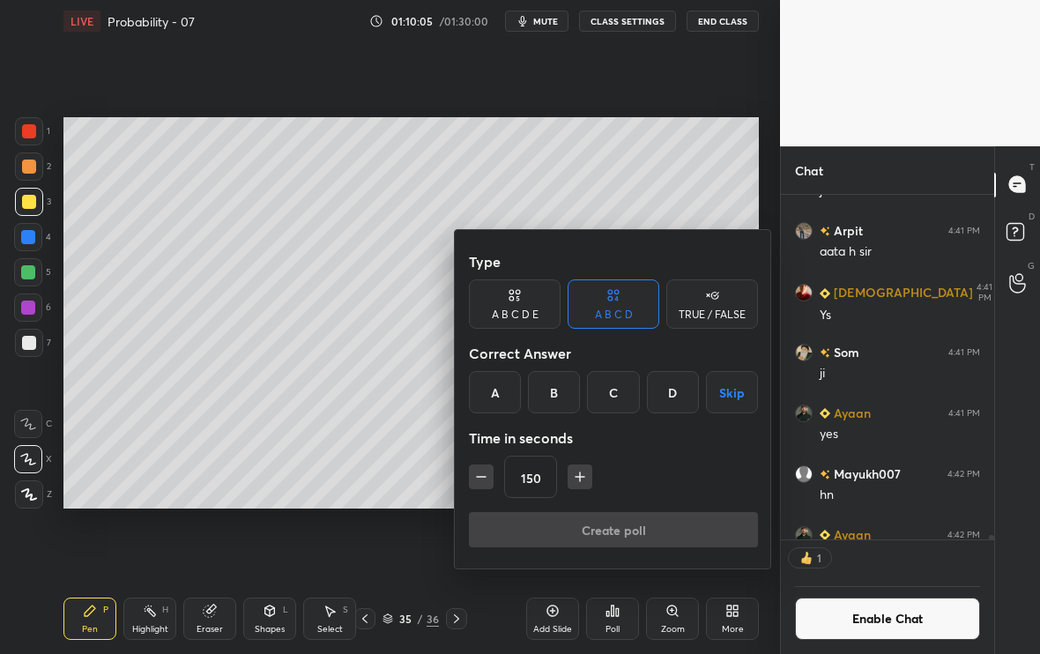
click at [664, 398] on div "D" at bounding box center [673, 392] width 52 height 42
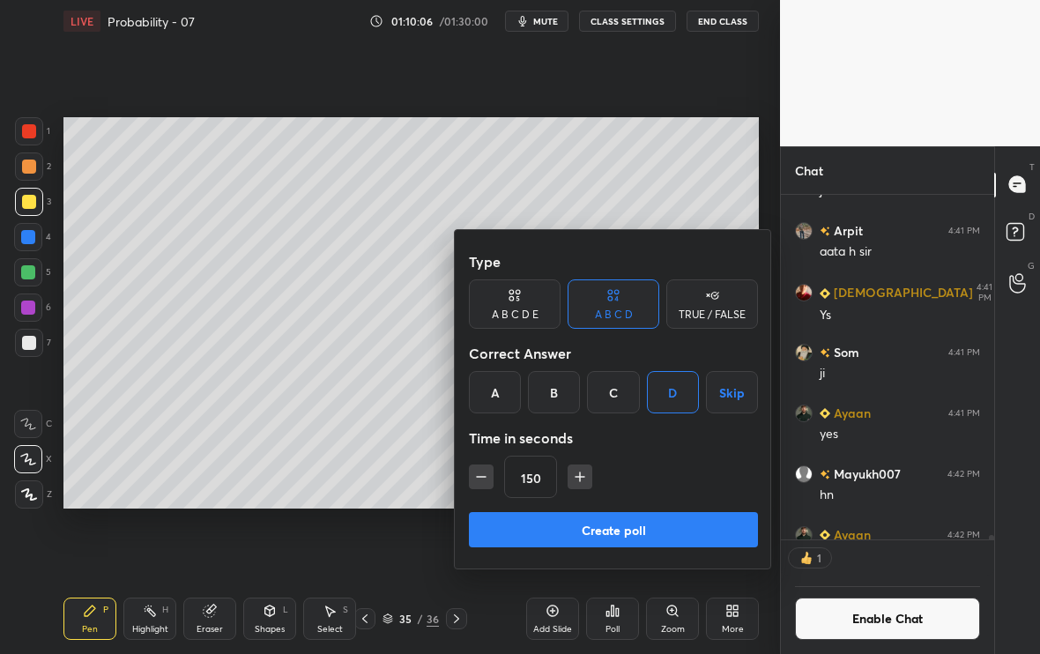
click at [483, 479] on icon "button" at bounding box center [481, 477] width 18 height 18
type input "90"
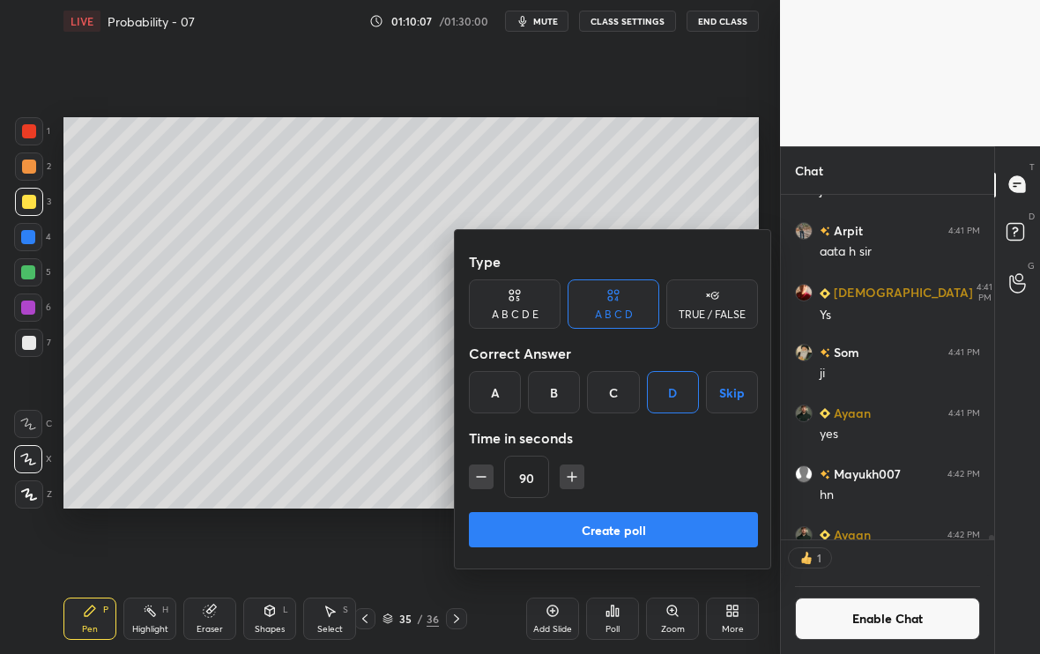
click at [564, 531] on button "Create poll" at bounding box center [613, 529] width 289 height 35
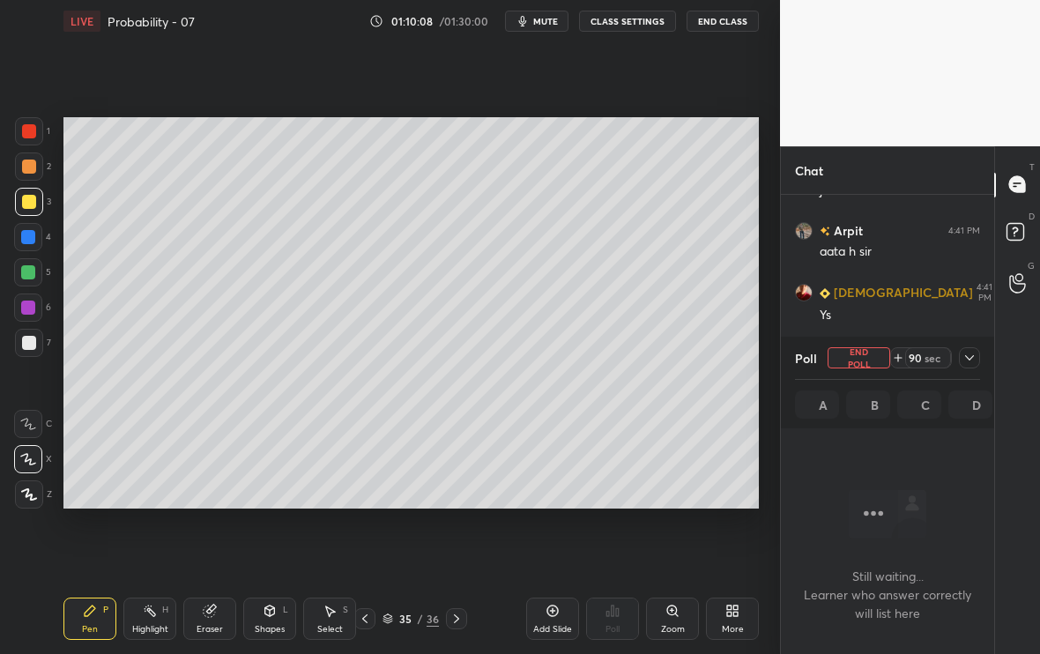
scroll to position [5, 6]
click at [966, 365] on div at bounding box center [969, 357] width 21 height 21
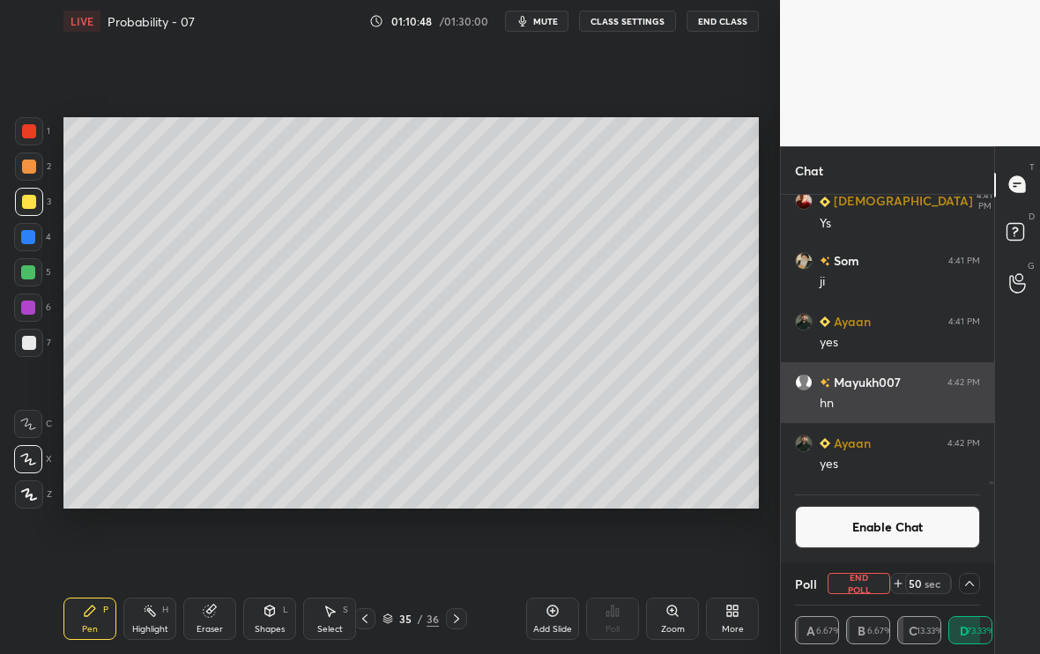
scroll to position [28784, 0]
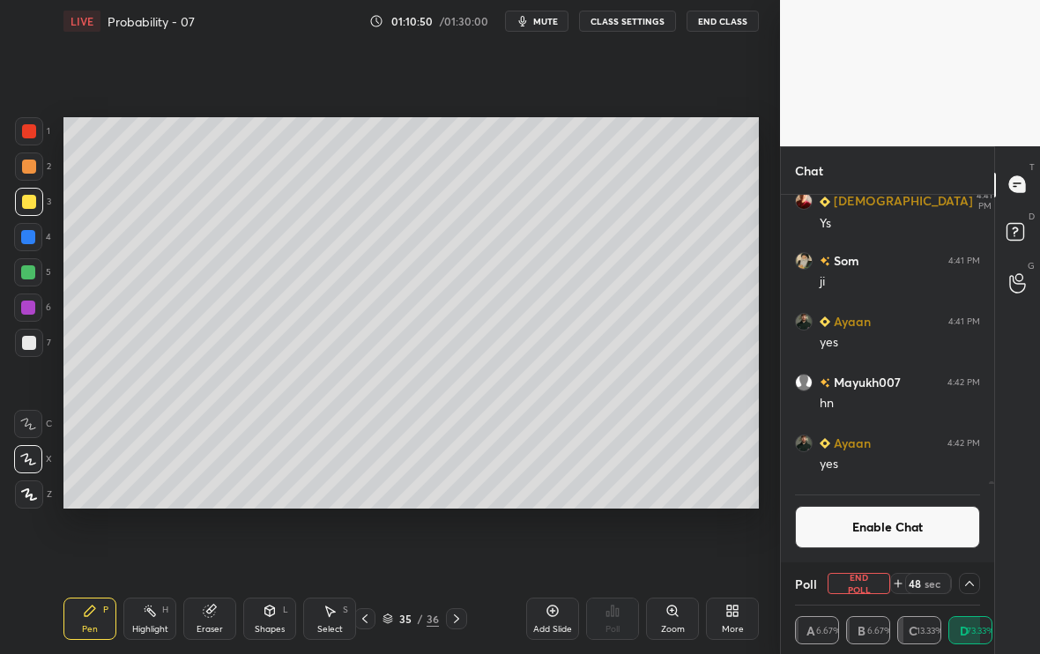
click at [923, 516] on button "Enable Chat" at bounding box center [887, 527] width 185 height 42
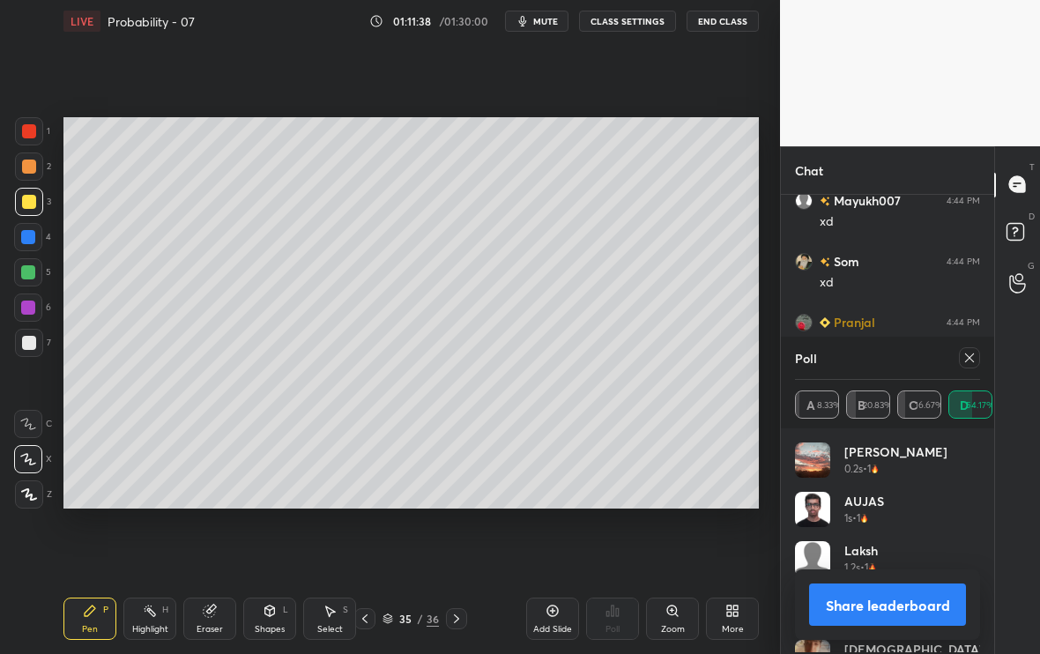
scroll to position [206, 180]
click at [974, 357] on icon at bounding box center [969, 358] width 14 height 14
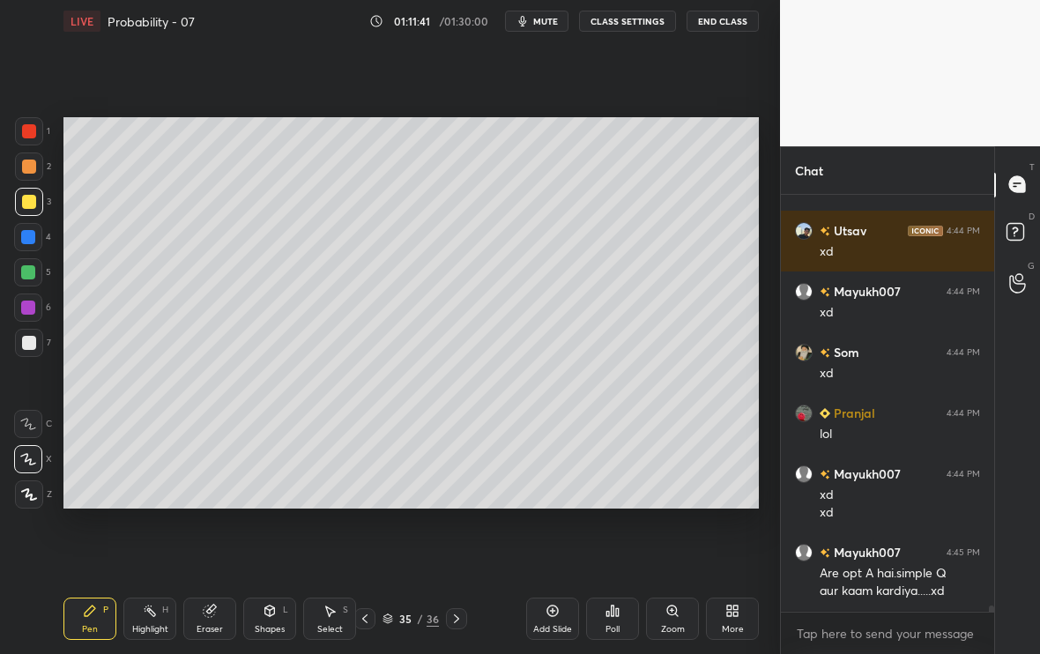
scroll to position [412, 208]
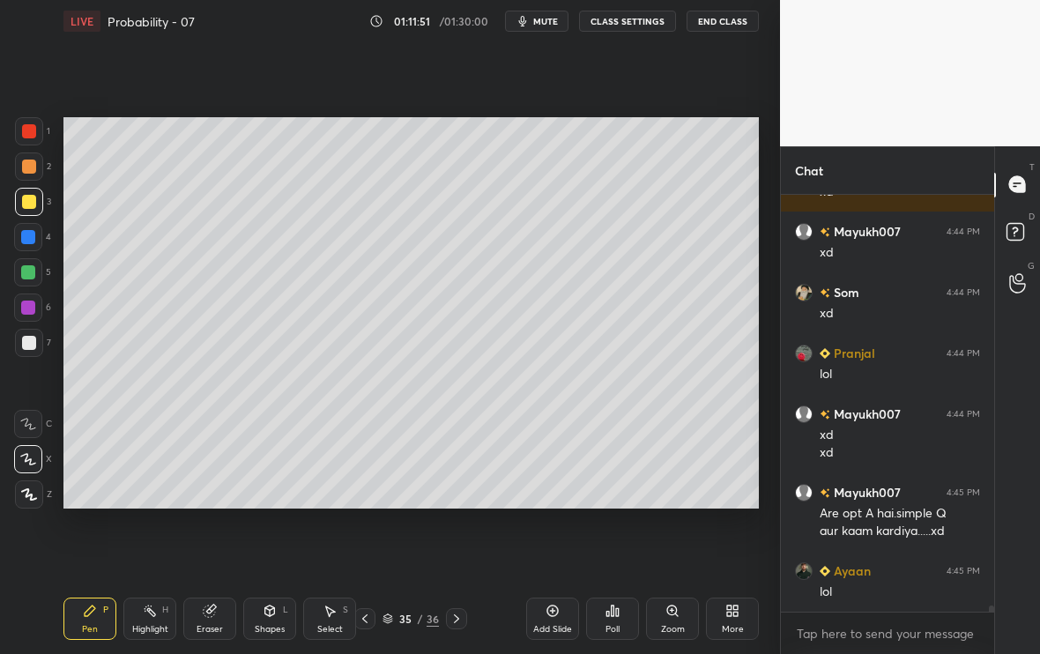
click at [318, 546] on div "Select S" at bounding box center [329, 619] width 53 height 42
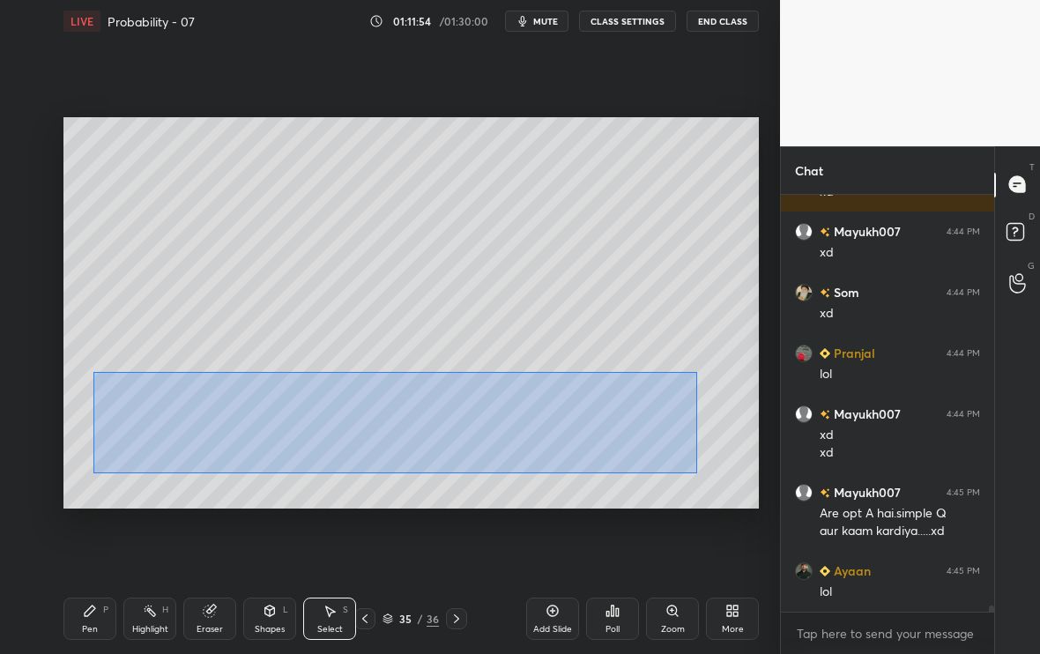
drag, startPoint x: 94, startPoint y: 374, endPoint x: 701, endPoint y: 472, distance: 614.4
click at [700, 472] on div "0 ° Undo Copy Duplicate Duplicate to new slide Delete" at bounding box center [410, 312] width 695 height 391
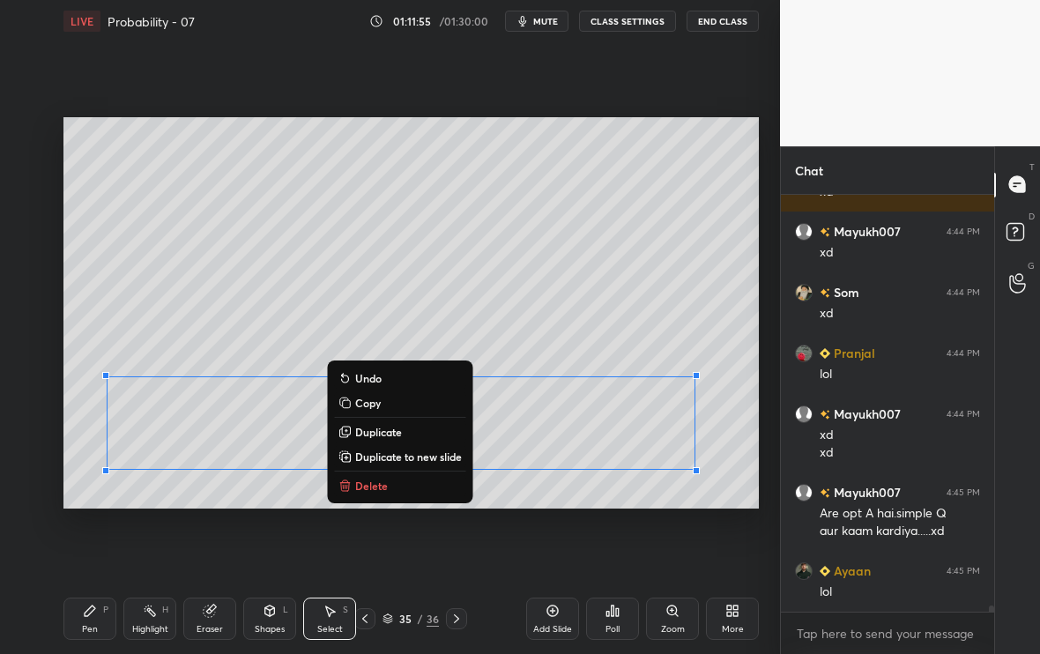
click at [407, 459] on p "Duplicate to new slide" at bounding box center [408, 456] width 107 height 14
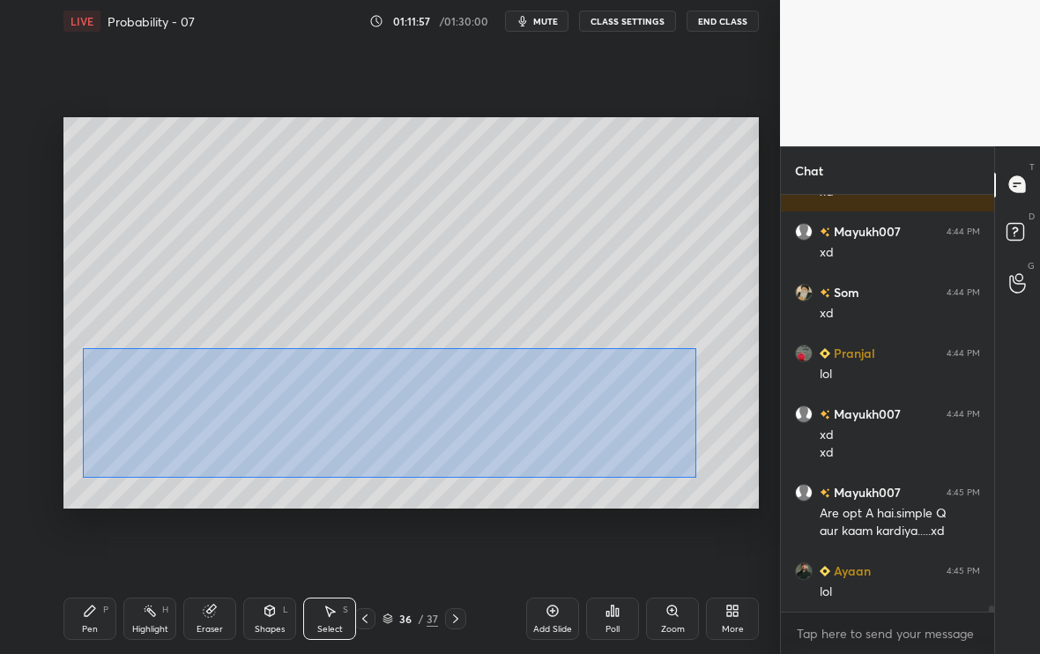
drag, startPoint x: 84, startPoint y: 349, endPoint x: 695, endPoint y: 478, distance: 625.1
click at [695, 478] on div "0 ° Undo Copy Duplicate Duplicate to new slide Delete" at bounding box center [410, 312] width 695 height 391
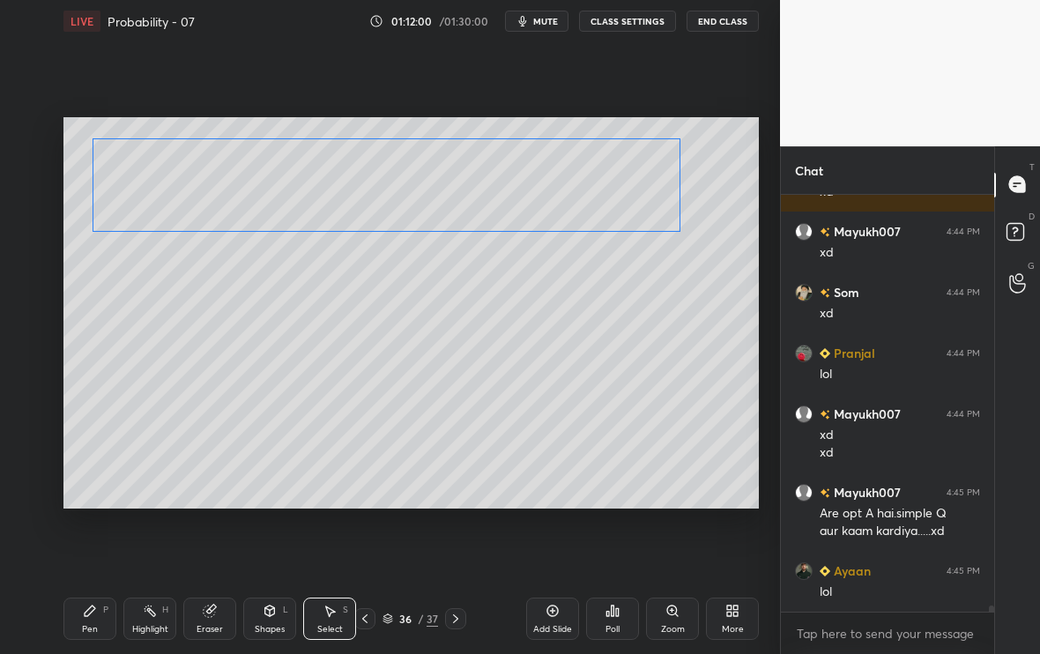
drag, startPoint x: 542, startPoint y: 412, endPoint x: 530, endPoint y: 193, distance: 218.9
click at [530, 192] on div "0 ° Undo Copy Duplicate Duplicate to new slide Delete" at bounding box center [410, 312] width 695 height 391
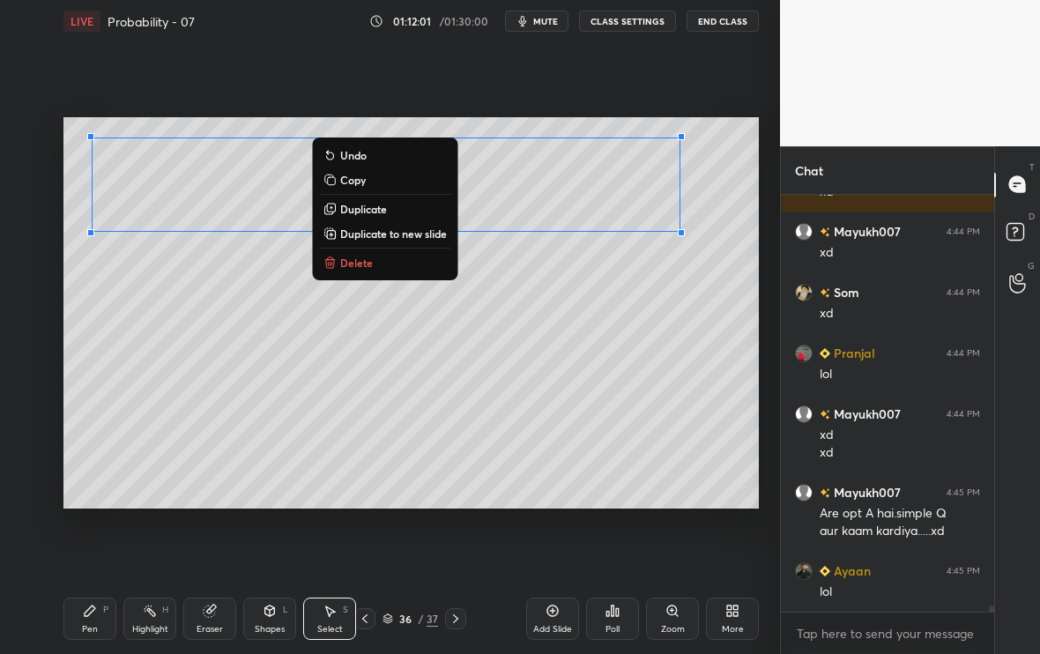
click at [452, 343] on div "0 ° Undo Copy Duplicate Duplicate to new slide Delete" at bounding box center [410, 312] width 695 height 391
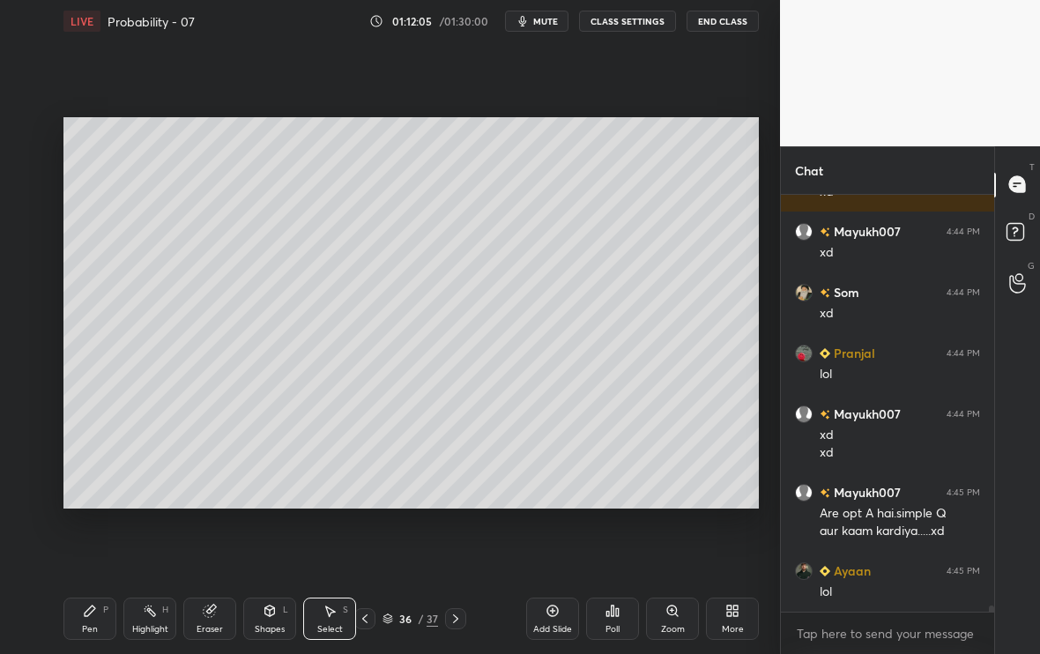
click at [77, 546] on div "Pen P" at bounding box center [89, 619] width 53 height 42
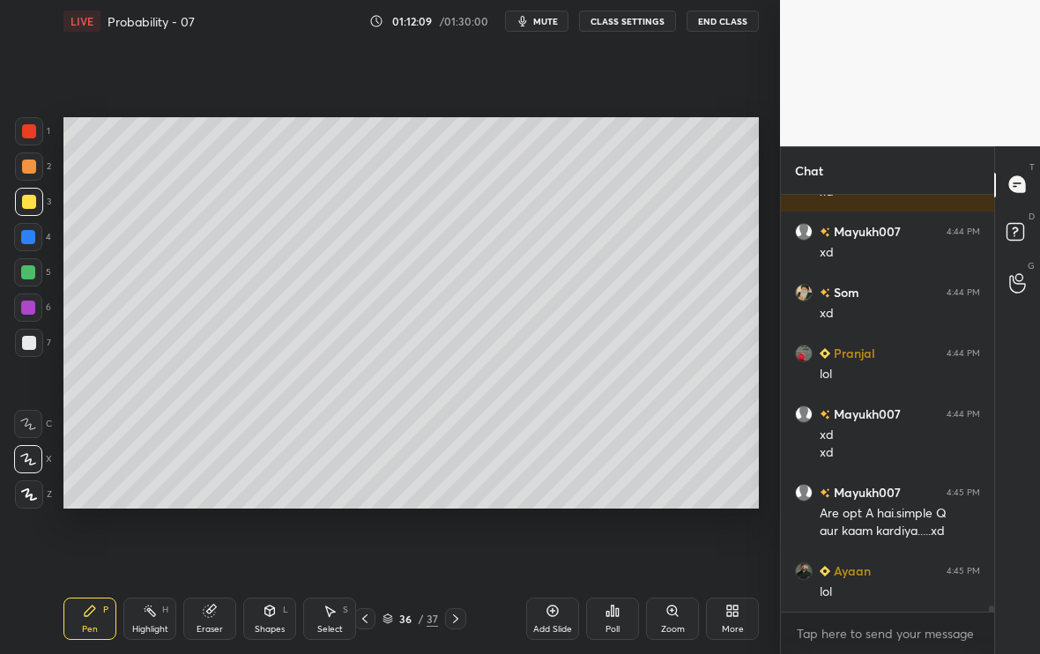
click at [29, 276] on div at bounding box center [28, 272] width 14 height 14
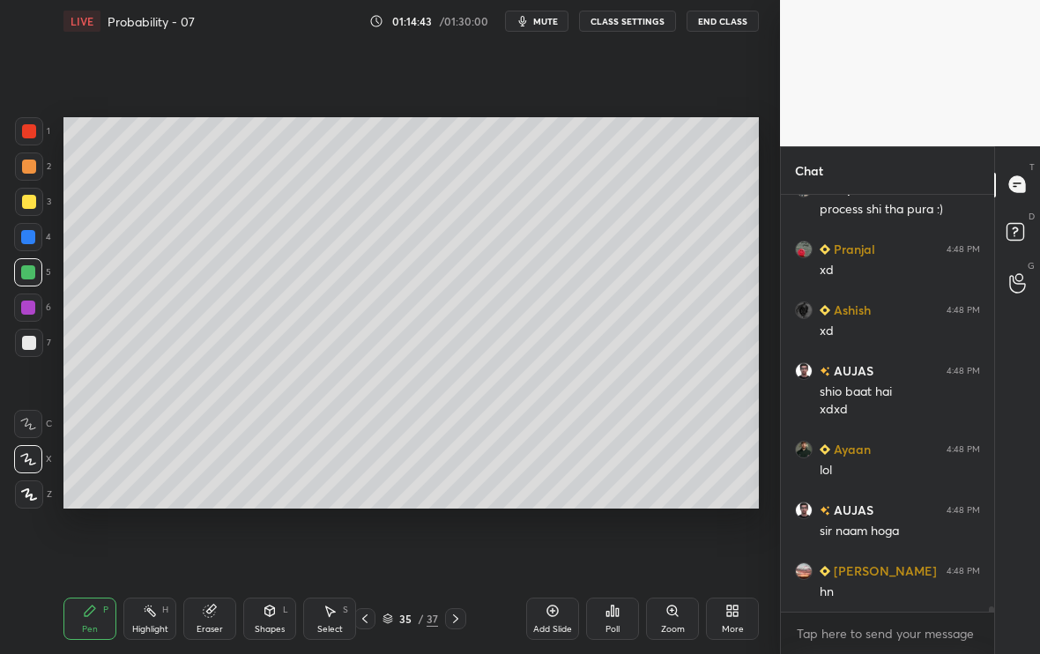
scroll to position [31286, 0]
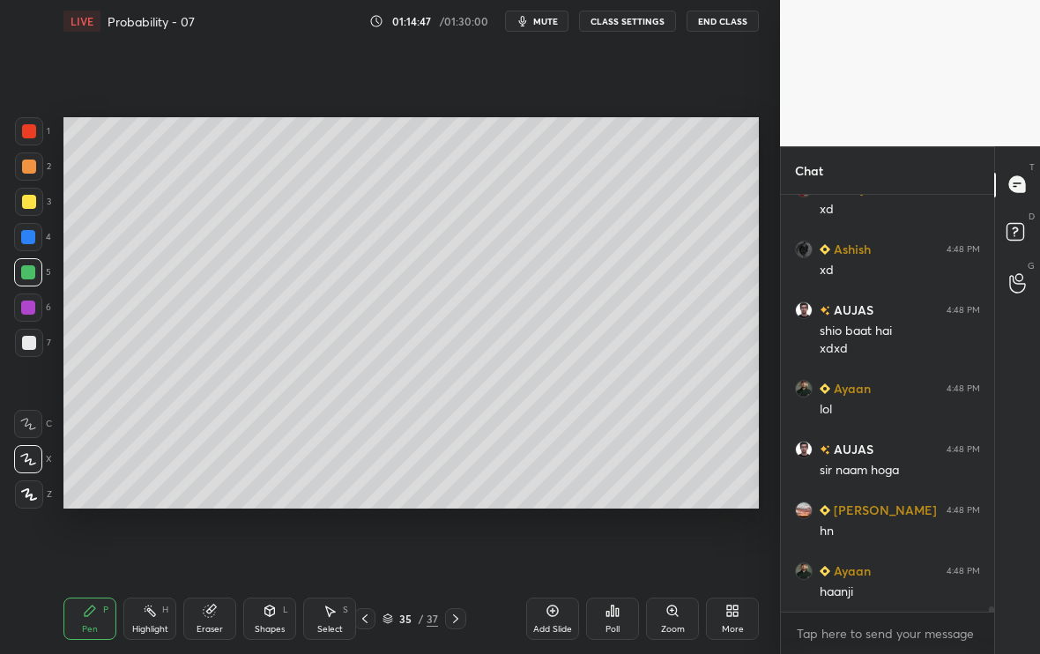
click at [457, 546] on div at bounding box center [455, 618] width 21 height 21
click at [458, 546] on icon at bounding box center [456, 619] width 14 height 14
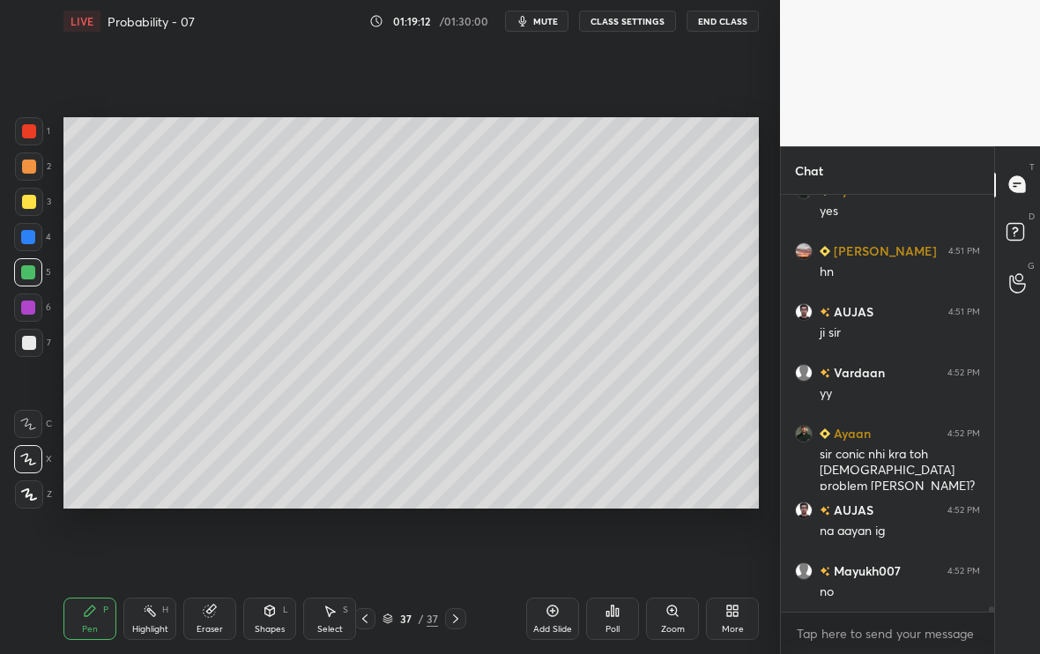
scroll to position [33754, 0]
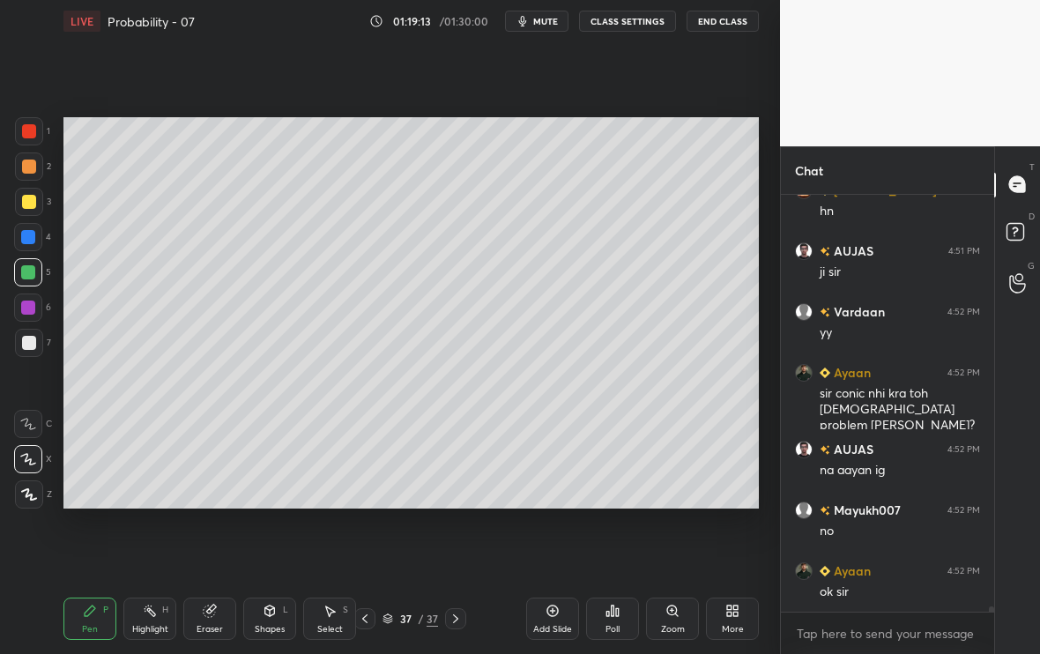
click at [551, 546] on div "Add Slide" at bounding box center [552, 619] width 53 height 42
click at [33, 352] on div at bounding box center [29, 343] width 28 height 28
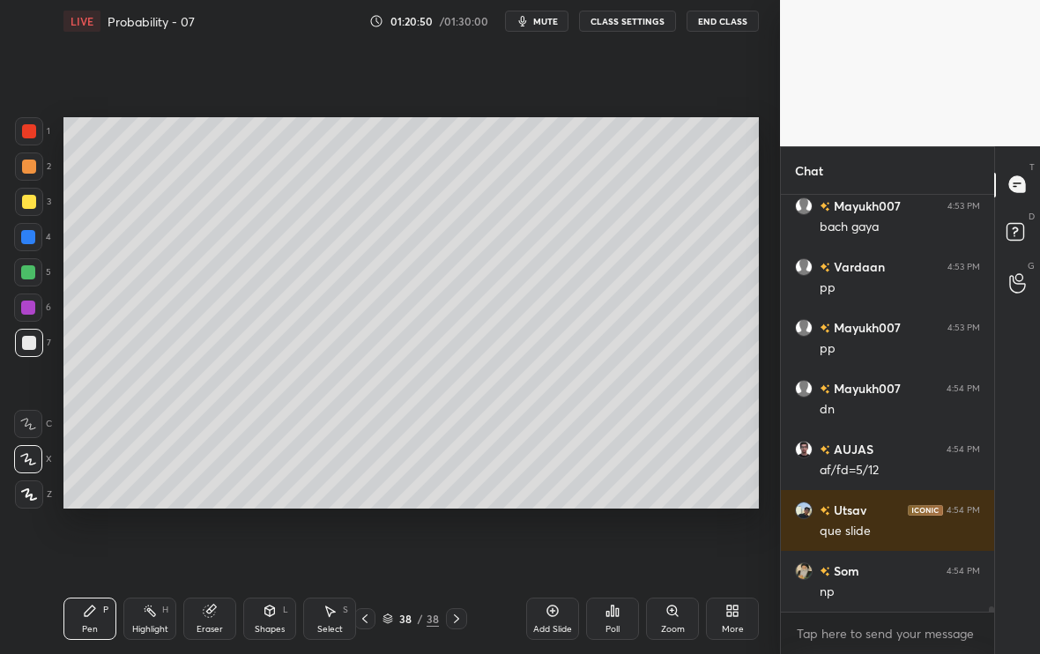
scroll to position [34241, 0]
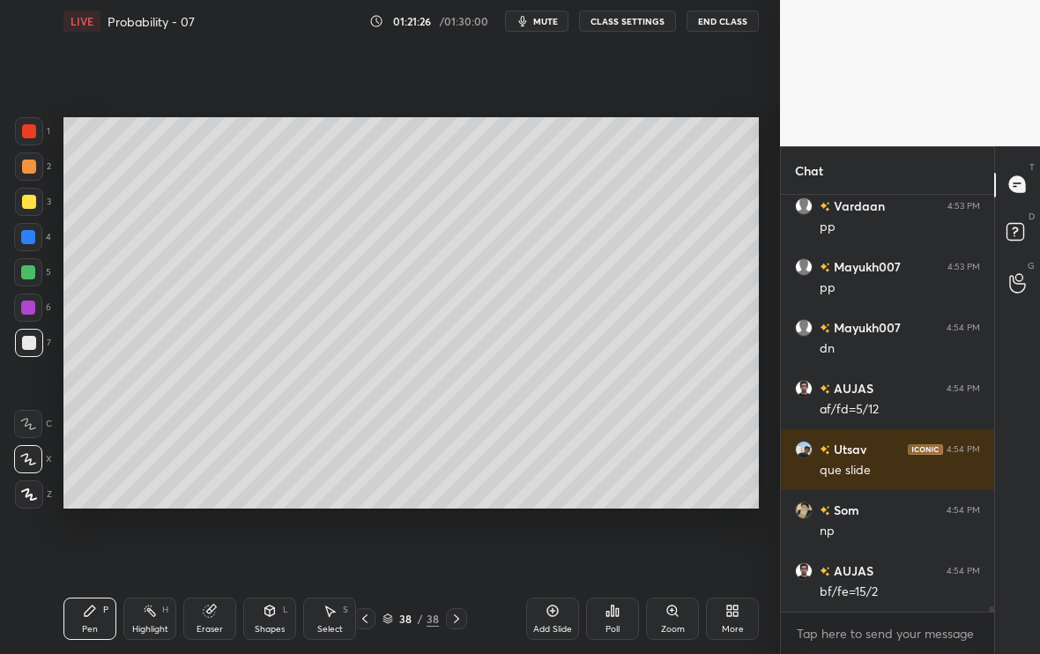
click at [27, 204] on div at bounding box center [29, 202] width 14 height 14
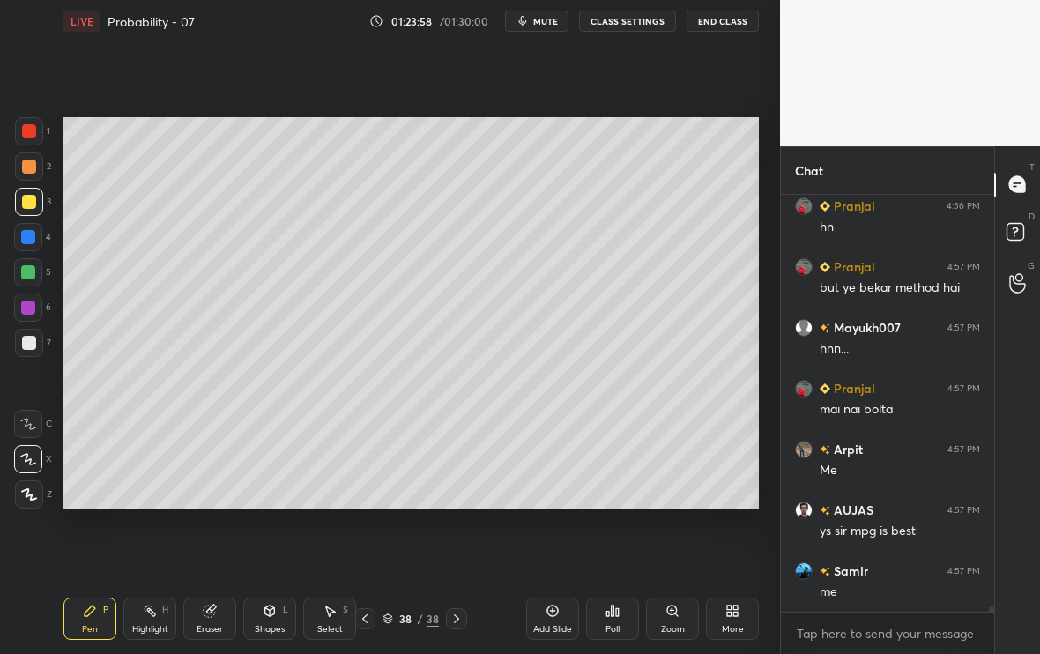
scroll to position [35067, 0]
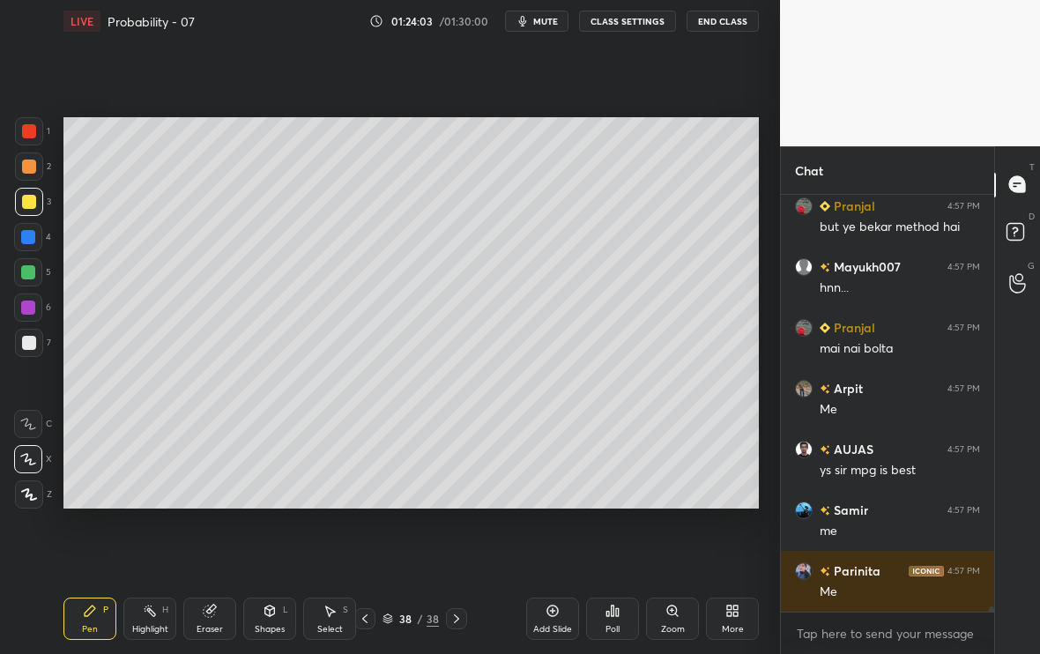
click at [565, 546] on div "Add Slide" at bounding box center [552, 619] width 53 height 42
click at [362, 546] on icon at bounding box center [365, 619] width 14 height 14
click at [324, 546] on div "Select" at bounding box center [330, 629] width 26 height 9
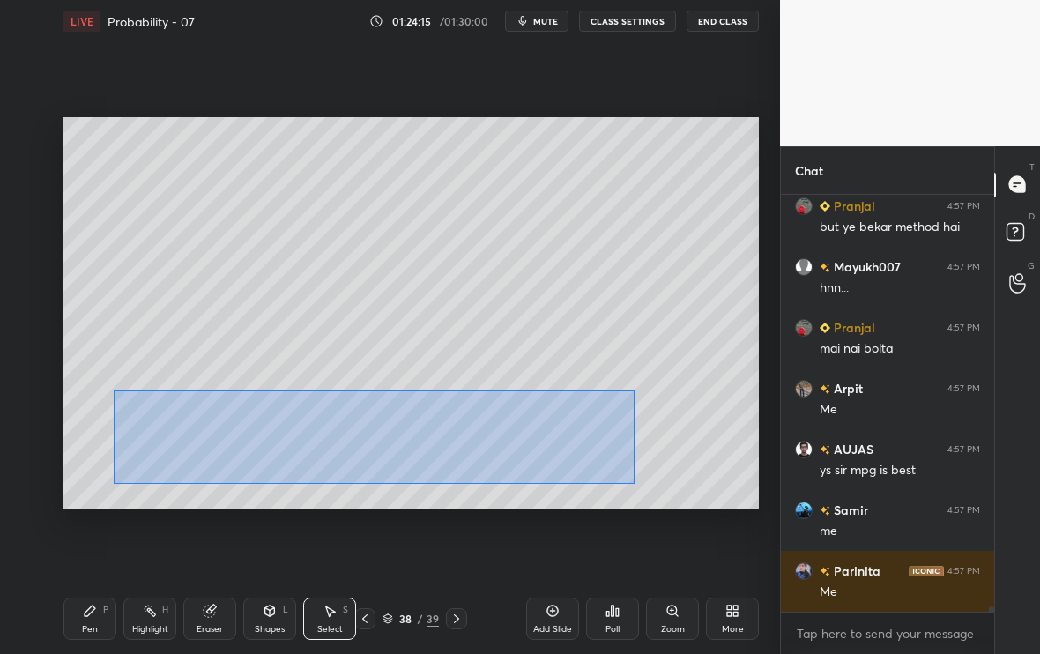
drag, startPoint x: 115, startPoint y: 388, endPoint x: 634, endPoint y: 484, distance: 527.9
click at [634, 484] on div "0 ° Undo Copy Duplicate Duplicate to new slide Delete" at bounding box center [410, 312] width 695 height 391
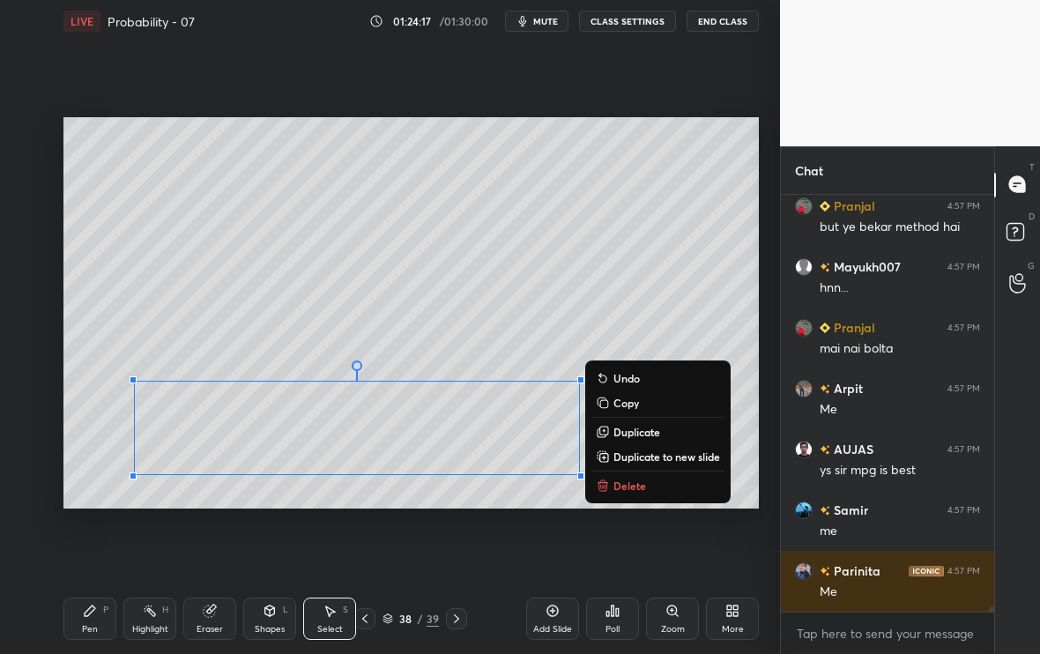
click at [654, 457] on p "Duplicate to new slide" at bounding box center [666, 456] width 107 height 14
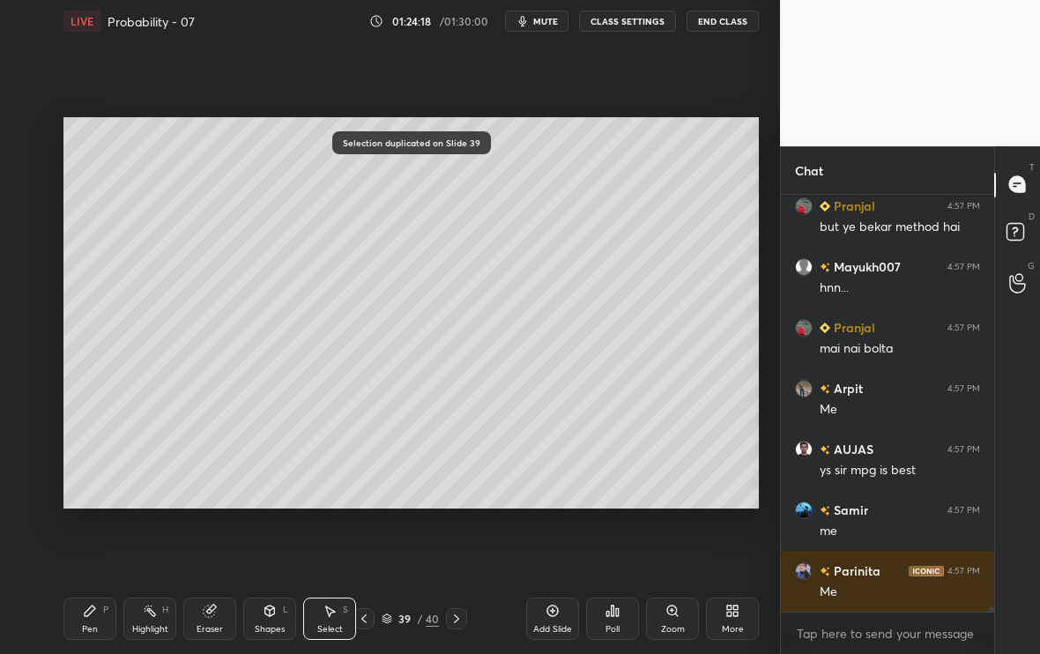
scroll to position [35128, 0]
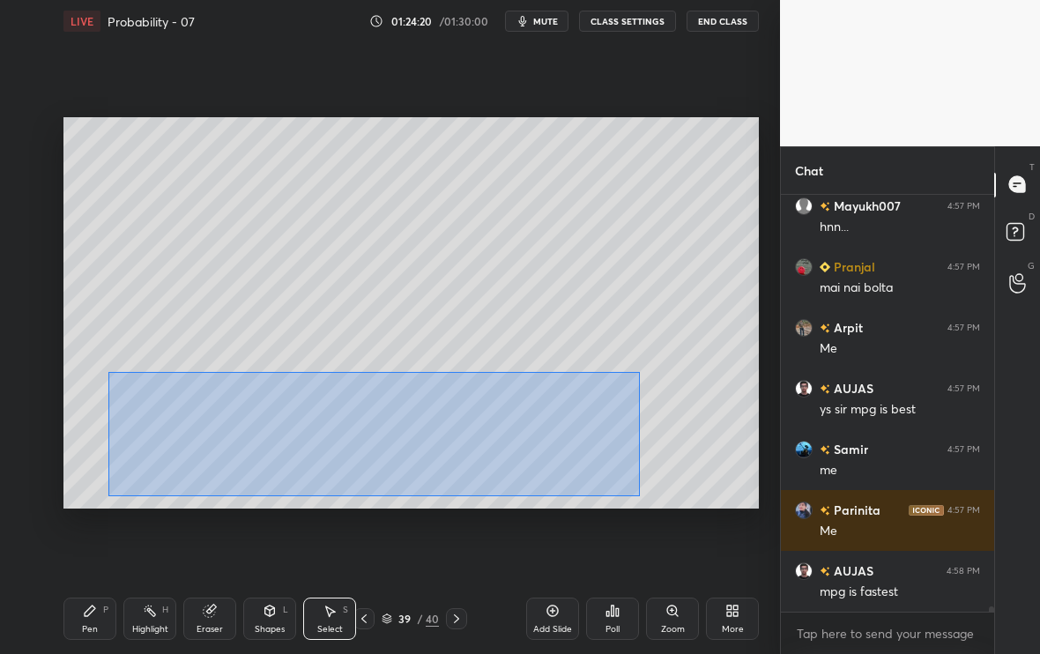
drag, startPoint x: 136, startPoint y: 391, endPoint x: 639, endPoint y: 496, distance: 514.1
click at [639, 496] on div "0 ° Undo Copy Duplicate Duplicate to new slide Delete" at bounding box center [410, 312] width 695 height 391
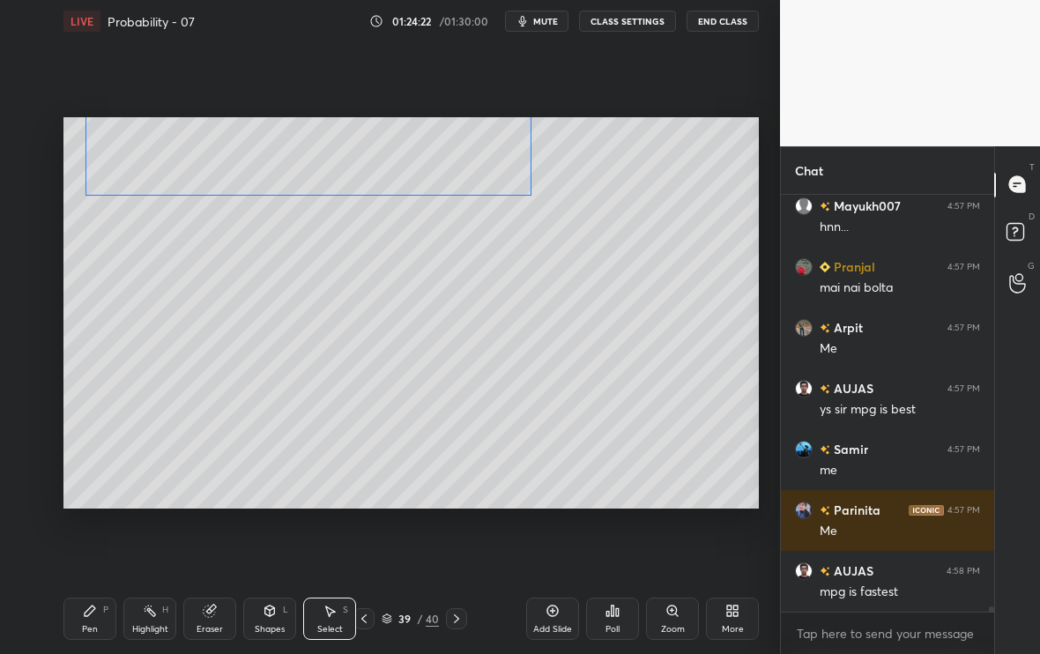
drag, startPoint x: 437, startPoint y: 364, endPoint x: 420, endPoint y: 163, distance: 201.6
click at [420, 163] on div "0 ° Undo Copy Duplicate Duplicate to new slide Delete" at bounding box center [410, 312] width 695 height 391
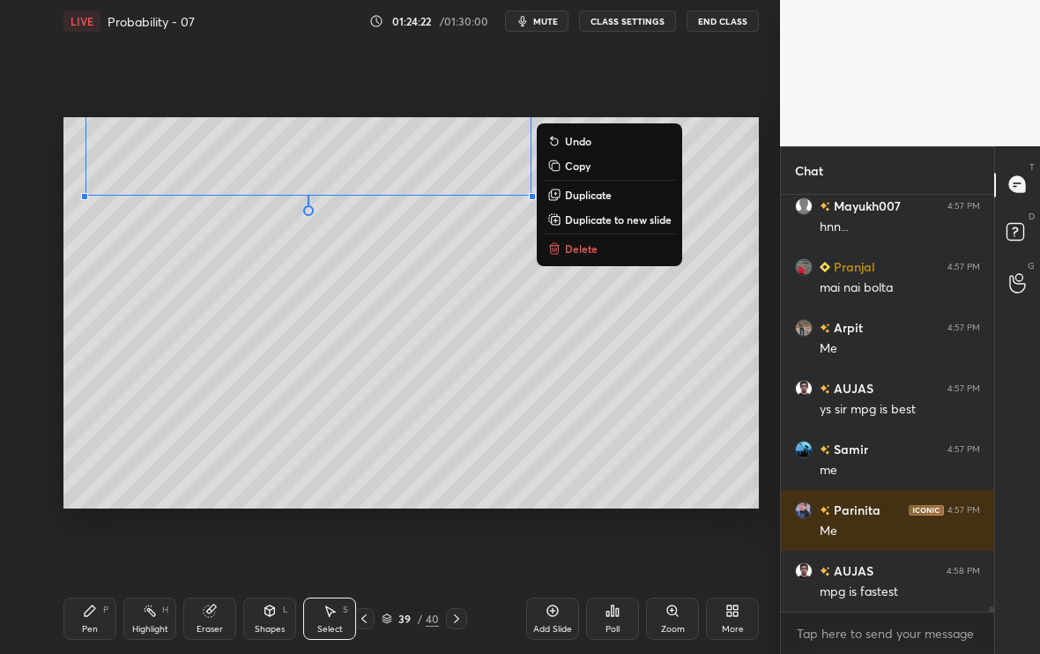
click at [260, 317] on div "0 ° Undo Copy Duplicate Duplicate to new slide Delete" at bounding box center [410, 312] width 695 height 391
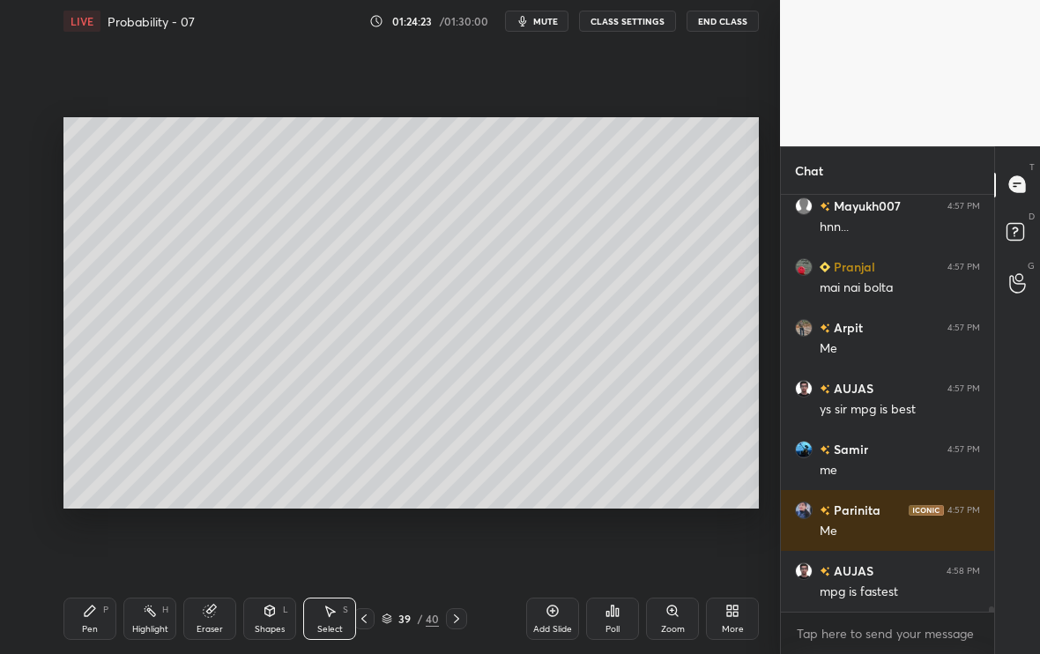
click at [92, 546] on div "Pen" at bounding box center [90, 629] width 16 height 9
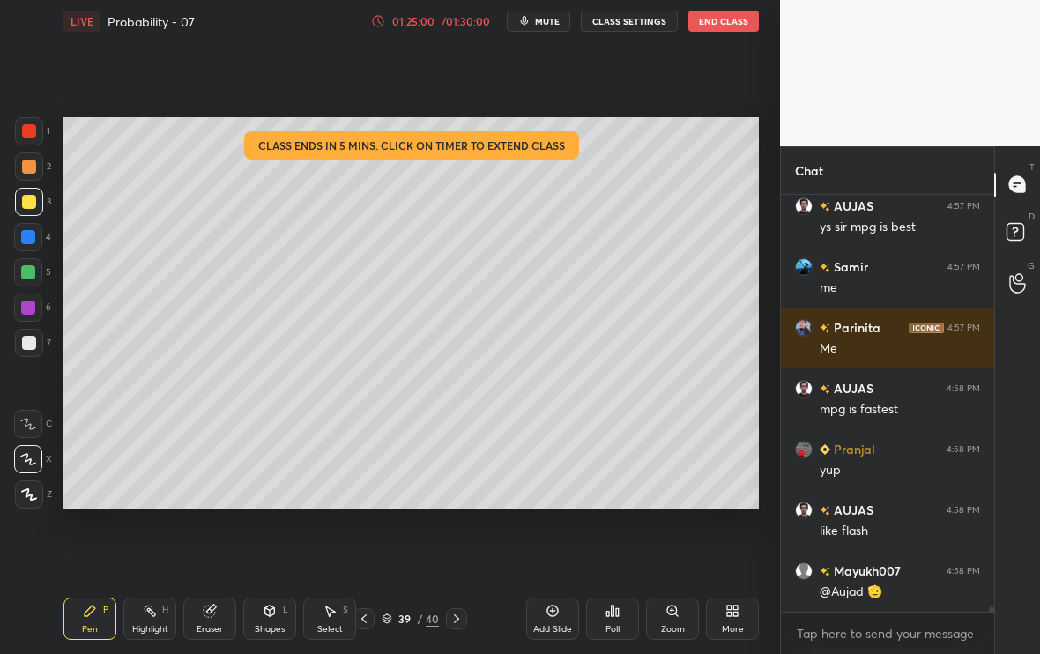
scroll to position [35371, 0]
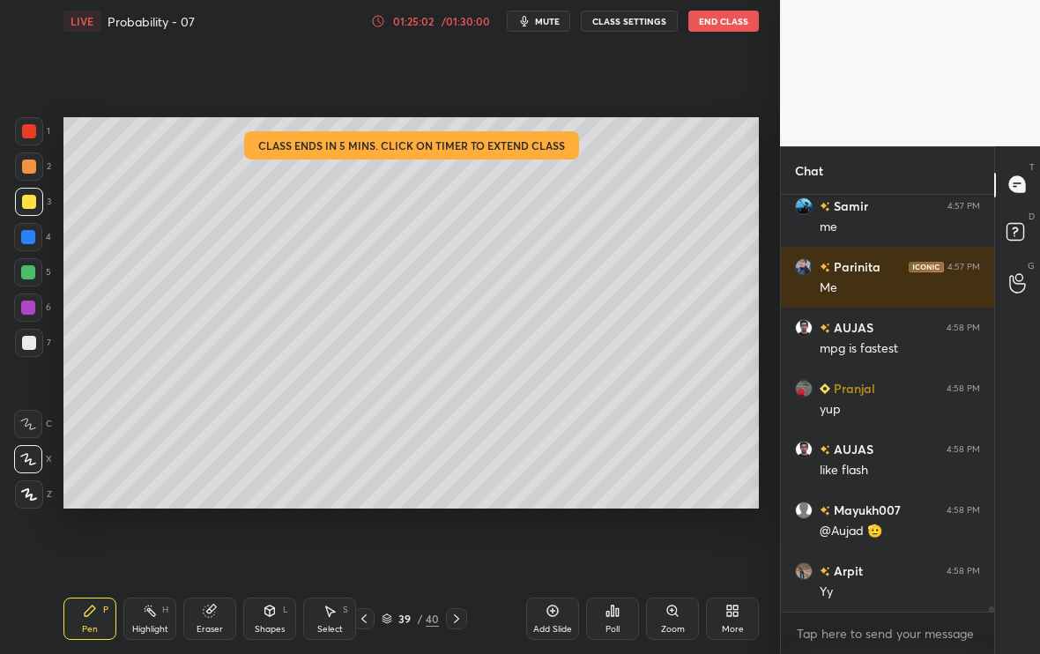
click at [455, 26] on div "/ 01:30:00" at bounding box center [465, 21] width 55 height 11
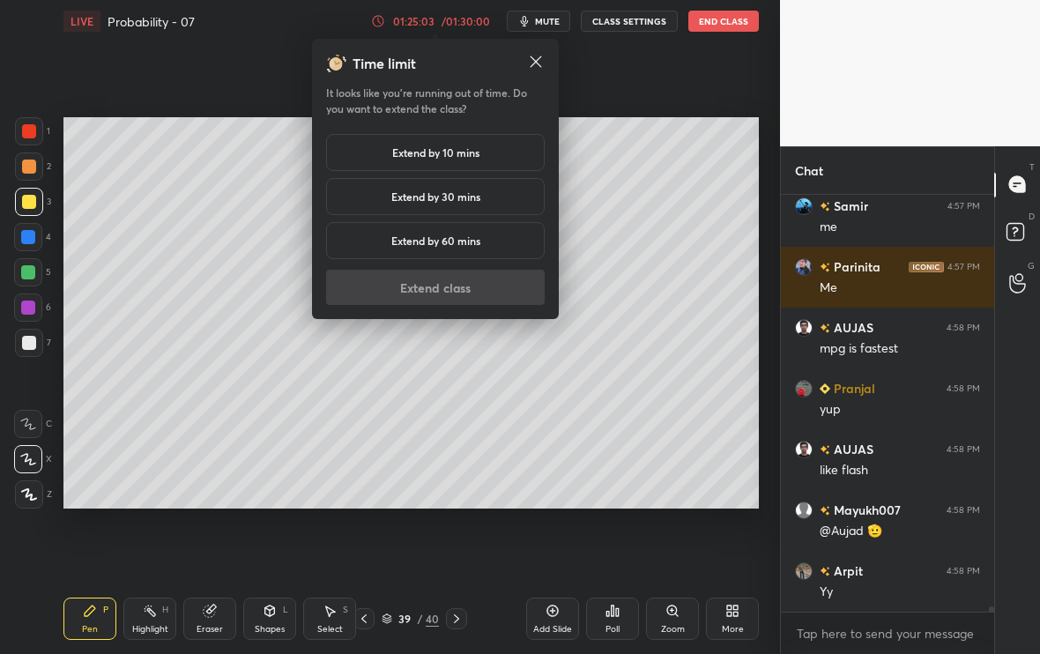
click at [451, 201] on h5 "Extend by 30 mins" at bounding box center [435, 197] width 89 height 16
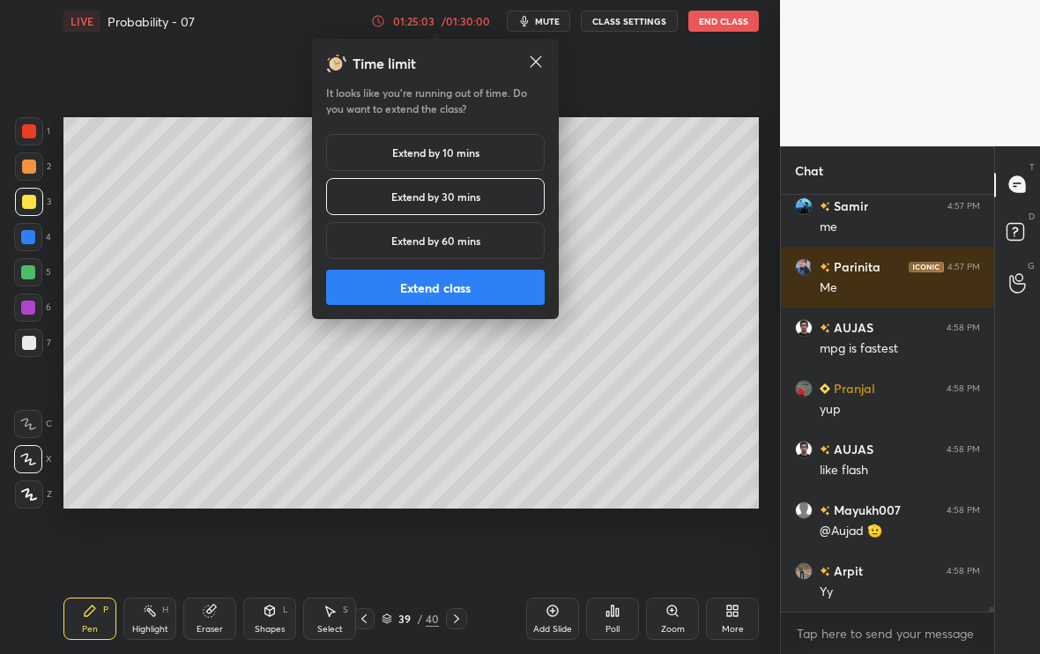
scroll to position [35432, 0]
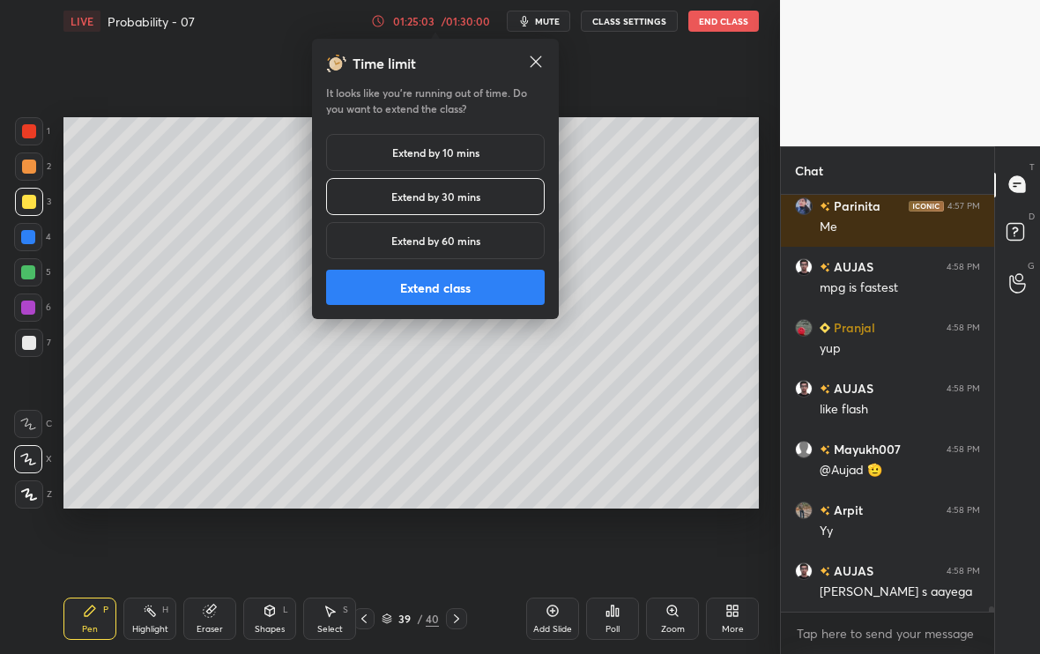
click at [445, 291] on button "Extend class" at bounding box center [435, 287] width 219 height 35
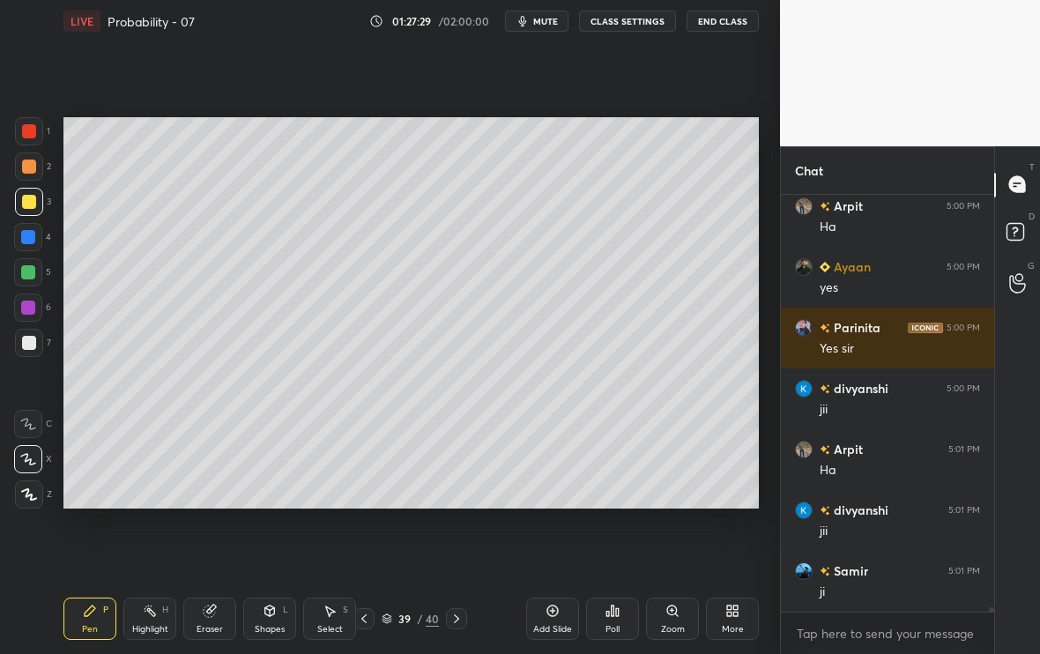
scroll to position [36717, 0]
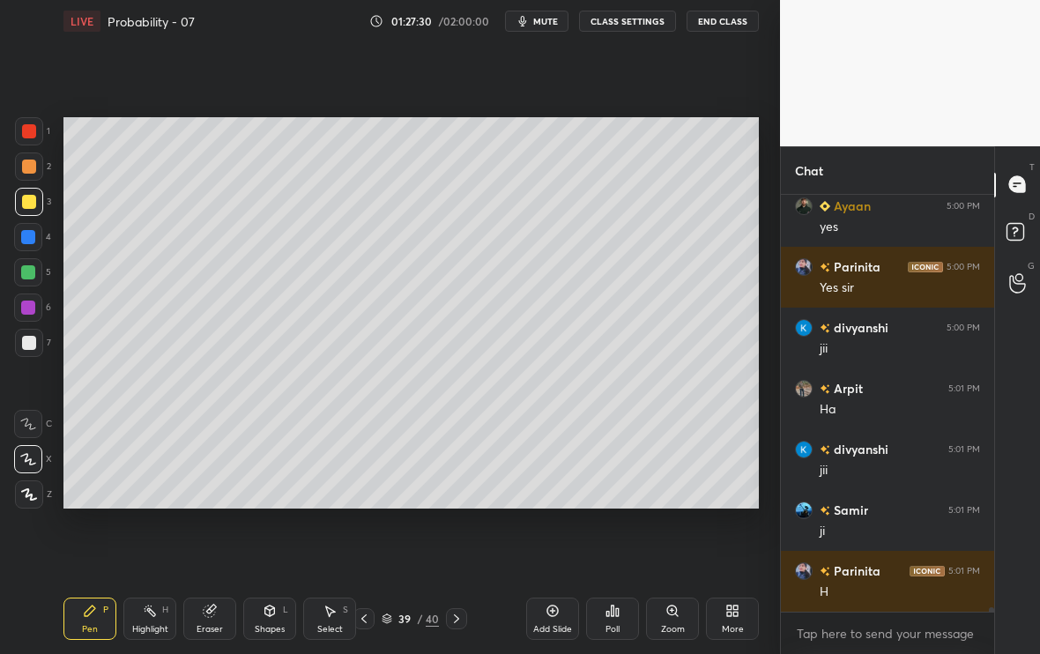
click at [26, 352] on div at bounding box center [29, 343] width 28 height 28
click at [269, 510] on div "Setting up your live class Poll for secs No correct answer Start poll" at bounding box center [410, 312] width 709 height 541
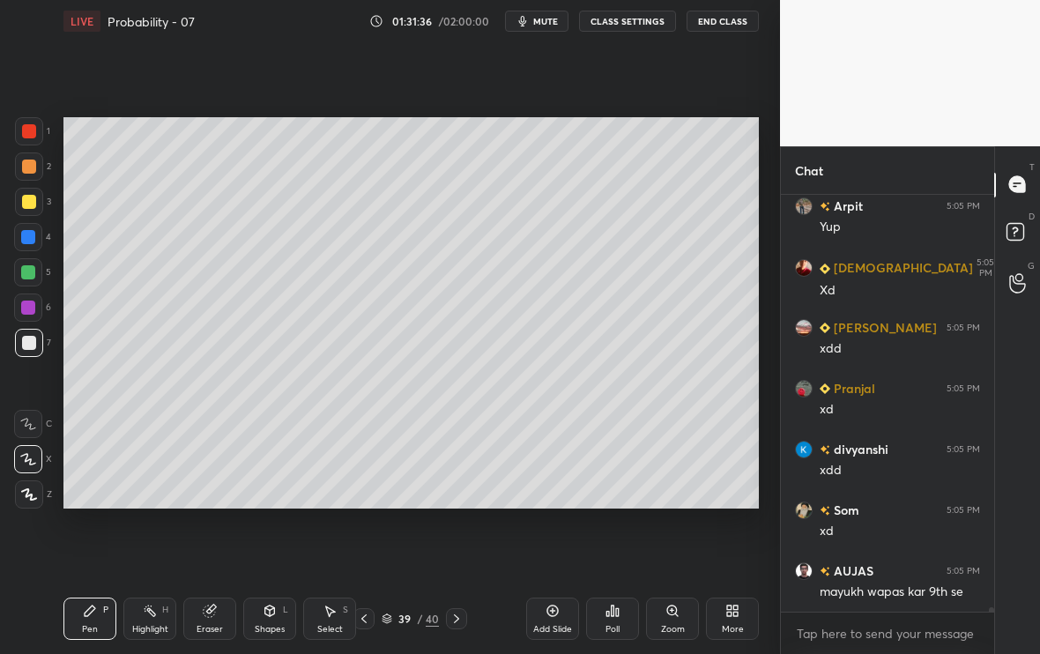
scroll to position [39147, 0]
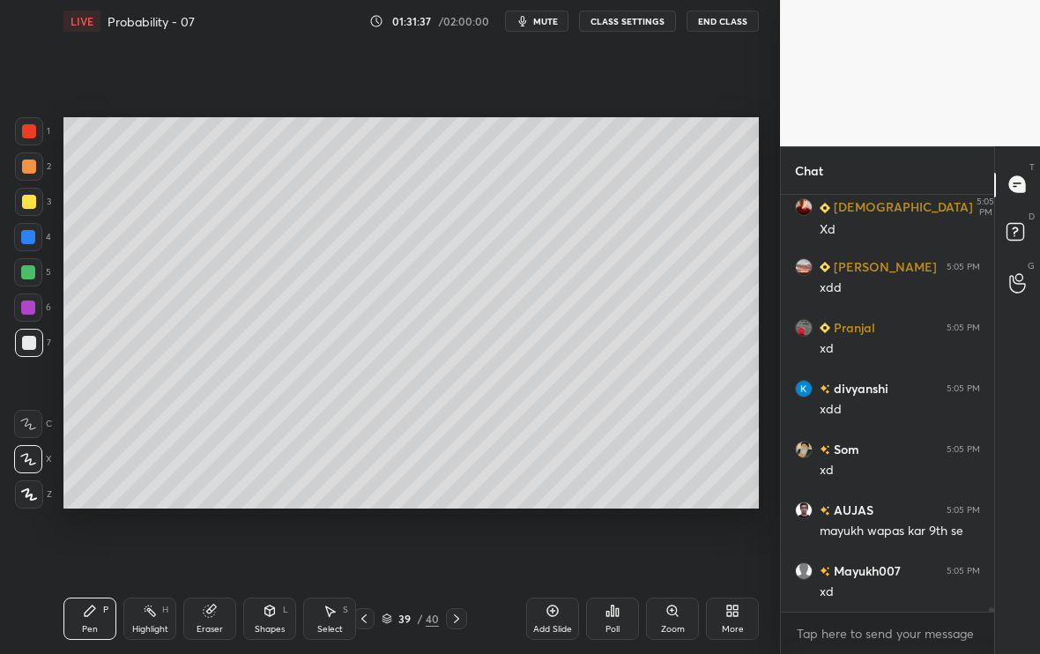
click at [456, 546] on icon at bounding box center [456, 619] width 14 height 14
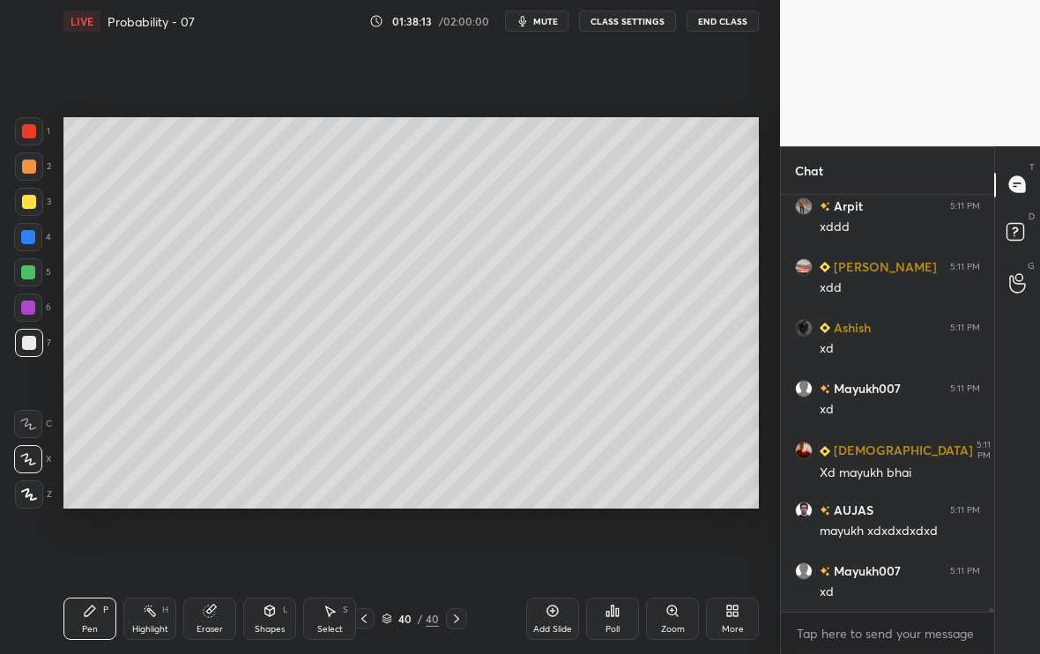
scroll to position [45989, 0]
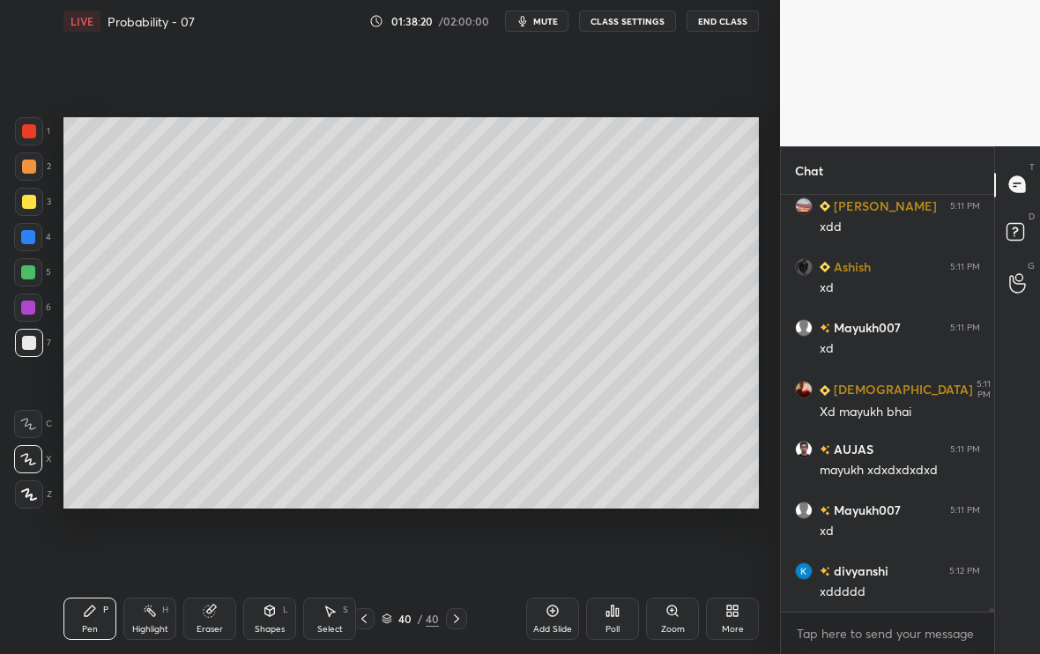
click at [555, 546] on icon at bounding box center [553, 611] width 14 height 14
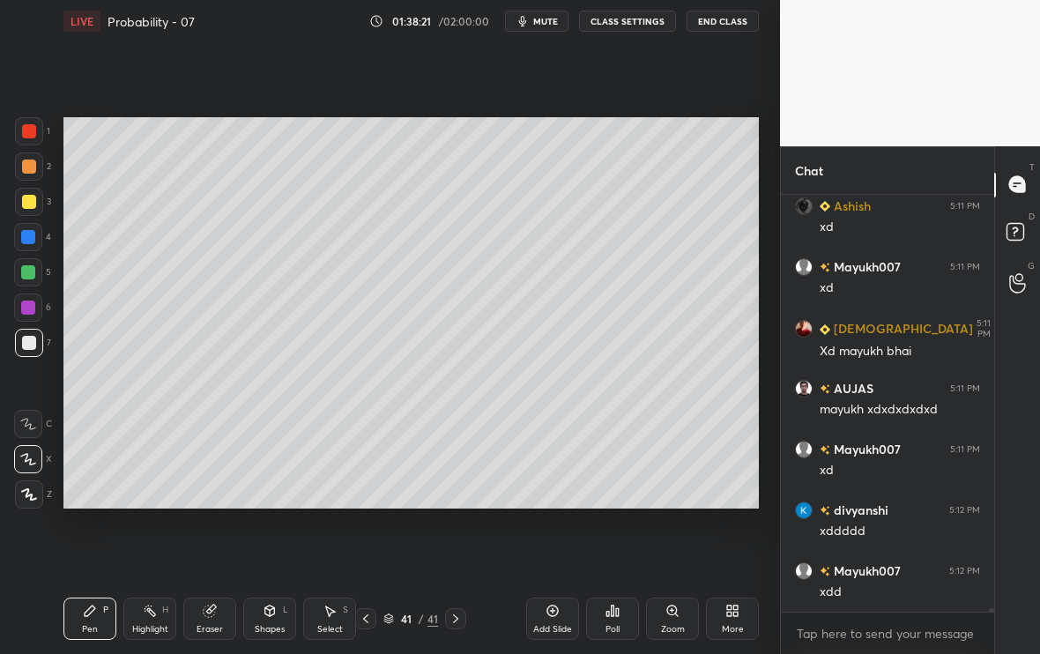
scroll to position [46110, 0]
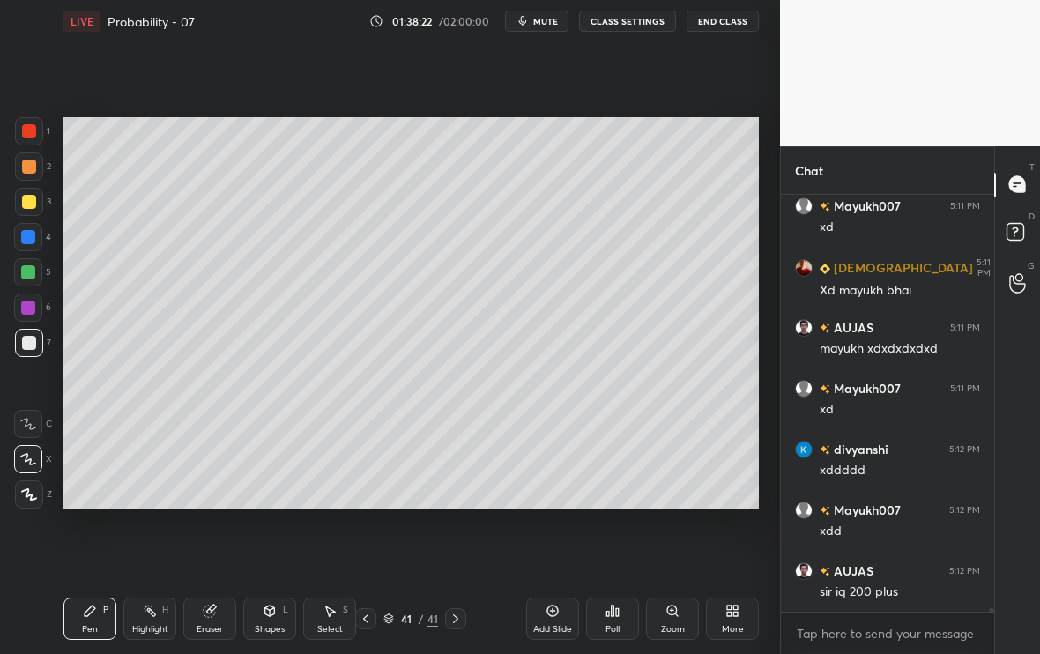
click at [34, 204] on div at bounding box center [29, 202] width 14 height 14
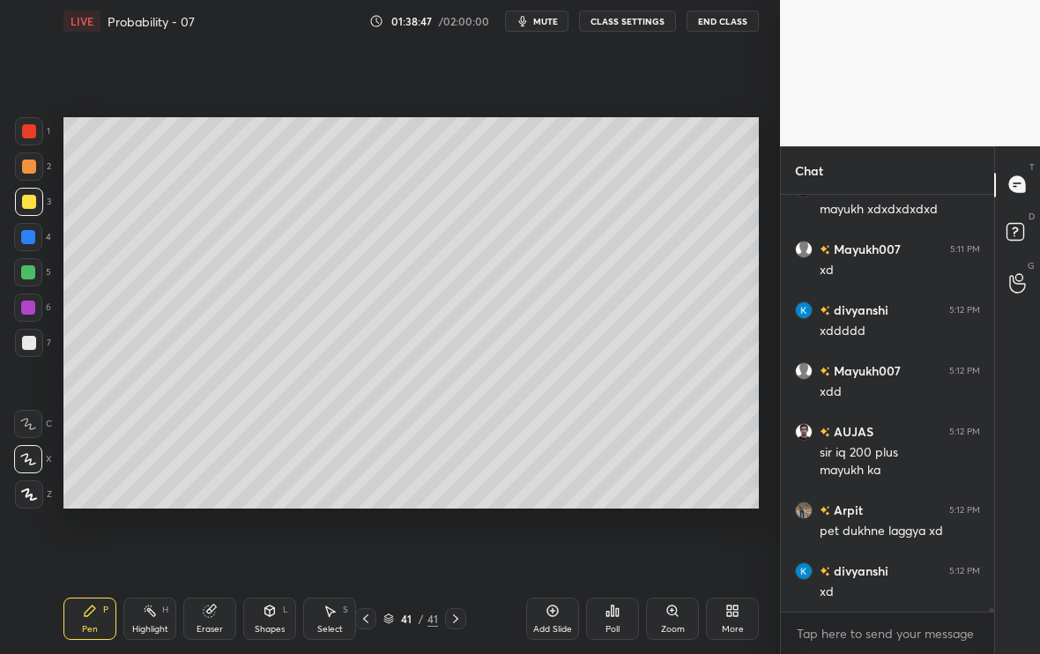
scroll to position [46310, 0]
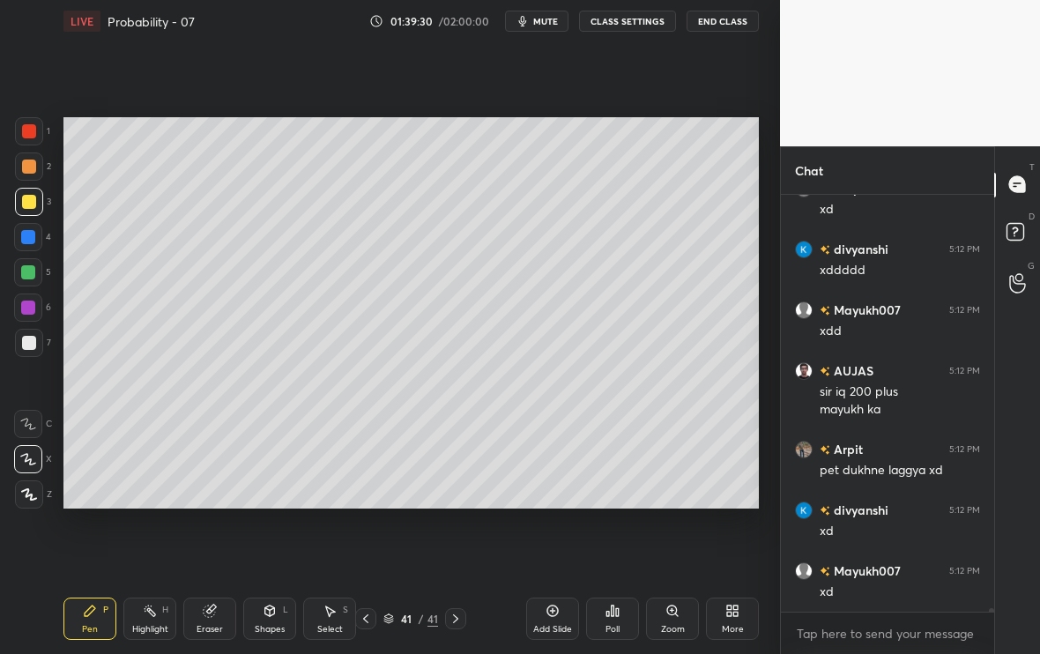
click at [27, 346] on div at bounding box center [29, 343] width 14 height 14
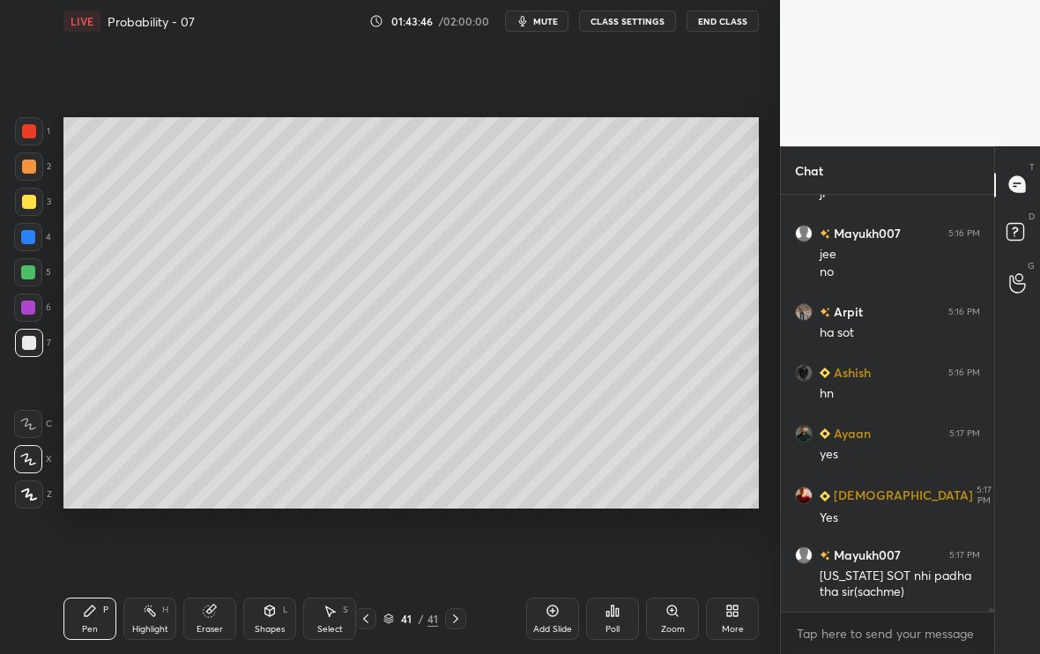
scroll to position [49037, 0]
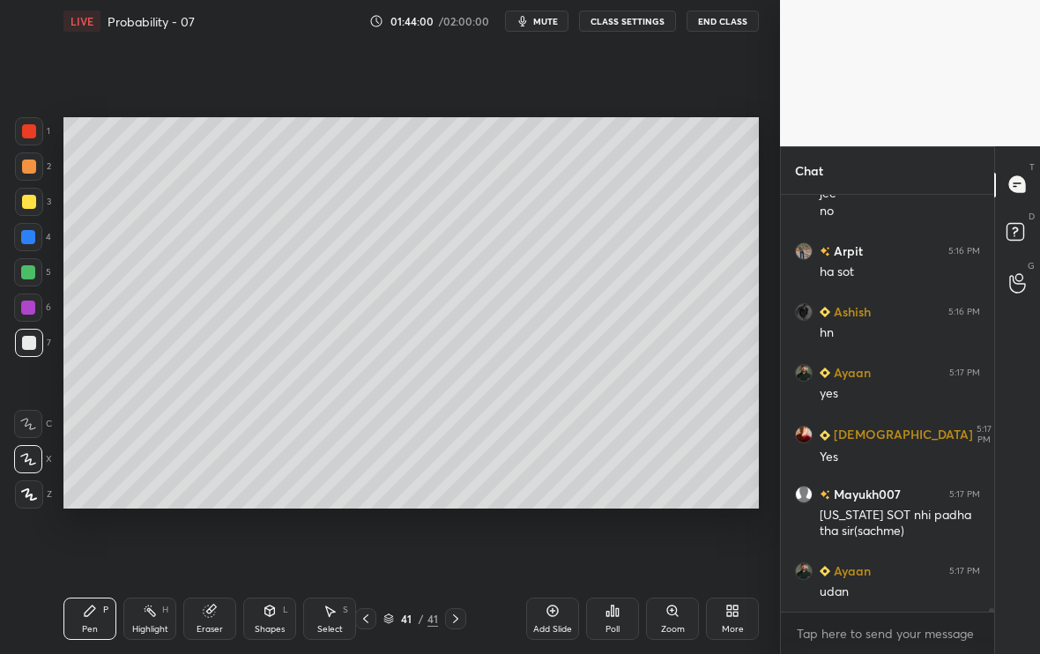
click at [556, 546] on div "Add Slide" at bounding box center [552, 619] width 53 height 42
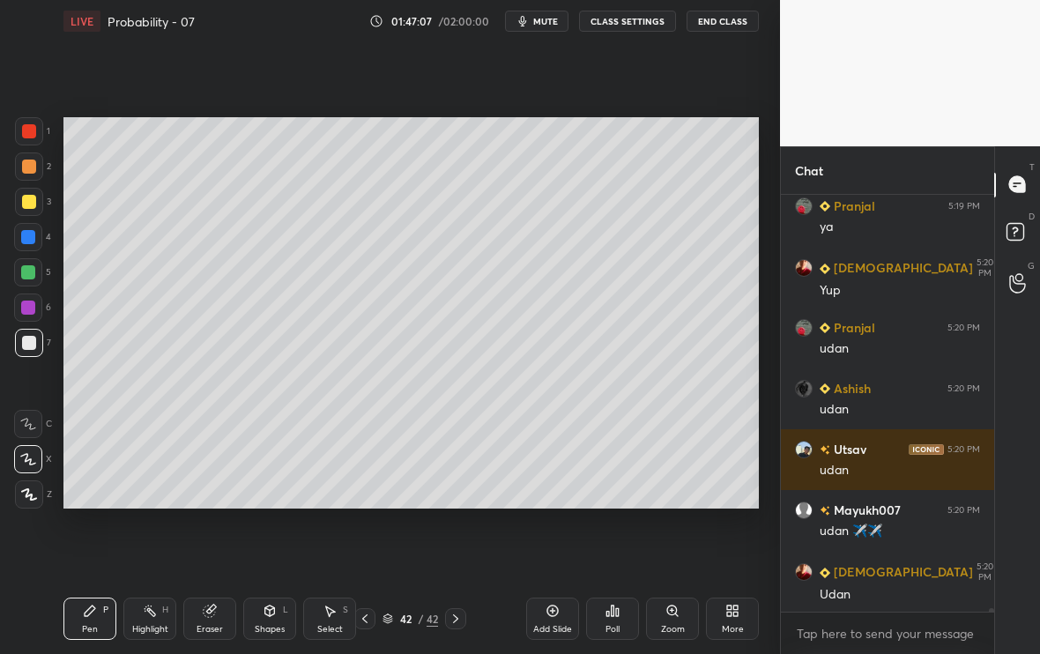
scroll to position [50730, 0]
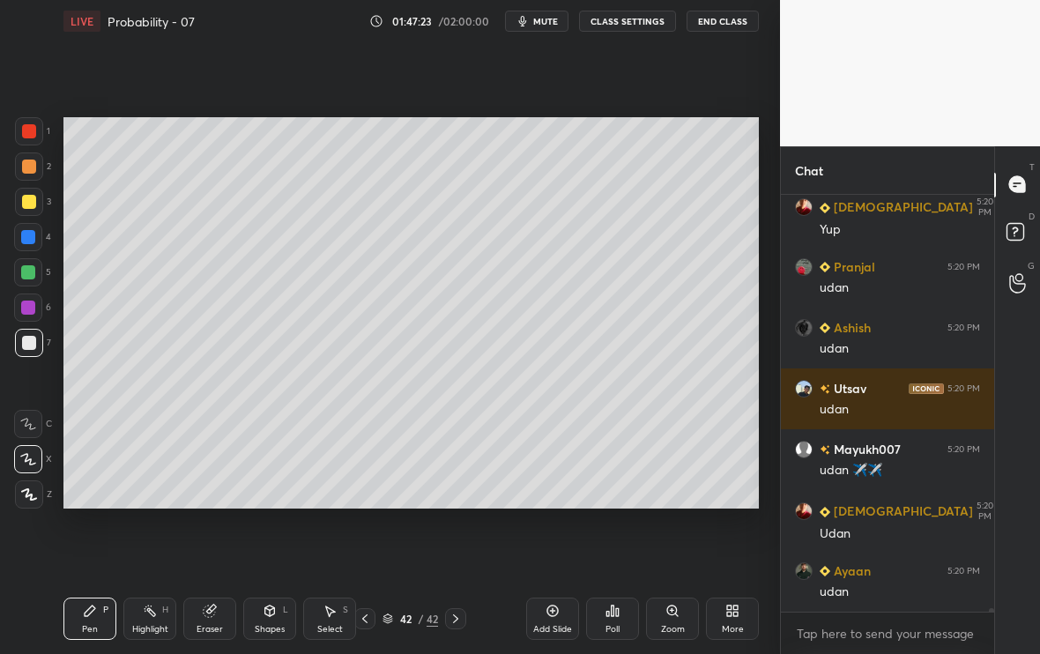
click at [561, 546] on div "Add Slide" at bounding box center [552, 619] width 53 height 42
click at [24, 204] on div at bounding box center [29, 202] width 14 height 14
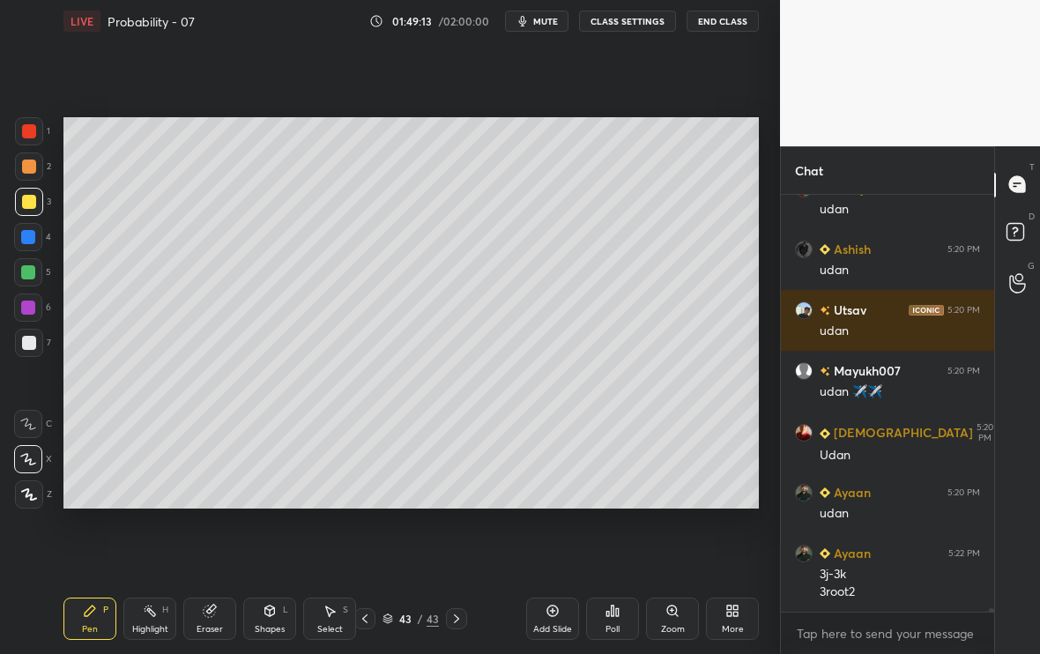
scroll to position [50870, 0]
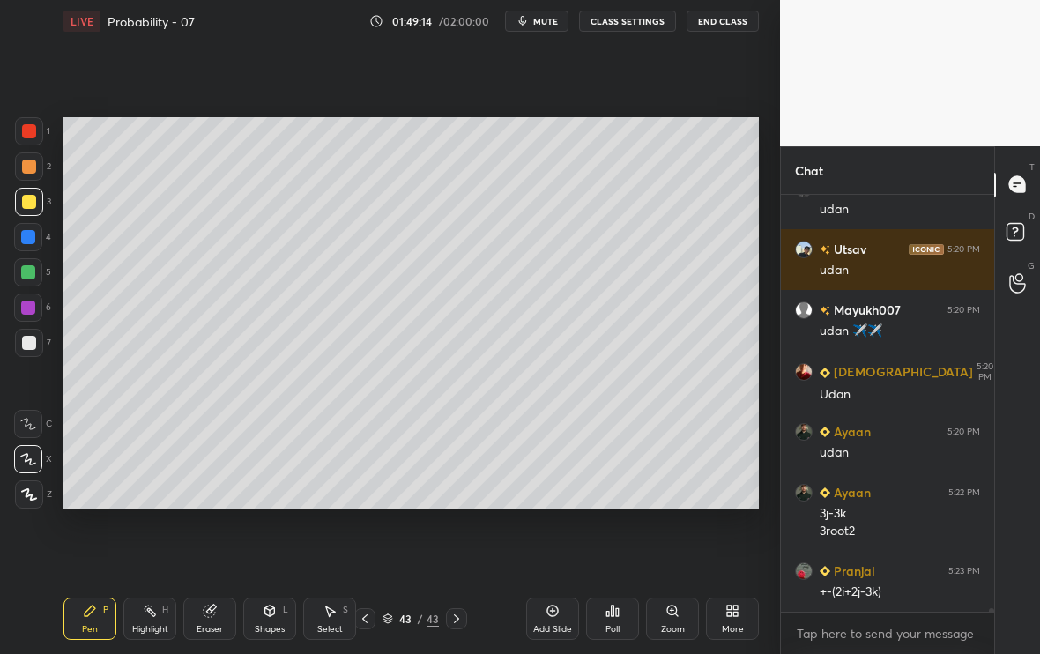
click at [39, 345] on div at bounding box center [29, 343] width 28 height 28
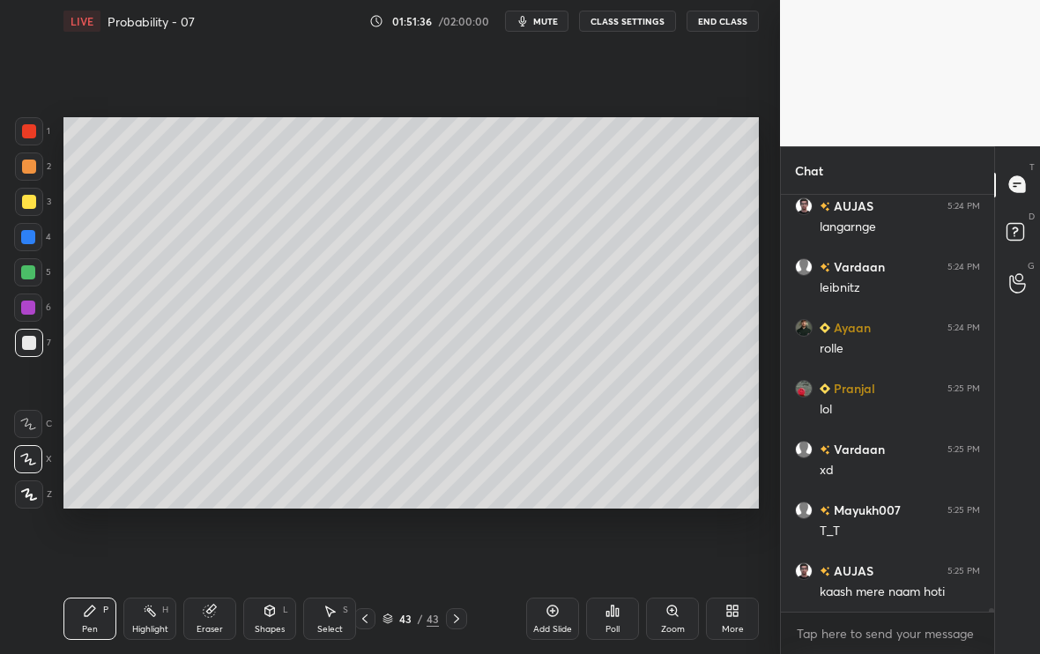
scroll to position [52694, 0]
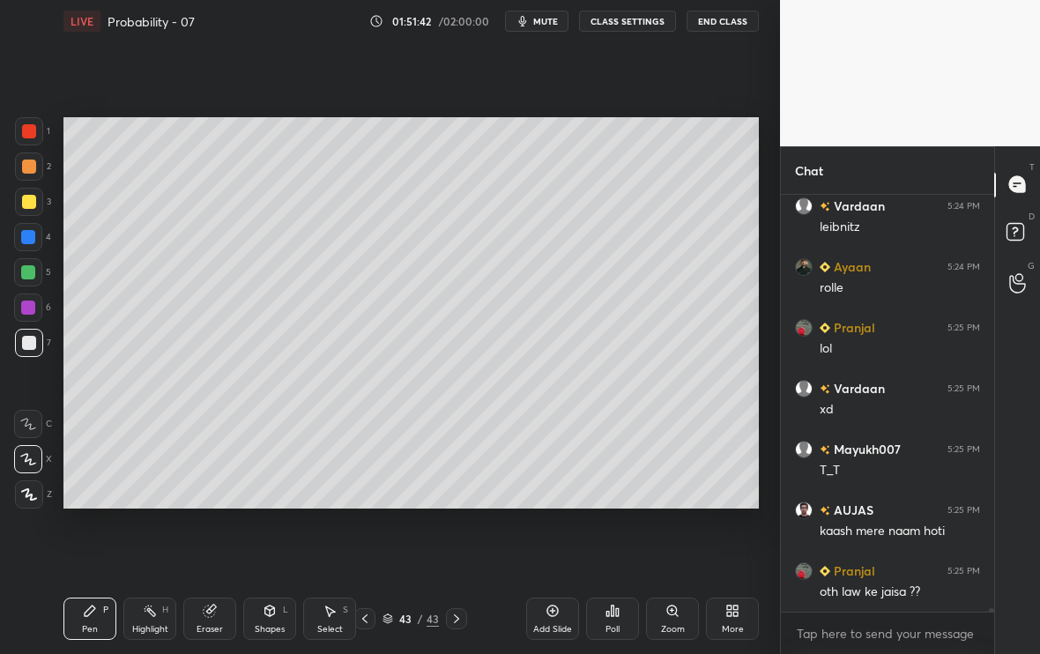
click at [558, 546] on div "Add Slide" at bounding box center [552, 619] width 53 height 42
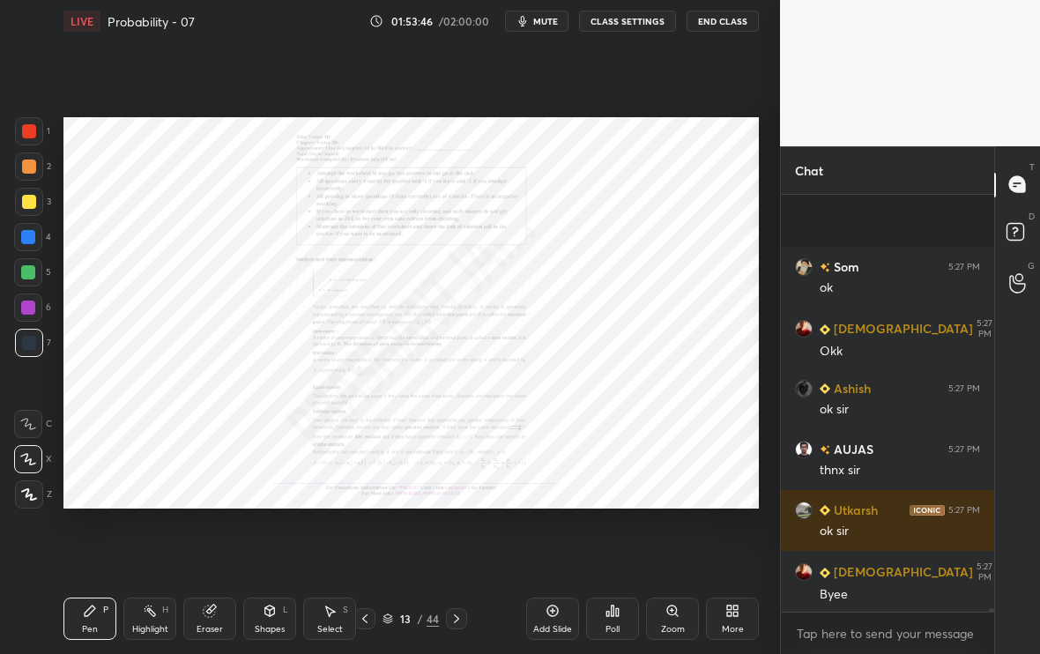
scroll to position [54691, 0]
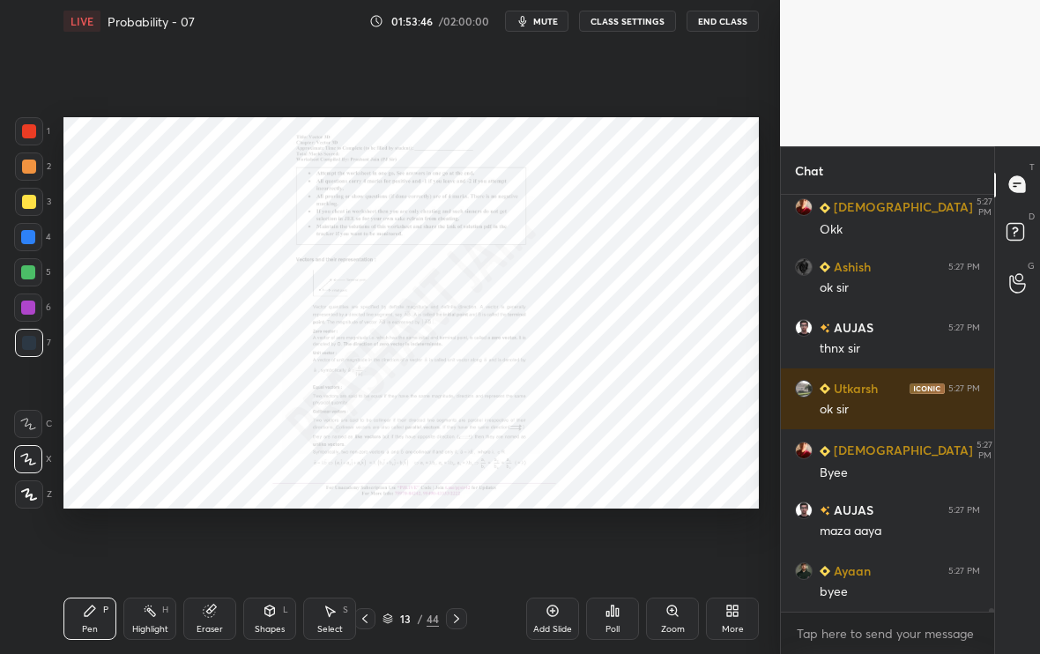
click at [717, 24] on button "End Class" at bounding box center [723, 21] width 72 height 21
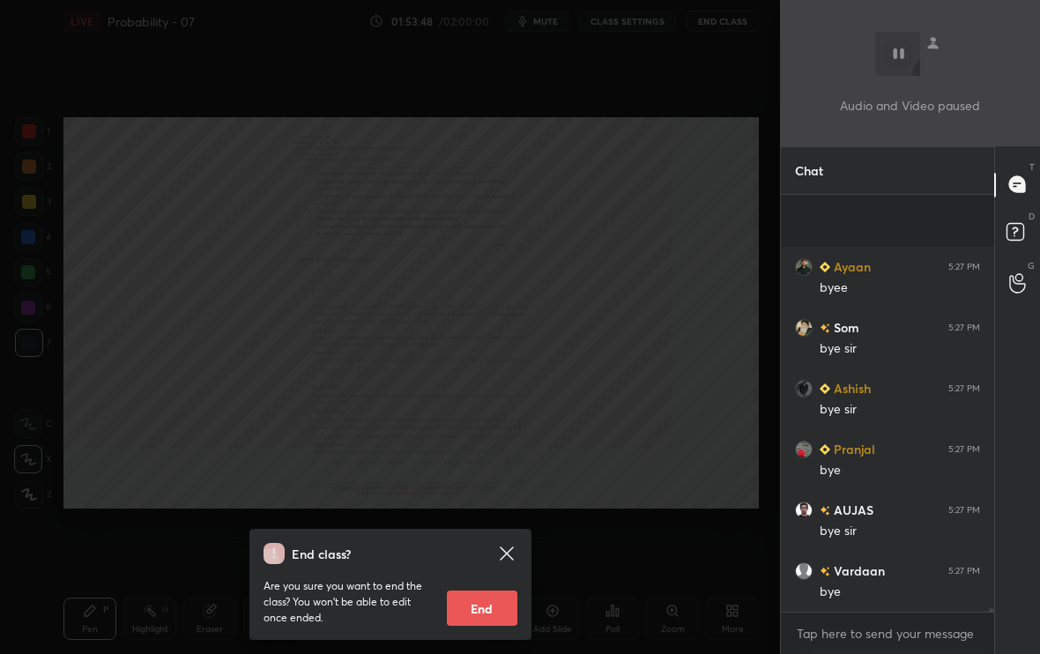
scroll to position [55117, 0]
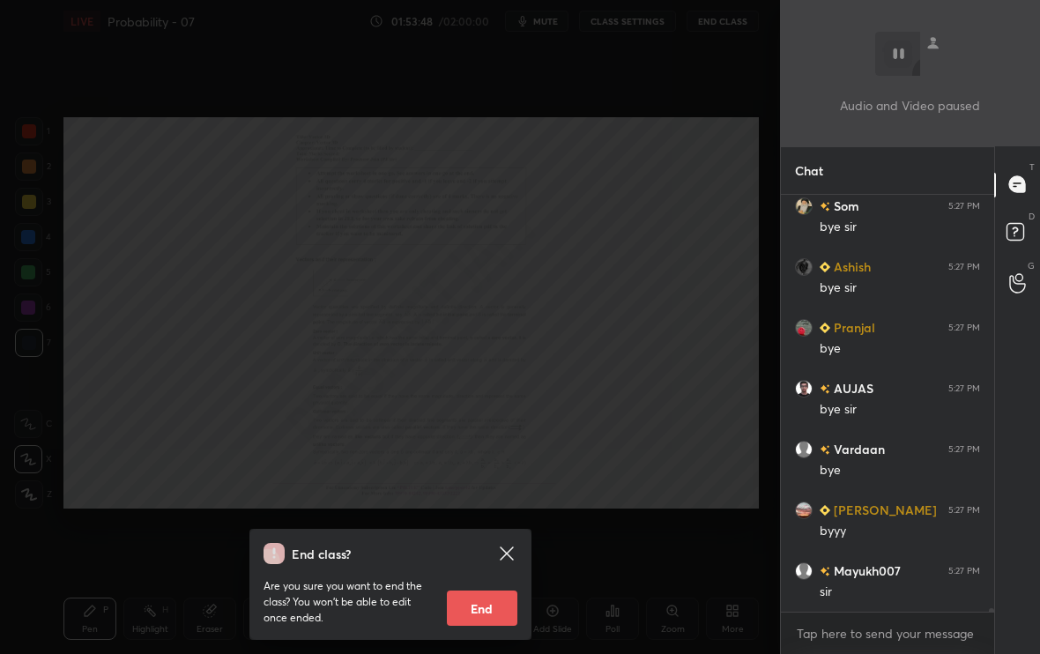
click at [468, 546] on button "End" at bounding box center [482, 608] width 71 height 35
type textarea "x"
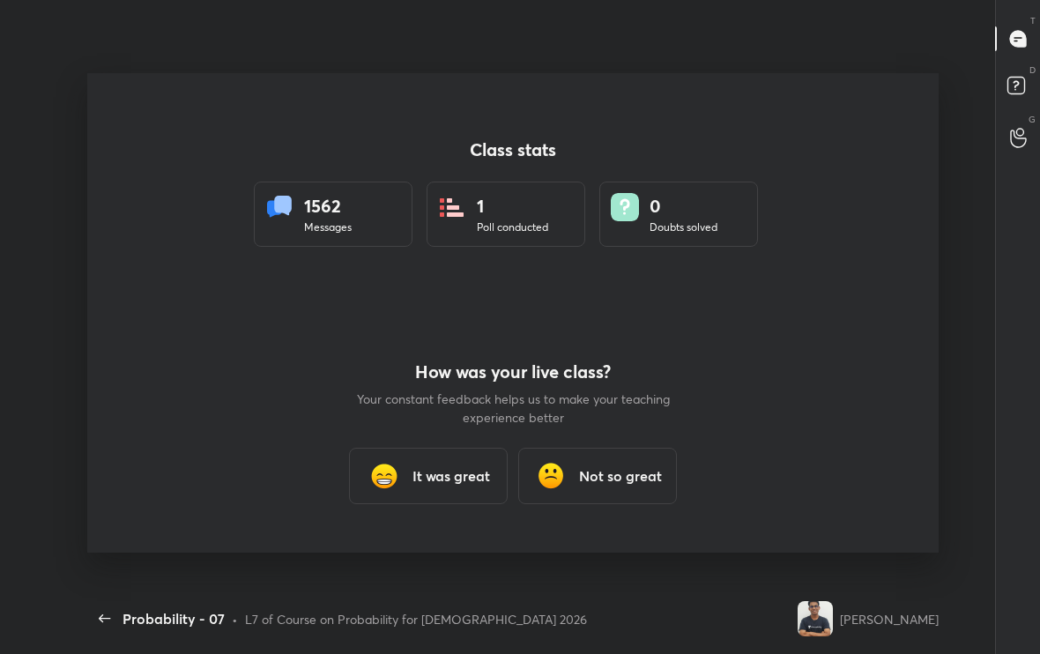
scroll to position [541, 896]
